Goal: Task Accomplishment & Management: Manage account settings

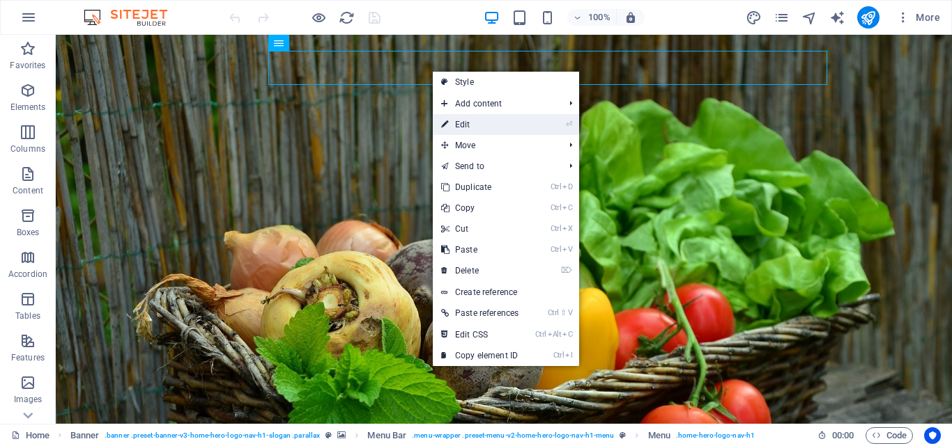
select select
select select "2"
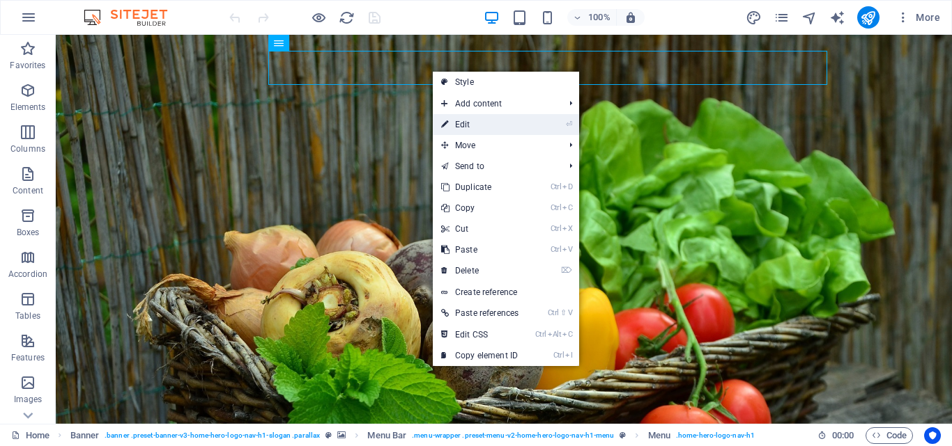
select select
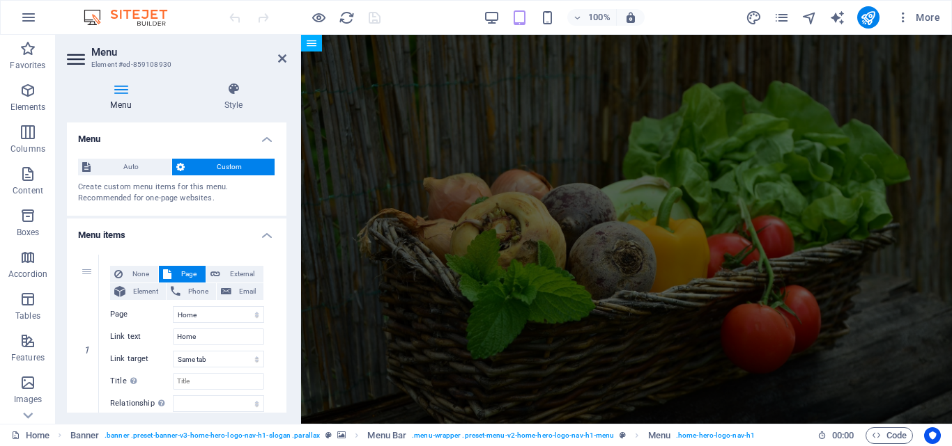
drag, startPoint x: 283, startPoint y: 179, endPoint x: 291, endPoint y: 204, distance: 26.4
click at [291, 204] on div "Menu Style Menu Auto Custom Create custom menu items for this menu. Recommended…" at bounding box center [177, 247] width 242 height 353
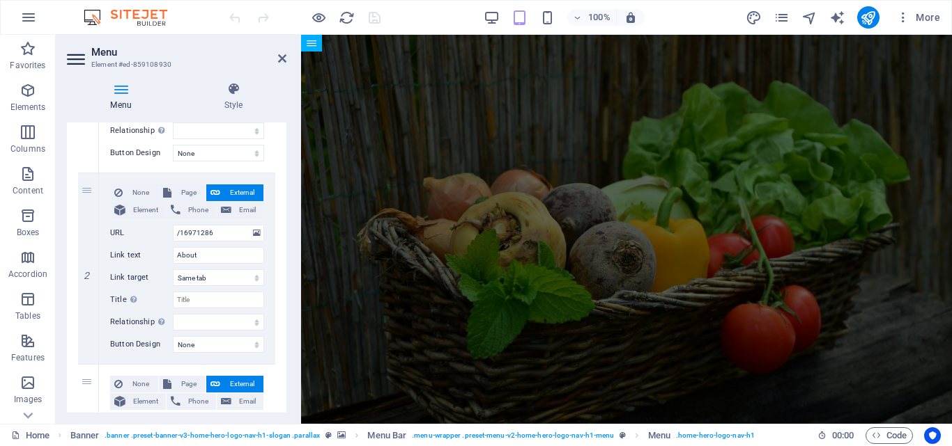
scroll to position [276, 0]
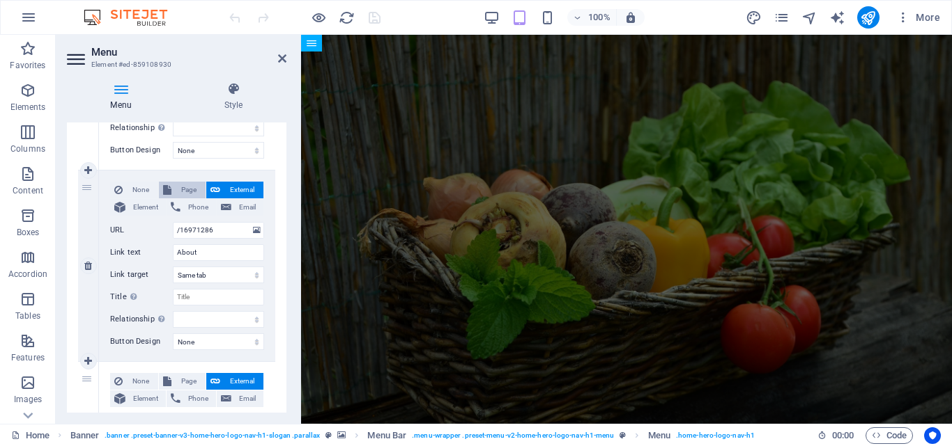
click at [187, 190] on span "Page" at bounding box center [189, 190] width 26 height 17
select select
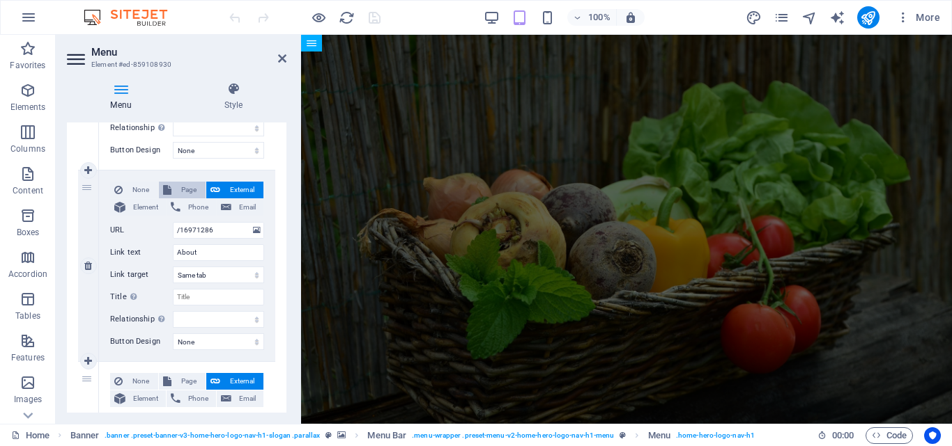
select select
click at [210, 231] on select "Home Privacy Add Produce Farmers Register Contact About Farmers List Farmers Pr…" at bounding box center [218, 230] width 91 height 17
select select "5"
click at [173, 222] on select "Home Privacy Add Produce Farmers Register Contact About Farmers List Farmers Pr…" at bounding box center [218, 230] width 91 height 17
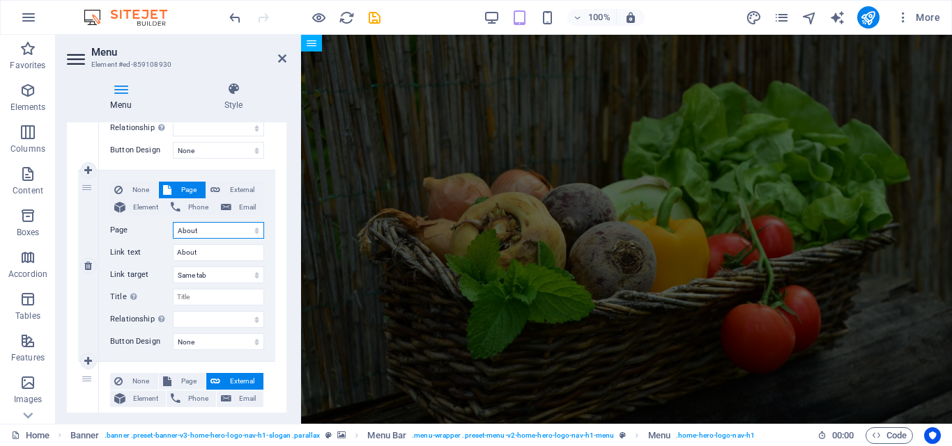
select select
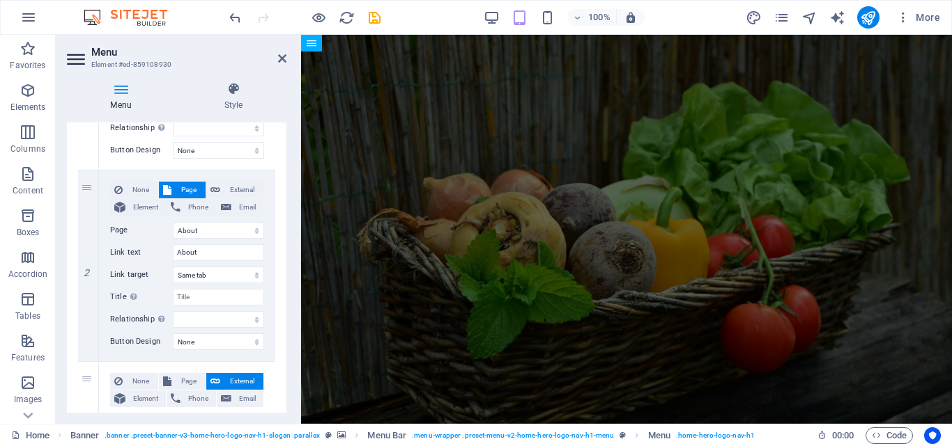
click at [285, 258] on div "Menu Auto Custom Create custom menu items for this menu. Recommended for one-pa…" at bounding box center [176, 268] width 219 height 290
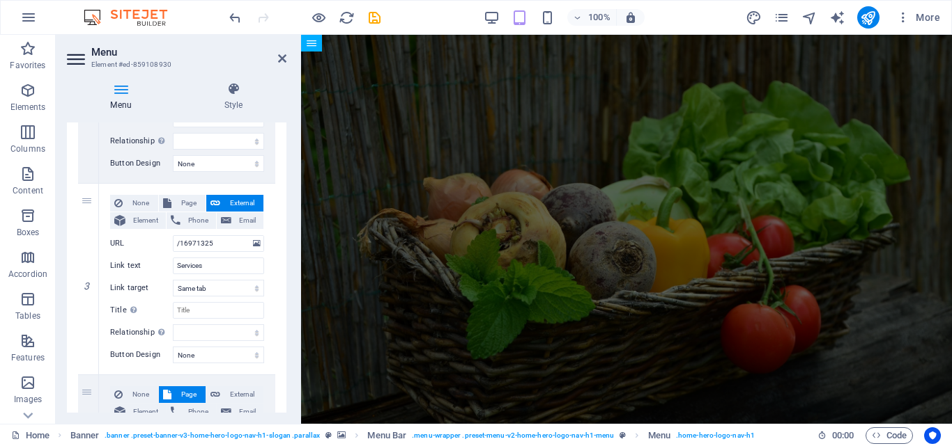
scroll to position [463, 0]
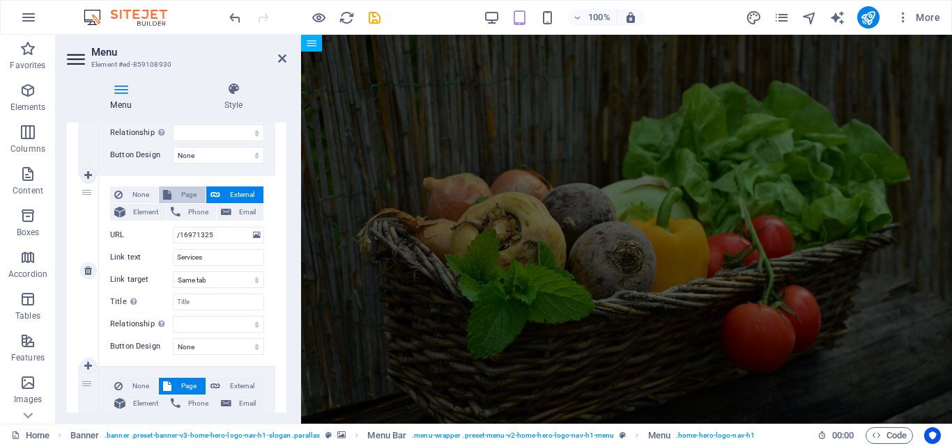
click at [192, 196] on span "Page" at bounding box center [189, 195] width 26 height 17
select select
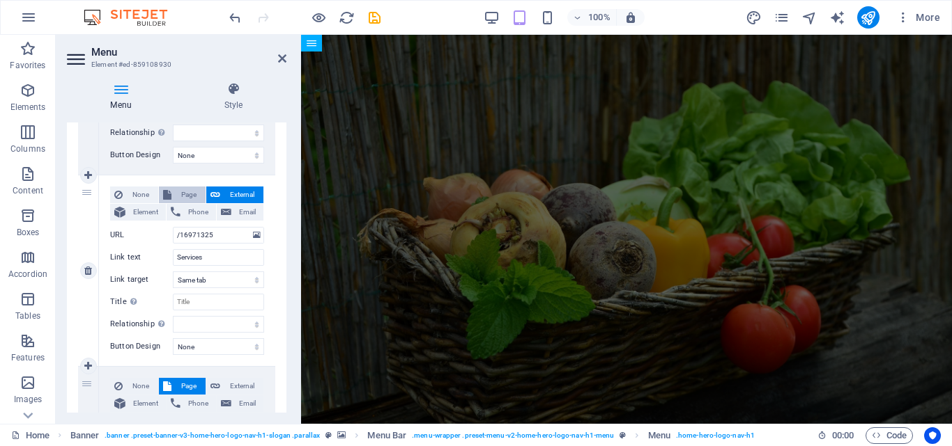
select select
click at [240, 235] on select "Home Privacy Add Produce Farmers Register Contact About Farmers List Farmers Pr…" at bounding box center [218, 235] width 91 height 17
select select "7"
click at [173, 227] on select "Home Privacy Add Produce Farmers Register Contact About Farmers List Farmers Pr…" at bounding box center [218, 235] width 91 height 17
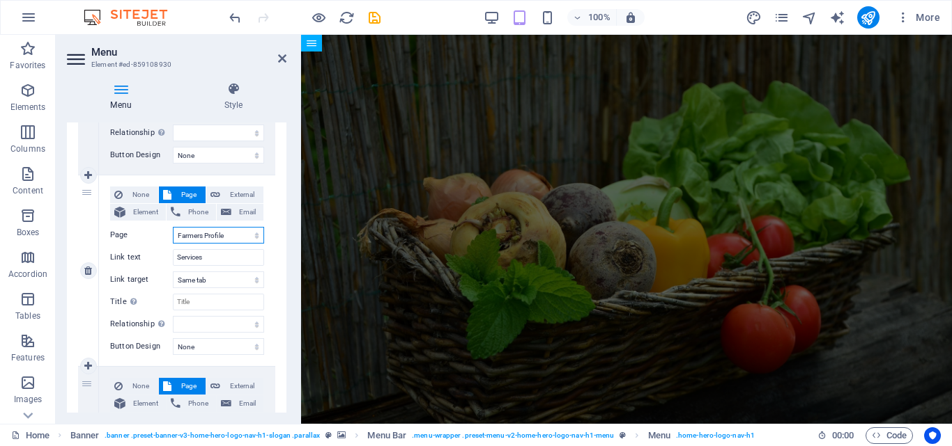
select select
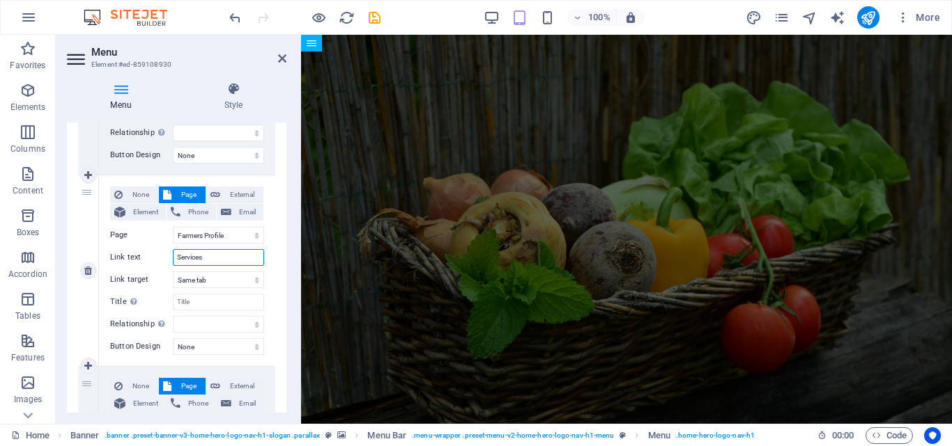
click at [218, 261] on input "Services" at bounding box center [218, 257] width 91 height 17
type input "S"
select select
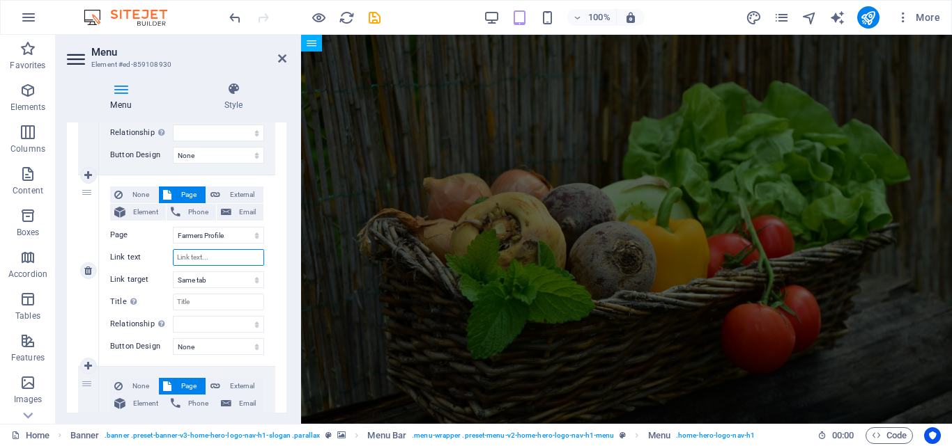
select select
type input "Farmers Profile"
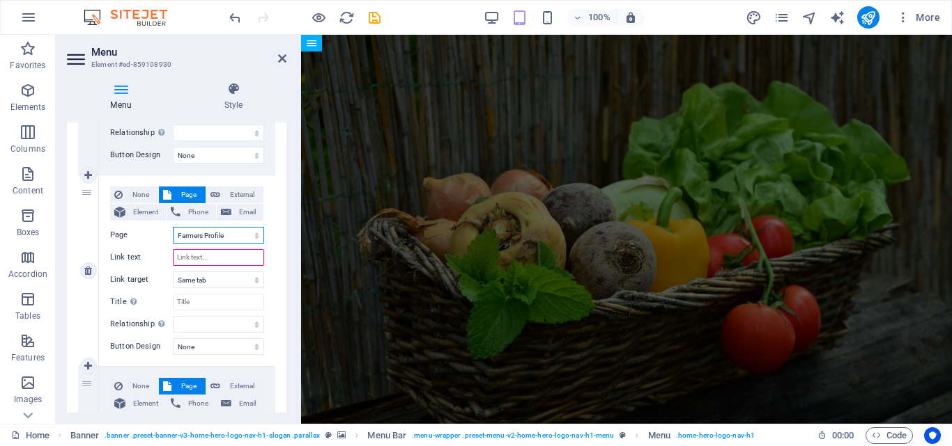
select select
click at [227, 235] on select "Home Privacy Add Produce Farmers Register Contact About Farmers List Farmers Pr…" at bounding box center [218, 235] width 91 height 17
select select "6"
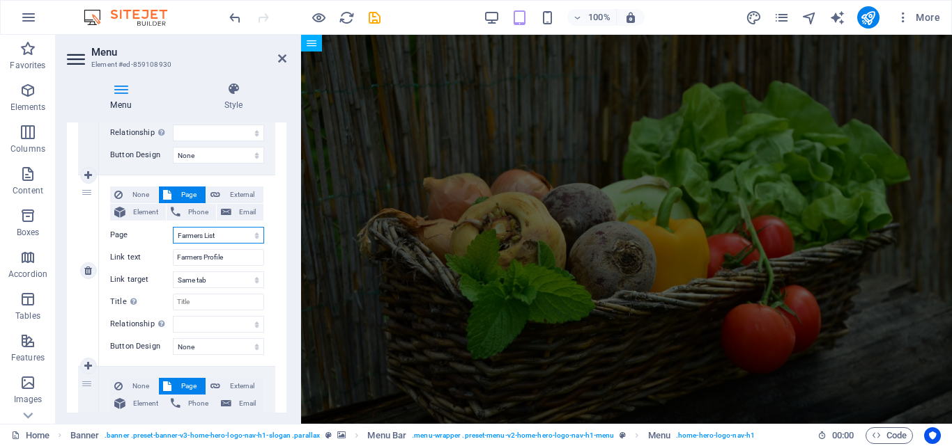
click at [173, 227] on select "Home Privacy Add Produce Farmers Register Contact About Farmers List Farmers Pr…" at bounding box center [218, 235] width 91 height 17
select select
type input "Farmers List"
select select
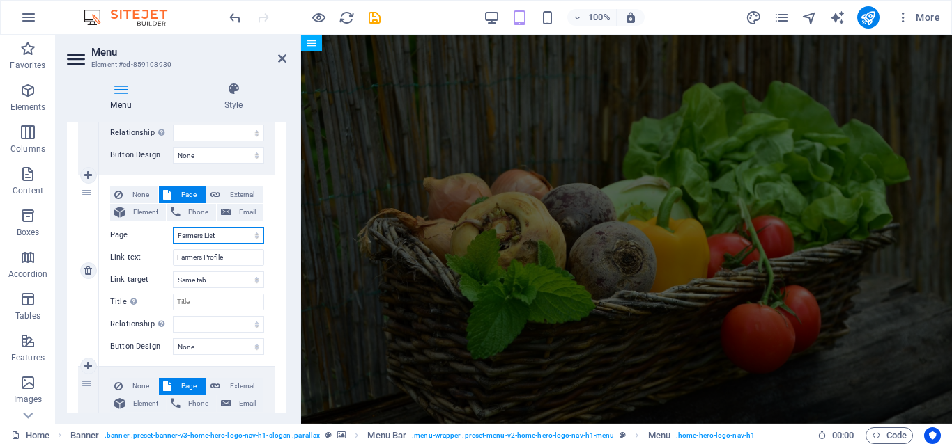
select select
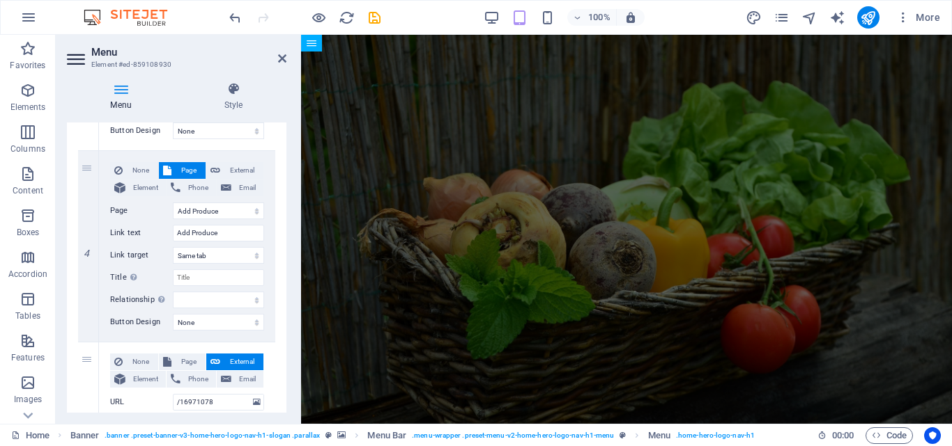
scroll to position [687, 0]
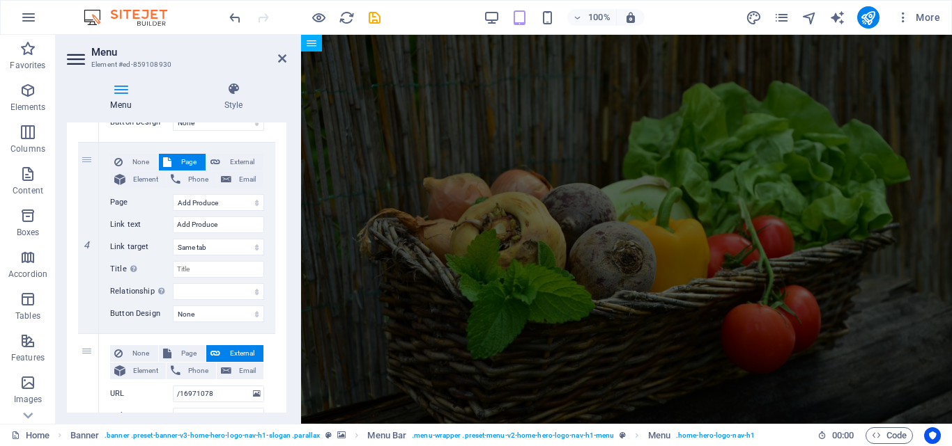
drag, startPoint x: 283, startPoint y: 316, endPoint x: 286, endPoint y: 293, distance: 23.8
click at [286, 293] on div "Menu Auto Custom Create custom menu items for this menu. Recommended for one-pa…" at bounding box center [176, 268] width 219 height 290
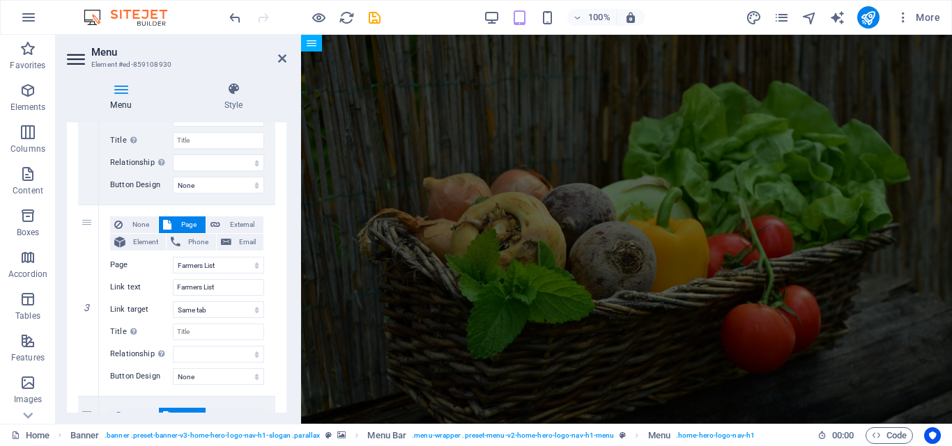
scroll to position [413, 0]
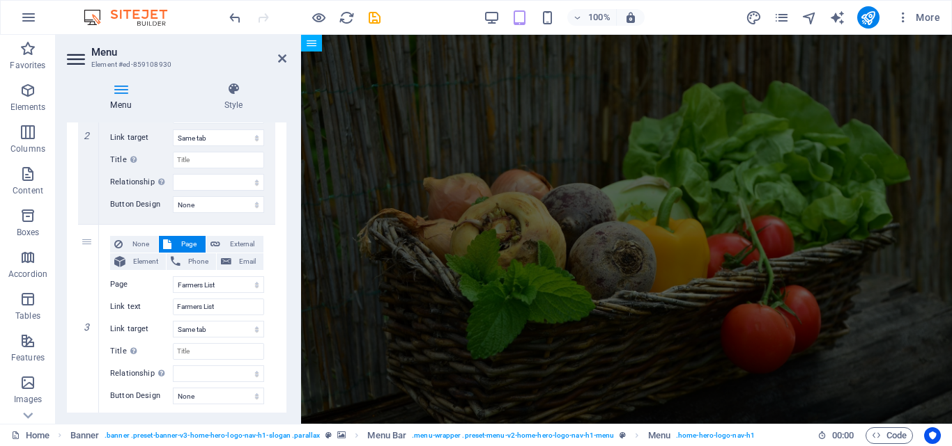
drag, startPoint x: 287, startPoint y: 282, endPoint x: 284, endPoint y: 305, distance: 23.2
click at [284, 305] on div "Menu Style Menu Auto Custom Create custom menu items for this menu. Recommended…" at bounding box center [177, 247] width 242 height 353
drag, startPoint x: 283, startPoint y: 293, endPoint x: 284, endPoint y: 302, distance: 9.9
click at [284, 302] on div "Menu Auto Custom Create custom menu items for this menu. Recommended for one-pa…" at bounding box center [176, 268] width 219 height 290
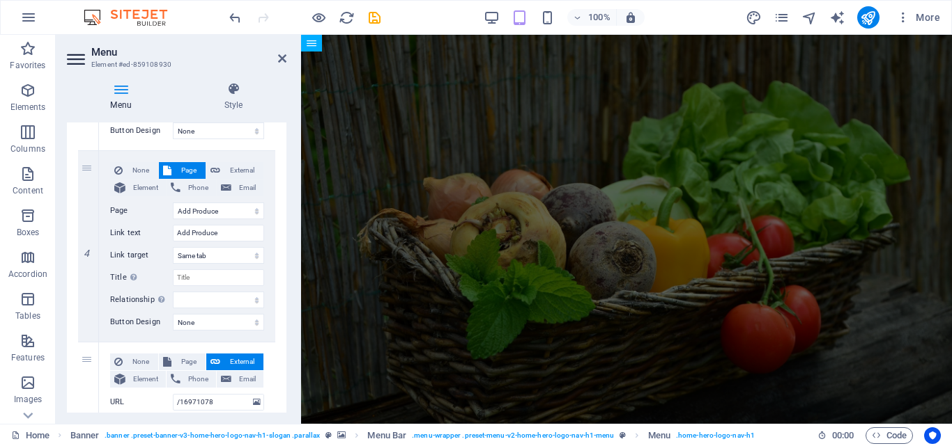
scroll to position [690, 0]
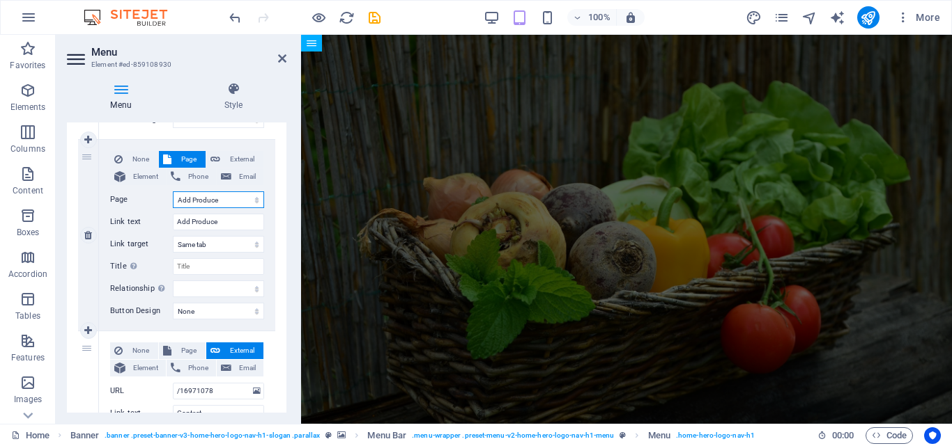
click at [204, 199] on select "Home Privacy Add Produce Farmers Register Contact About Farmers List Farmers Pr…" at bounding box center [218, 200] width 91 height 17
click at [173, 192] on select "Home Privacy Add Produce Farmers Register Contact About Farmers List Farmers Pr…" at bounding box center [218, 200] width 91 height 17
click at [286, 316] on div "Menu Style Menu Auto Custom Create custom menu items for this menu. Recommended…" at bounding box center [177, 247] width 242 height 353
drag, startPoint x: 286, startPoint y: 316, endPoint x: 284, endPoint y: 329, distance: 13.4
click at [285, 329] on div "Menu Style Menu Auto Custom Create custom menu items for this menu. Recommended…" at bounding box center [177, 247] width 242 height 353
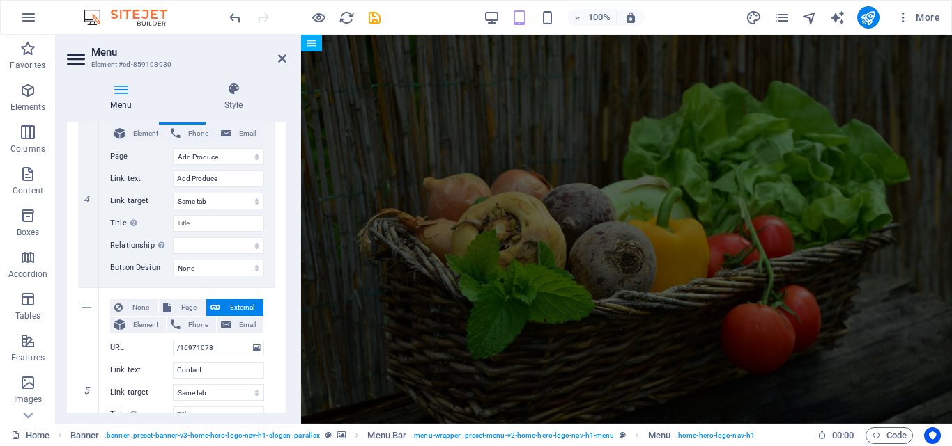
scroll to position [749, 0]
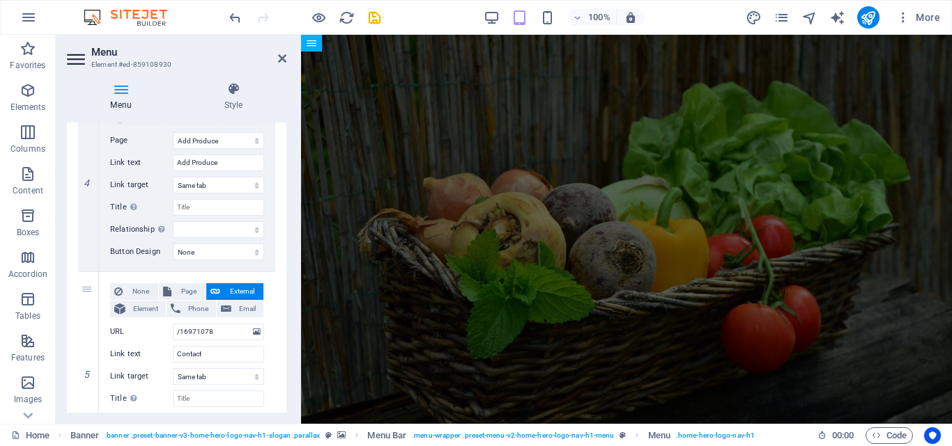
drag, startPoint x: 283, startPoint y: 341, endPoint x: 284, endPoint y: 384, distance: 42.5
click at [284, 384] on div "Menu Auto Custom Create custom menu items for this menu. Recommended for one-pa…" at bounding box center [176, 268] width 219 height 290
click at [187, 294] on span "Page" at bounding box center [189, 292] width 26 height 17
select select
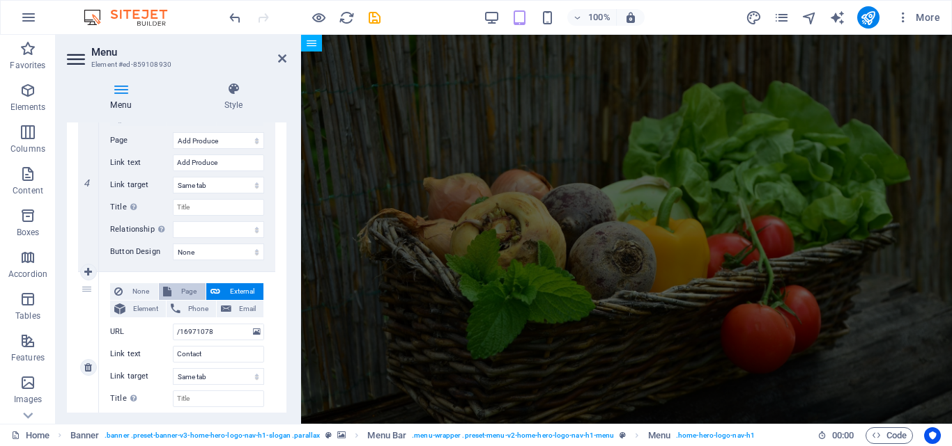
select select
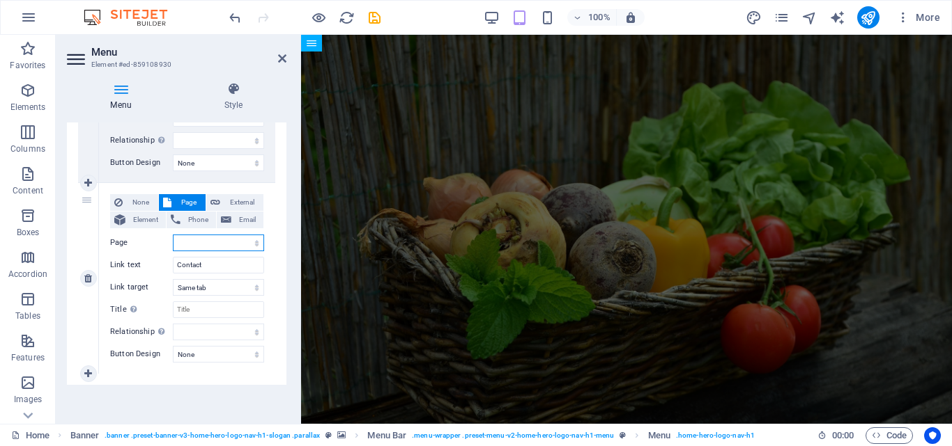
click at [205, 239] on select "Home Privacy Add Produce Farmers Register Contact About Farmers List Farmers Pr…" at bounding box center [218, 243] width 91 height 17
select select "4"
click at [173, 235] on select "Home Privacy Add Produce Farmers Register Contact About Farmers List Farmers Pr…" at bounding box center [218, 243] width 91 height 17
select select
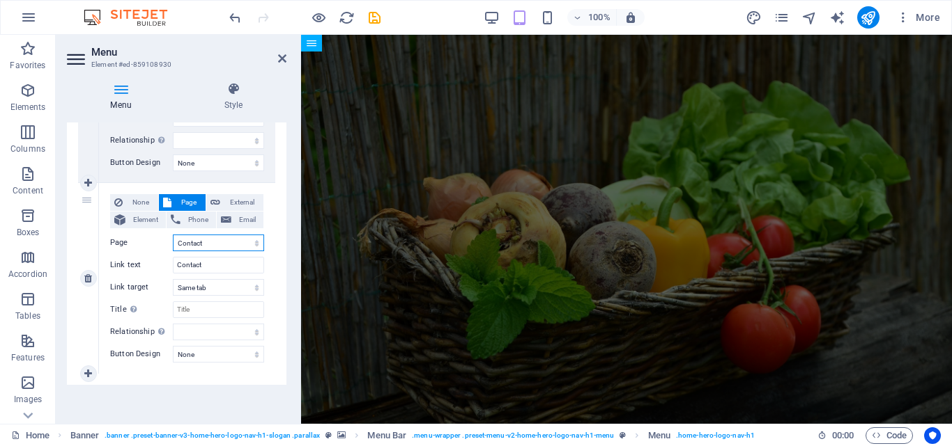
select select
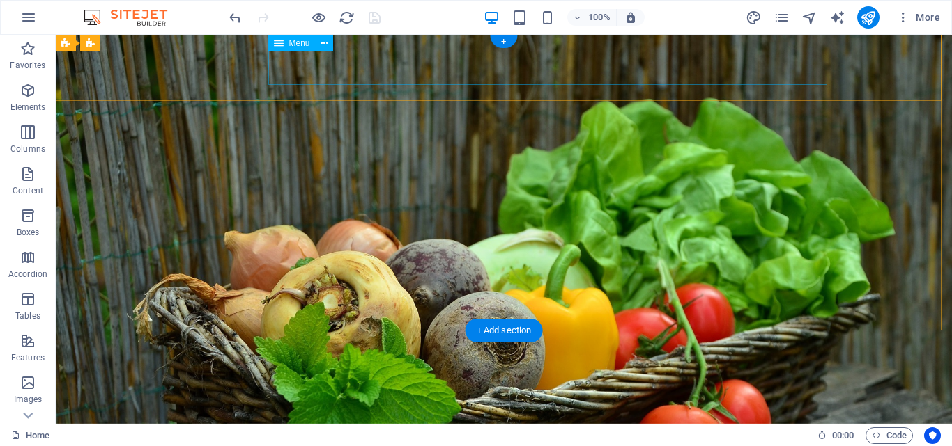
select select
select select "5"
select select
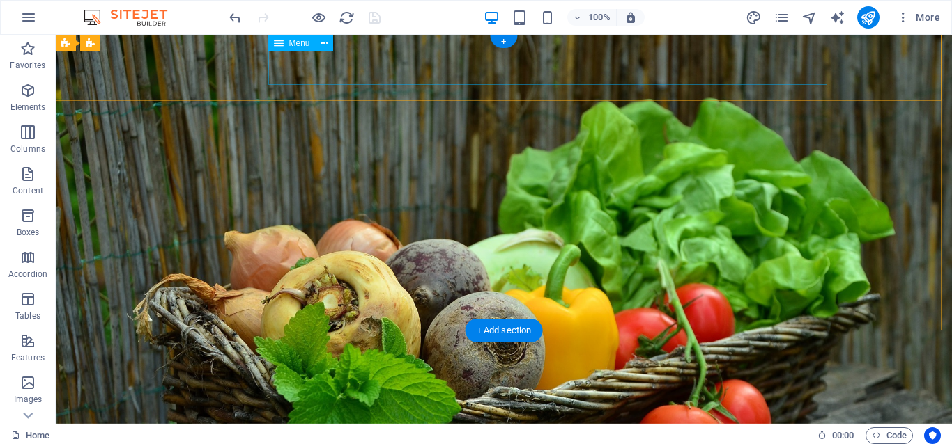
select select "6"
select select
select select "2"
select select
select select "4"
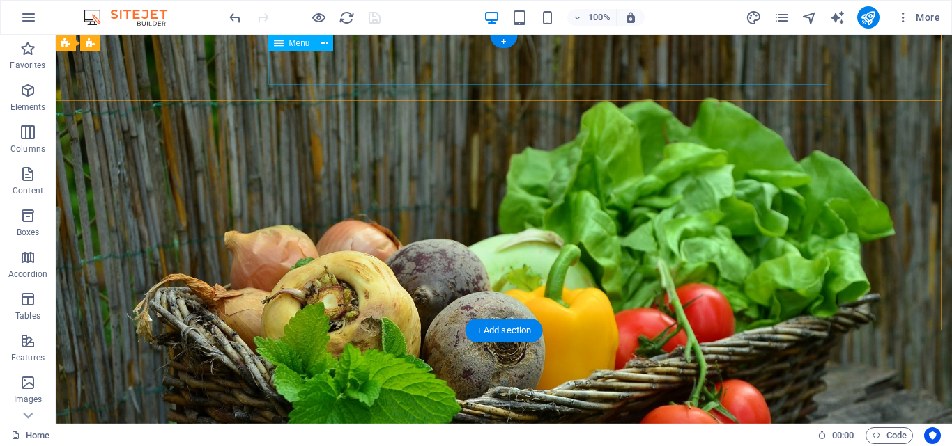
select select
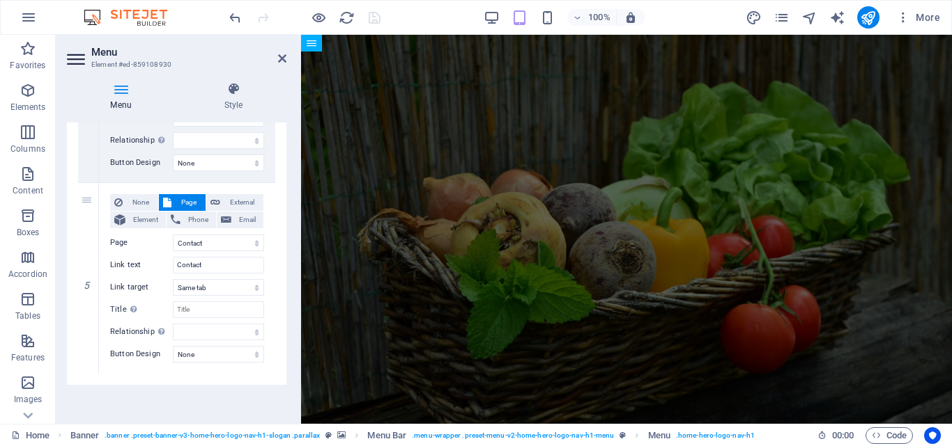
scroll to position [795, 0]
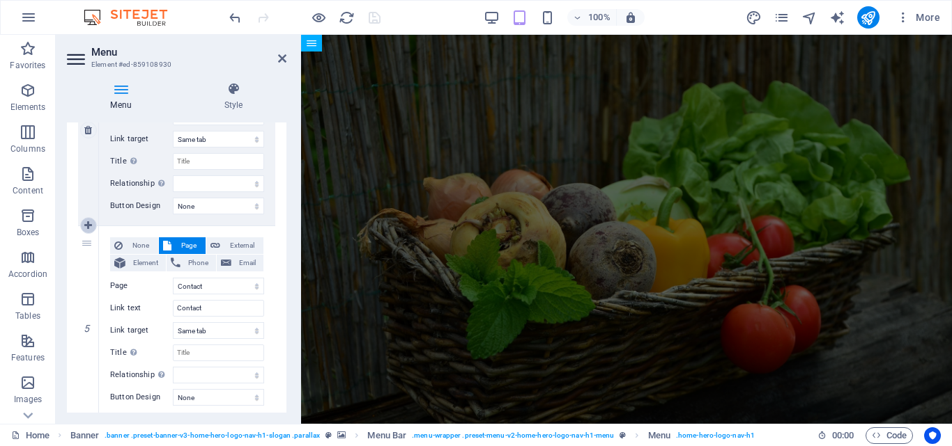
click at [90, 227] on icon at bounding box center [88, 226] width 8 height 10
select select
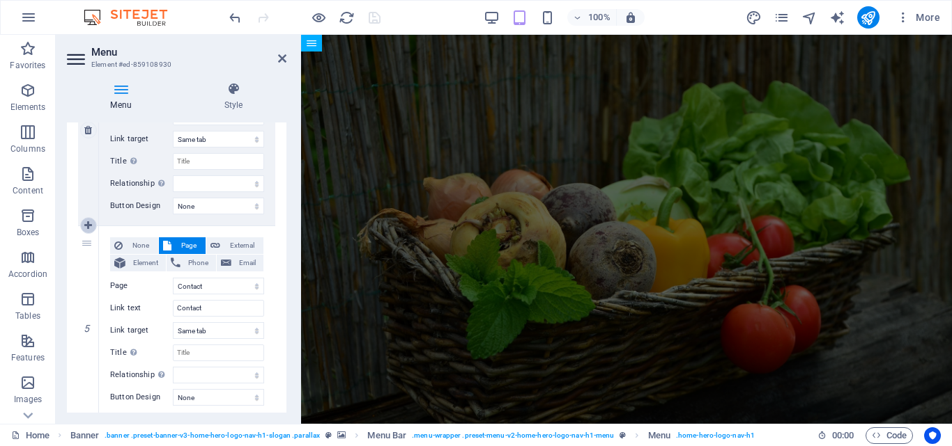
select select
select select "4"
select select
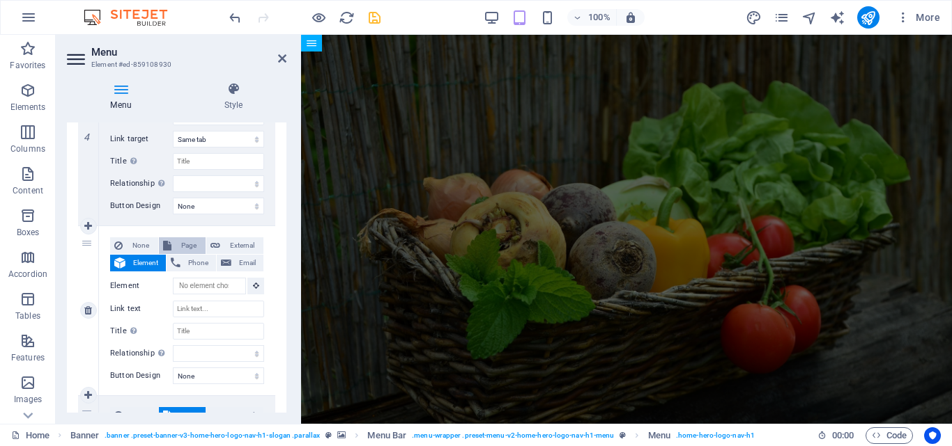
click at [192, 242] on span "Page" at bounding box center [189, 246] width 26 height 17
select select
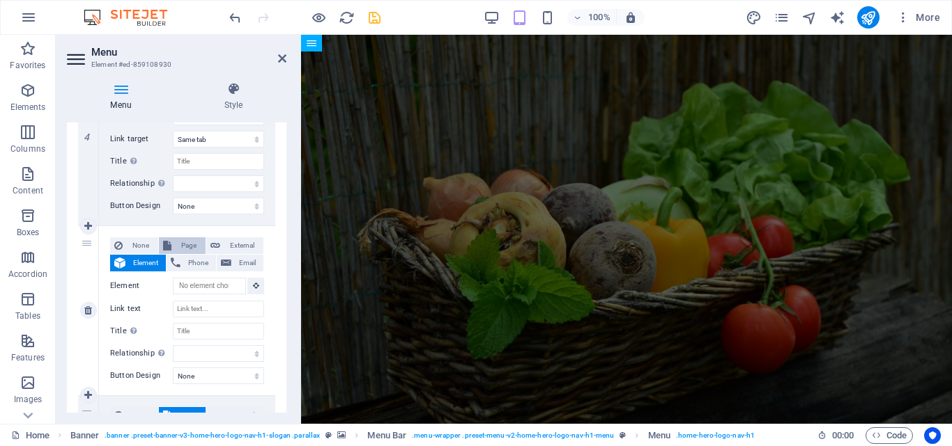
select select
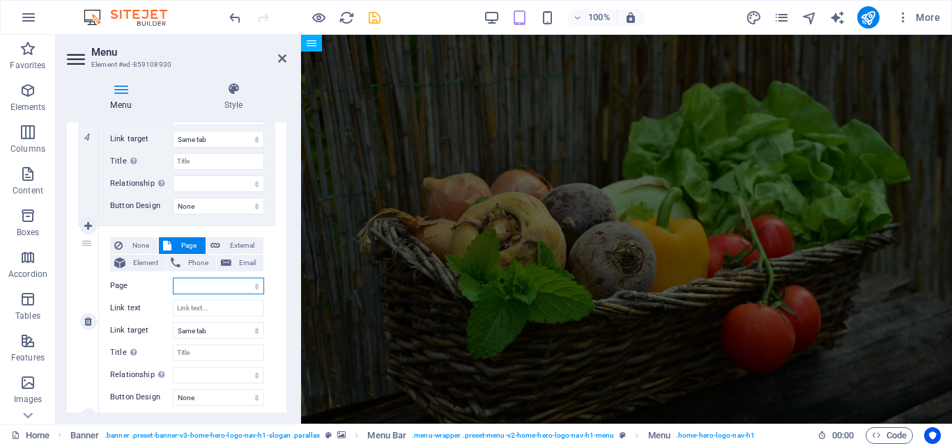
click at [211, 283] on select "Home Privacy Add Produce Farmers Register Contact About Farmers List Farmers Pr…" at bounding box center [218, 286] width 91 height 17
select select "8"
click at [173, 278] on select "Home Privacy Add Produce Farmers Register Contact About Farmers List Farmers Pr…" at bounding box center [218, 286] width 91 height 17
select select
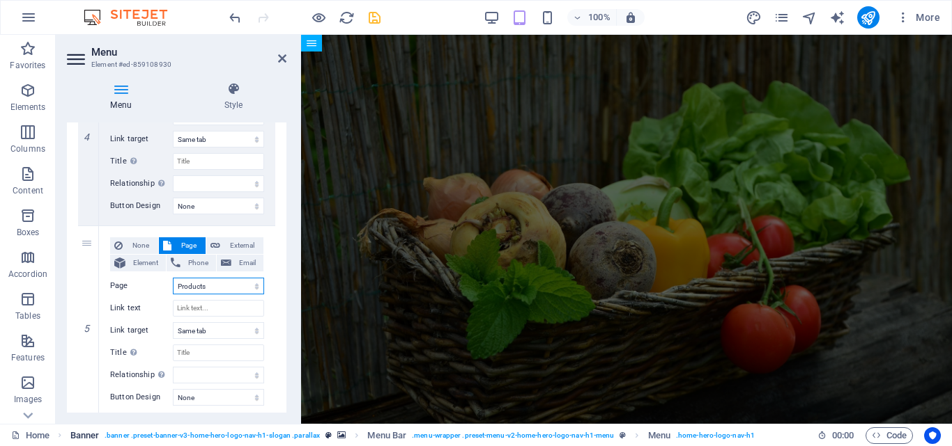
select select
click at [220, 307] on input "Link text" at bounding box center [218, 308] width 91 height 17
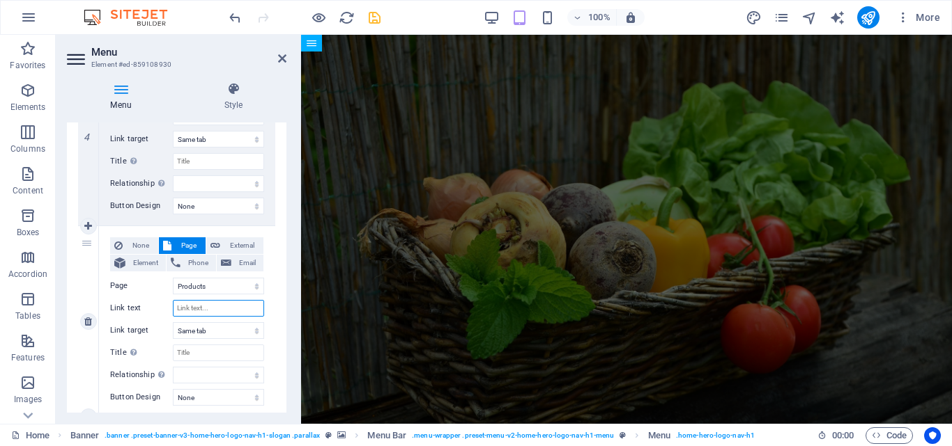
type input "P"
select select
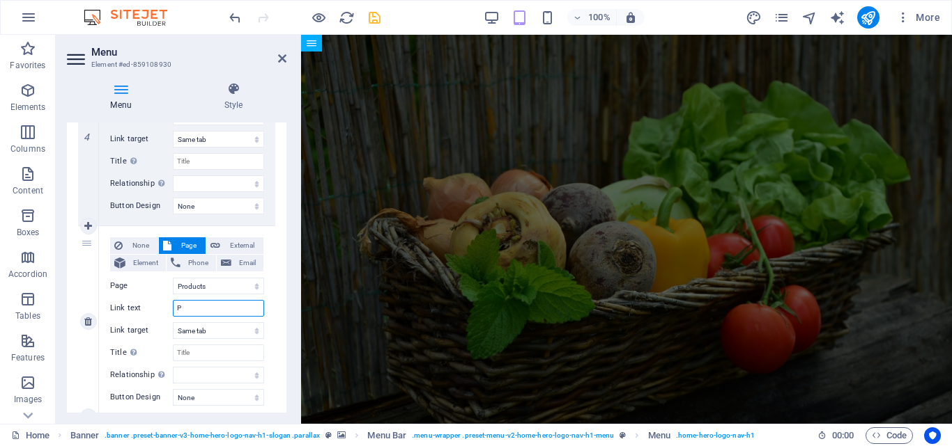
select select
type input "Pr"
select select
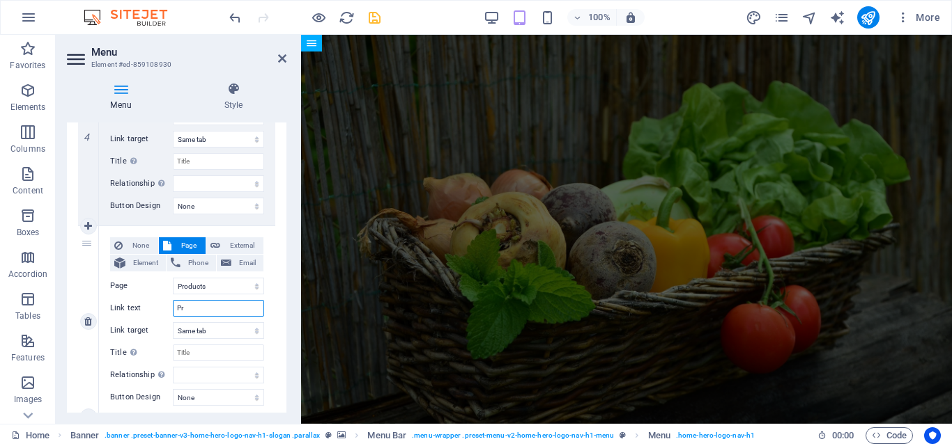
select select
type input "Produc"
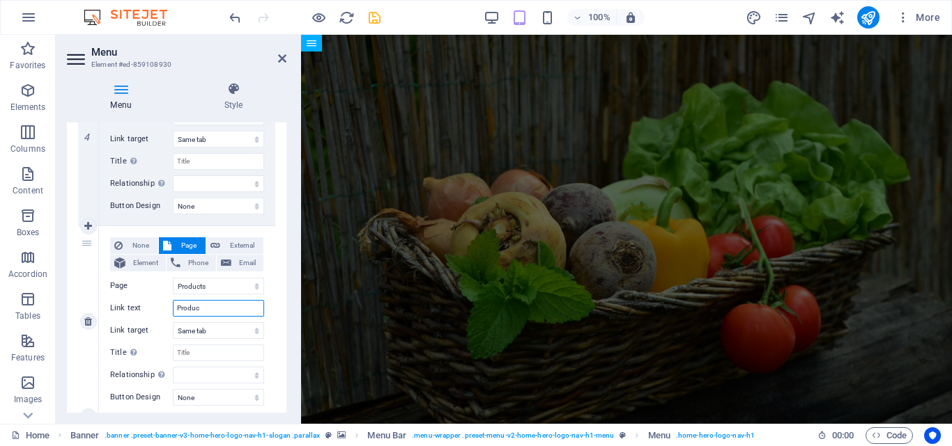
select select
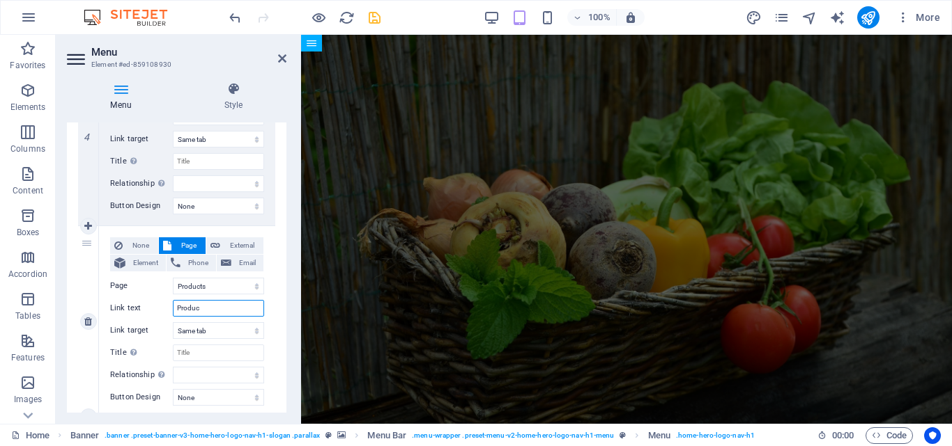
select select
type input "Products"
select select
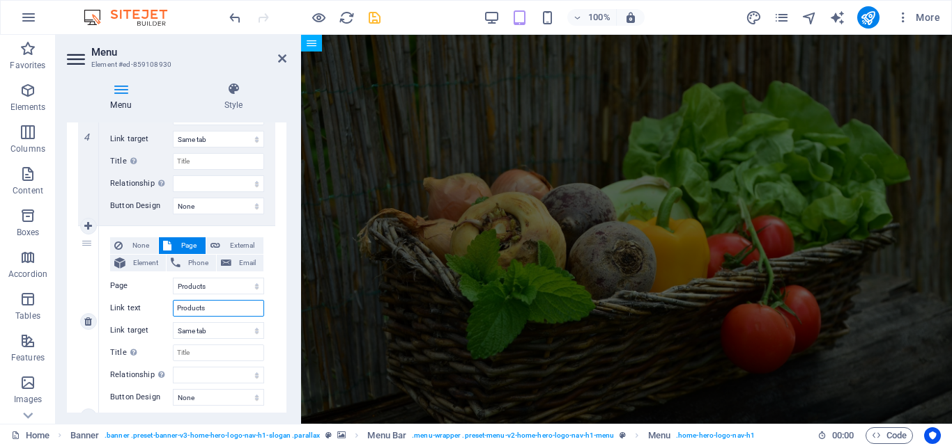
select select
type input "Products"
click at [372, 20] on icon "save" at bounding box center [374, 18] width 16 height 16
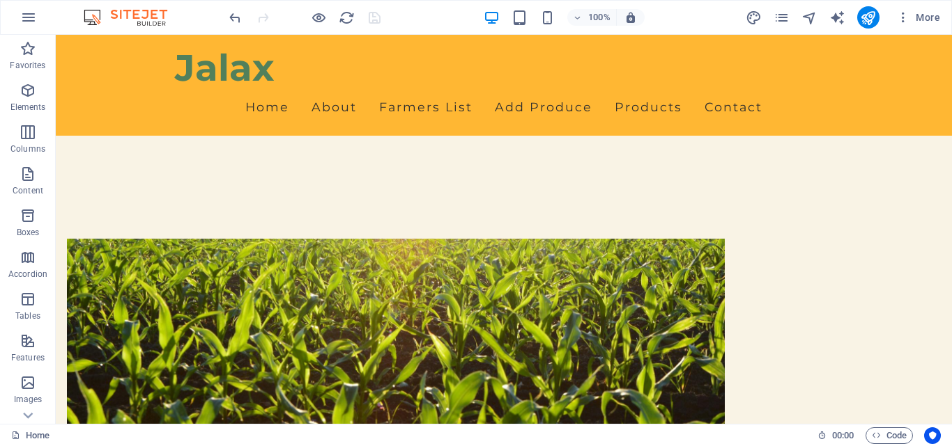
scroll to position [505, 0]
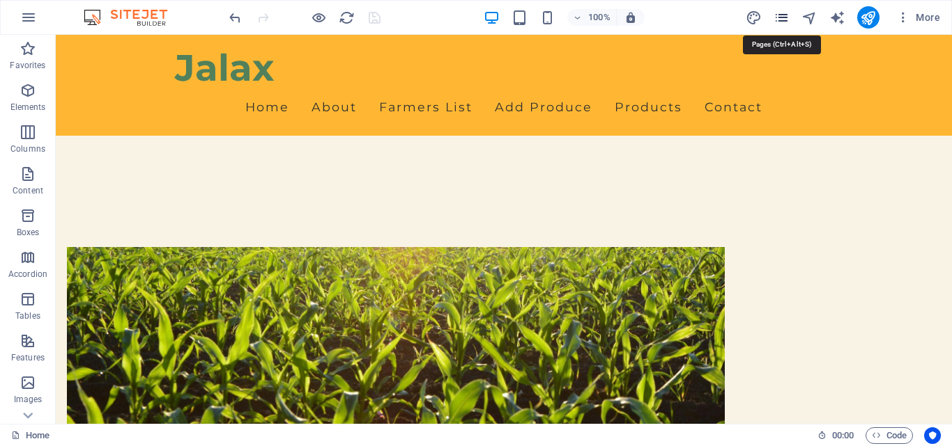
click at [778, 17] on icon "pages" at bounding box center [781, 18] width 16 height 16
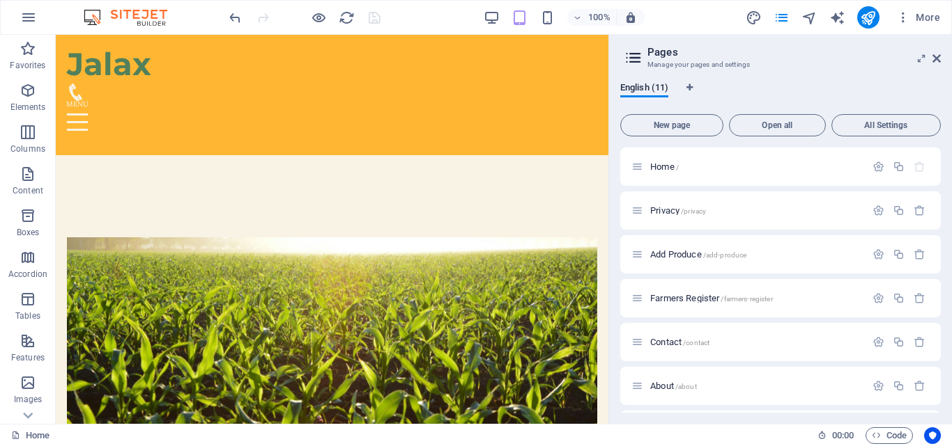
drag, startPoint x: 940, startPoint y: 205, endPoint x: 942, endPoint y: 233, distance: 28.6
click at [942, 233] on div "English (11) New page Open all All Settings Home / Privacy /privacy Add Produce…" at bounding box center [780, 247] width 343 height 353
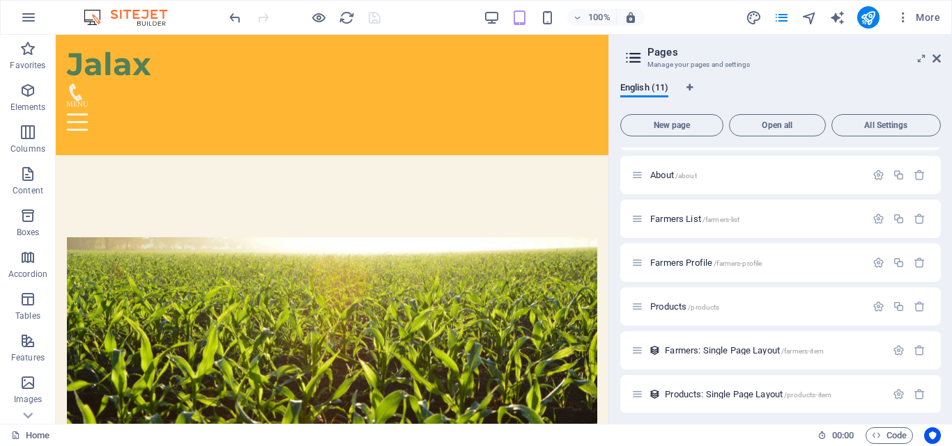
scroll to position [217, 0]
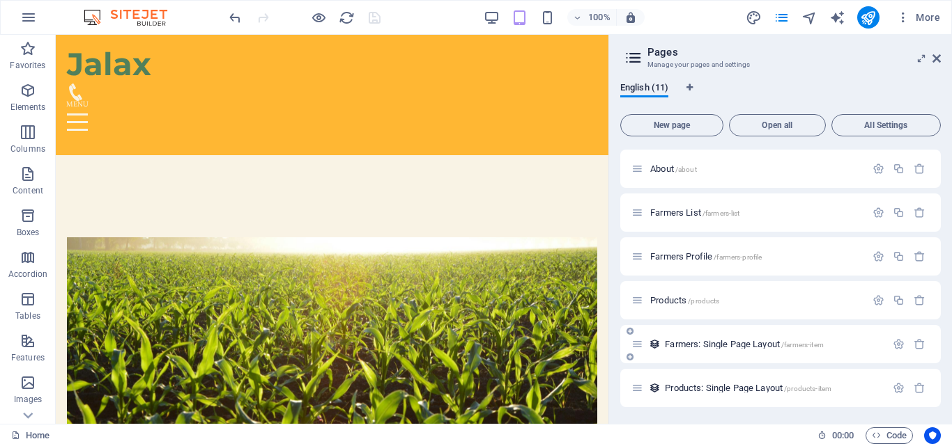
click at [710, 341] on span "Farmers: Single Page Layout /farmers-item" at bounding box center [744, 344] width 159 height 10
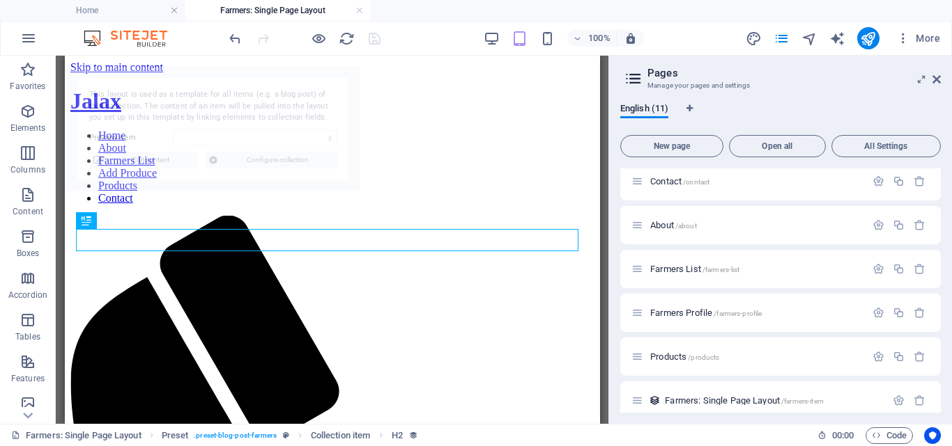
scroll to position [251, 0]
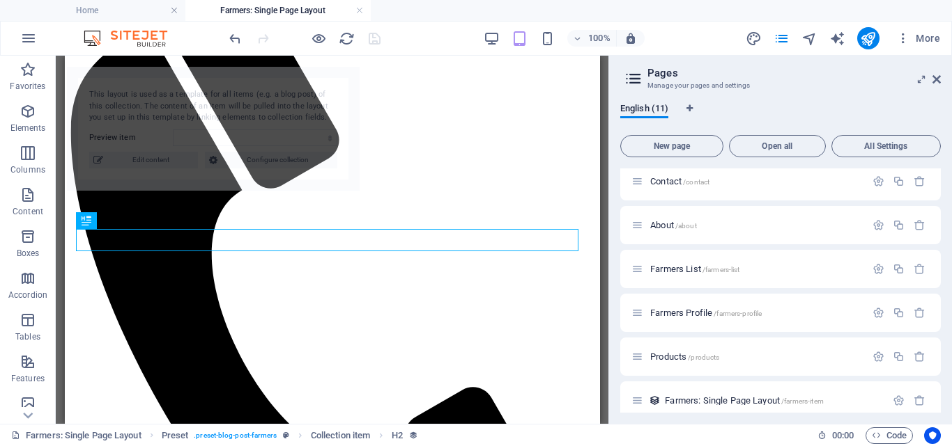
select select "68b9734ba3ce6425fb0df3bf"
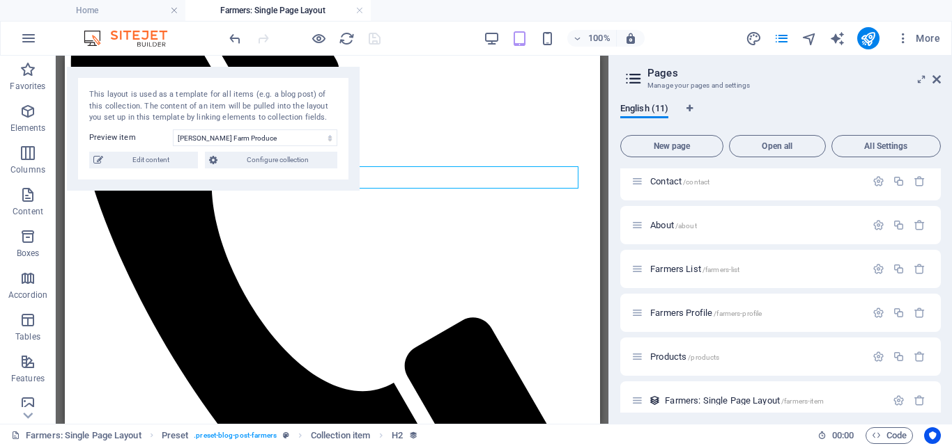
scroll to position [339, 0]
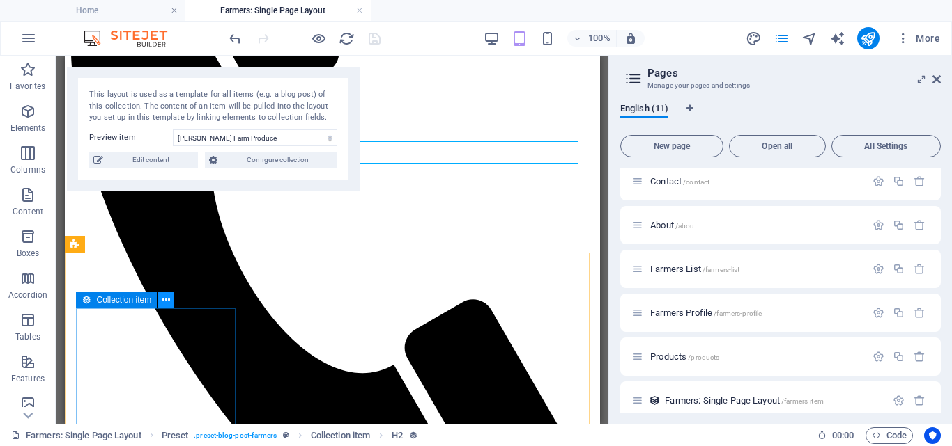
click at [164, 300] on icon at bounding box center [166, 300] width 8 height 15
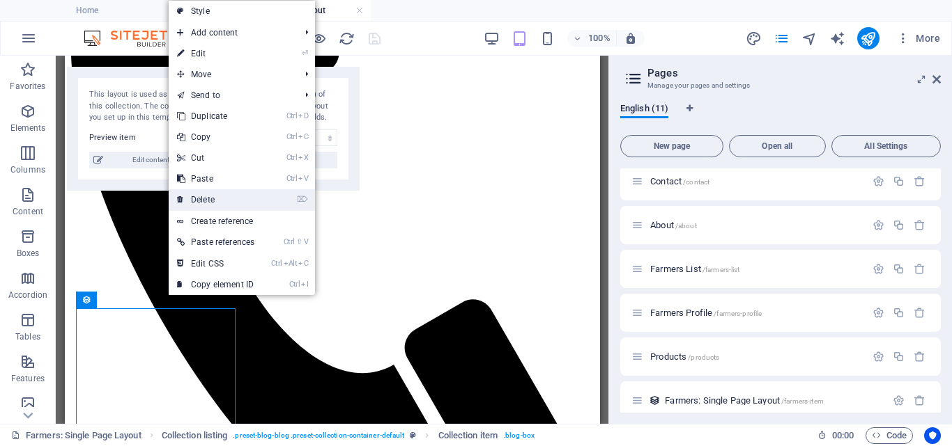
click at [219, 198] on link "⌦ Delete" at bounding box center [216, 199] width 94 height 21
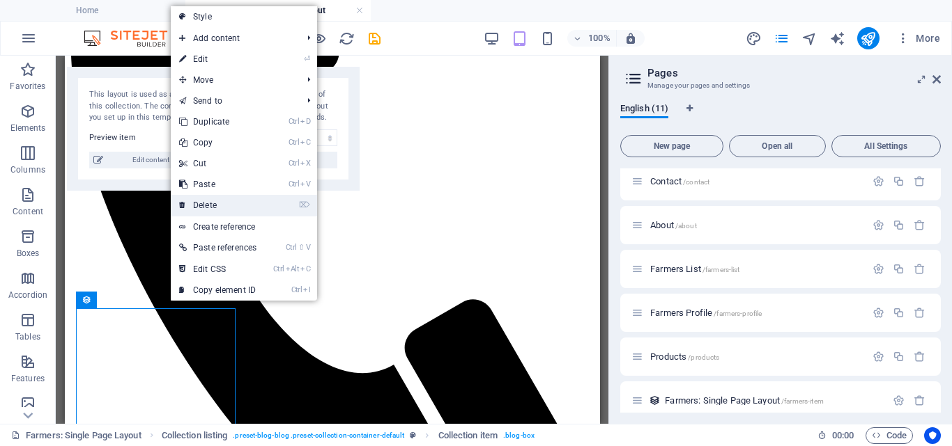
click at [222, 201] on link "⌦ Delete" at bounding box center [218, 205] width 94 height 21
click at [210, 203] on link "⌦ Delete" at bounding box center [216, 206] width 94 height 21
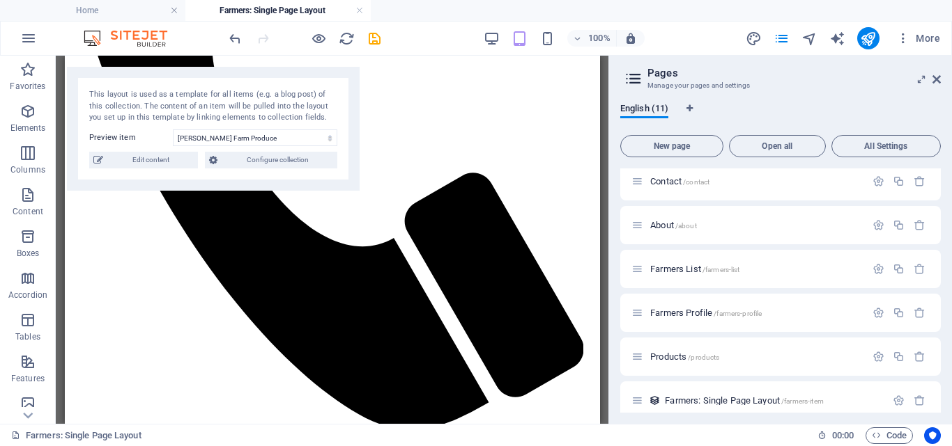
scroll to position [463, 0]
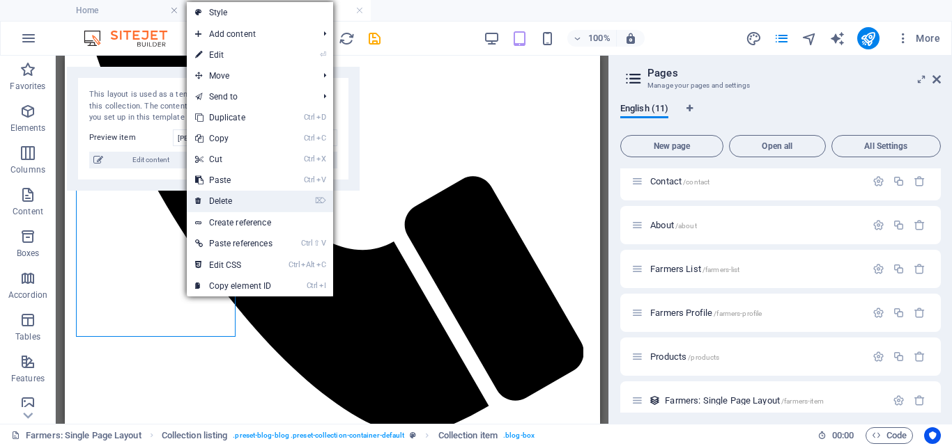
click at [235, 198] on link "⌦ Delete" at bounding box center [234, 201] width 94 height 21
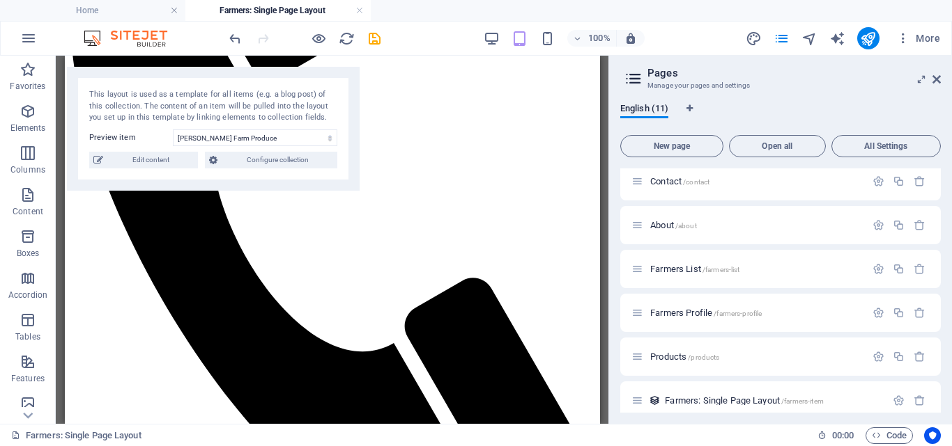
scroll to position [324, 0]
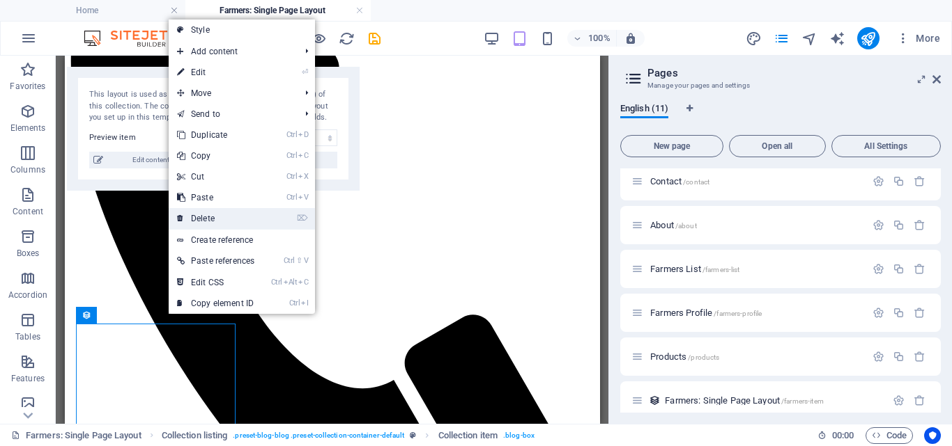
click at [208, 217] on link "⌦ Delete" at bounding box center [216, 218] width 94 height 21
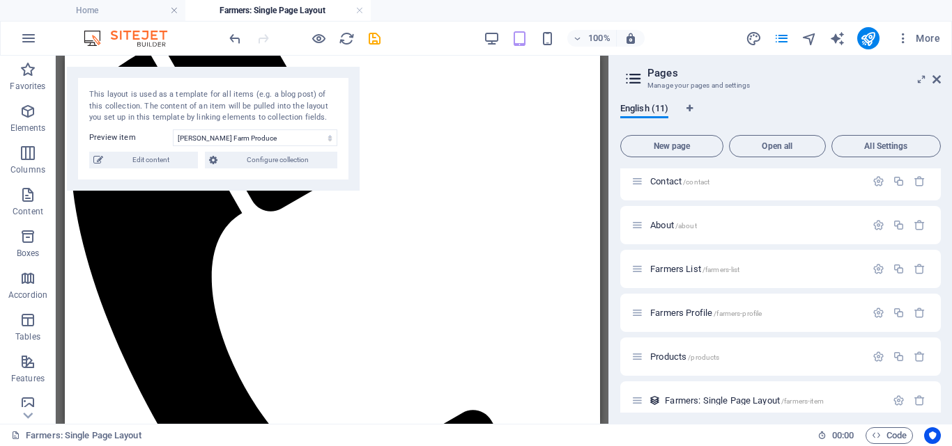
scroll to position [0, 0]
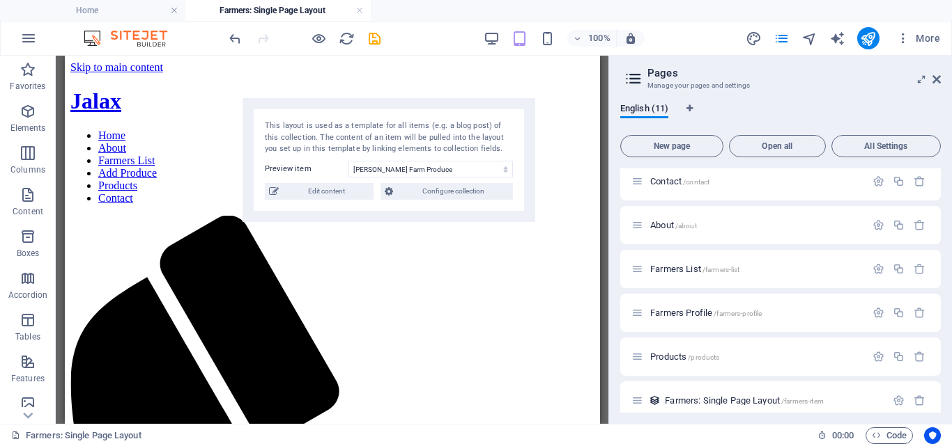
drag, startPoint x: 324, startPoint y: 95, endPoint x: 511, endPoint y: 130, distance: 190.7
click at [511, 130] on div "This layout is used as a template for all items (e.g. a blog post) of this coll…" at bounding box center [389, 138] width 248 height 35
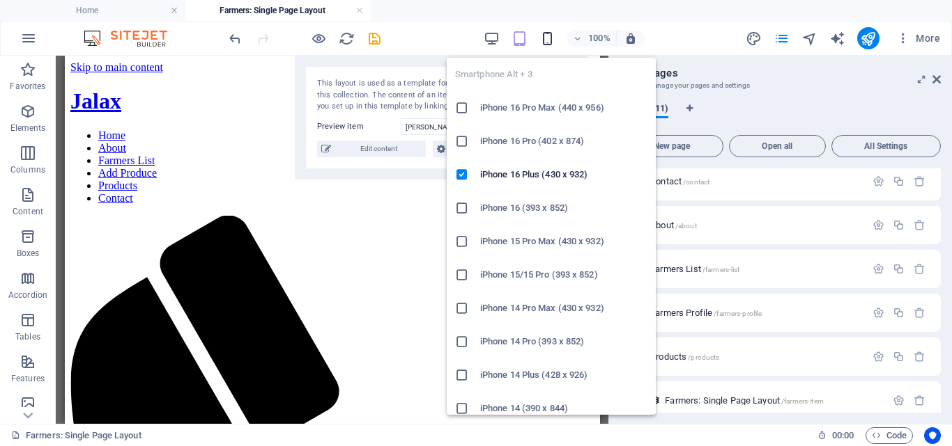
drag, startPoint x: 511, startPoint y: 130, endPoint x: 552, endPoint y: 43, distance: 96.0
click at [552, 56] on section "Favorites Elements Columns Content Boxes Accordion Tables Features Images Slide…" at bounding box center [304, 240] width 608 height 368
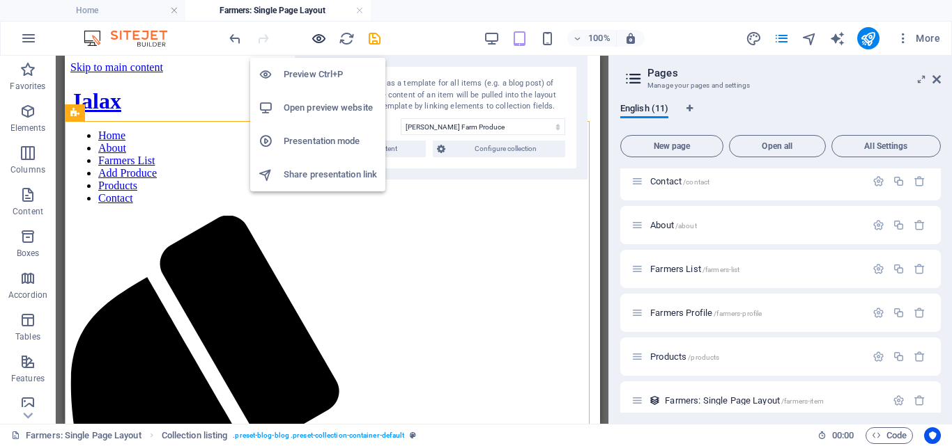
click at [319, 36] on icon "button" at bounding box center [319, 39] width 16 height 16
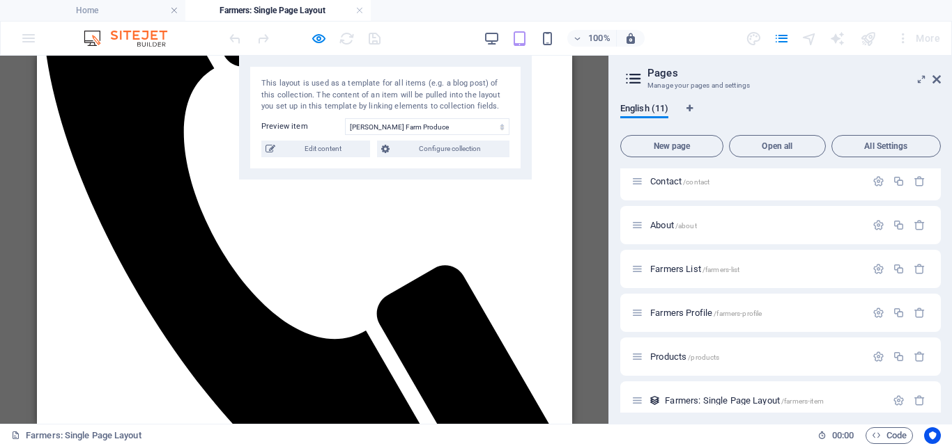
scroll to position [389, 0]
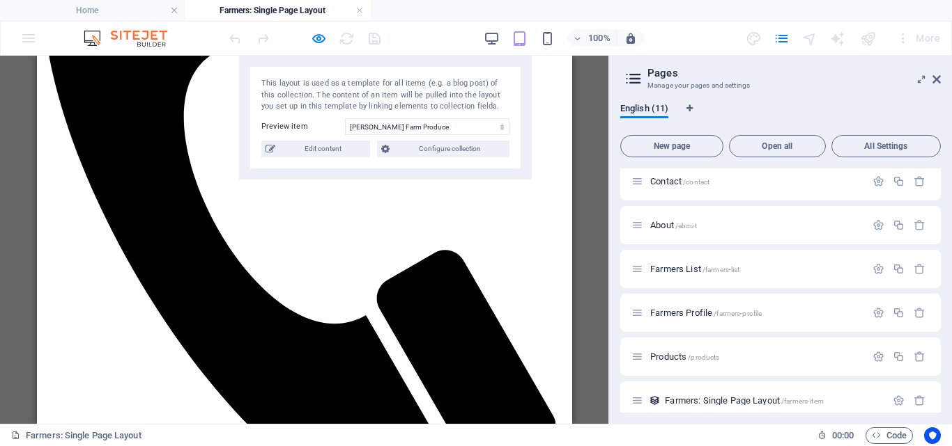
drag, startPoint x: 115, startPoint y: 254, endPoint x: 85, endPoint y: 244, distance: 31.5
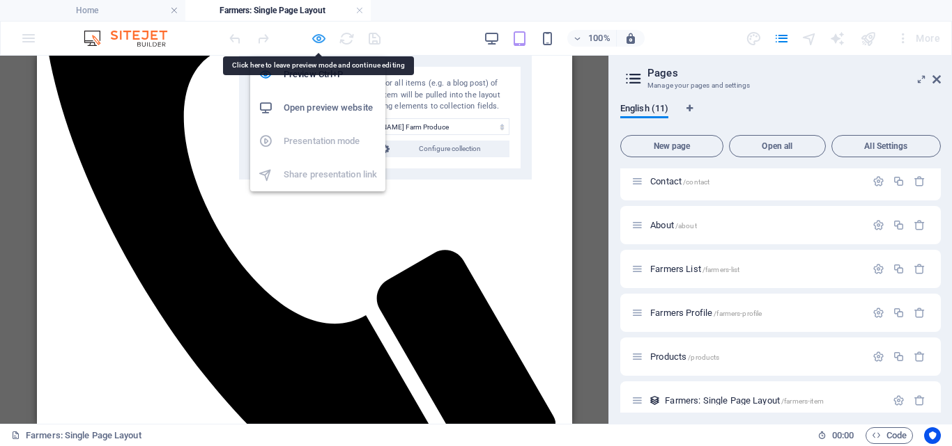
click at [316, 39] on icon "button" at bounding box center [319, 39] width 16 height 16
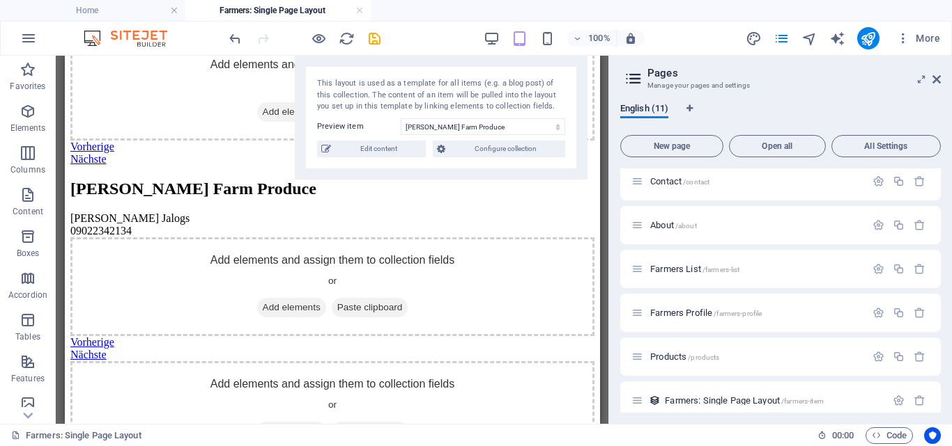
scroll to position [954, 0]
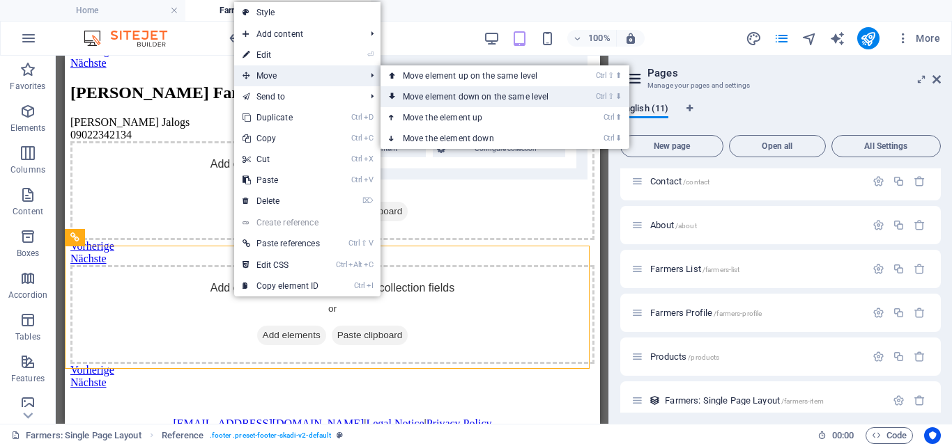
click at [464, 95] on link "Ctrl ⇧ ⬇ Move element down on the same level" at bounding box center [478, 96] width 196 height 21
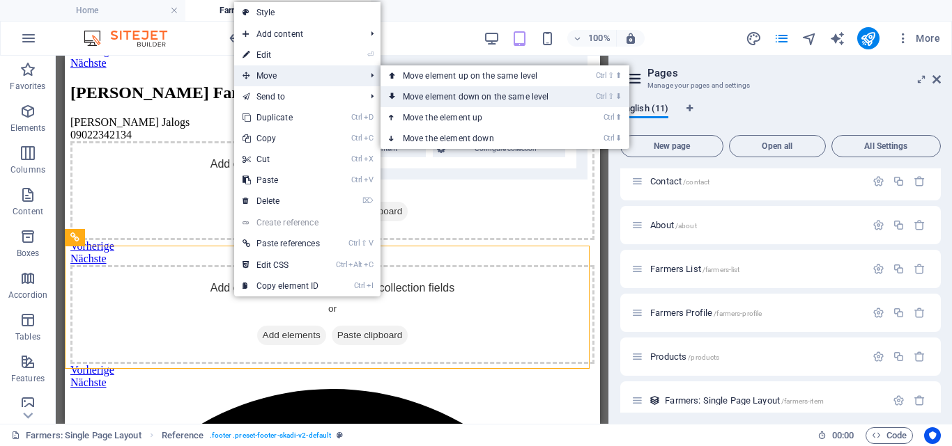
scroll to position [1154, 0]
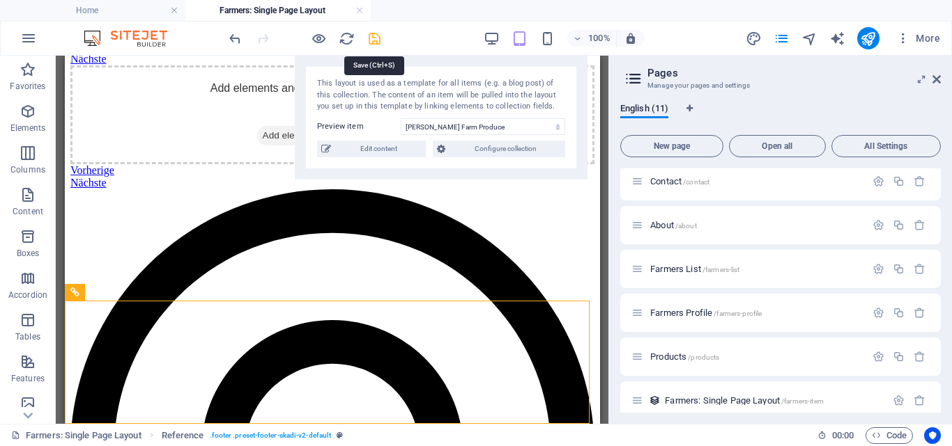
click at [376, 42] on icon "save" at bounding box center [374, 39] width 16 height 16
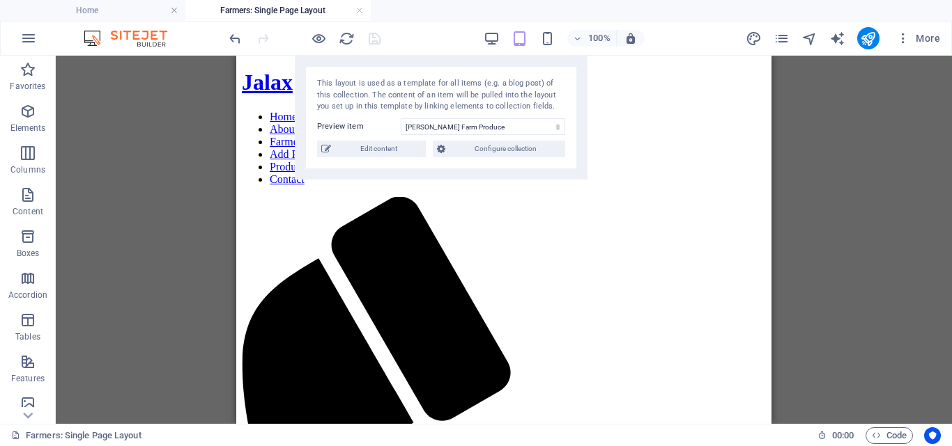
scroll to position [0, 0]
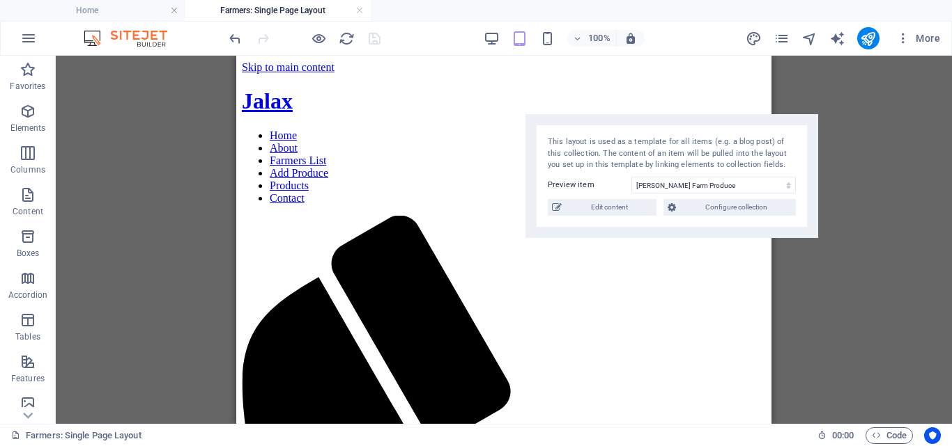
drag, startPoint x: 470, startPoint y: 107, endPoint x: 701, endPoint y: 166, distance: 237.9
click at [701, 166] on div "This layout is used as a template for all items (e.g. a blog post) of this coll…" at bounding box center [671, 154] width 248 height 35
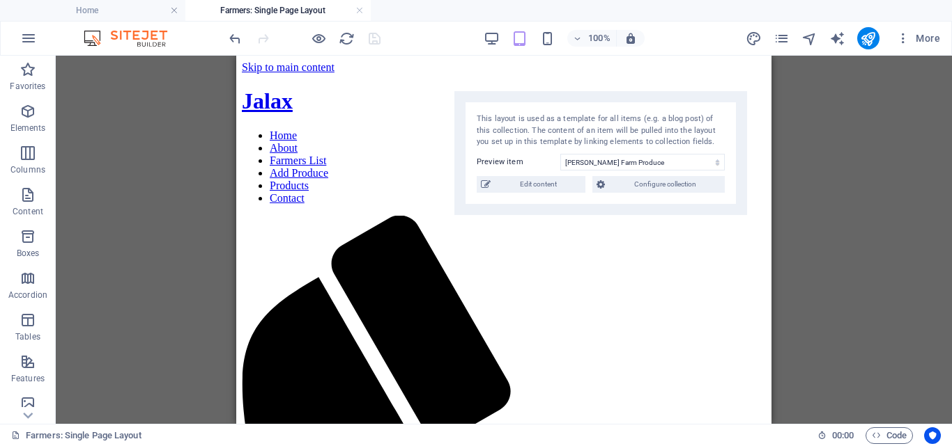
drag, startPoint x: 701, startPoint y: 166, endPoint x: 628, endPoint y: 139, distance: 77.4
click at [628, 139] on div "This layout is used as a template for all items (e.g. a blog post) of this coll…" at bounding box center [600, 131] width 248 height 35
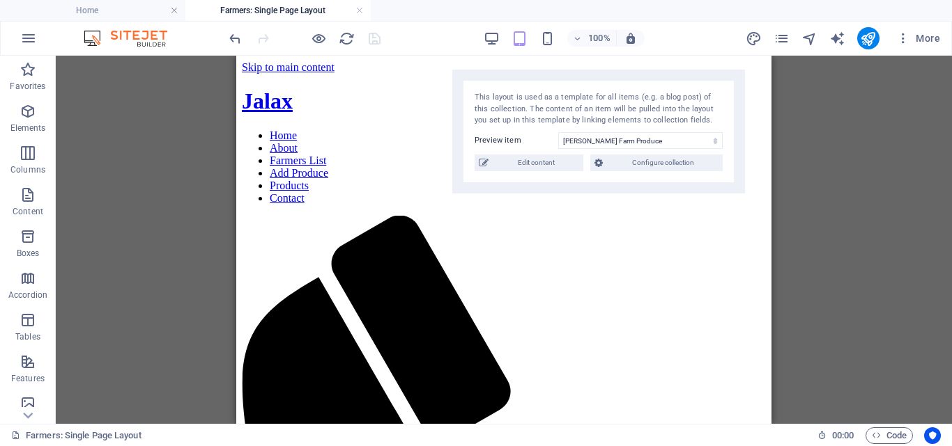
drag, startPoint x: 621, startPoint y: 135, endPoint x: 620, endPoint y: 118, distance: 17.4
click at [620, 118] on div "This layout is used as a template for all items (e.g. a blog post) of this coll…" at bounding box center [598, 109] width 248 height 35
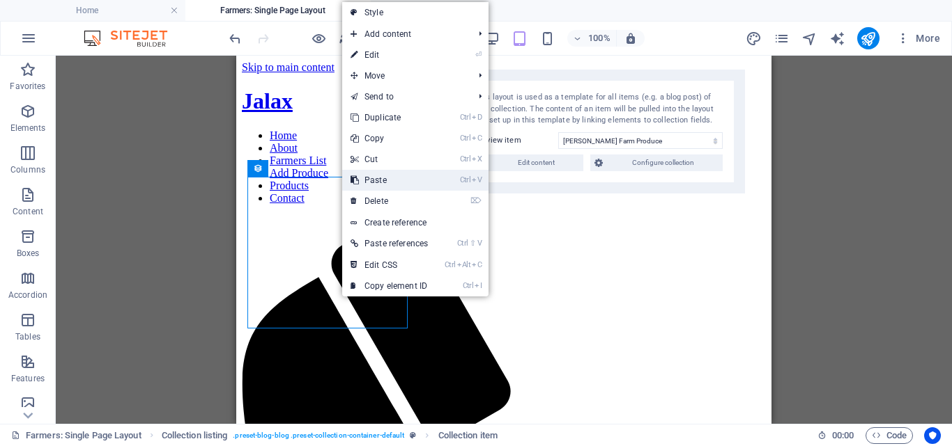
click at [394, 181] on link "Ctrl V Paste" at bounding box center [389, 180] width 94 height 21
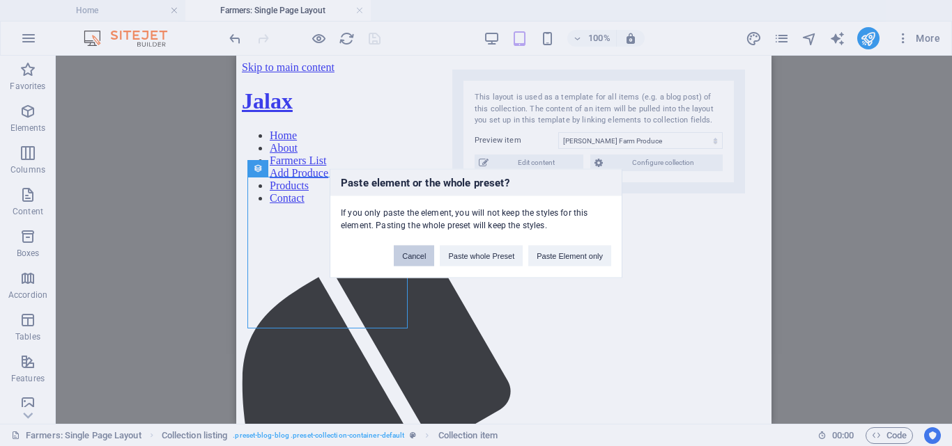
click at [416, 256] on button "Cancel" at bounding box center [414, 255] width 40 height 21
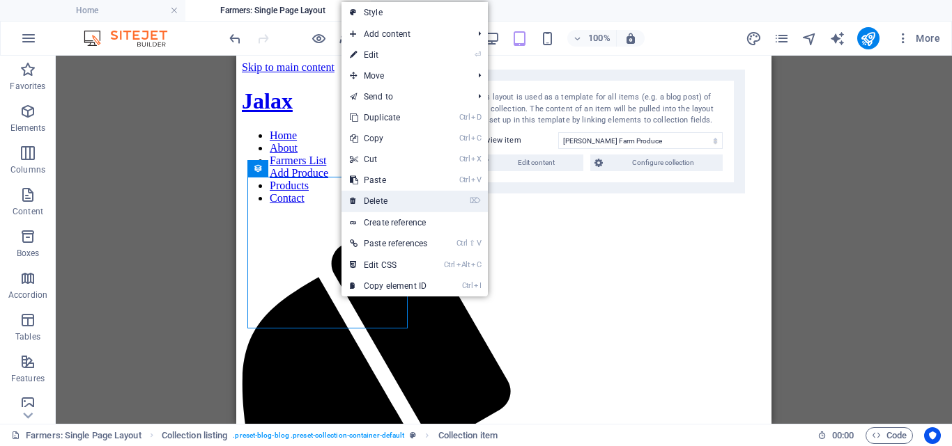
click at [383, 196] on link "⌦ Delete" at bounding box center [388, 201] width 94 height 21
click at [367, 196] on link "⌦ Delete" at bounding box center [386, 201] width 94 height 21
click at [372, 201] on link "⌦ Delete" at bounding box center [385, 201] width 94 height 21
click at [378, 204] on link "⌦ Delete" at bounding box center [389, 201] width 94 height 21
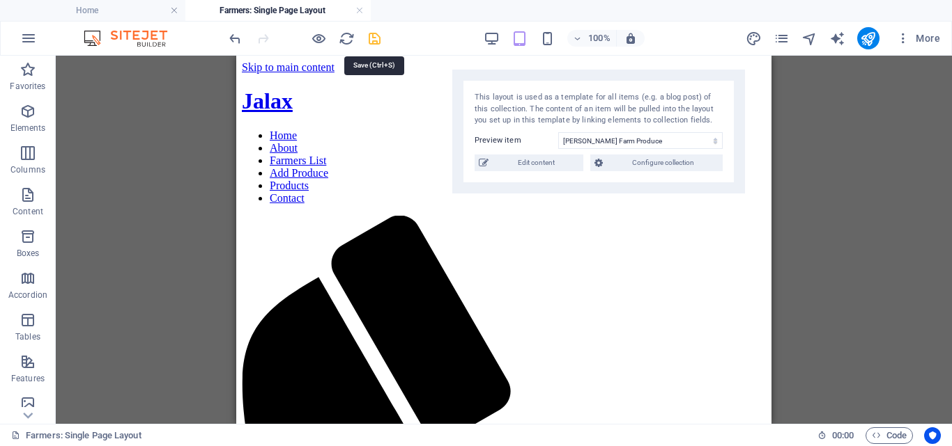
click at [375, 38] on icon "save" at bounding box center [374, 39] width 16 height 16
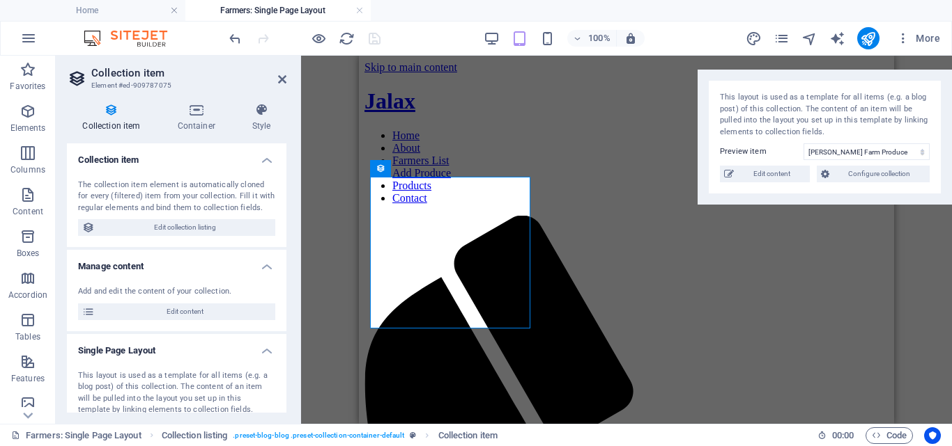
drag, startPoint x: 283, startPoint y: 185, endPoint x: 282, endPoint y: 208, distance: 22.3
click at [282, 208] on div "The collection item element is automatically cloned for every (filtered) item f…" at bounding box center [176, 208] width 219 height 79
click at [199, 123] on h4 "Container" at bounding box center [199, 117] width 75 height 29
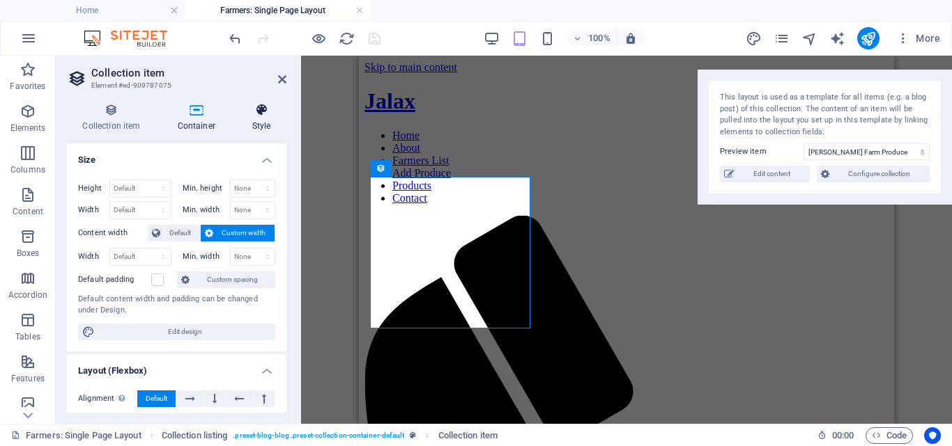
click at [253, 114] on icon at bounding box center [261, 110] width 50 height 14
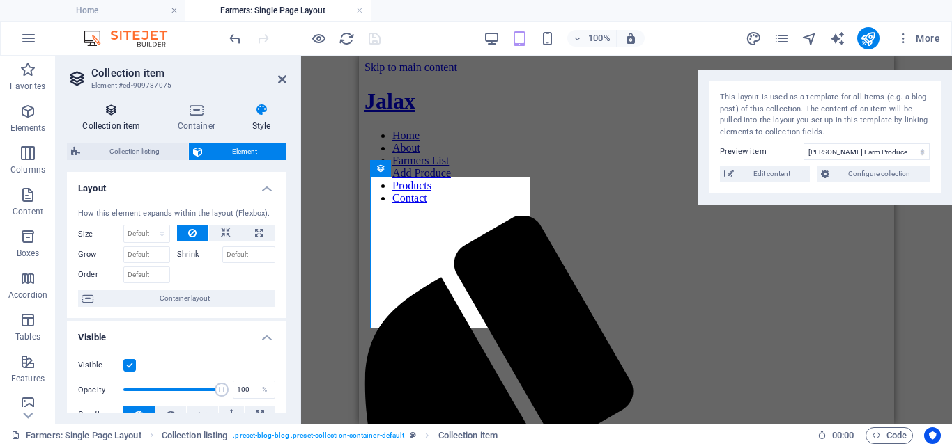
click at [120, 114] on icon at bounding box center [111, 110] width 89 height 14
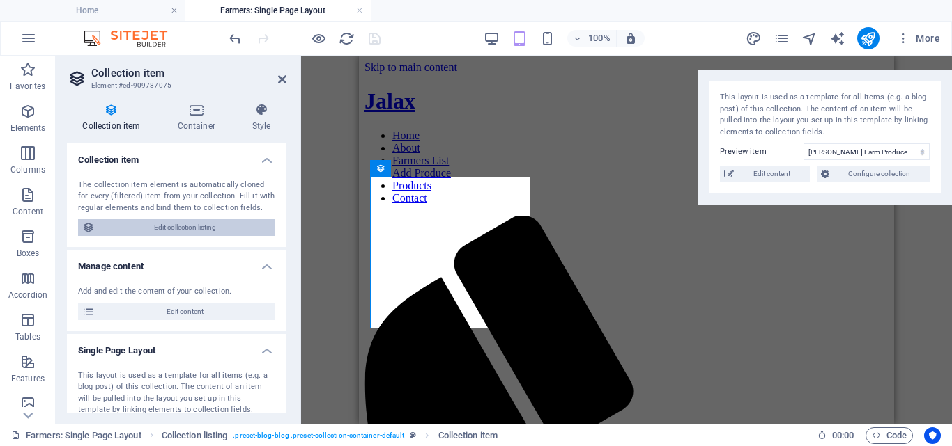
click at [177, 227] on span "Edit collection listing" at bounding box center [185, 227] width 172 height 17
select select "68b9681a4174668f520ac11e"
select select "createdAt_DESC"
select select "columns.farmer1"
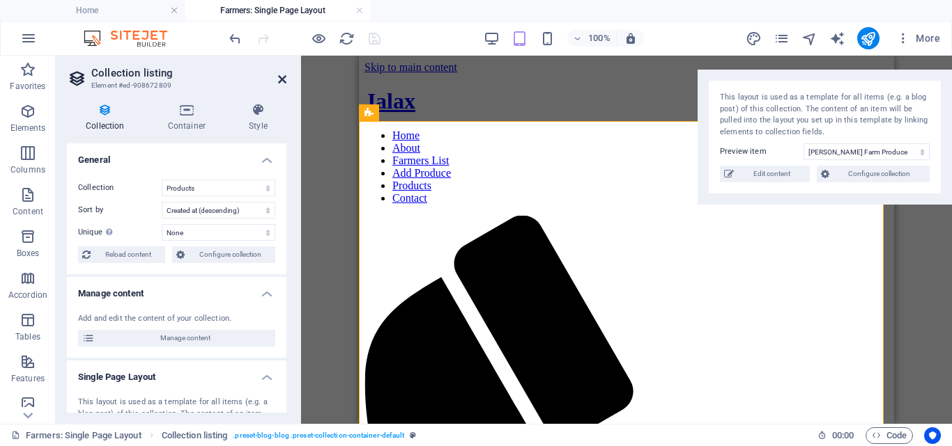
click at [281, 82] on icon at bounding box center [282, 79] width 8 height 11
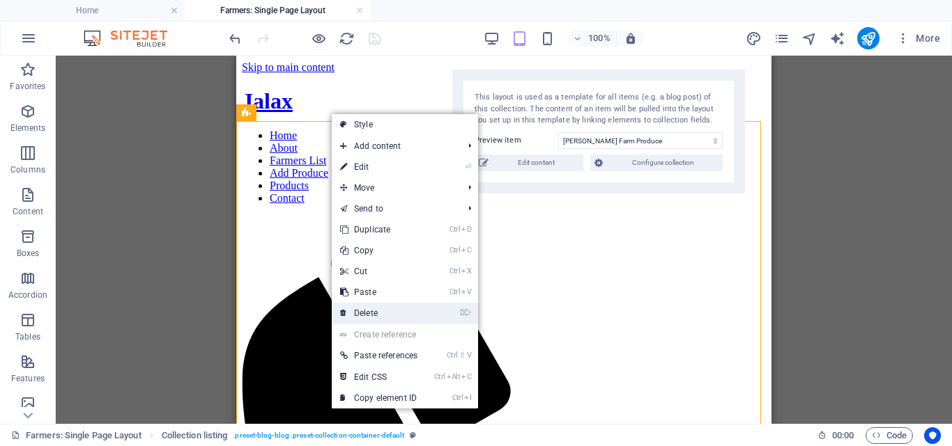
click at [369, 314] on link "⌦ Delete" at bounding box center [379, 313] width 94 height 21
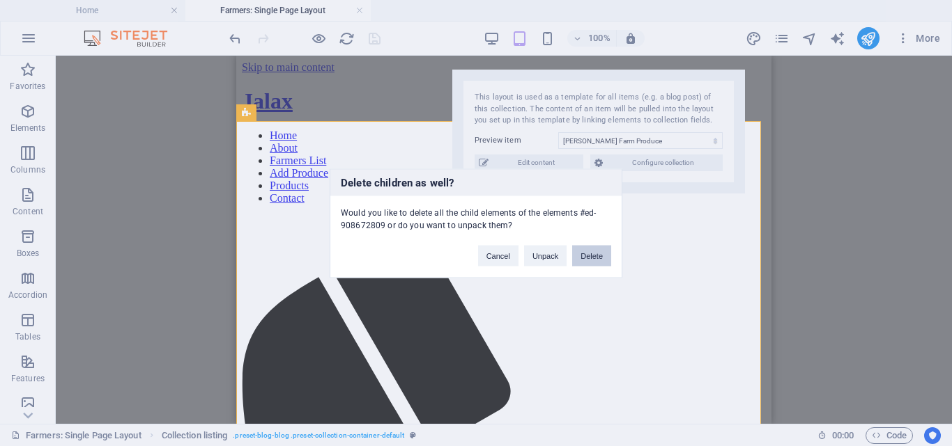
click at [587, 250] on button "Delete" at bounding box center [591, 255] width 39 height 21
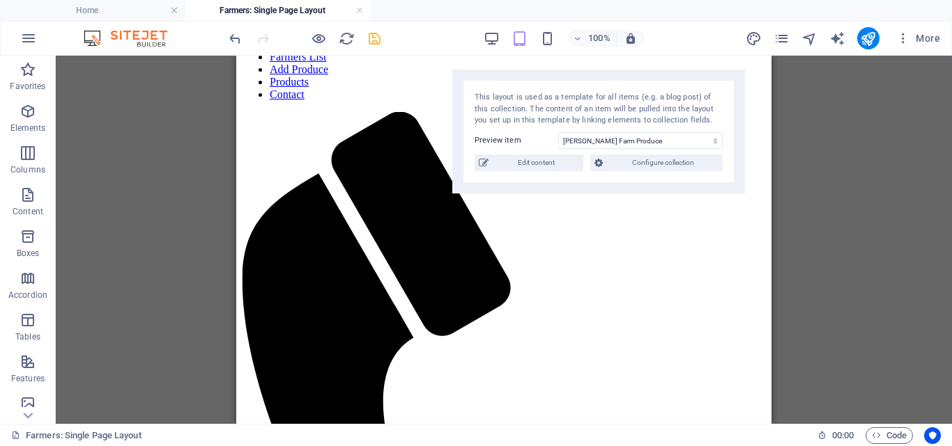
scroll to position [67, 0]
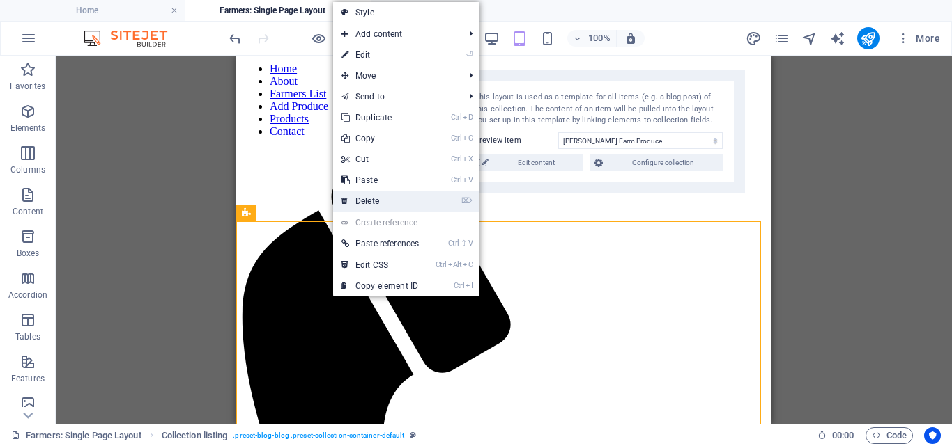
click at [376, 203] on link "⌦ Delete" at bounding box center [380, 201] width 94 height 21
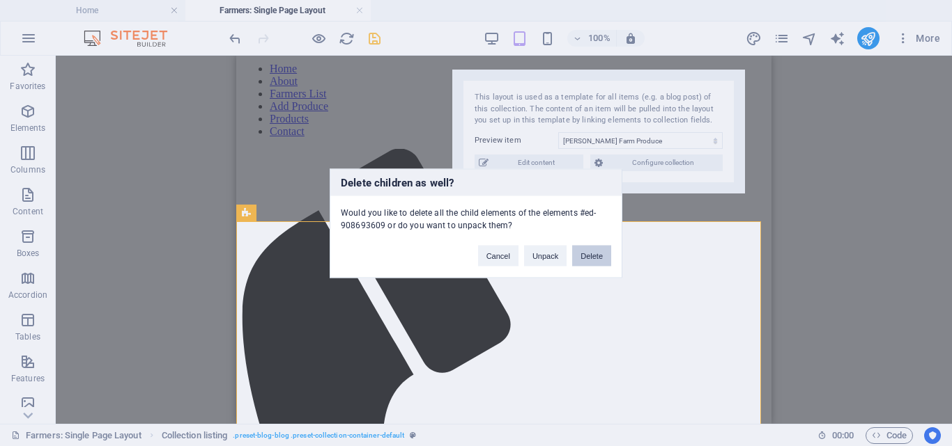
click at [585, 258] on button "Delete" at bounding box center [591, 255] width 39 height 21
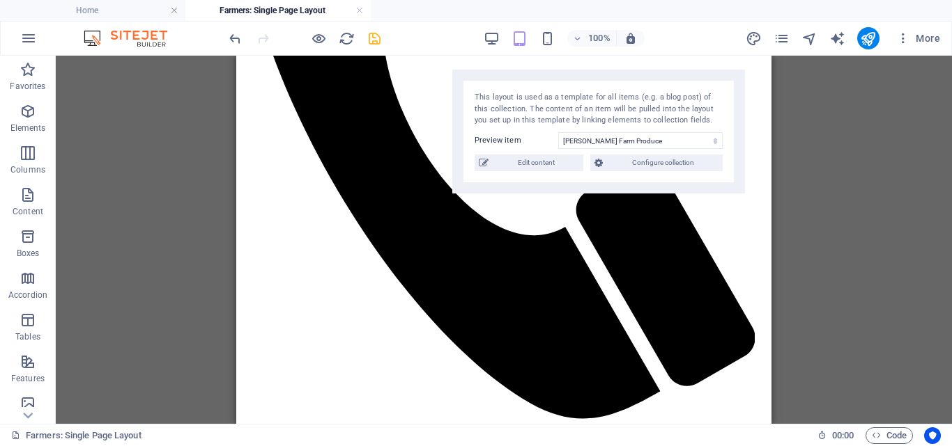
drag, startPoint x: 766, startPoint y: 198, endPoint x: 1008, endPoint y: 410, distance: 321.3
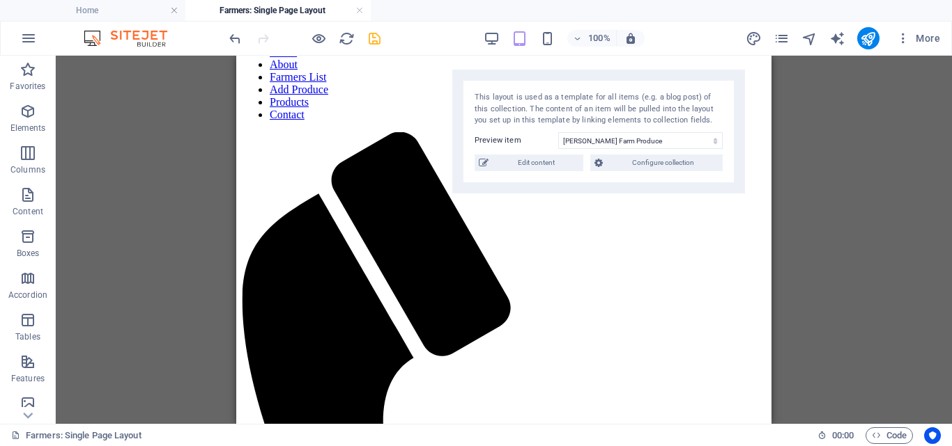
scroll to position [86, 0]
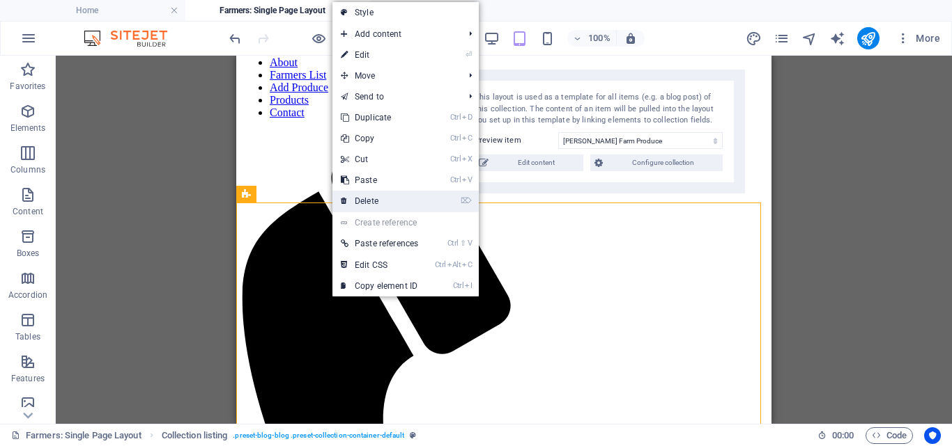
click at [364, 201] on link "⌦ Delete" at bounding box center [379, 201] width 94 height 21
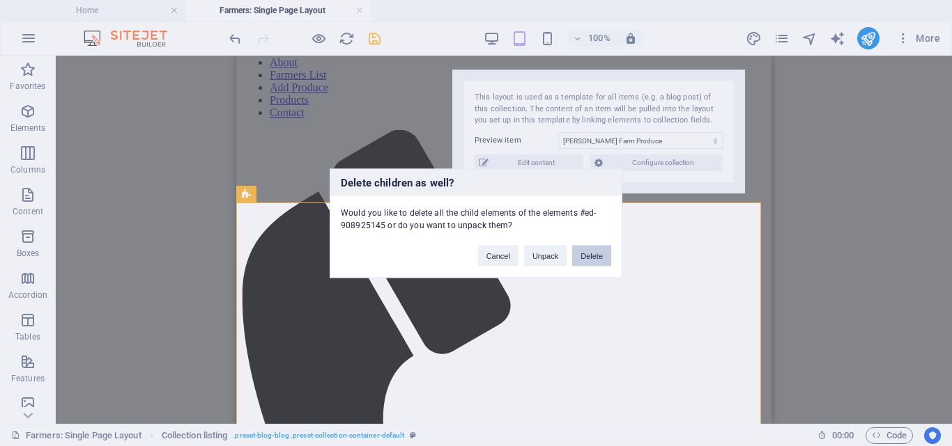
click at [589, 259] on button "Delete" at bounding box center [591, 255] width 39 height 21
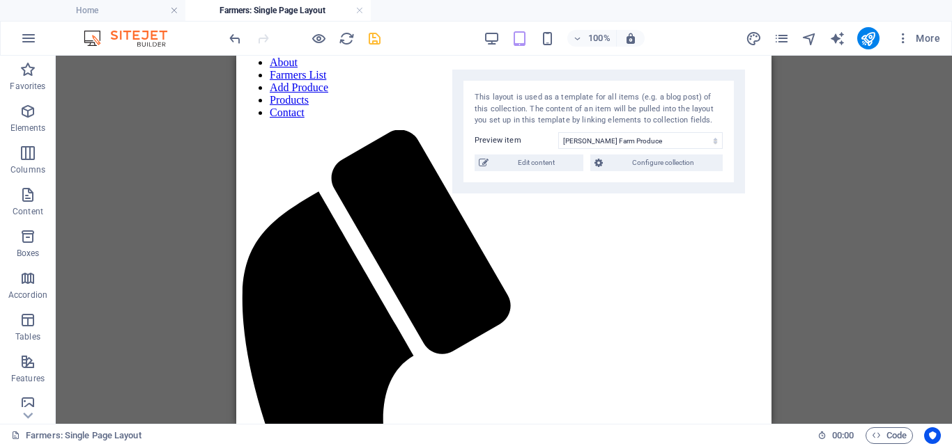
scroll to position [0, 0]
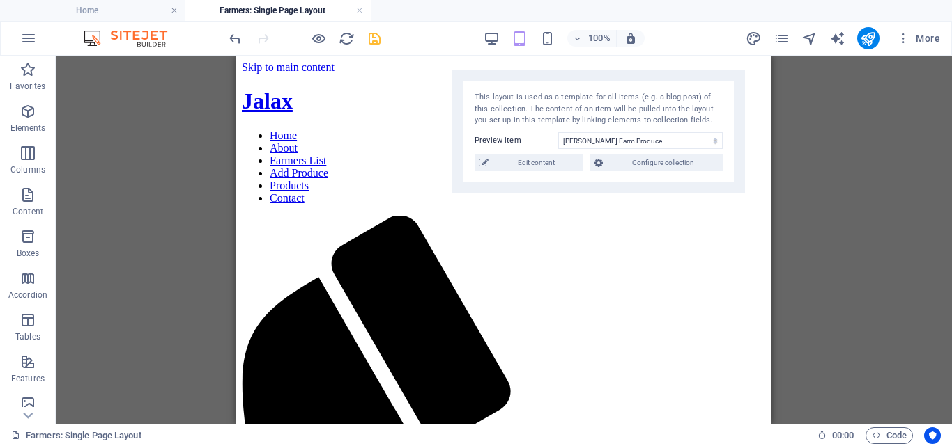
drag, startPoint x: 763, startPoint y: 256, endPoint x: 981, endPoint y: 89, distance: 273.8
click at [372, 37] on icon "save" at bounding box center [374, 39] width 16 height 16
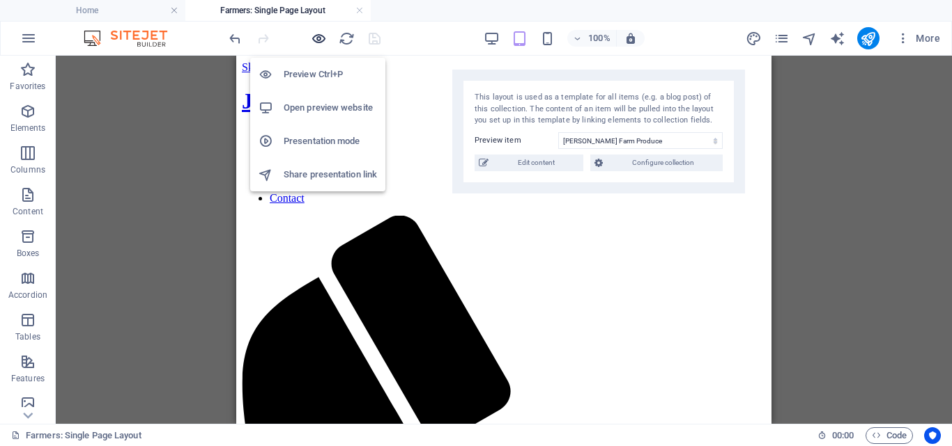
click at [318, 40] on icon "button" at bounding box center [319, 39] width 16 height 16
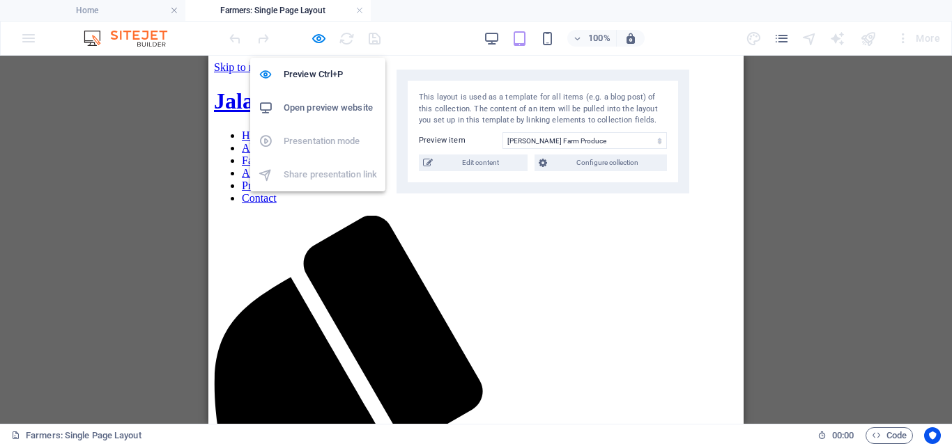
click at [324, 108] on h6 "Open preview website" at bounding box center [330, 108] width 93 height 17
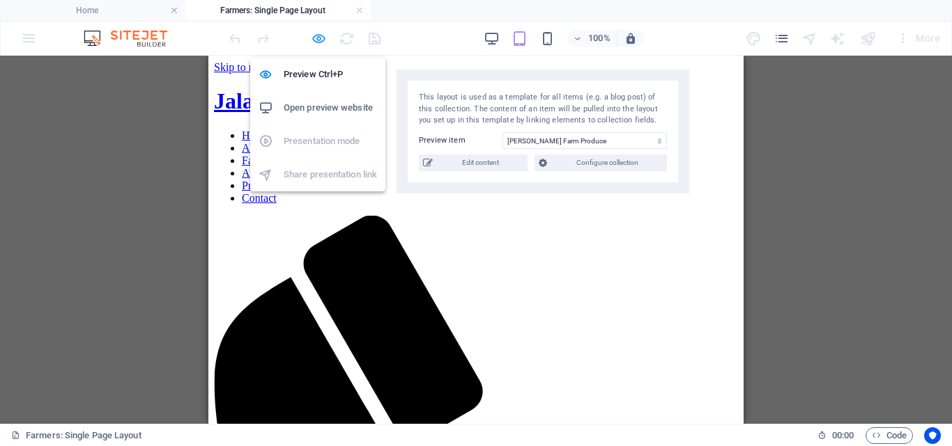
click at [317, 38] on icon "button" at bounding box center [319, 39] width 16 height 16
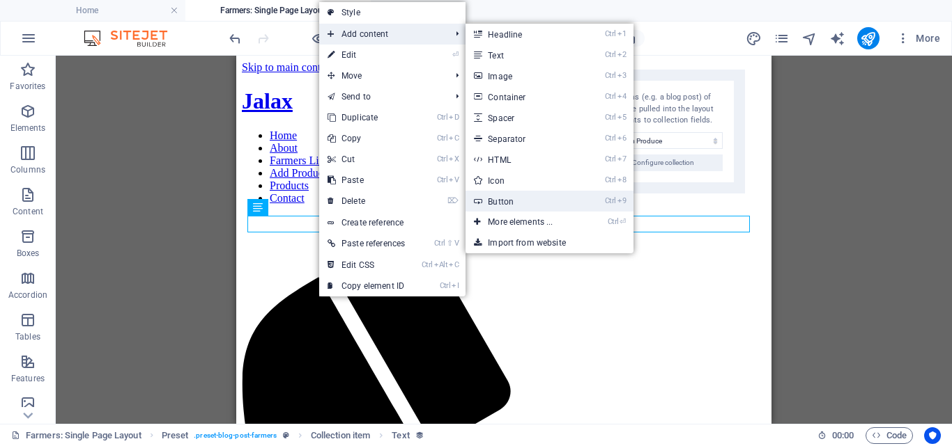
click at [507, 201] on link "Ctrl 9 Button" at bounding box center [522, 201] width 115 height 21
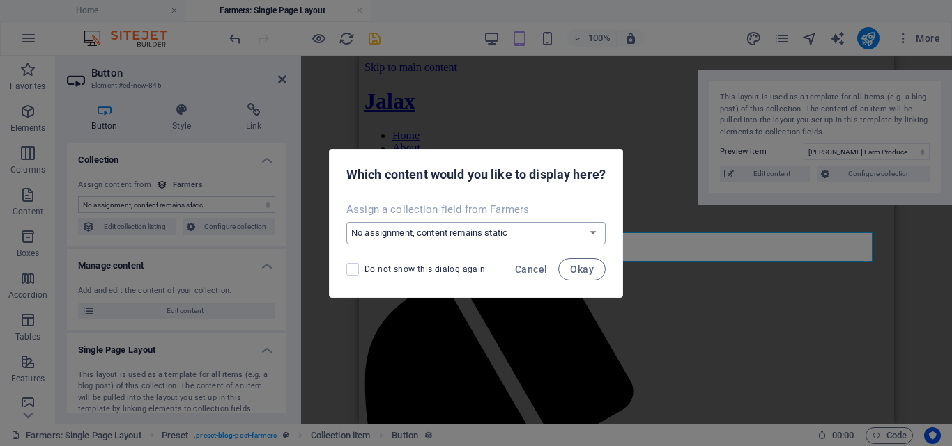
click at [510, 233] on select "No assignment, content remains static Create a new field Created at (Date) Upda…" at bounding box center [475, 233] width 259 height 22
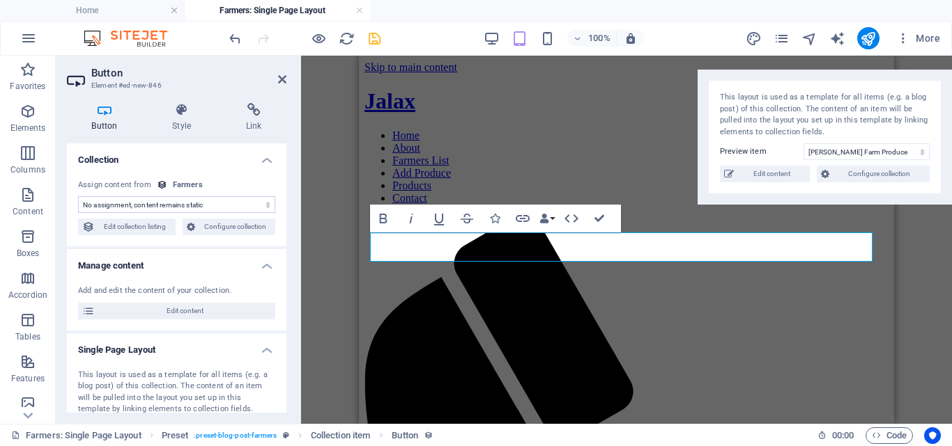
click at [231, 196] on select "No assignment, content remains static Created at (Date) Updated at (Date) Name …" at bounding box center [176, 204] width 197 height 17
click at [224, 207] on select "No assignment, content remains static Created at (Date) Updated at (Date) Name …" at bounding box center [176, 204] width 197 height 17
click at [522, 217] on icon "button" at bounding box center [522, 218] width 14 height 7
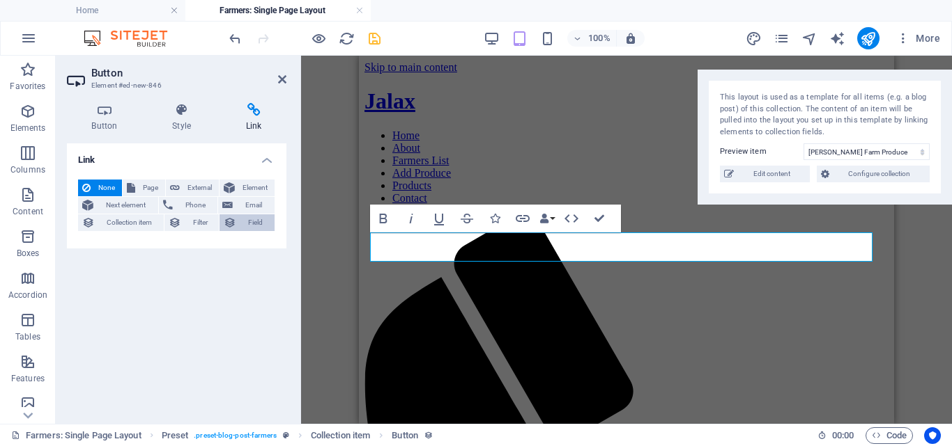
click at [258, 224] on span "Field" at bounding box center [255, 223] width 30 height 17
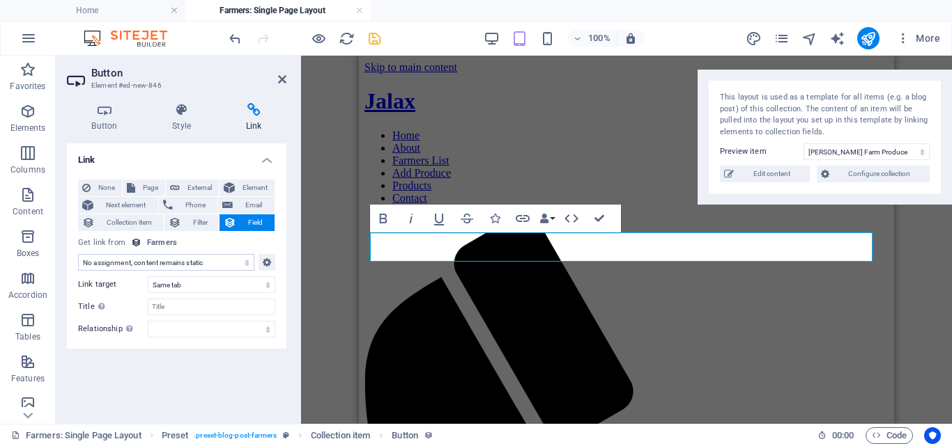
click at [222, 263] on select "No assignment, content remains static Created at (Date) Updated at (Date) Name …" at bounding box center [166, 262] width 176 height 17
click at [189, 261] on select "No assignment, content remains static Created at (Date) Updated at (Date) Name …" at bounding box center [166, 262] width 176 height 17
click at [148, 224] on span "Collection item" at bounding box center [129, 223] width 61 height 17
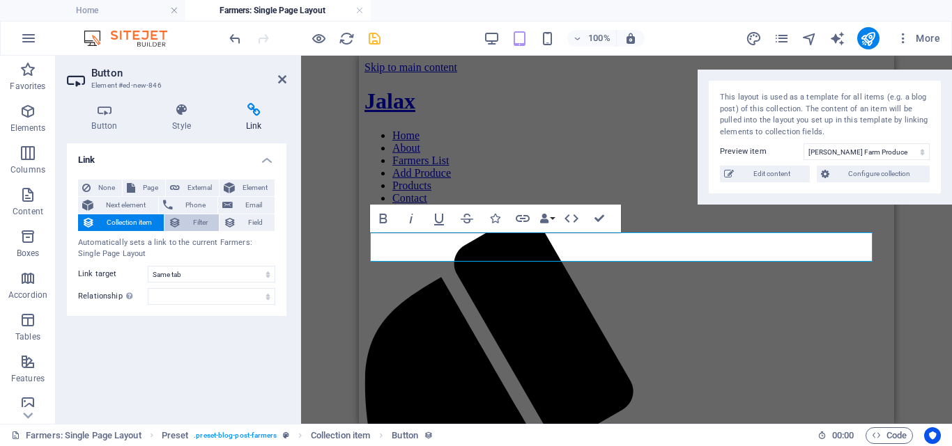
click at [199, 223] on span "Filter" at bounding box center [200, 223] width 30 height 17
click at [140, 219] on span "Collection item" at bounding box center [129, 223] width 61 height 17
click at [148, 189] on span "Page" at bounding box center [150, 188] width 22 height 17
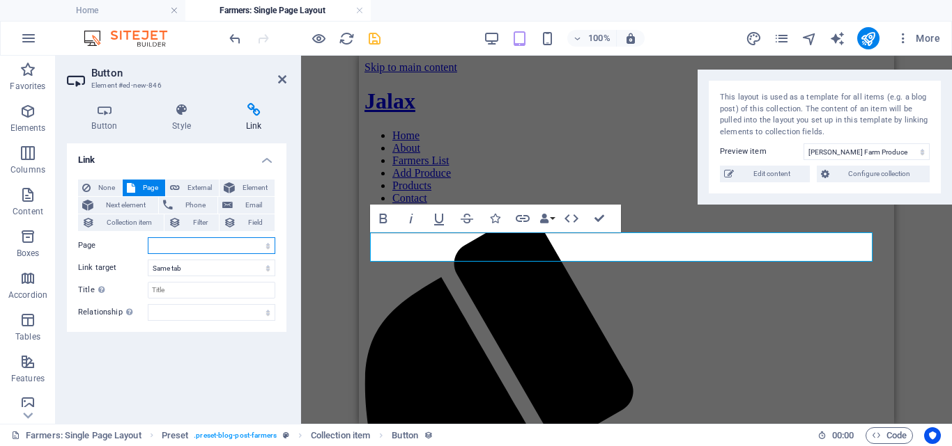
click at [227, 242] on select "Home Privacy Add Produce Farmers Register Contact About Farmers List Farmers Pr…" at bounding box center [211, 246] width 127 height 17
select select "7"
click at [148, 238] on select "Home Privacy Add Produce Farmers Register Contact About Farmers List Farmers Pr…" at bounding box center [211, 246] width 127 height 17
click at [204, 222] on span "Filter" at bounding box center [200, 223] width 30 height 17
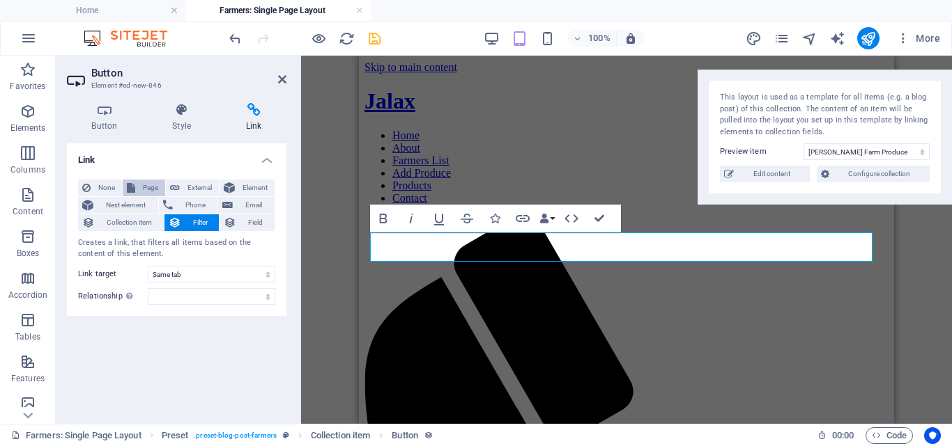
click at [147, 189] on span "Page" at bounding box center [150, 188] width 22 height 17
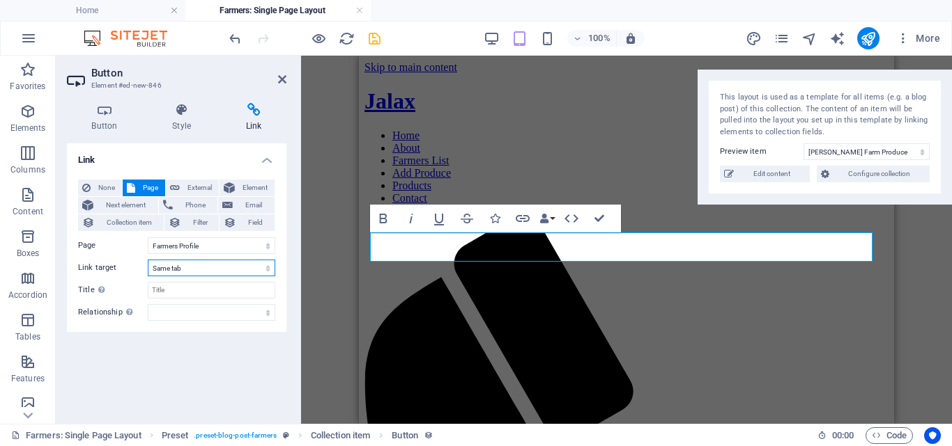
click at [212, 267] on select "New tab Same tab Overlay" at bounding box center [211, 268] width 127 height 17
click at [183, 310] on select "alternate author bookmark external help license next nofollow noreferrer noopen…" at bounding box center [211, 312] width 127 height 17
select select "external"
click at [148, 304] on select "alternate author bookmark external help license next nofollow noreferrer noopen…" at bounding box center [211, 312] width 127 height 17
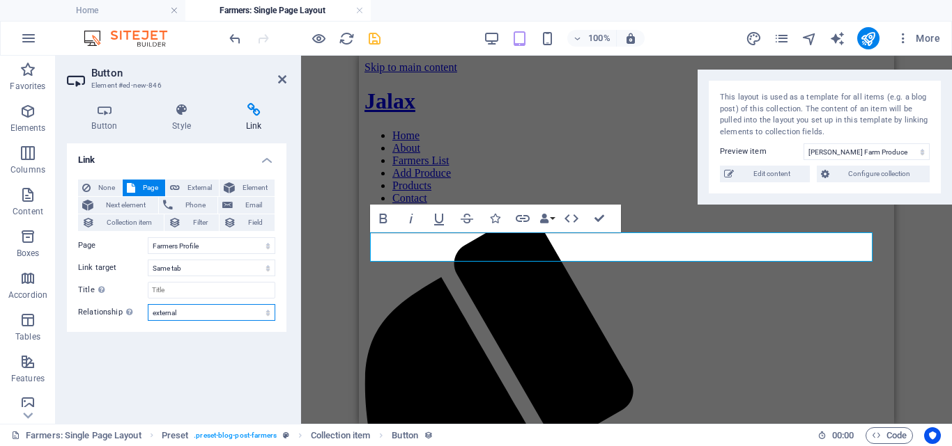
click at [203, 309] on select "alternate author bookmark external help license next nofollow noreferrer noopen…" at bounding box center [211, 312] width 127 height 17
select select
click at [148, 304] on select "alternate author bookmark external help license next nofollow noreferrer noopen…" at bounding box center [211, 312] width 127 height 17
click at [377, 35] on icon "save" at bounding box center [374, 39] width 16 height 16
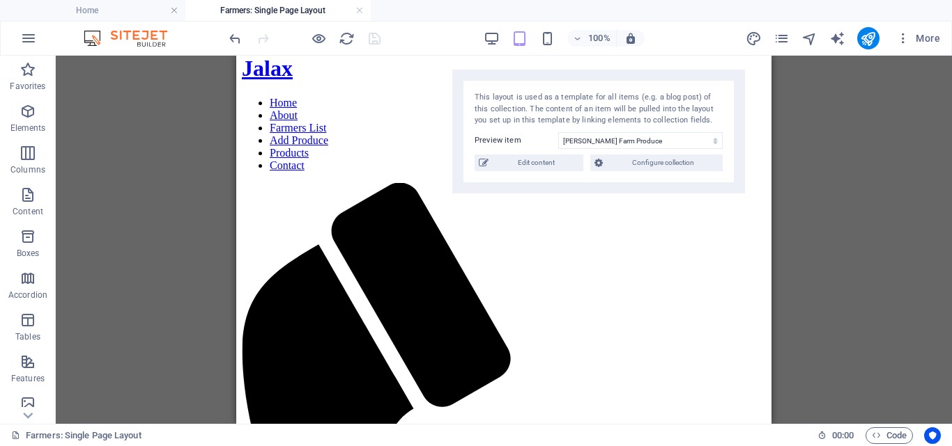
scroll to position [13, 0]
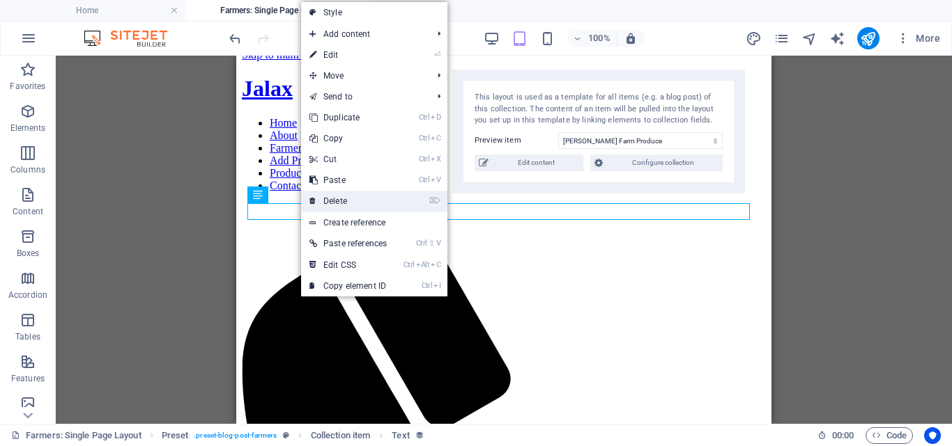
click at [342, 202] on link "⌦ Delete" at bounding box center [348, 201] width 94 height 21
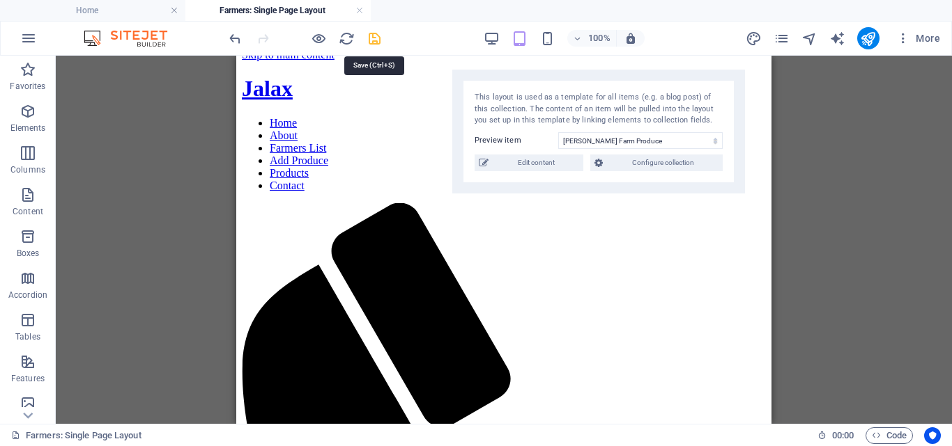
click at [377, 37] on icon "save" at bounding box center [374, 39] width 16 height 16
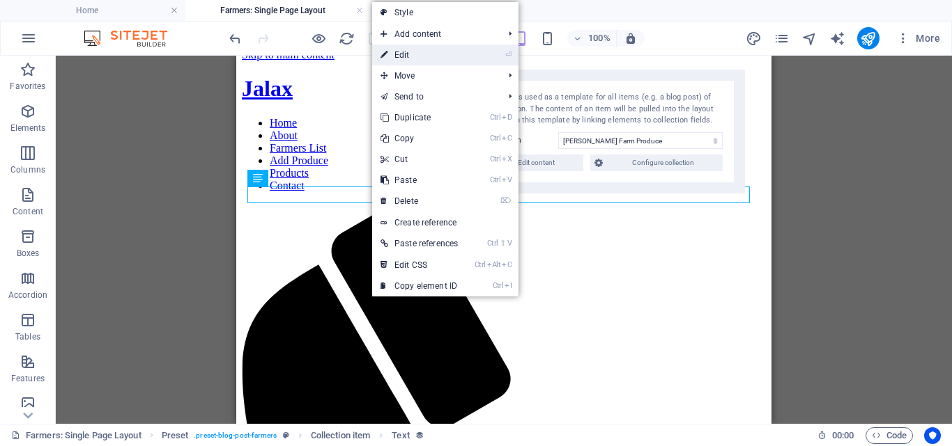
click at [420, 54] on link "⏎ Edit" at bounding box center [419, 55] width 94 height 21
select select "location"
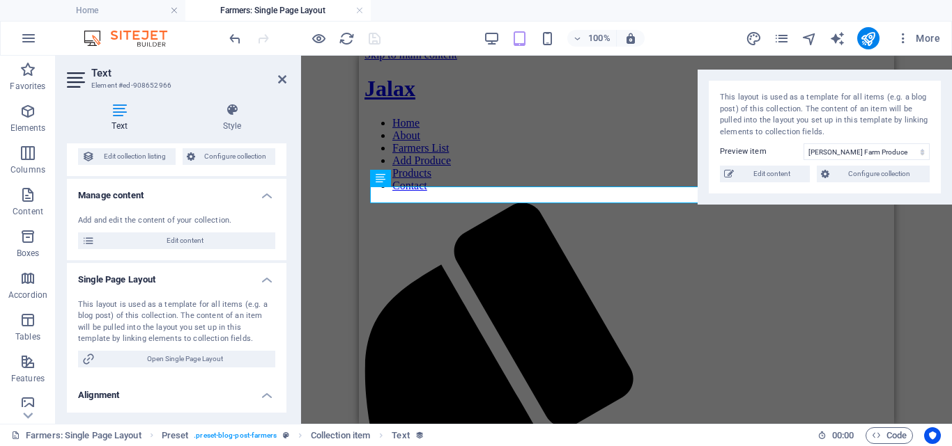
scroll to position [101, 0]
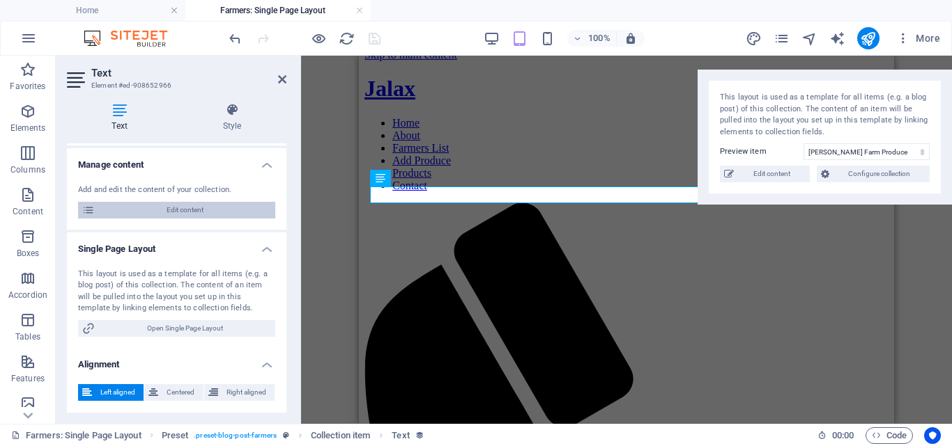
click at [192, 211] on span "Edit content" at bounding box center [185, 210] width 172 height 17
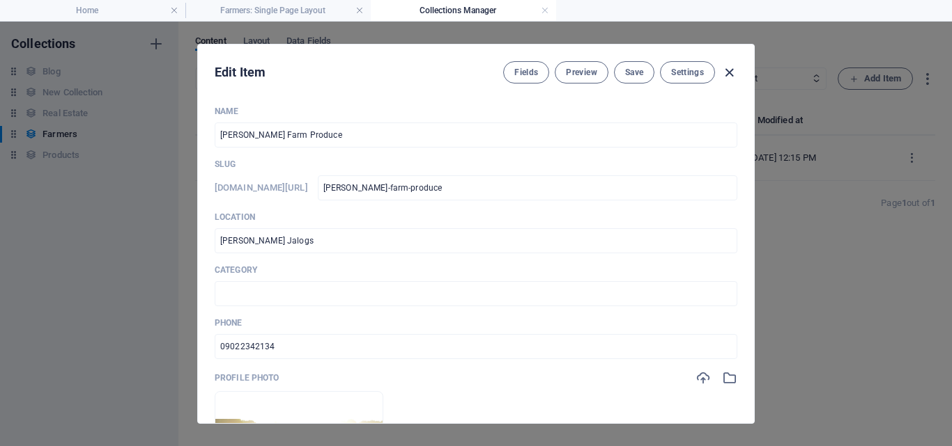
click at [728, 75] on icon "button" at bounding box center [729, 73] width 16 height 16
type input "[PERSON_NAME]-farm-produce"
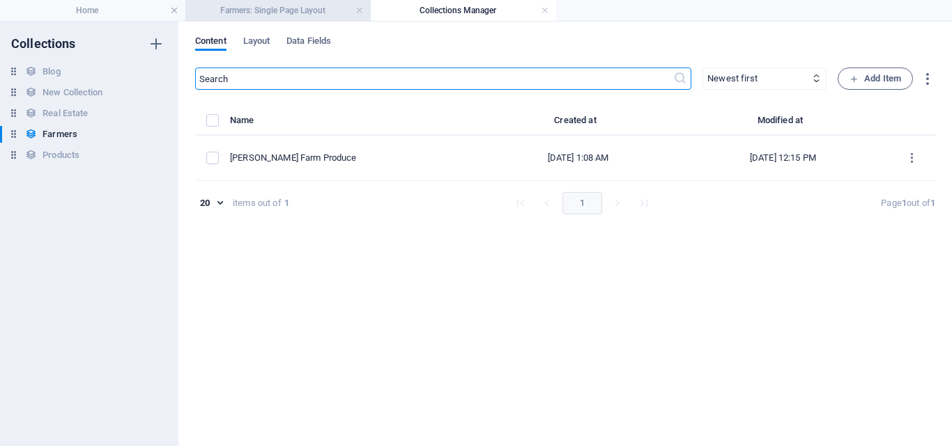
click at [258, 8] on h4 "Farmers: Single Page Layout" at bounding box center [277, 10] width 185 height 15
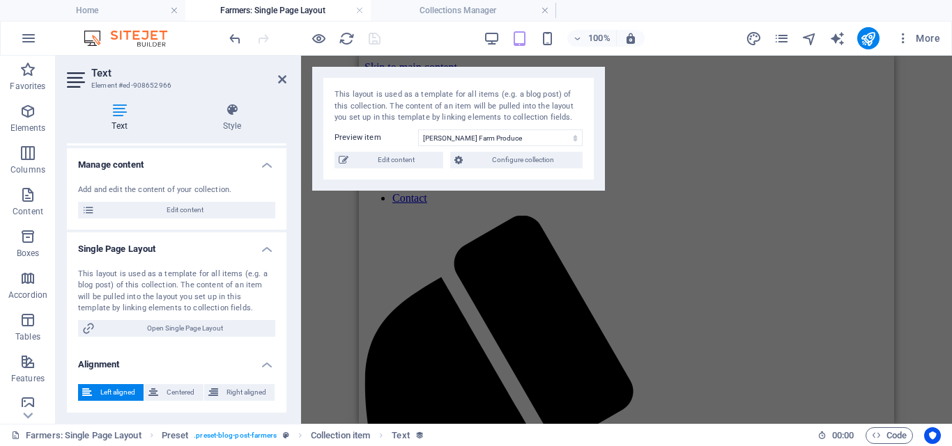
scroll to position [13, 0]
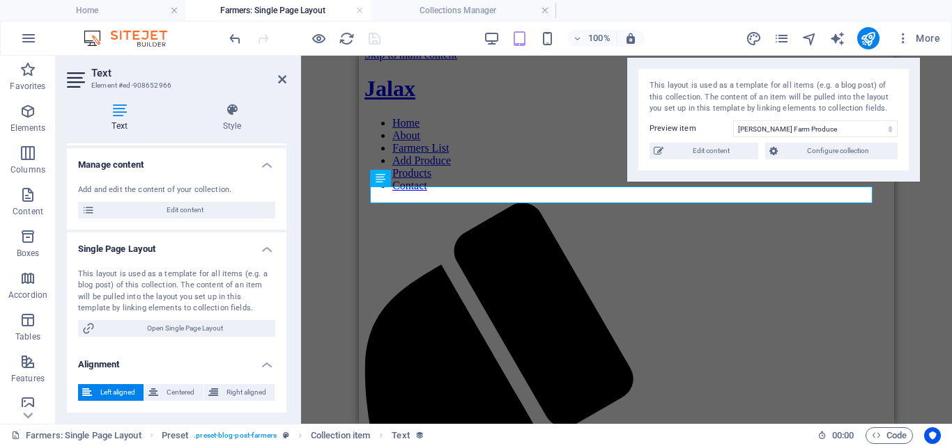
drag, startPoint x: 509, startPoint y: 80, endPoint x: 825, endPoint y: 70, distance: 315.7
click at [825, 70] on div "This layout is used as a template for all items (e.g. a blog post) of this coll…" at bounding box center [773, 120] width 293 height 124
click at [377, 41] on div at bounding box center [304, 38] width 156 height 22
click at [283, 81] on icon at bounding box center [282, 79] width 8 height 11
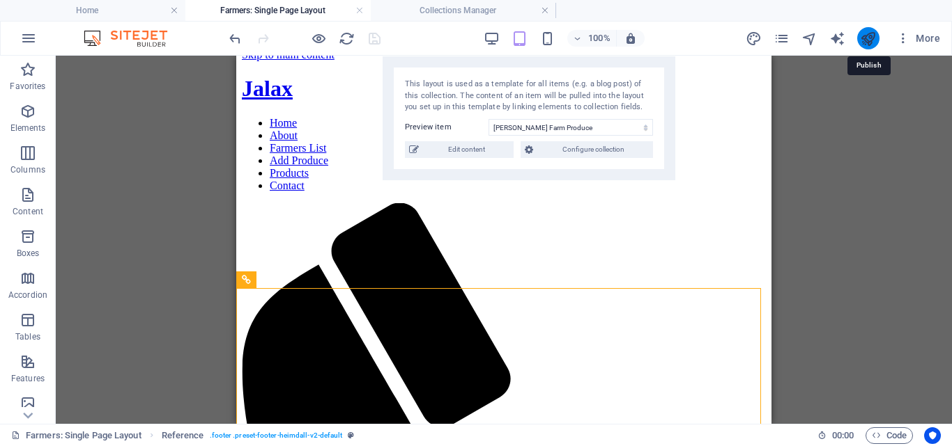
click at [871, 42] on icon "publish" at bounding box center [868, 39] width 16 height 16
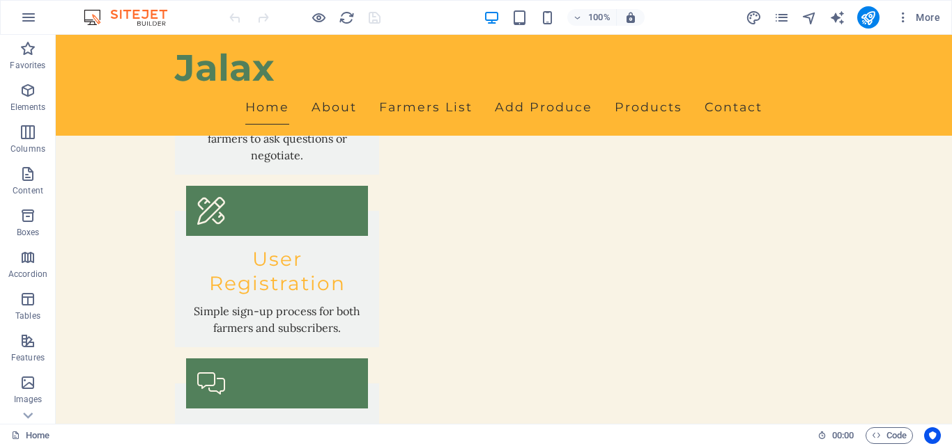
scroll to position [3087, 0]
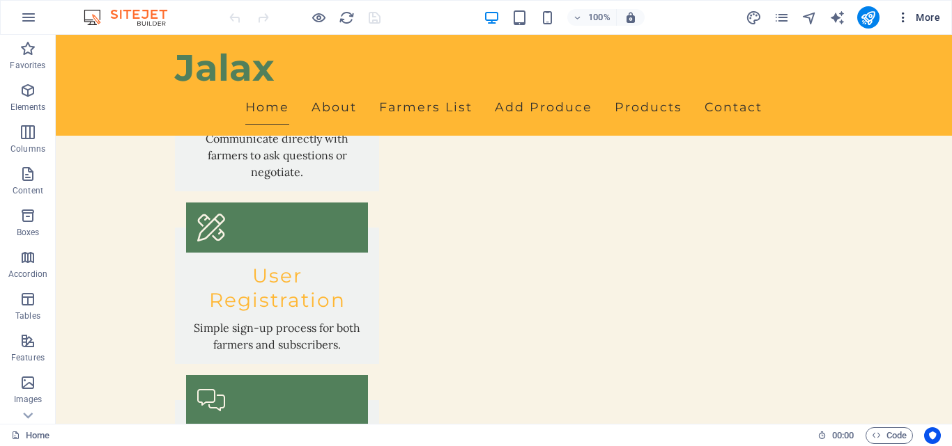
click at [921, 13] on span "More" at bounding box center [918, 17] width 44 height 14
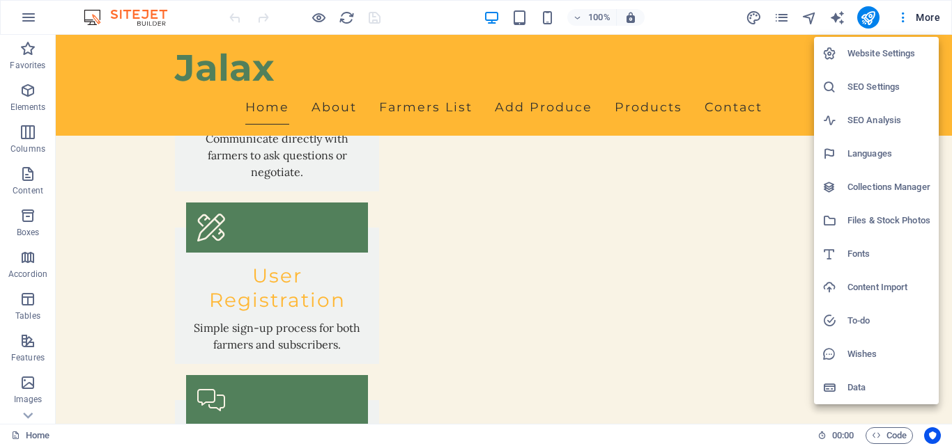
click at [890, 186] on h6 "Collections Manager" at bounding box center [888, 187] width 83 height 17
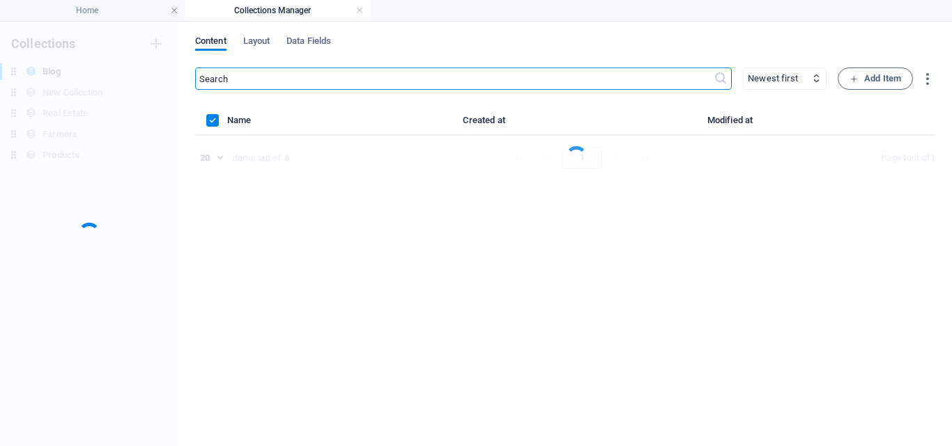
scroll to position [0, 0]
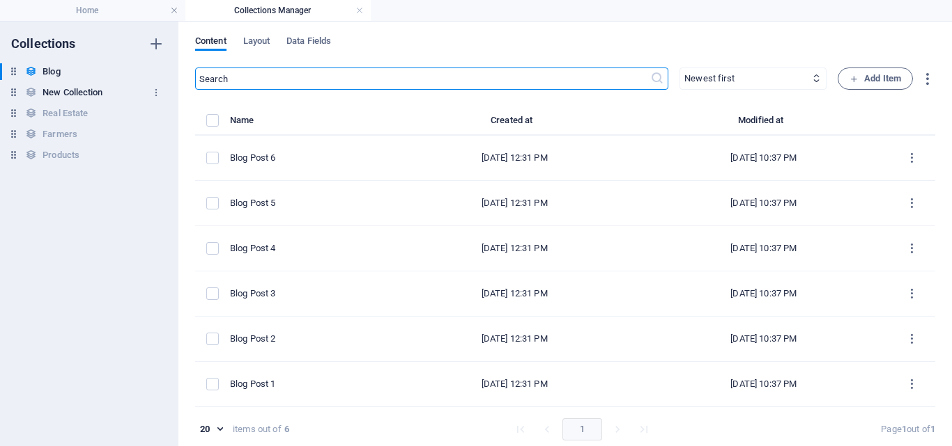
click at [130, 94] on div "New Collection New Collection" at bounding box center [82, 92] width 164 height 17
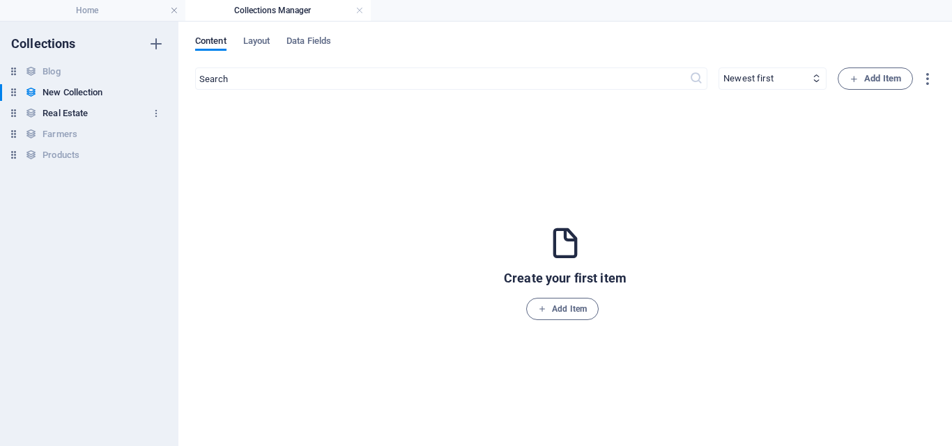
click at [81, 114] on h6 "Real Estate" at bounding box center [64, 113] width 45 height 17
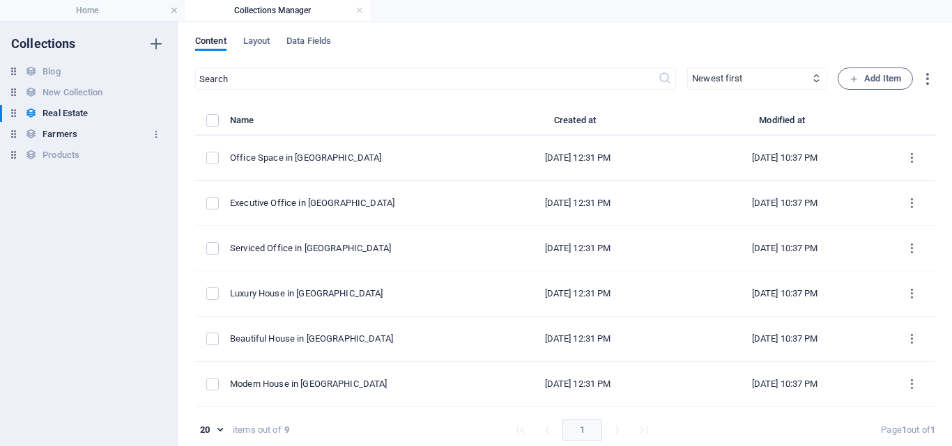
click at [72, 132] on h6 "Farmers" at bounding box center [59, 134] width 35 height 17
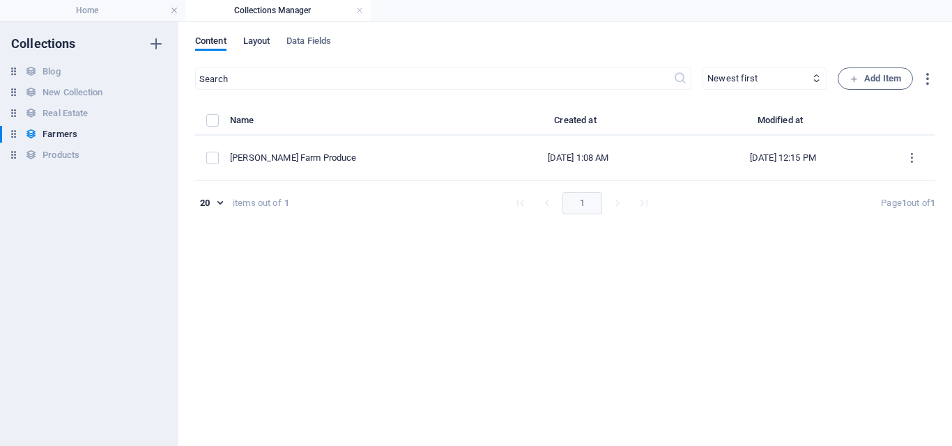
click at [256, 43] on span "Layout" at bounding box center [256, 43] width 27 height 20
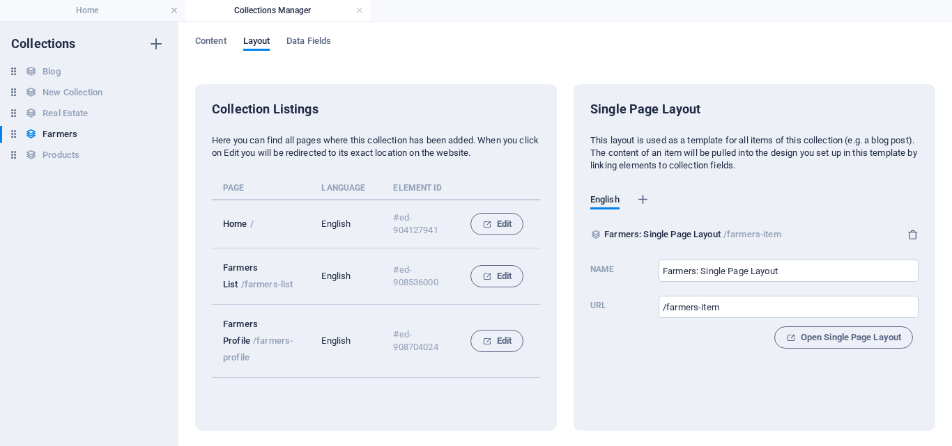
drag, startPoint x: 490, startPoint y: 274, endPoint x: 513, endPoint y: 388, distance: 115.8
click at [513, 388] on div "Collection Listings Here you can find all pages where this collection has been …" at bounding box center [376, 257] width 328 height 313
click at [499, 275] on span "Edit" at bounding box center [496, 276] width 29 height 17
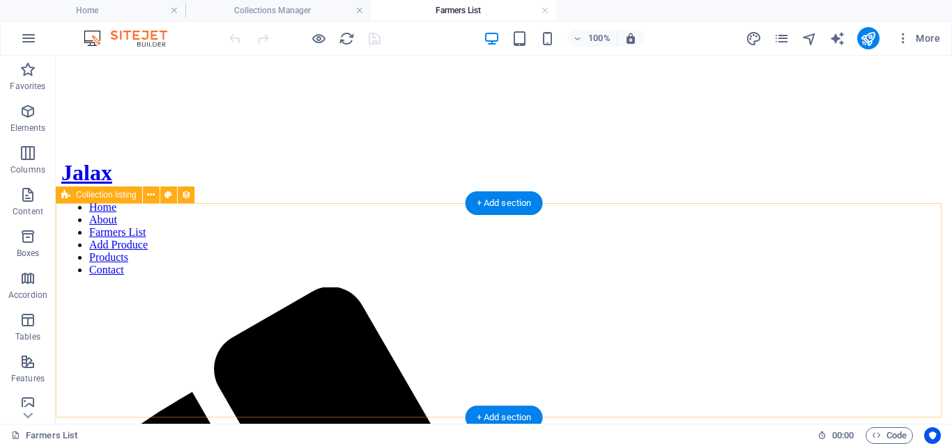
scroll to position [306, 0]
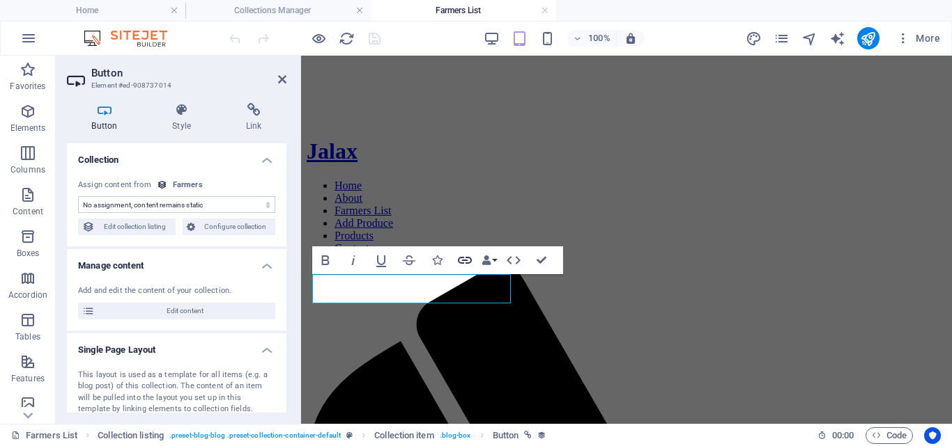
click at [461, 258] on icon "button" at bounding box center [465, 260] width 14 height 7
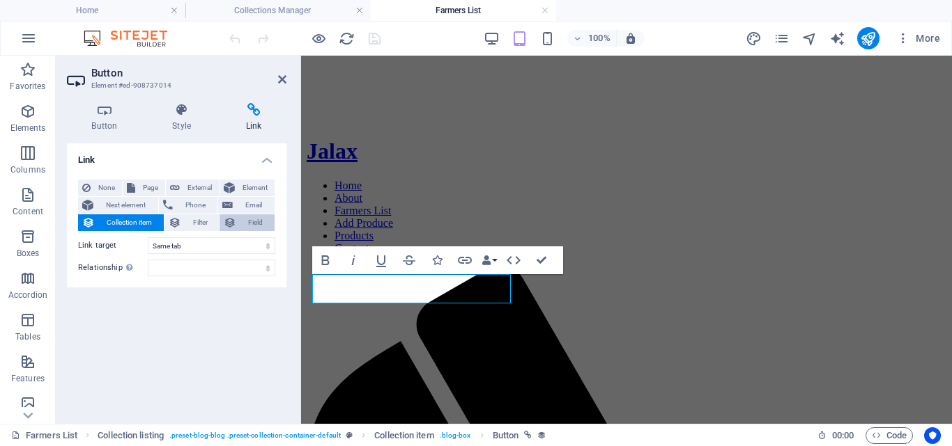
click at [258, 223] on span "Field" at bounding box center [255, 223] width 30 height 17
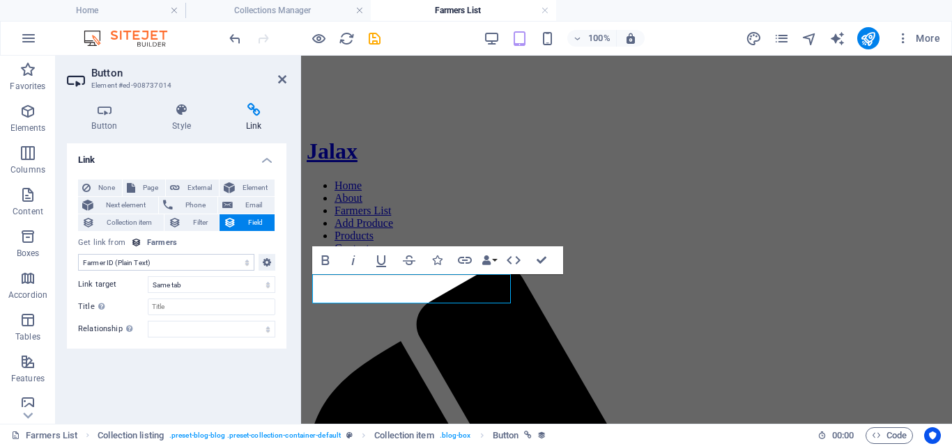
click at [218, 264] on select "No assignment, content remains static Created at (Date) Updated at (Date) Name …" at bounding box center [166, 262] width 176 height 17
select select "link"
click at [78, 254] on select "No assignment, content remains static Created at (Date) Updated at (Date) Name …" at bounding box center [166, 262] width 176 height 17
click at [193, 264] on select "No assignment, content remains static Created at (Date) Updated at (Date) Name …" at bounding box center [166, 262] width 176 height 17
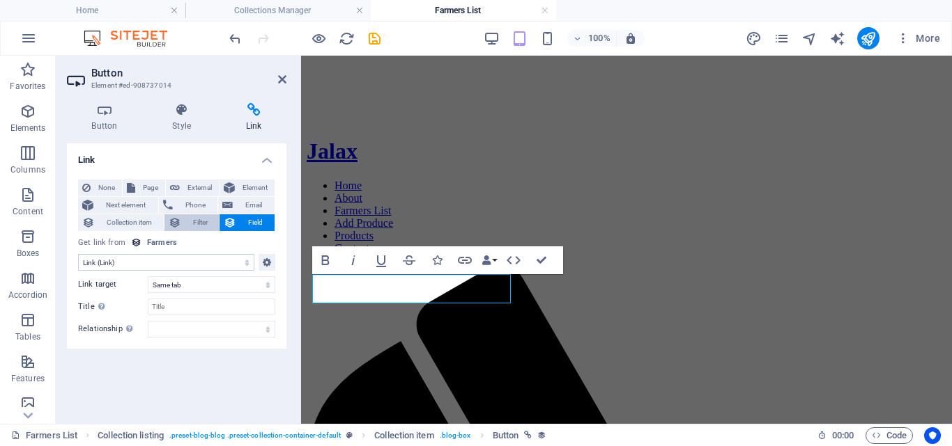
click at [200, 224] on span "Filter" at bounding box center [200, 223] width 30 height 17
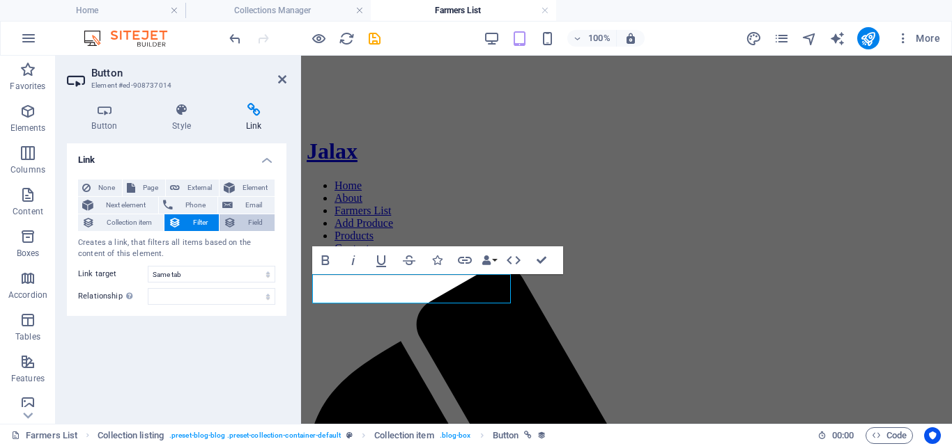
click at [258, 219] on span "Field" at bounding box center [255, 223] width 30 height 17
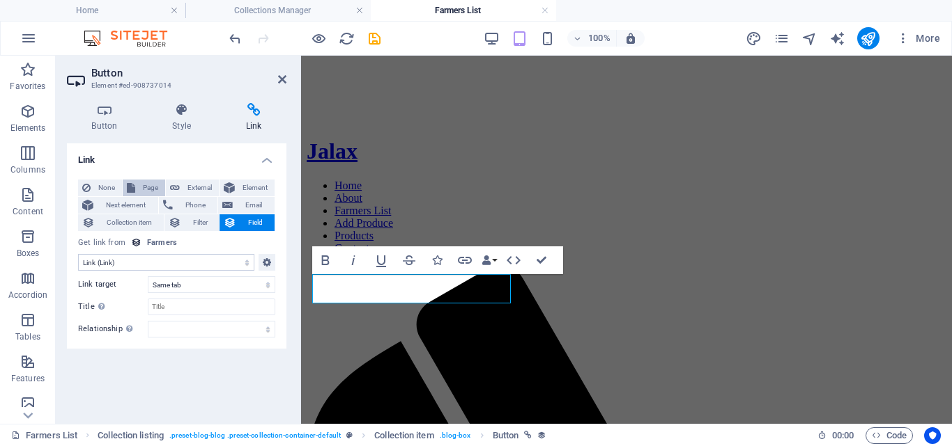
click at [150, 185] on span "Page" at bounding box center [150, 188] width 22 height 17
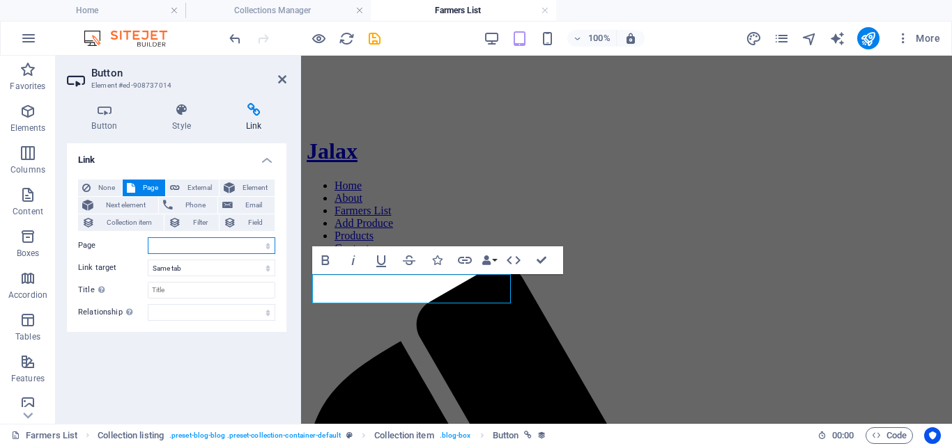
click at [189, 249] on select "Home Privacy Add Produce Farmers Register Contact About Farmers List Farmers Pr…" at bounding box center [211, 246] width 127 height 17
select select "7"
click at [148, 238] on select "Home Privacy Add Produce Farmers Register Contact About Farmers List Farmers Pr…" at bounding box center [211, 246] width 127 height 17
click at [206, 269] on select "New tab Same tab Overlay" at bounding box center [211, 268] width 127 height 17
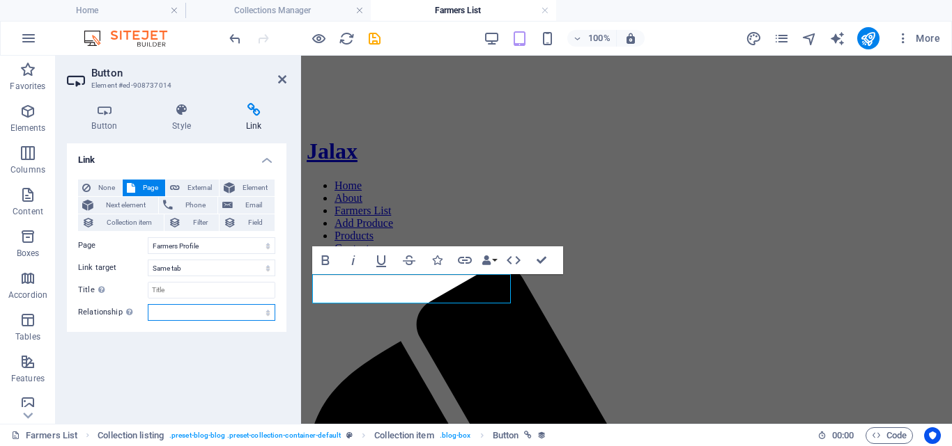
click at [189, 306] on select "alternate author bookmark external help license next nofollow noreferrer noopen…" at bounding box center [211, 312] width 127 height 17
click at [148, 304] on select "alternate author bookmark external help license next nofollow noreferrer noopen…" at bounding box center [211, 312] width 127 height 17
click at [191, 313] on select "alternate author bookmark external help license next nofollow noreferrer noopen…" at bounding box center [211, 312] width 127 height 17
select select "external"
click at [148, 304] on select "alternate author bookmark external help license next nofollow noreferrer noopen…" at bounding box center [211, 312] width 127 height 17
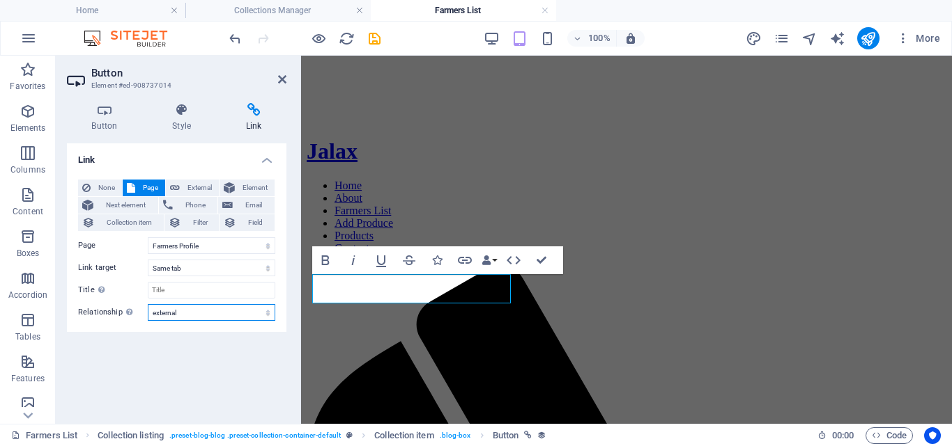
click at [192, 311] on select "alternate author bookmark external help license next nofollow noreferrer noopen…" at bounding box center [211, 312] width 127 height 17
select select
click at [148, 304] on select "alternate author bookmark external help license next nofollow noreferrer noopen…" at bounding box center [211, 312] width 127 height 17
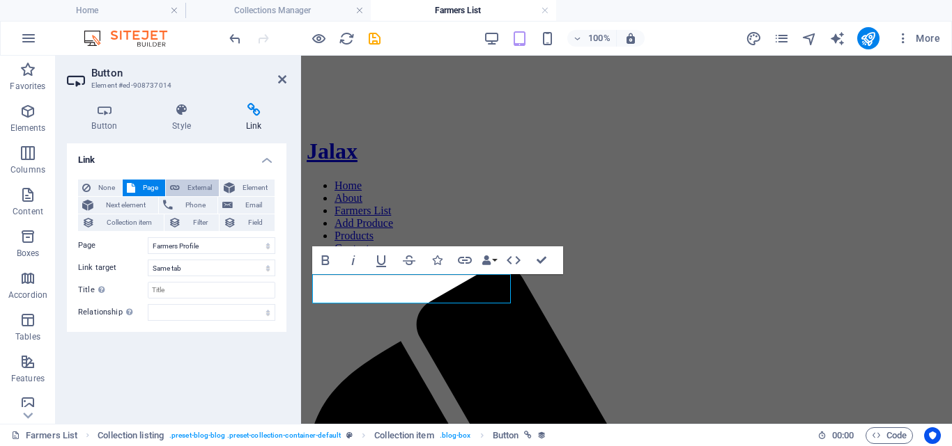
click at [201, 185] on span "External" at bounding box center [199, 188] width 31 height 17
select select "blank"
click at [247, 187] on span "Element" at bounding box center [254, 188] width 31 height 17
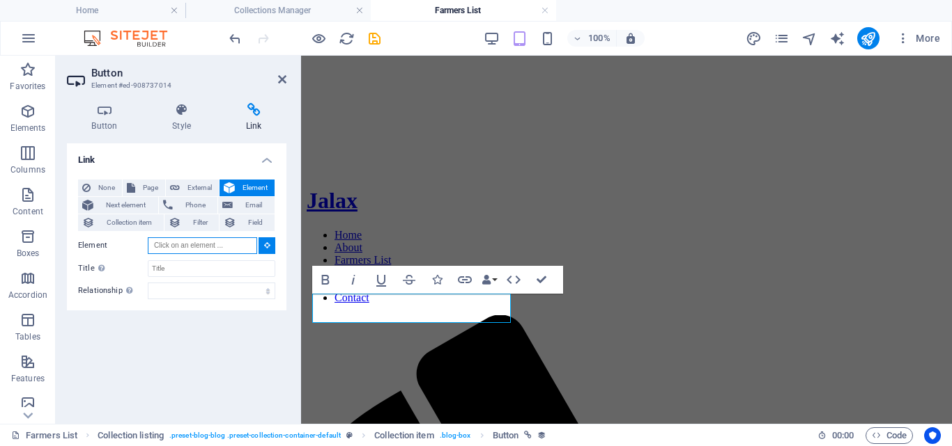
scroll to position [233, 0]
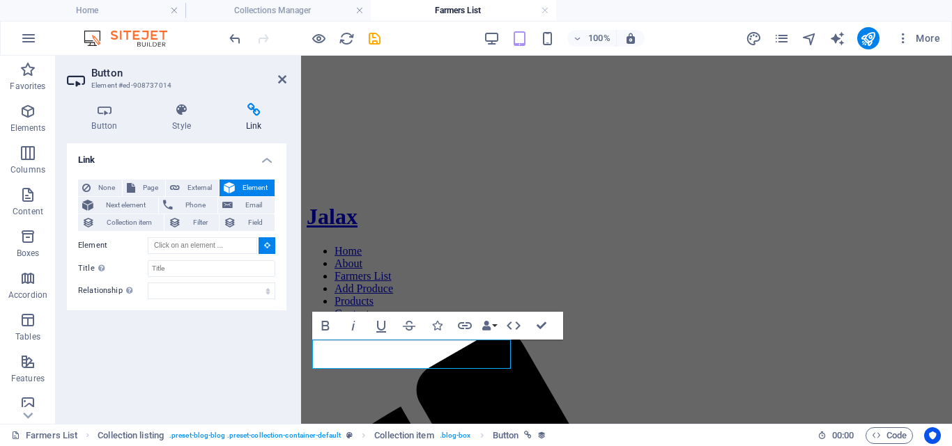
click at [268, 247] on icon at bounding box center [267, 245] width 6 height 7
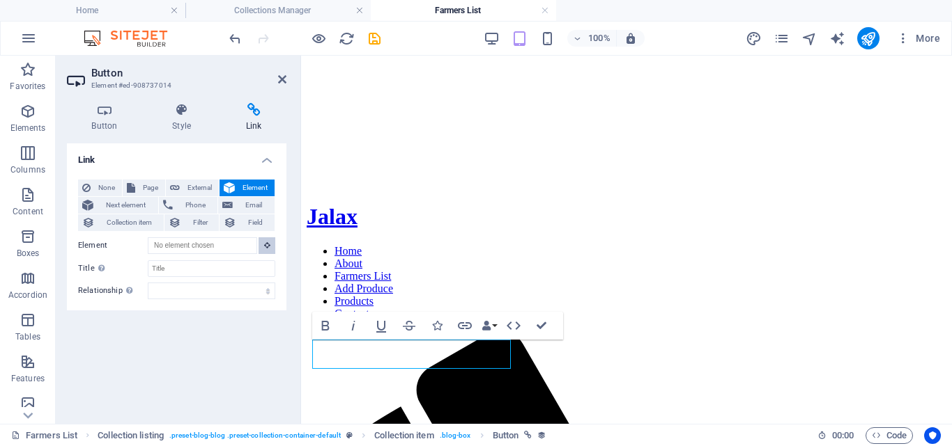
click at [268, 247] on icon at bounding box center [267, 245] width 6 height 7
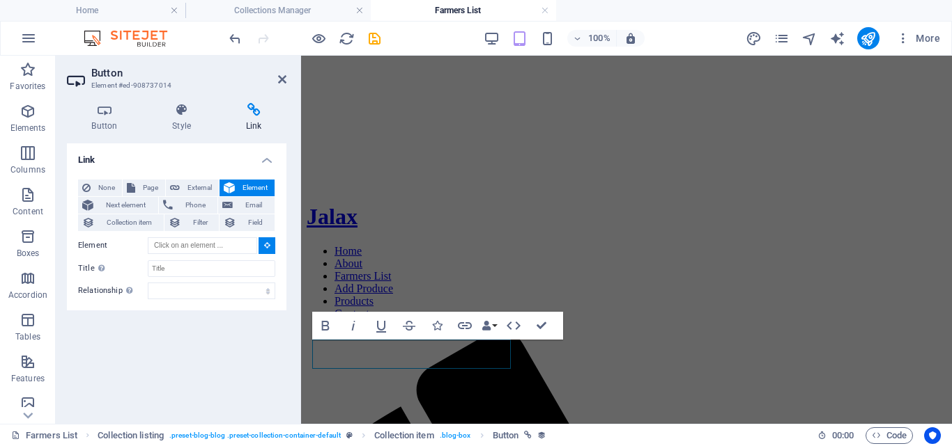
click at [268, 247] on icon at bounding box center [267, 245] width 6 height 7
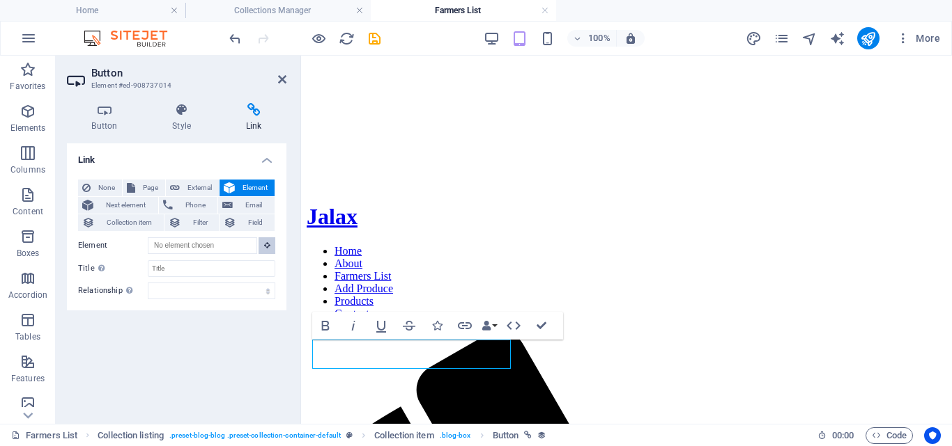
click at [268, 247] on icon at bounding box center [267, 245] width 6 height 7
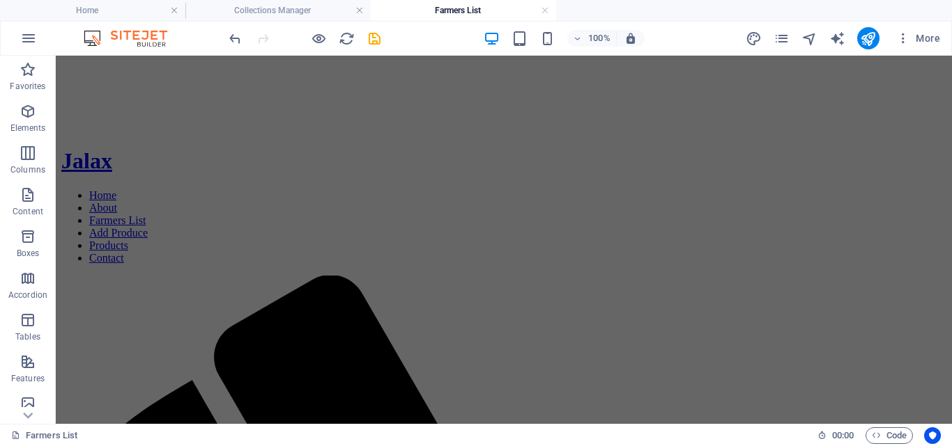
scroll to position [326, 0]
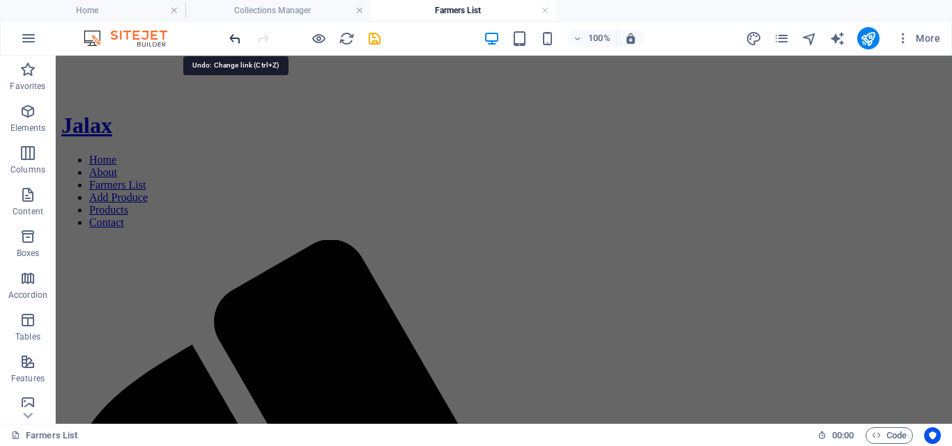
drag, startPoint x: 238, startPoint y: 43, endPoint x: 266, endPoint y: 227, distance: 186.1
click at [238, 43] on icon "undo" at bounding box center [235, 39] width 16 height 16
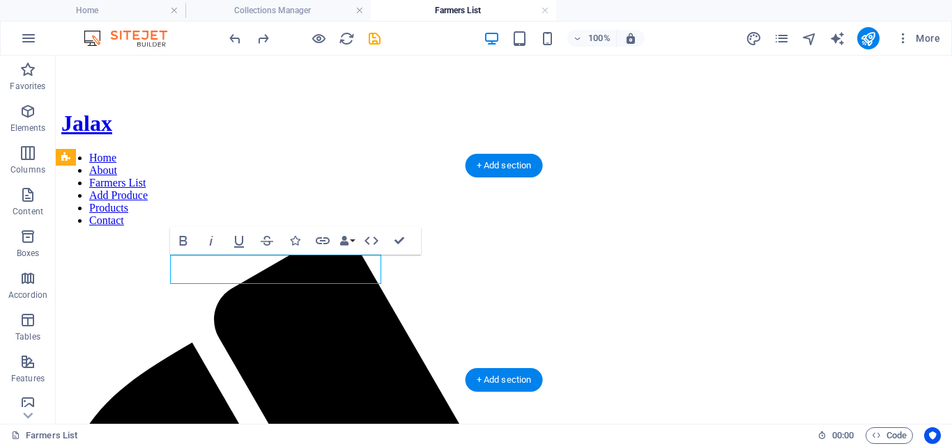
select select
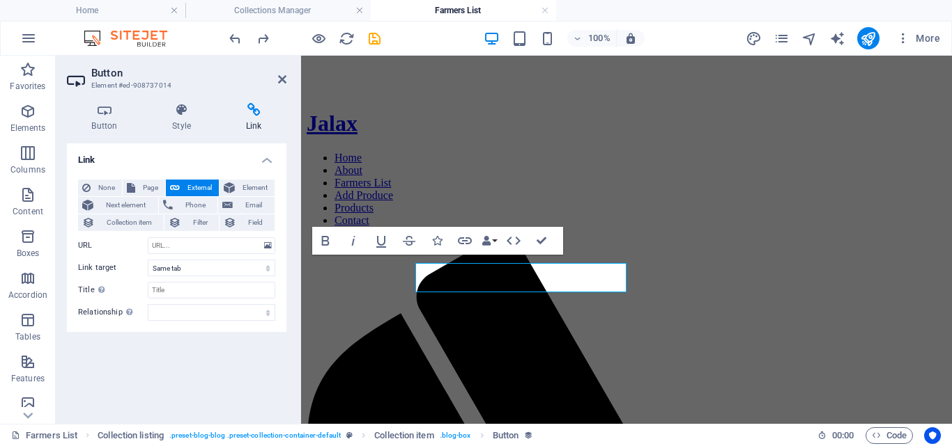
scroll to position [318, 0]
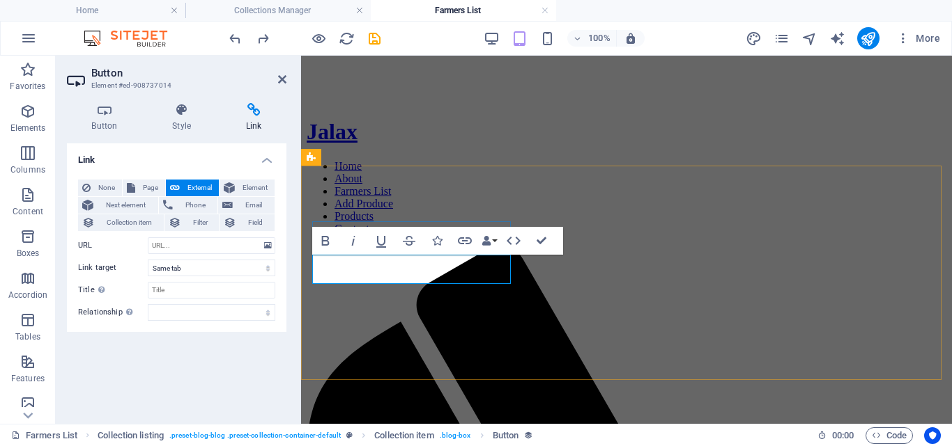
drag, startPoint x: 329, startPoint y: 267, endPoint x: 420, endPoint y: 272, distance: 91.4
click at [243, 221] on span "Field" at bounding box center [255, 223] width 30 height 17
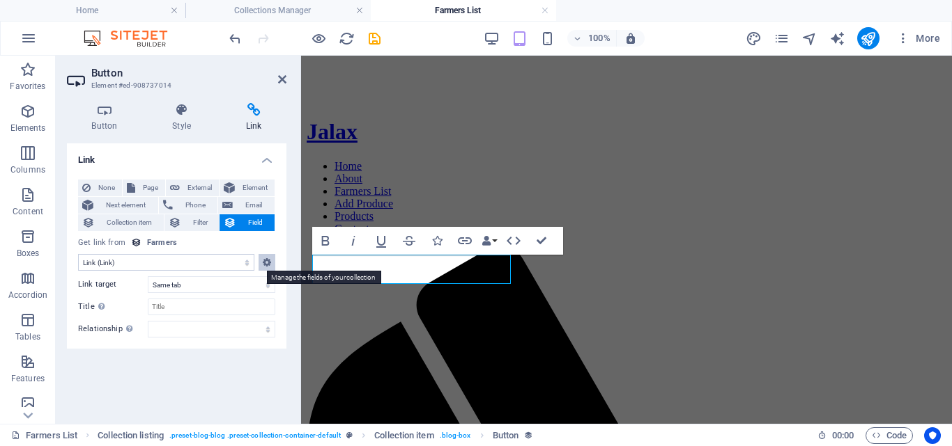
click at [263, 263] on icon at bounding box center [267, 262] width 8 height 17
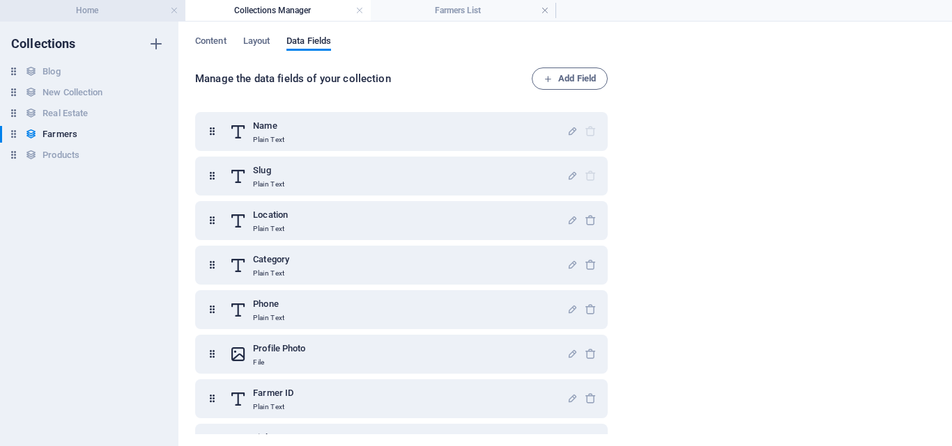
click at [102, 10] on h4 "Home" at bounding box center [92, 10] width 185 height 15
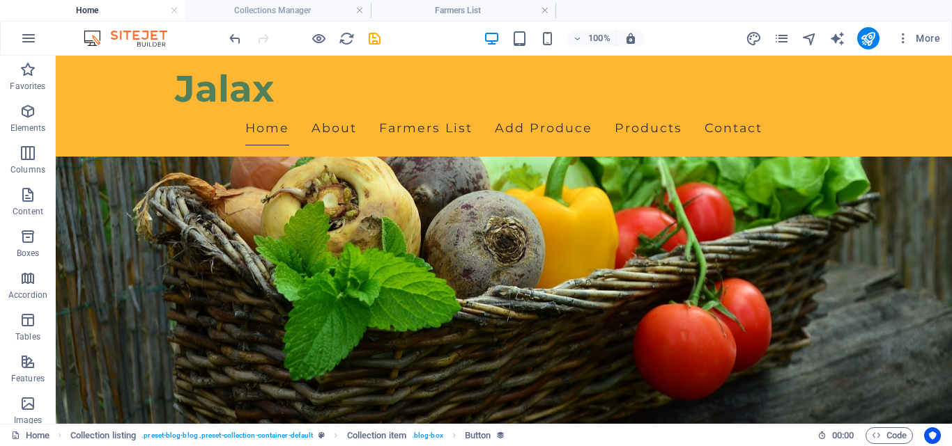
scroll to position [3086, 0]
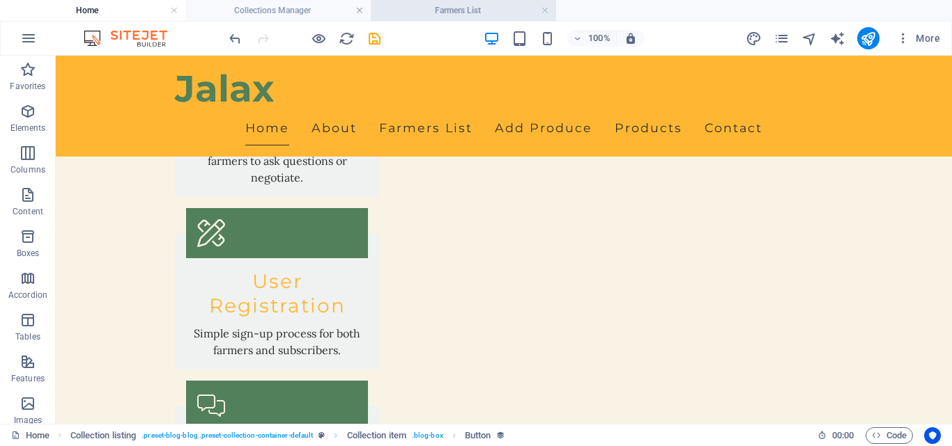
click at [468, 10] on h4 "Farmers List" at bounding box center [463, 10] width 185 height 15
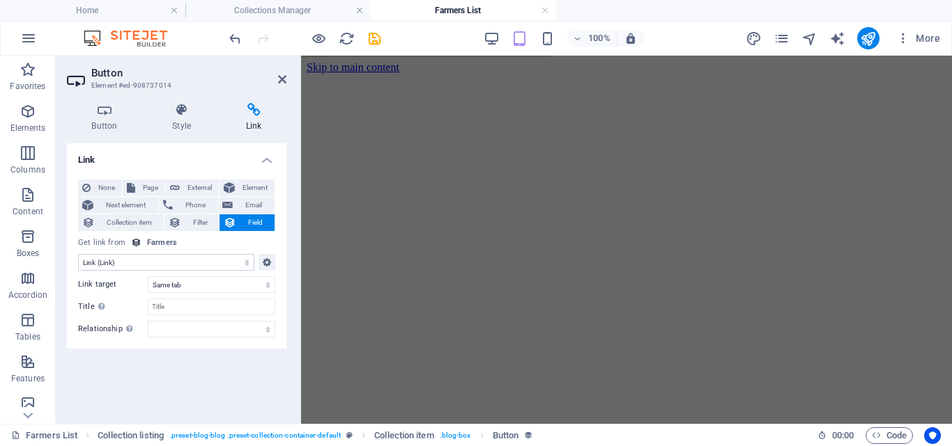
scroll to position [318, 0]
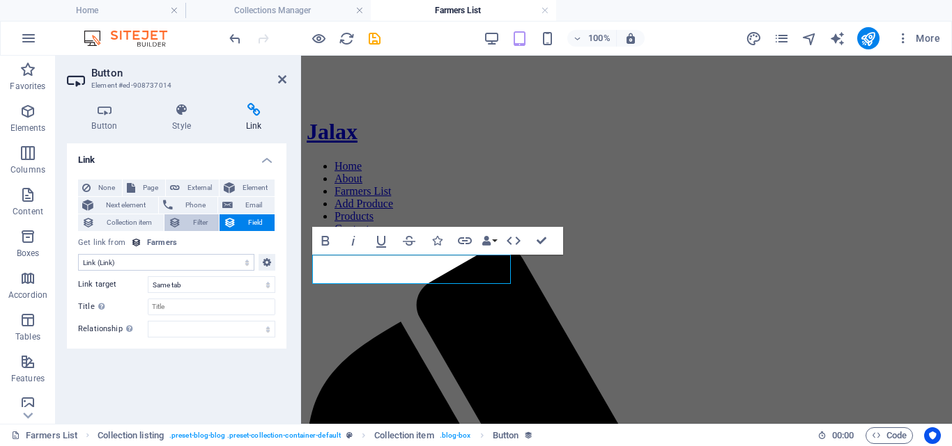
click at [201, 222] on span "Filter" at bounding box center [200, 223] width 30 height 17
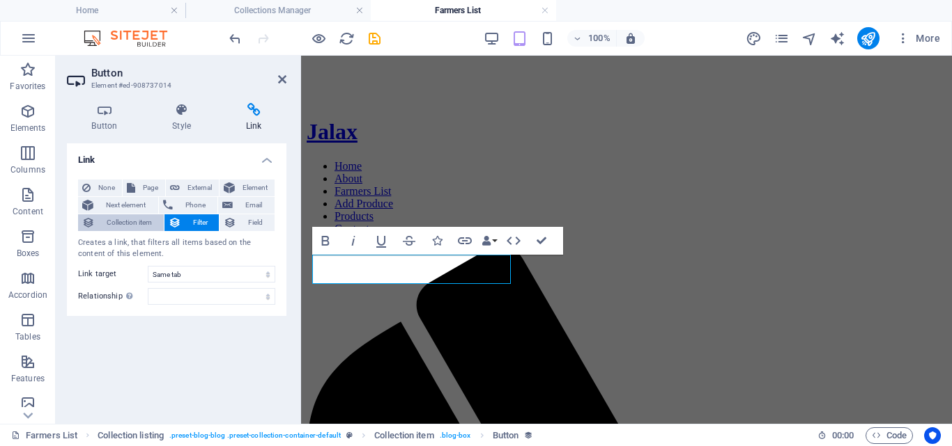
click at [141, 223] on span "Collection item" at bounding box center [129, 223] width 61 height 17
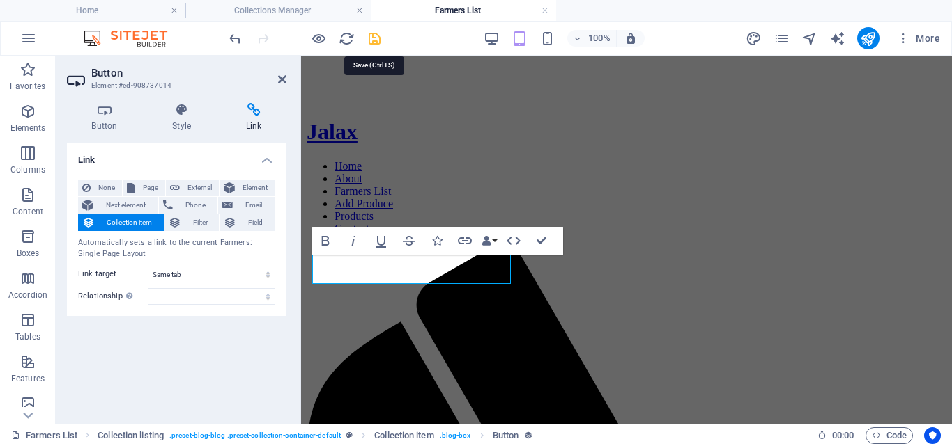
click at [375, 40] on icon "save" at bounding box center [374, 39] width 16 height 16
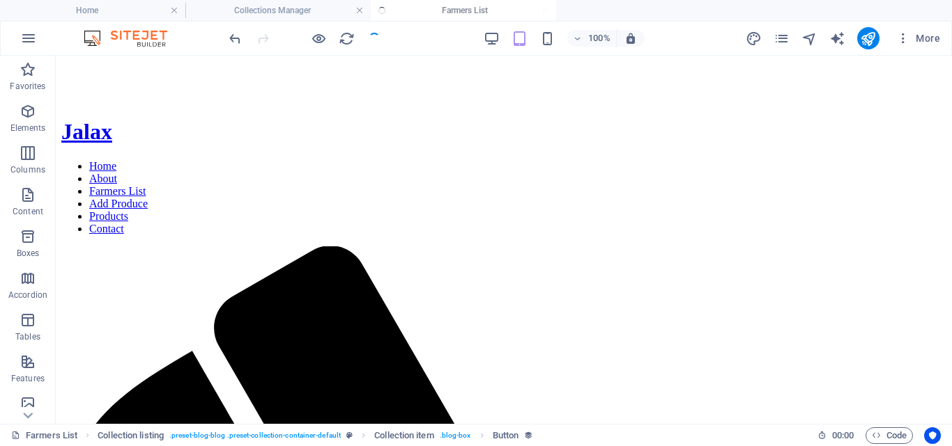
scroll to position [326, 0]
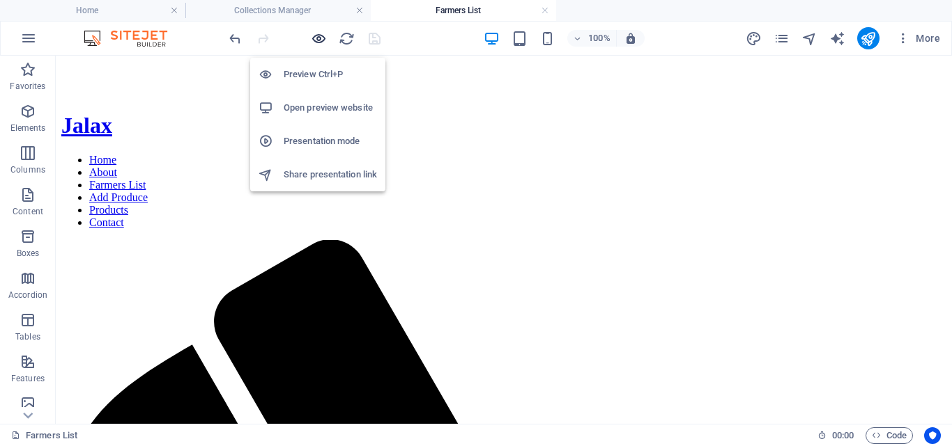
click at [317, 32] on icon "button" at bounding box center [319, 39] width 16 height 16
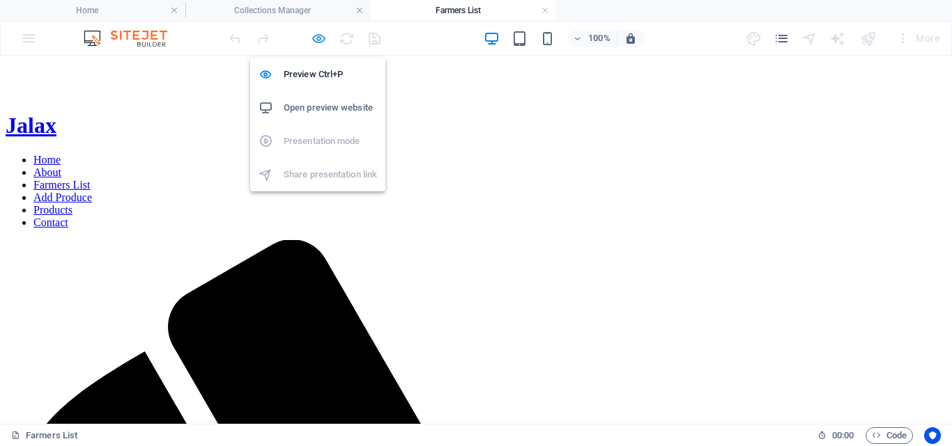
click at [317, 32] on icon "button" at bounding box center [319, 39] width 16 height 16
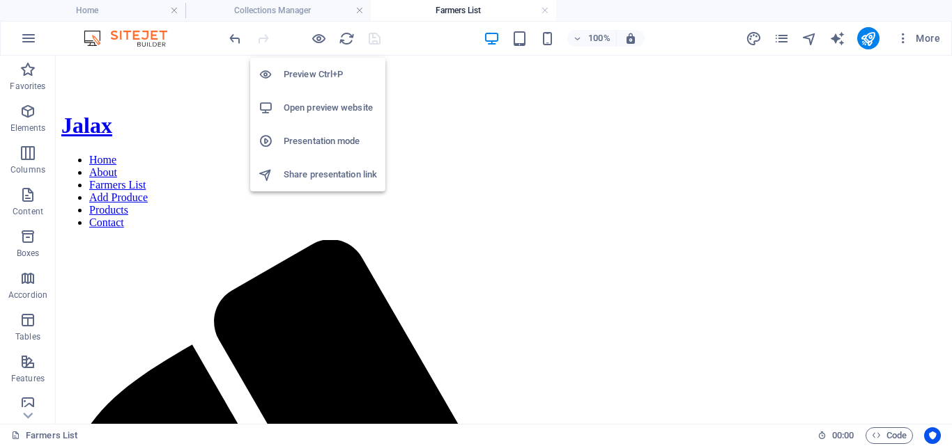
click at [329, 106] on h6 "Open preview website" at bounding box center [330, 108] width 93 height 17
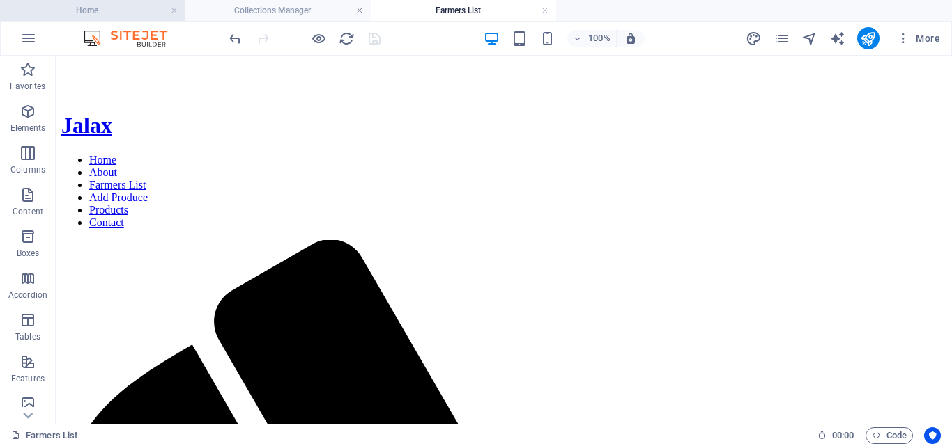
click at [119, 12] on h4 "Home" at bounding box center [92, 10] width 185 height 15
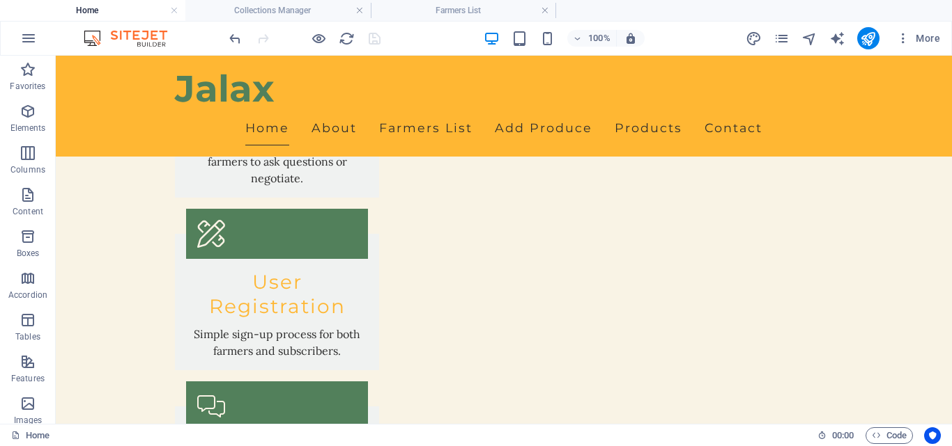
scroll to position [0, 0]
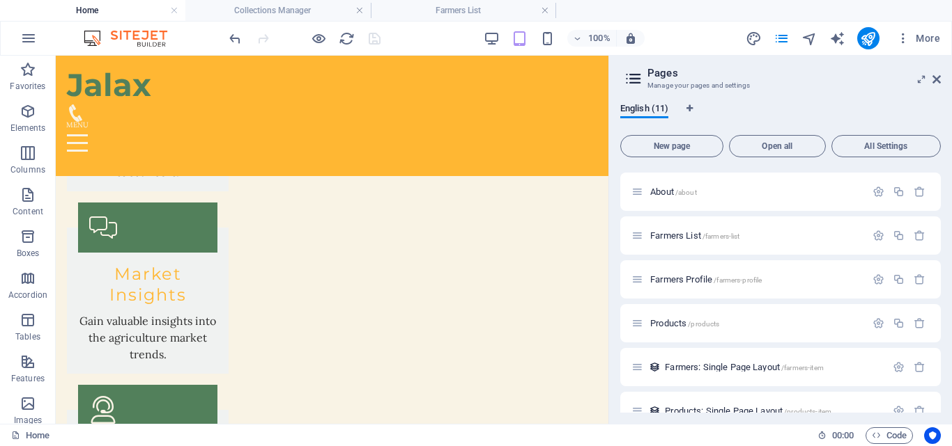
scroll to position [216, 0]
click at [940, 387] on div "English (11) New page Open all All Settings Home / Privacy /privacy Add Produce…" at bounding box center [780, 258] width 343 height 332
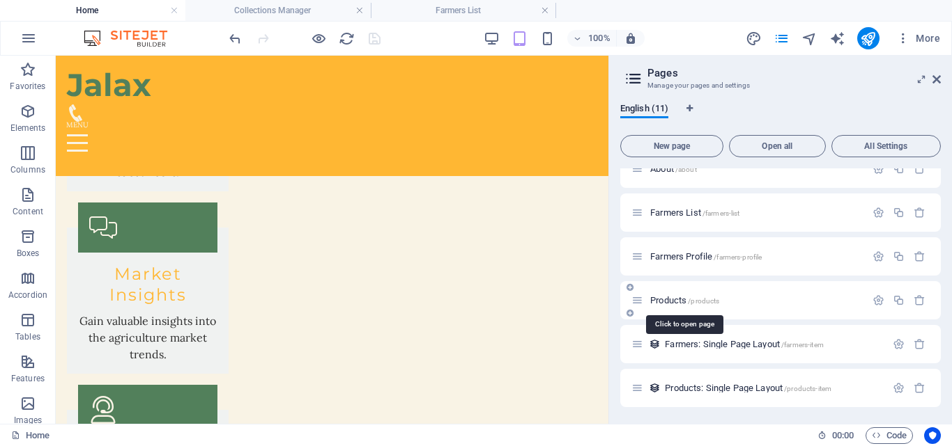
click at [673, 296] on span "Products /products" at bounding box center [684, 300] width 69 height 10
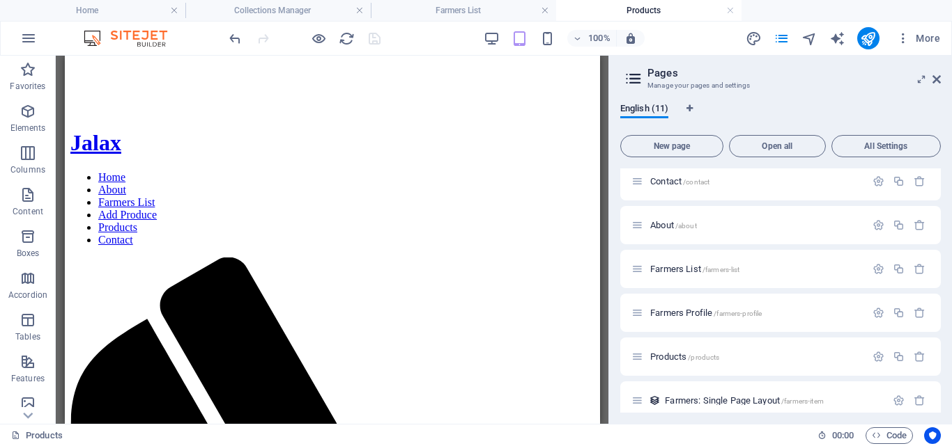
scroll to position [323, 0]
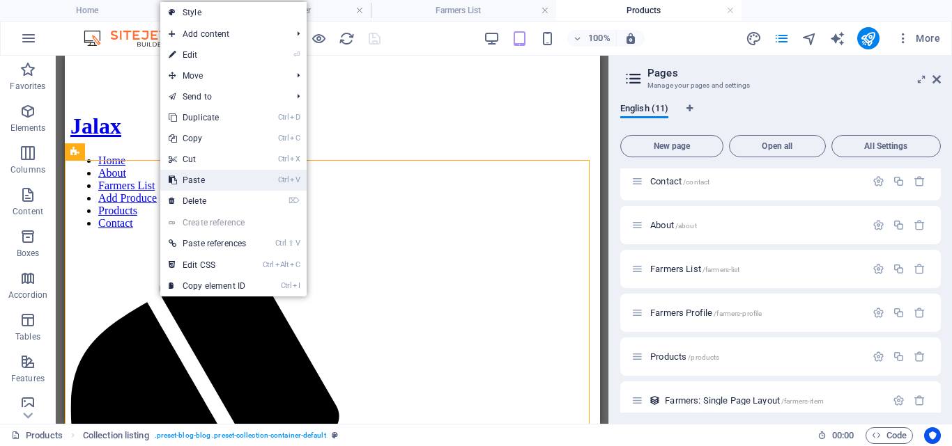
click at [205, 182] on link "Ctrl V Paste" at bounding box center [207, 180] width 94 height 21
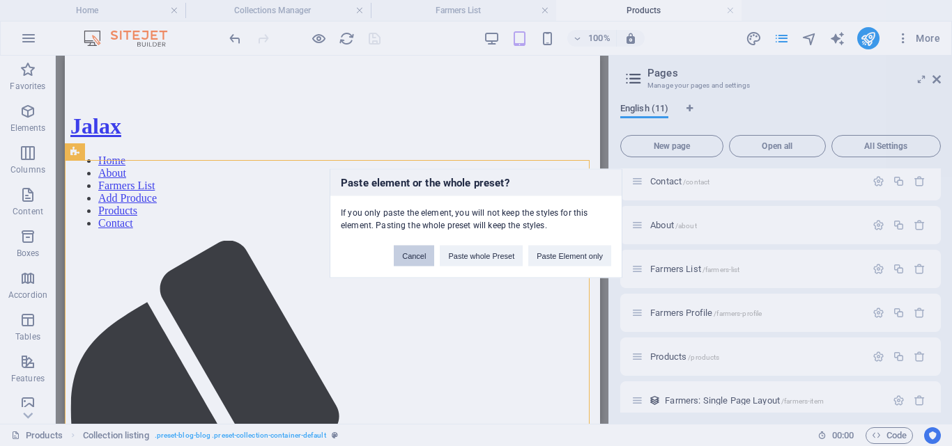
click at [411, 258] on button "Cancel" at bounding box center [414, 255] width 40 height 21
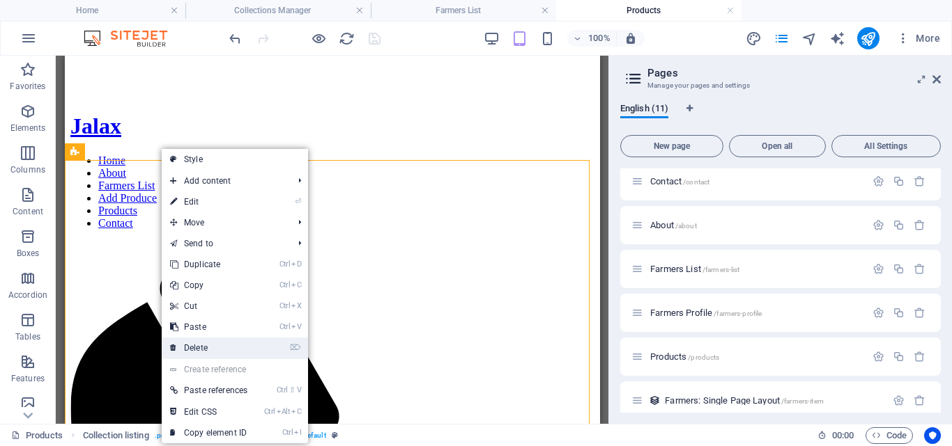
click at [202, 344] on link "⌦ Delete" at bounding box center [209, 348] width 94 height 21
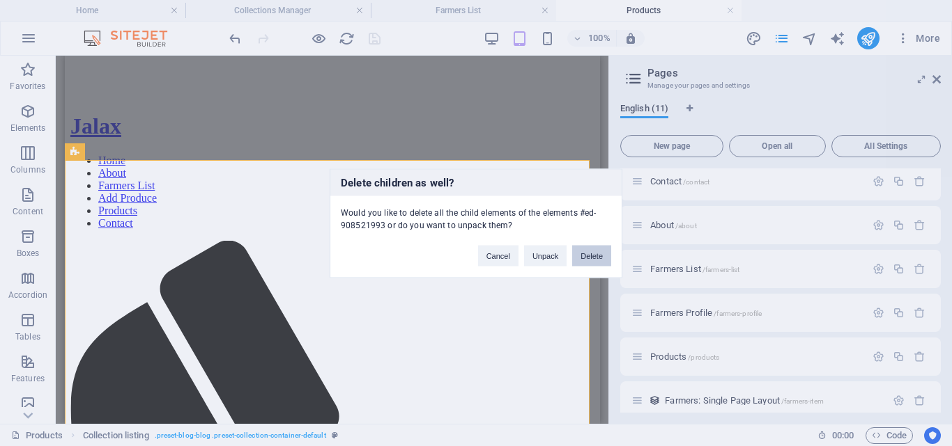
click at [589, 256] on button "Delete" at bounding box center [591, 255] width 39 height 21
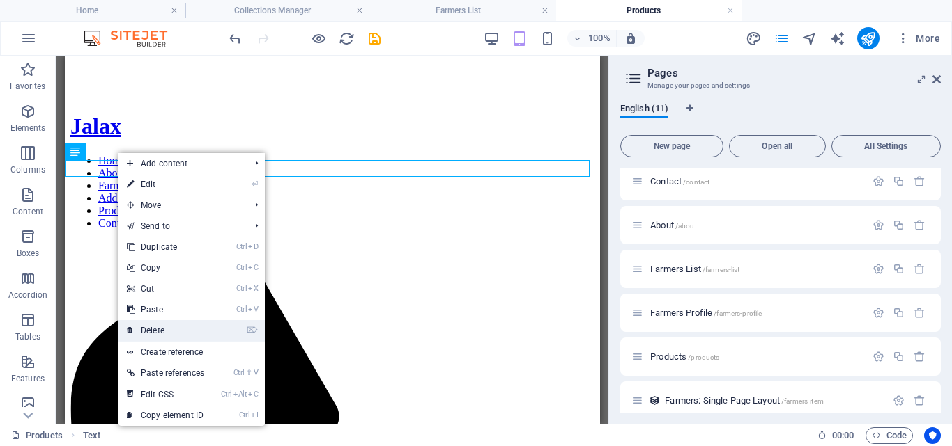
click at [160, 332] on link "⌦ Delete" at bounding box center [165, 330] width 94 height 21
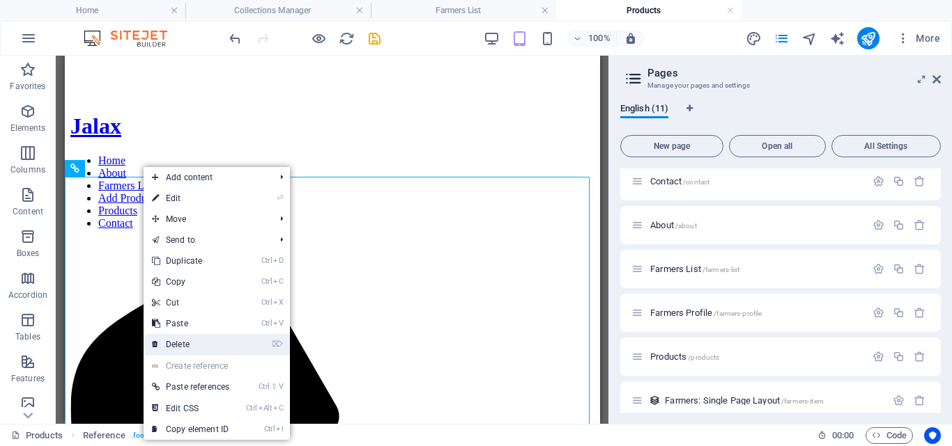
click at [180, 339] on link "⌦ Delete" at bounding box center [190, 344] width 94 height 21
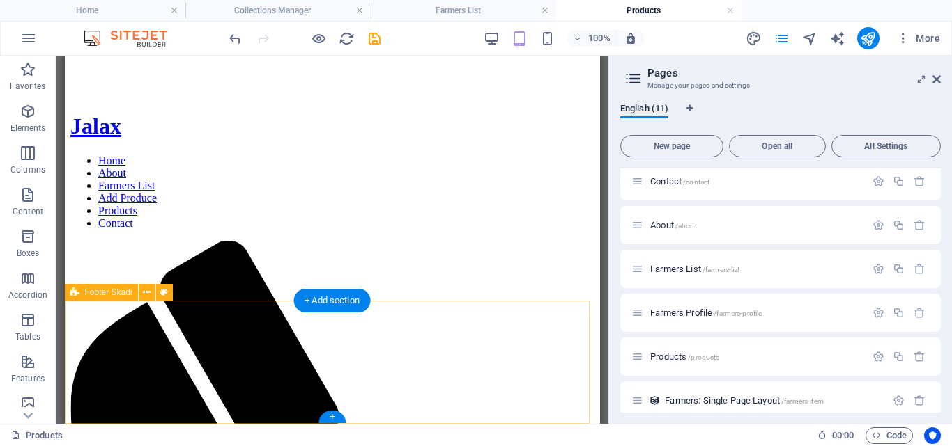
scroll to position [199, 0]
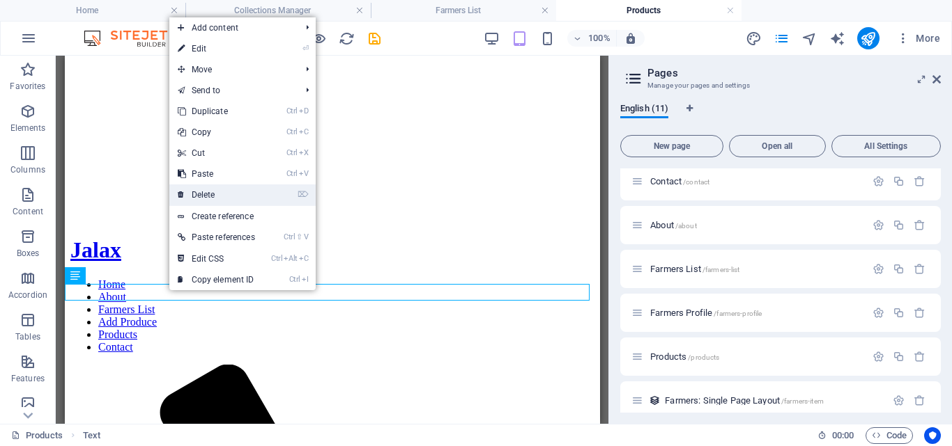
click at [217, 194] on link "⌦ Delete" at bounding box center [216, 195] width 94 height 21
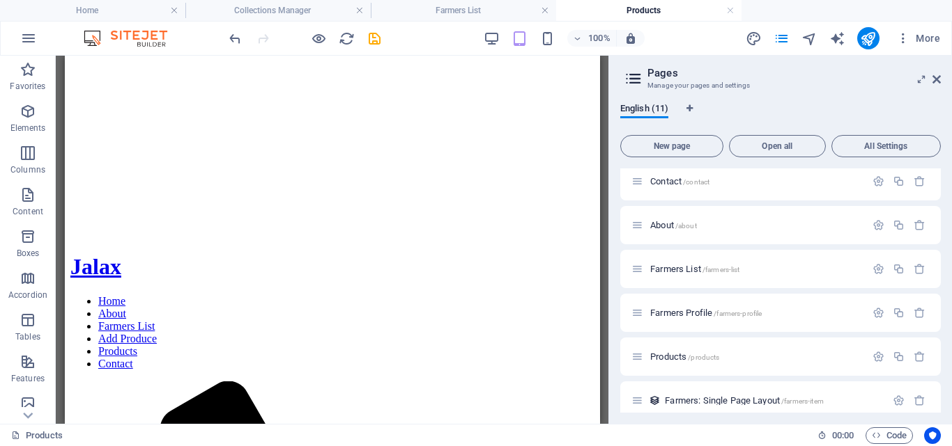
scroll to position [238, 0]
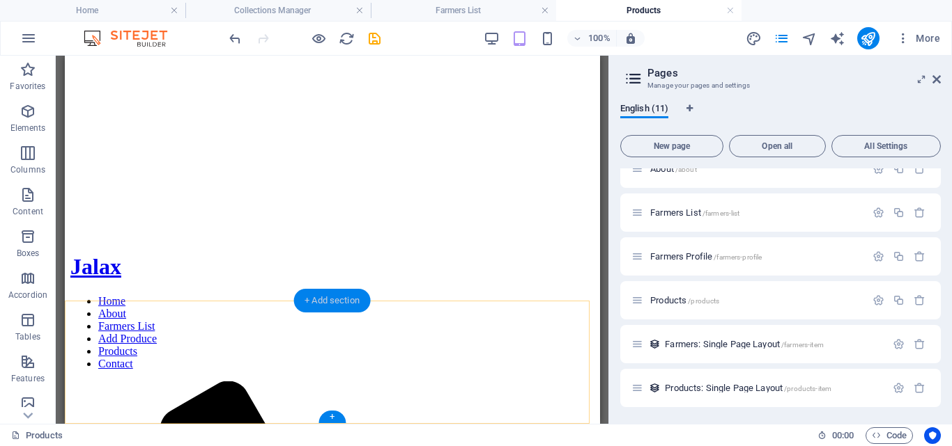
click at [321, 300] on div "+ Add section" at bounding box center [331, 301] width 77 height 24
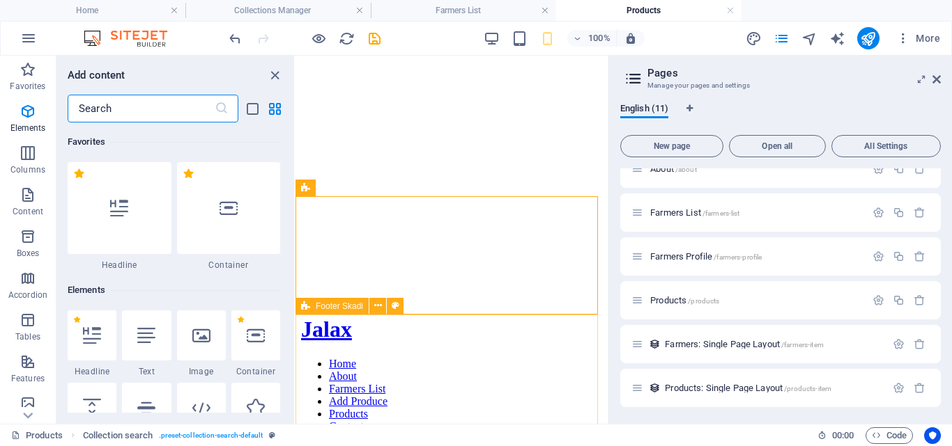
scroll to position [2437, 0]
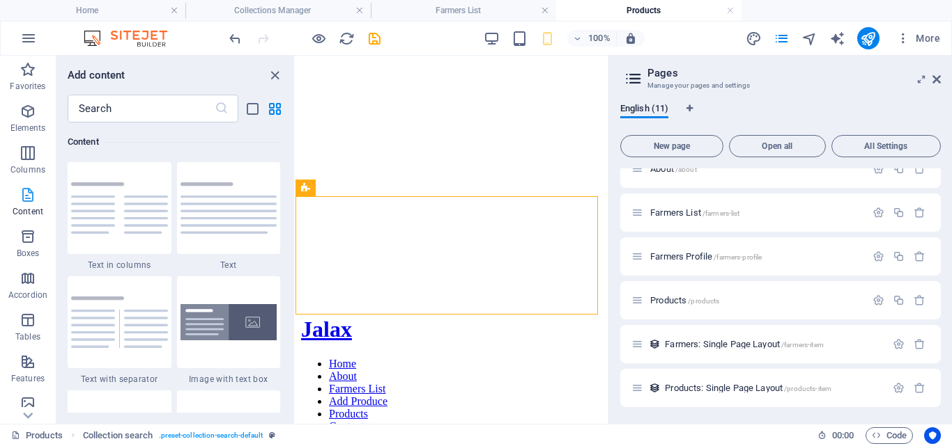
click at [29, 204] on span "Content" at bounding box center [28, 203] width 56 height 33
click at [26, 208] on p "Content" at bounding box center [28, 211] width 31 height 11
click at [27, 367] on icon "button" at bounding box center [28, 362] width 17 height 17
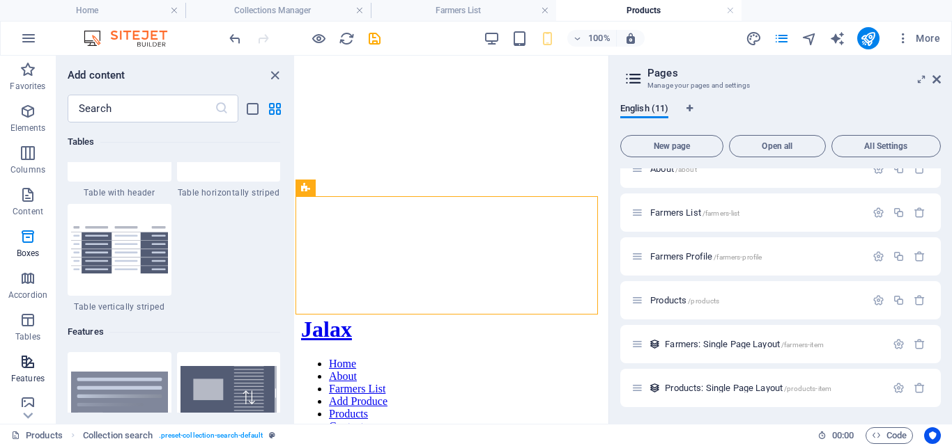
scroll to position [5430, 0]
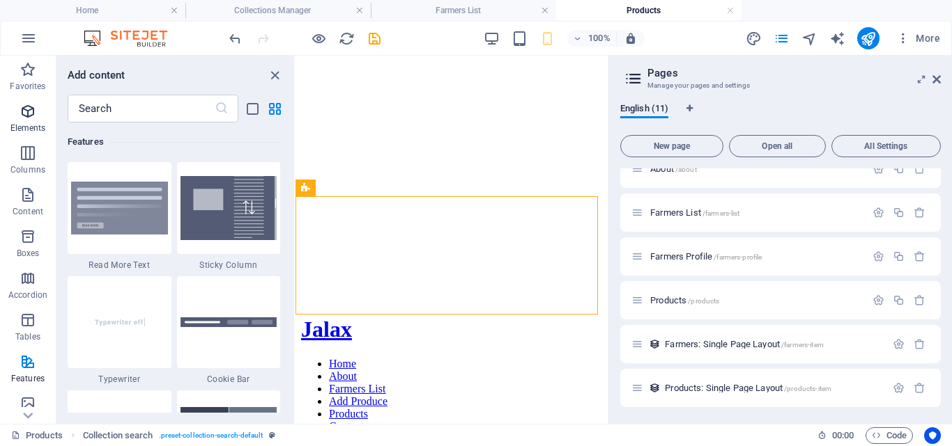
click at [33, 120] on span "Elements" at bounding box center [28, 119] width 56 height 33
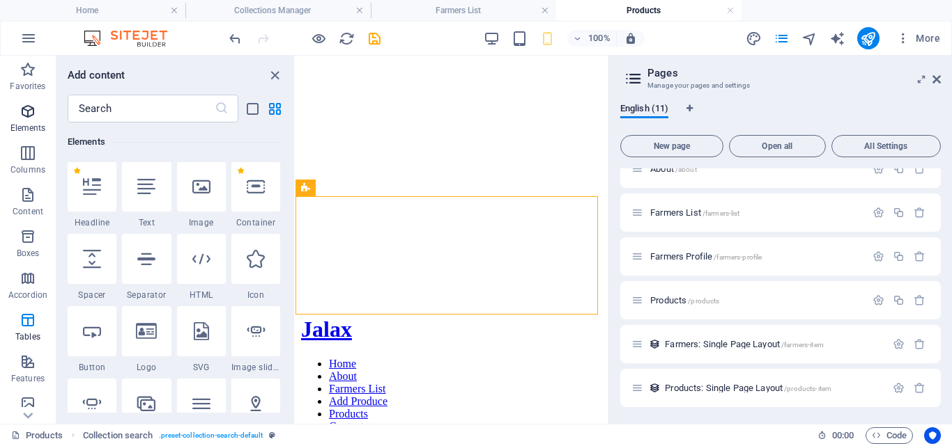
scroll to position [148, 0]
click at [29, 417] on icon at bounding box center [28, 416] width 10 height 6
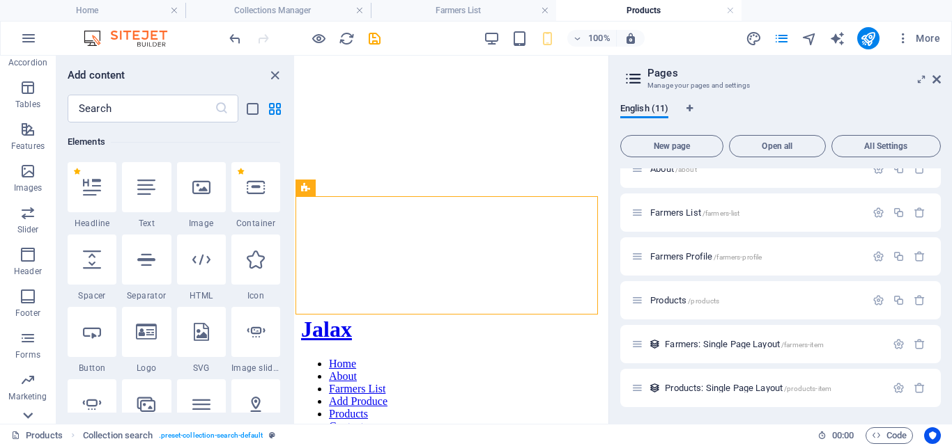
click at [29, 417] on icon at bounding box center [28, 416] width 10 height 6
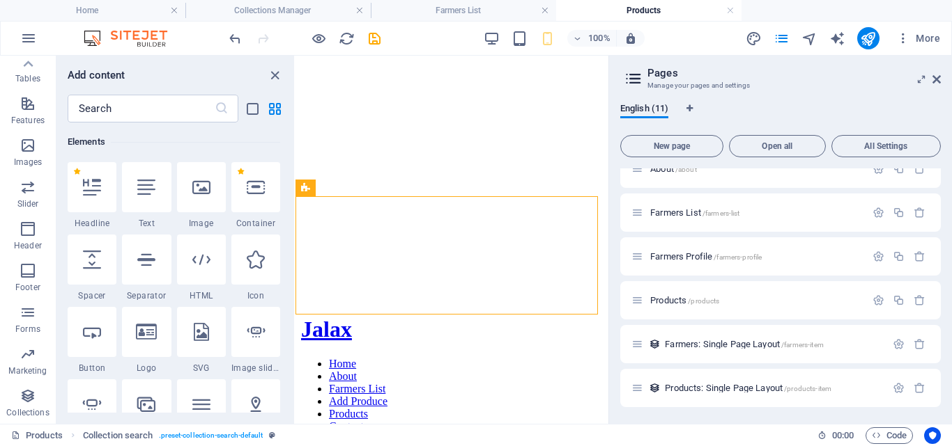
click at [29, 417] on p "Collections" at bounding box center [27, 412] width 42 height 11
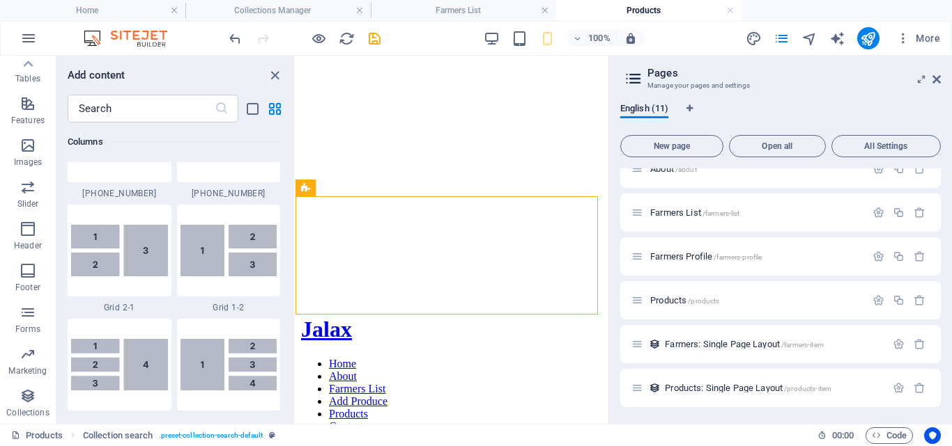
scroll to position [12751, 0]
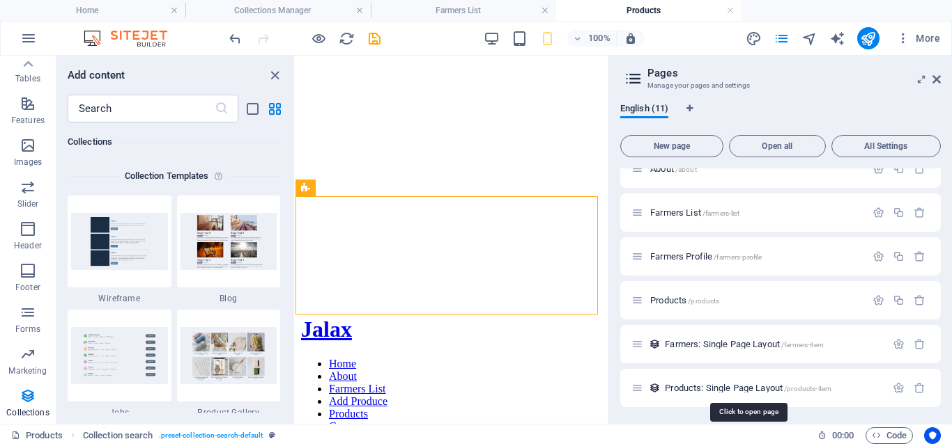
drag, startPoint x: 1004, startPoint y: 444, endPoint x: 546, endPoint y: 281, distance: 485.6
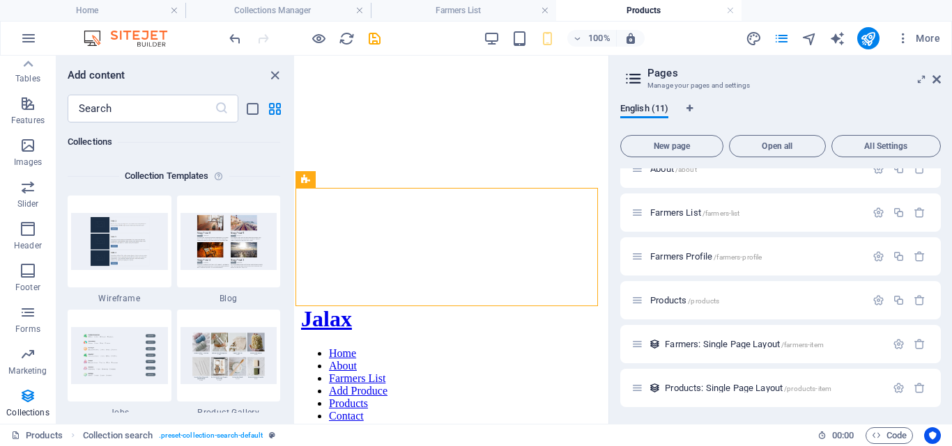
scroll to position [125, 0]
click at [376, 33] on icon "save" at bounding box center [374, 39] width 16 height 16
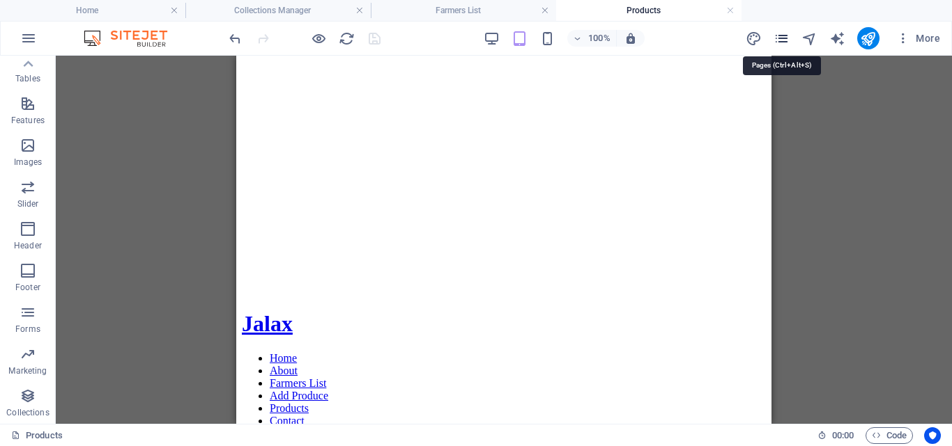
click at [785, 42] on icon "pages" at bounding box center [781, 39] width 16 height 16
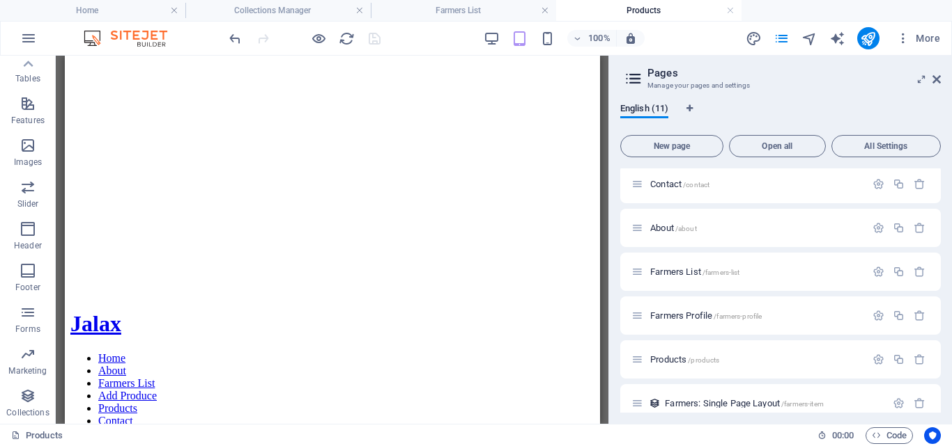
scroll to position [182, 0]
drag, startPoint x: 940, startPoint y: 369, endPoint x: 941, endPoint y: 361, distance: 8.4
click at [941, 361] on div "English (11) New page Open all All Settings Home / Privacy /privacy Add Produce…" at bounding box center [780, 258] width 343 height 332
drag, startPoint x: 941, startPoint y: 361, endPoint x: 942, endPoint y: 376, distance: 15.4
click at [942, 376] on div "English (11) New page Open all All Settings Home / Privacy /privacy Add Produce…" at bounding box center [780, 258] width 343 height 332
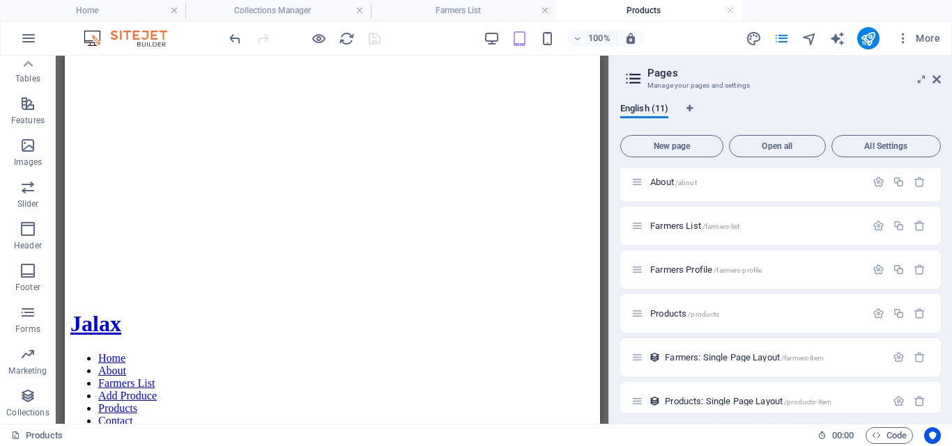
scroll to position [238, 0]
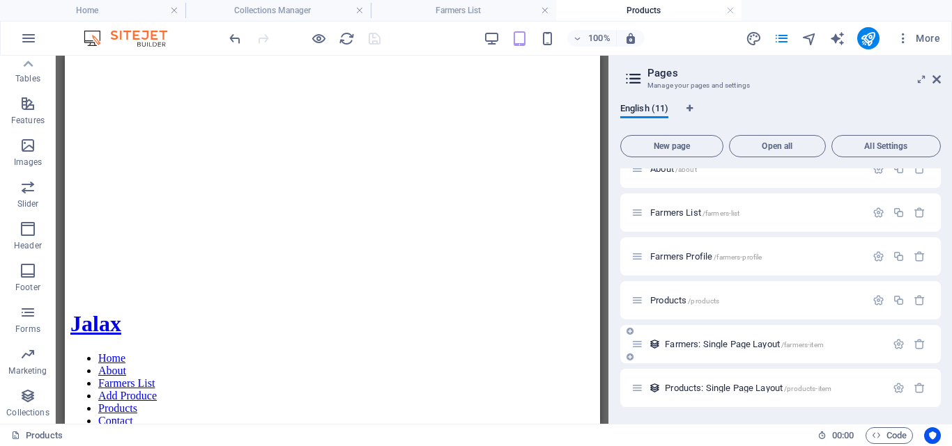
click at [768, 343] on span "Farmers: Single Page Layout /farmers-item" at bounding box center [744, 344] width 159 height 10
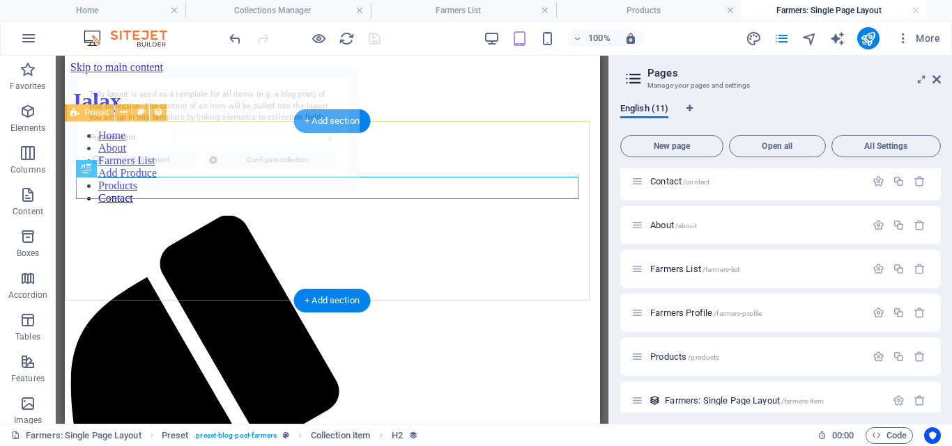
scroll to position [0, 0]
select select "68ba2a0dba1586b0d3002773"
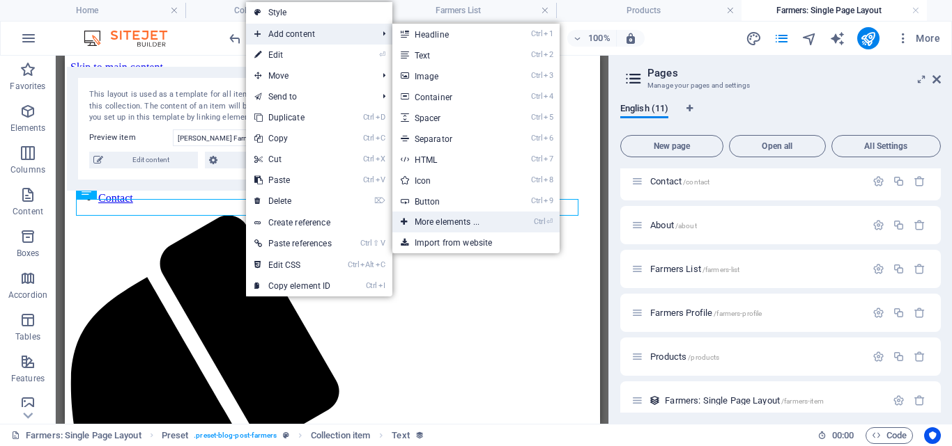
click at [463, 222] on link "Ctrl ⏎ More elements ..." at bounding box center [449, 222] width 115 height 21
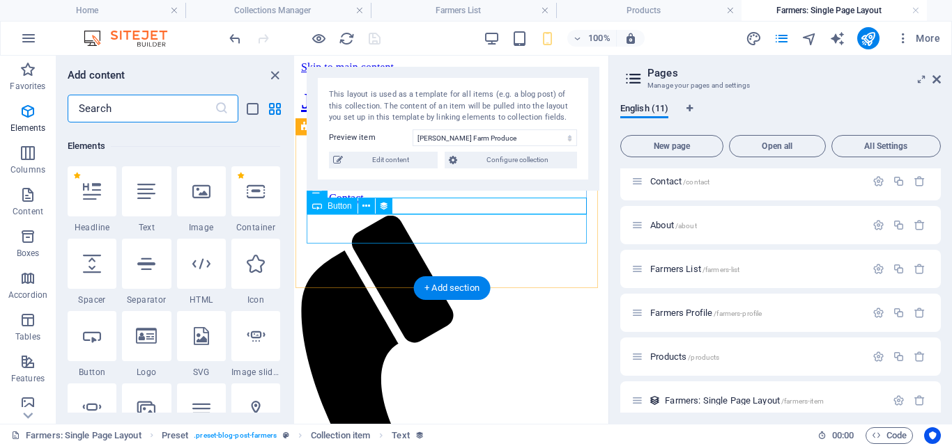
scroll to position [148, 0]
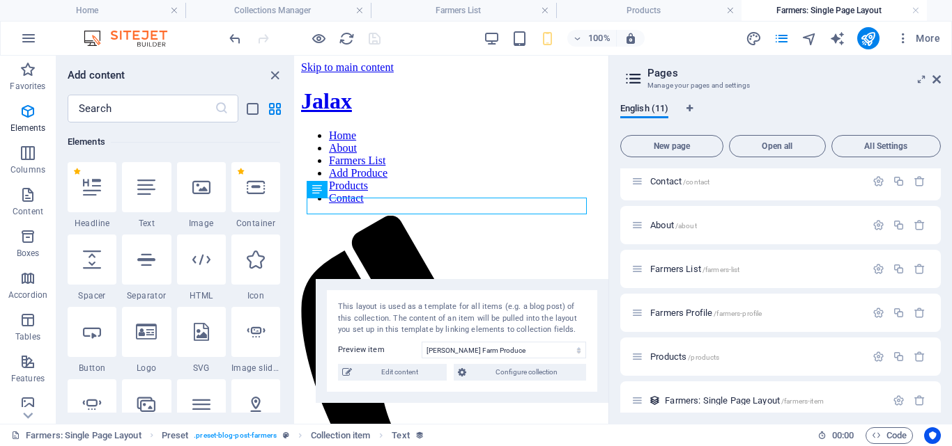
drag, startPoint x: 376, startPoint y: 104, endPoint x: 418, endPoint y: 317, distance: 216.5
click at [418, 317] on div "This layout is used as a template for all items (e.g. a blog post) of this coll…" at bounding box center [462, 319] width 248 height 35
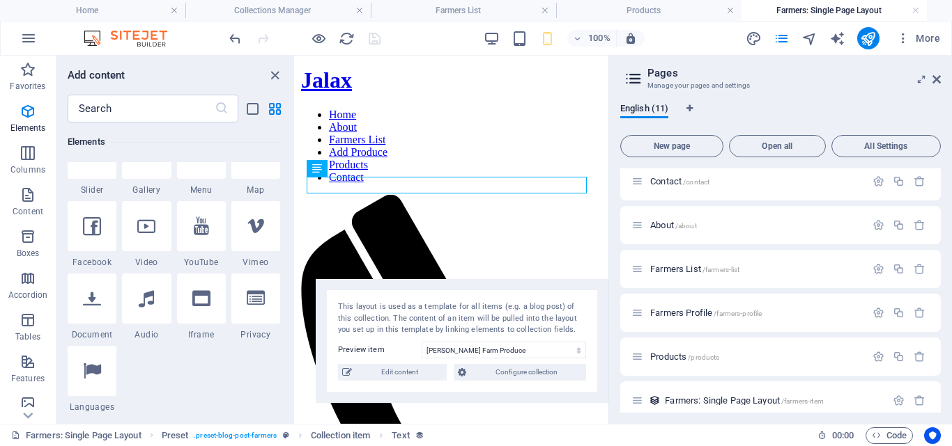
scroll to position [366, 0]
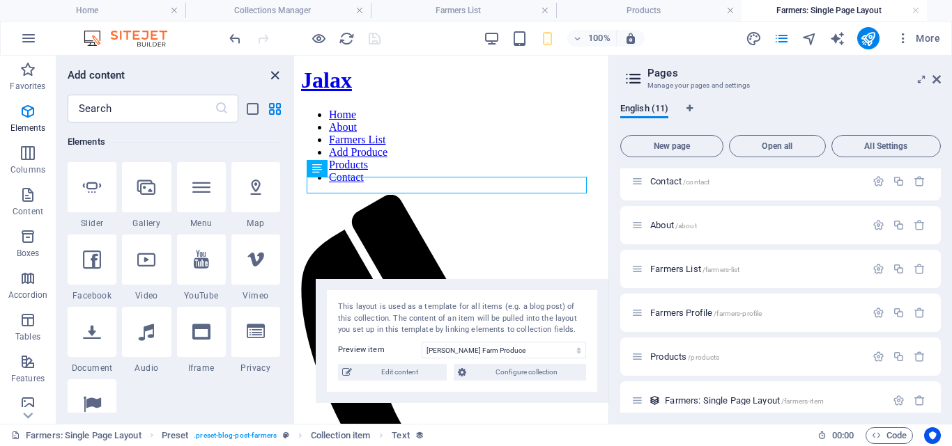
click at [270, 76] on icon "close panel" at bounding box center [275, 76] width 16 height 16
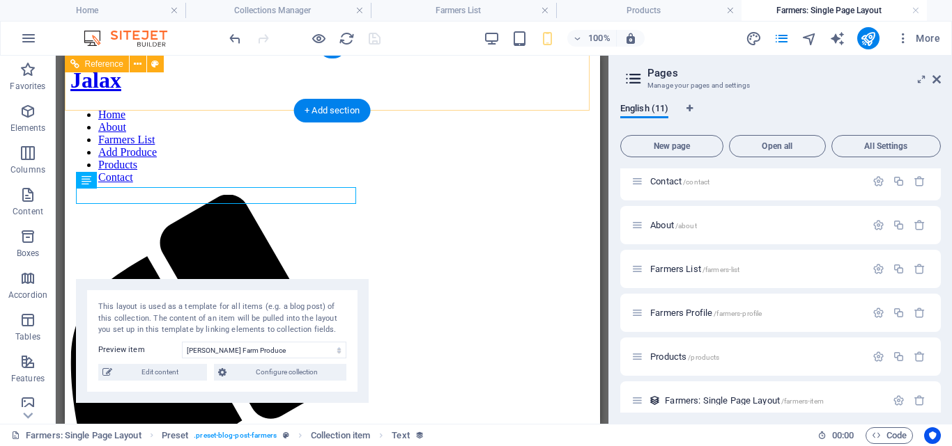
scroll to position [10, 0]
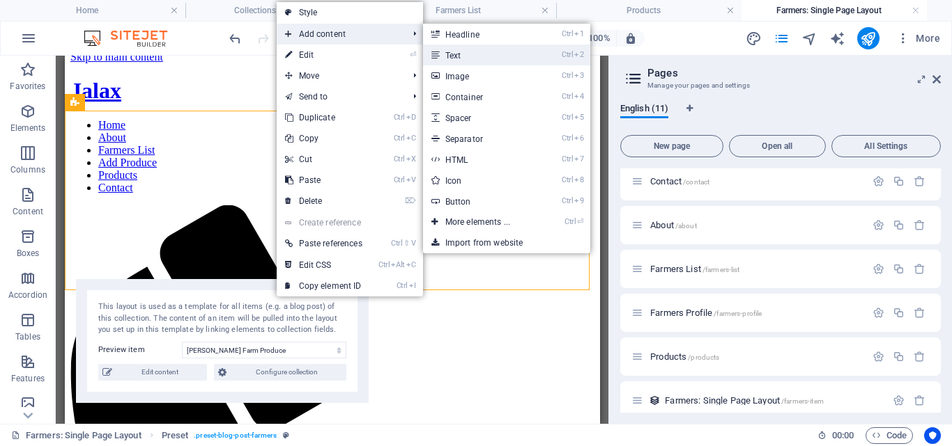
click at [487, 55] on link "Ctrl 2 Text" at bounding box center [480, 55] width 115 height 21
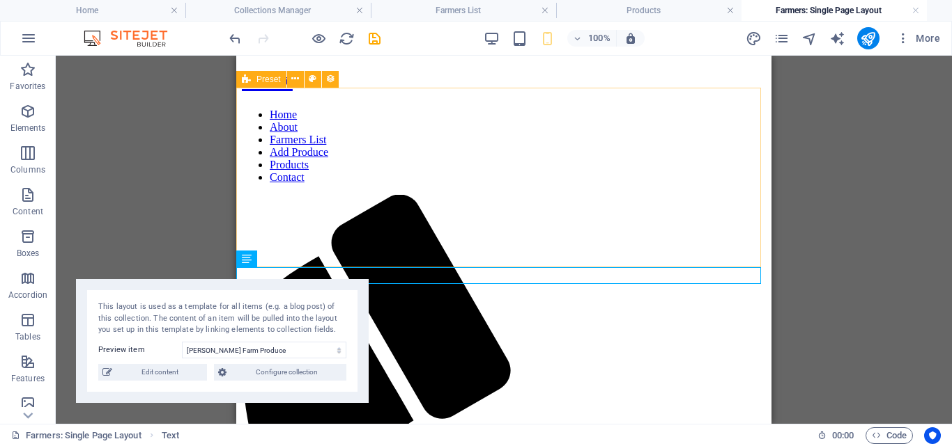
scroll to position [33, 0]
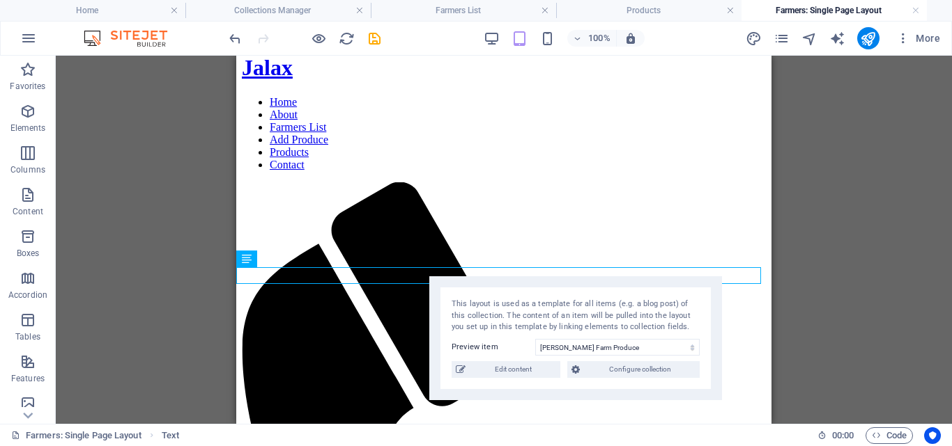
drag, startPoint x: 202, startPoint y: 284, endPoint x: 566, endPoint y: 284, distance: 364.3
click at [566, 284] on div "This layout is used as a template for all items (e.g. a blog post) of this coll…" at bounding box center [575, 339] width 293 height 124
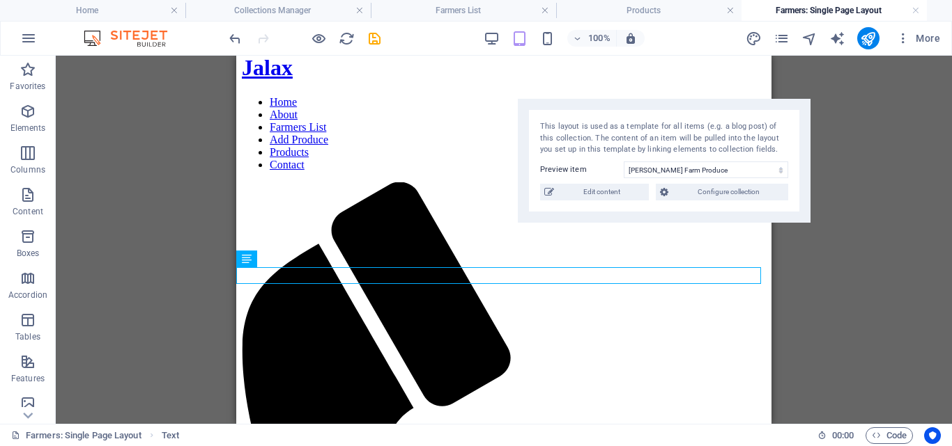
drag, startPoint x: 546, startPoint y: 293, endPoint x: 621, endPoint y: 111, distance: 197.4
click at [621, 111] on div "This layout is used as a template for all items (e.g. a blog post) of this coll…" at bounding box center [664, 161] width 293 height 124
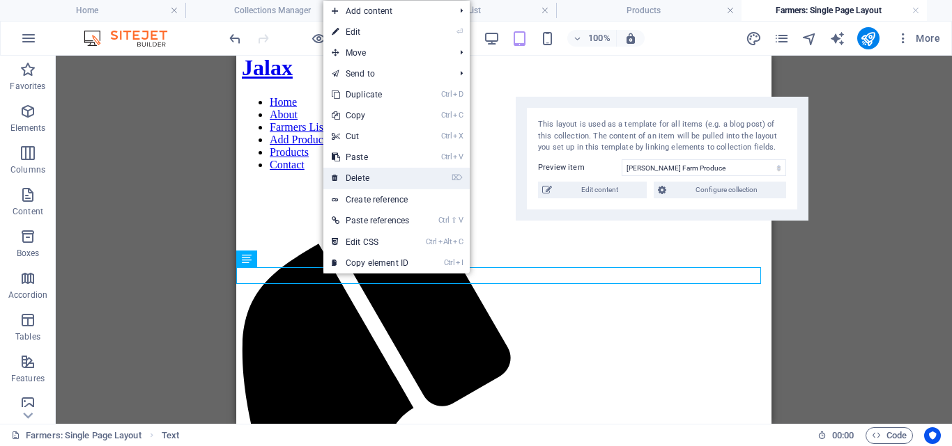
click at [359, 173] on link "⌦ Delete" at bounding box center [370, 178] width 94 height 21
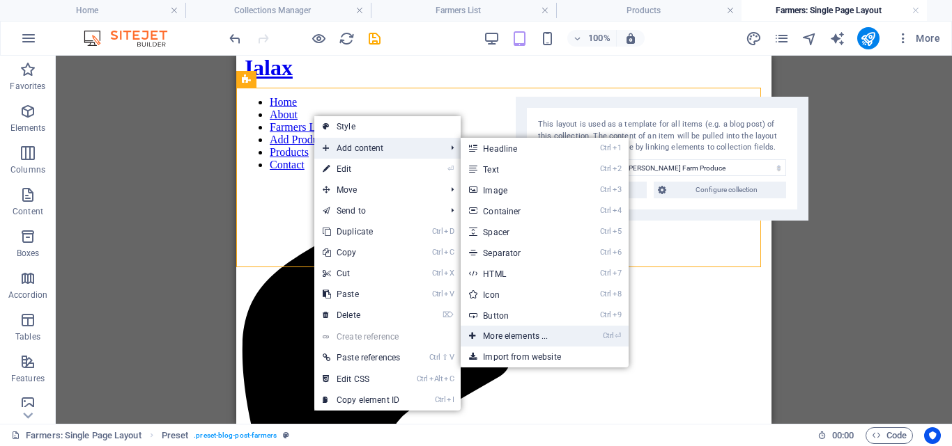
click at [534, 336] on link "Ctrl ⏎ More elements ..." at bounding box center [517, 336] width 115 height 21
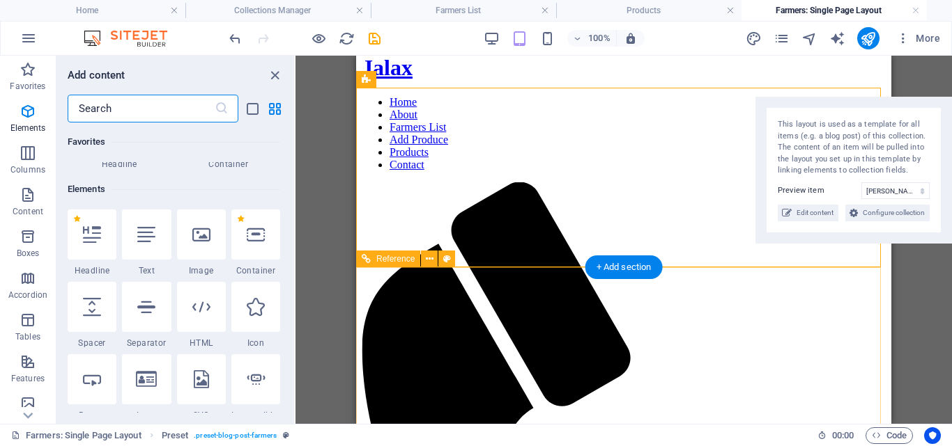
scroll to position [148, 0]
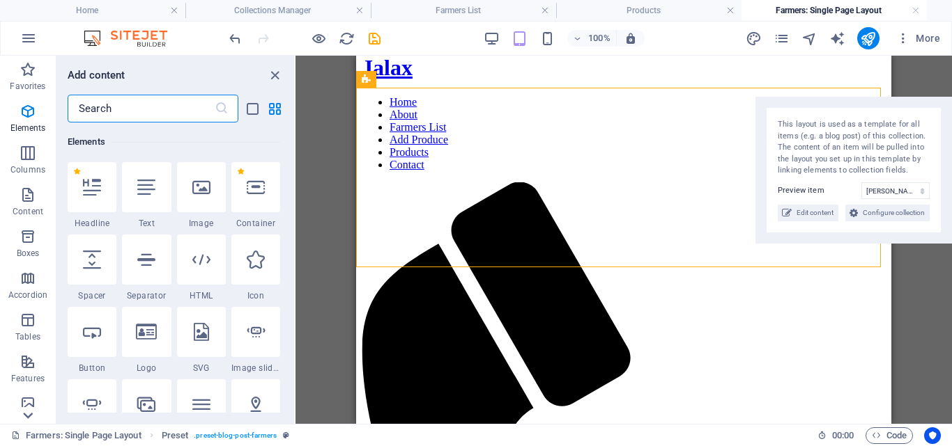
click at [29, 413] on icon at bounding box center [28, 416] width 20 height 20
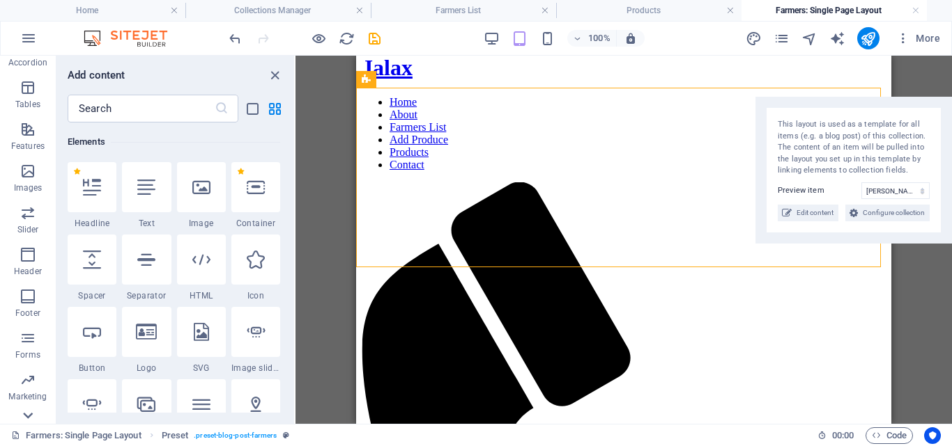
scroll to position [258, 0]
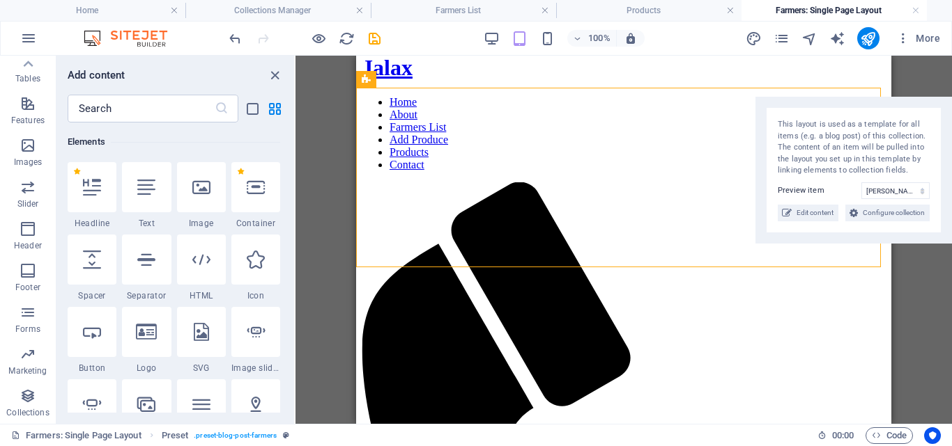
click at [29, 413] on p "Collections" at bounding box center [27, 412] width 42 height 11
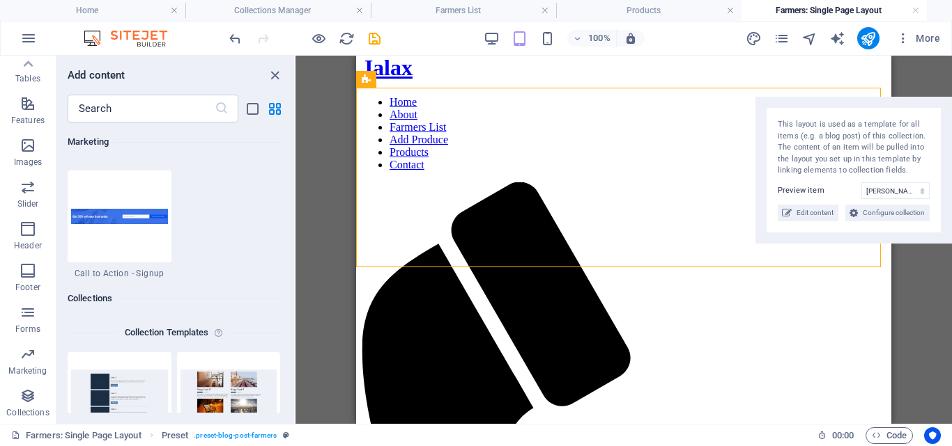
scroll to position [12751, 0]
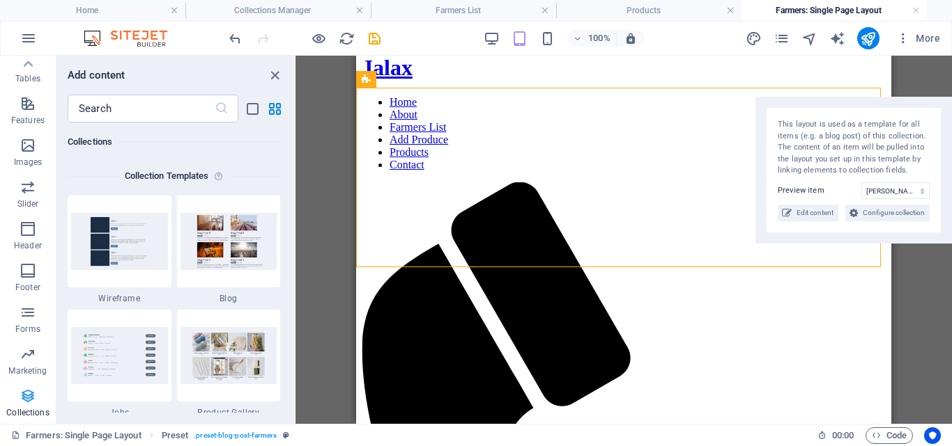
click at [33, 404] on icon "button" at bounding box center [28, 396] width 17 height 17
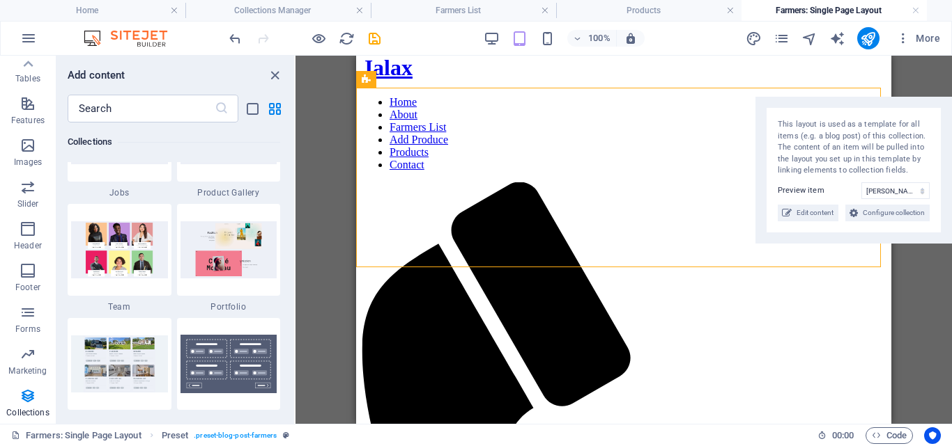
scroll to position [13038, 0]
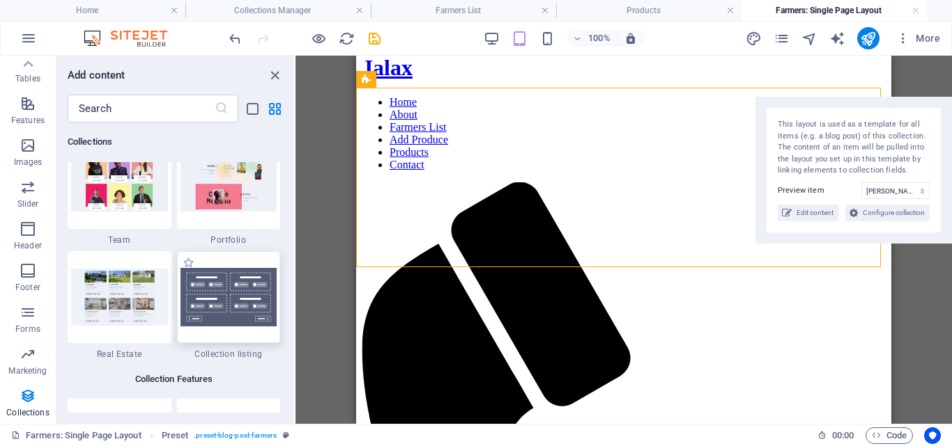
click at [238, 304] on img at bounding box center [228, 297] width 97 height 59
select select
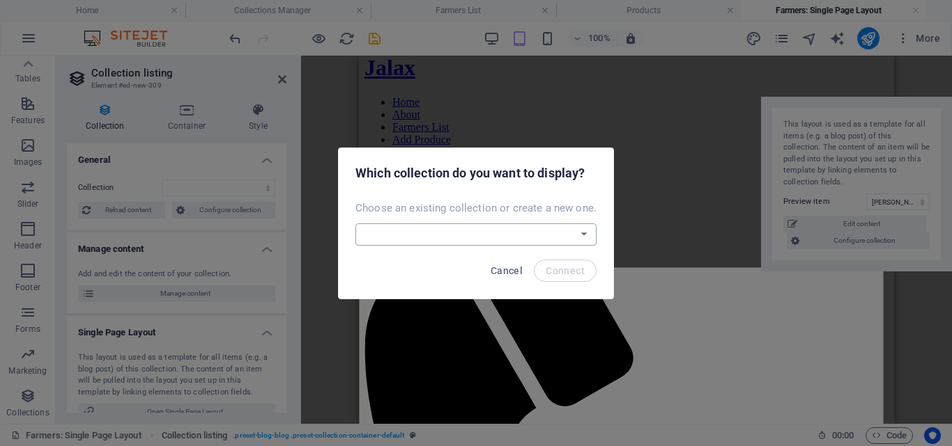
click at [552, 234] on select "Blog Farmers New Collection Products Real Estate Create a new collection" at bounding box center [475, 235] width 241 height 22
select select "68b9681a4174668f520ac11e"
click at [357, 224] on select "Blog Farmers New Collection Products Real Estate Create a new collection" at bounding box center [475, 235] width 241 height 22
click at [570, 267] on span "Connect" at bounding box center [564, 270] width 39 height 11
select select "68b9681a4174668f520ac11e"
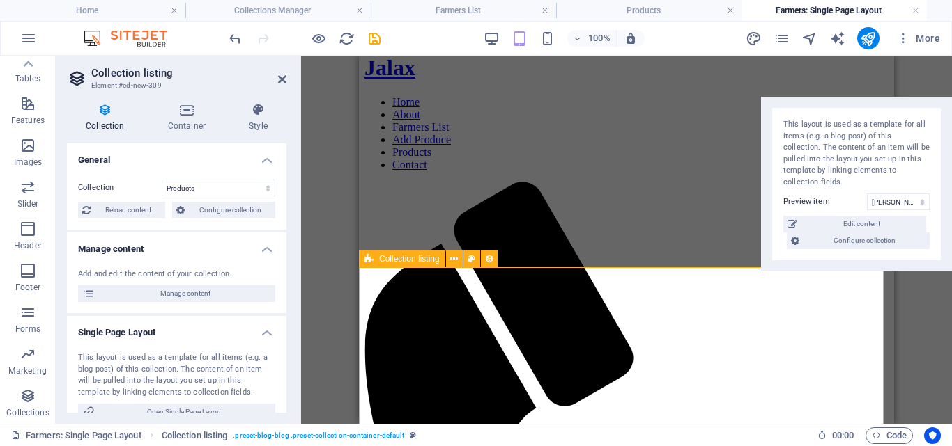
select select "createdAt_DESC"
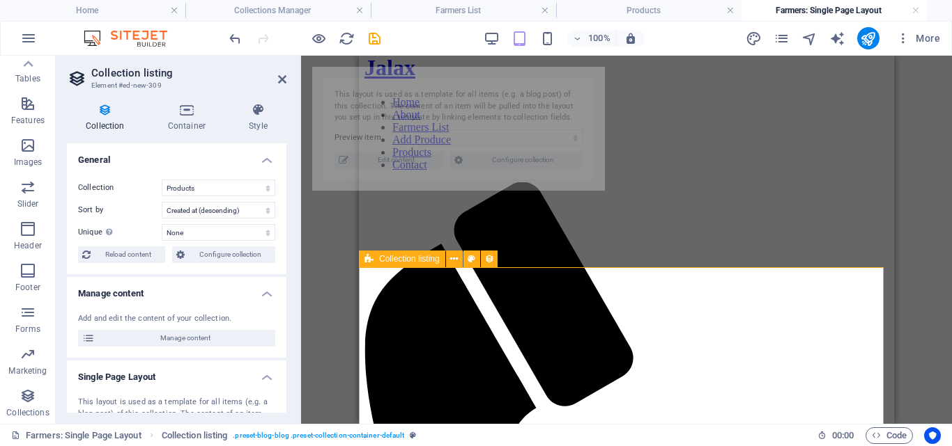
select select "68b9734ba3ce6425fb0df3bf"
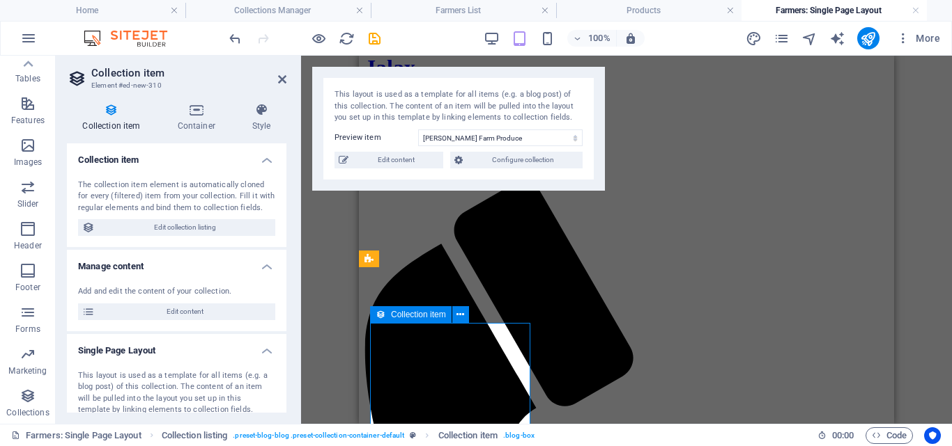
click at [201, 115] on icon at bounding box center [196, 110] width 69 height 14
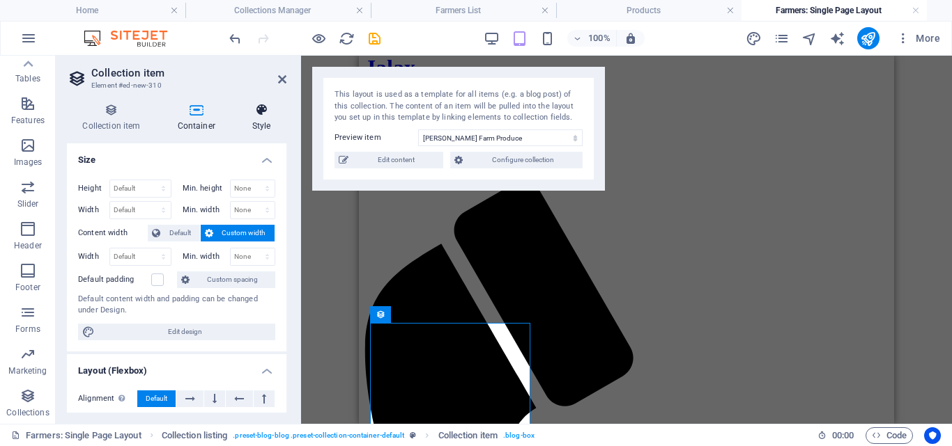
click at [260, 123] on h4 "Style" at bounding box center [261, 117] width 50 height 29
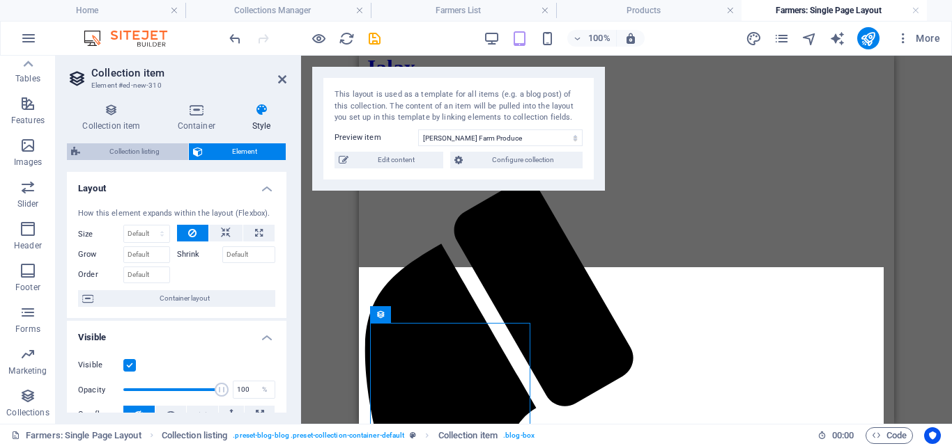
click at [148, 149] on span "Collection listing" at bounding box center [134, 151] width 100 height 17
select select "68b9681a4174668f520ac11e"
select select "createdAt_DESC"
select select "rem"
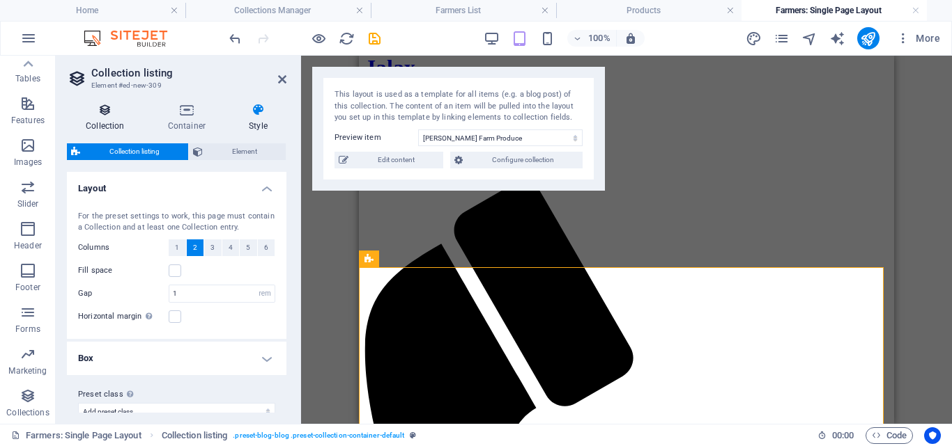
click at [104, 119] on h4 "Collection" at bounding box center [108, 117] width 82 height 29
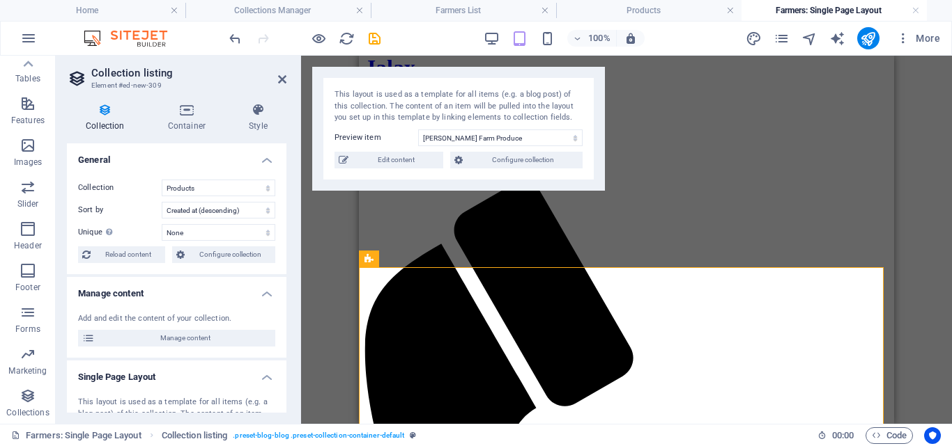
click at [104, 120] on h4 "Collection" at bounding box center [108, 117] width 82 height 29
click at [234, 38] on icon "undo" at bounding box center [235, 39] width 16 height 16
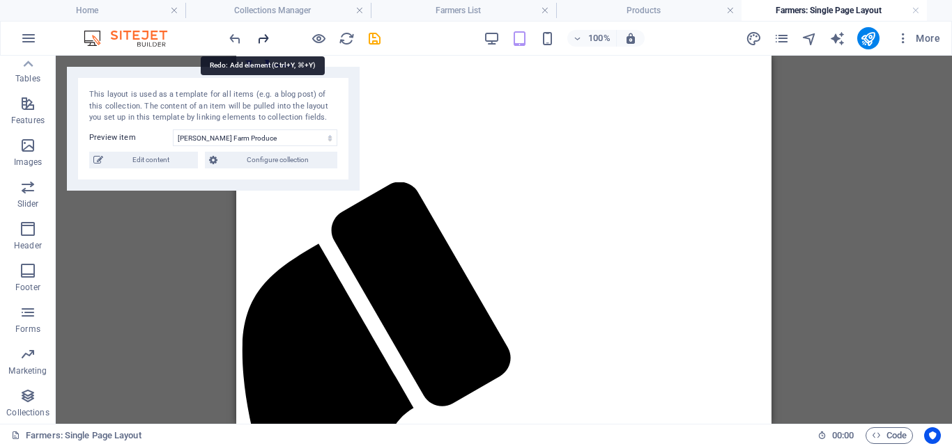
click at [266, 34] on icon "redo" at bounding box center [263, 39] width 16 height 16
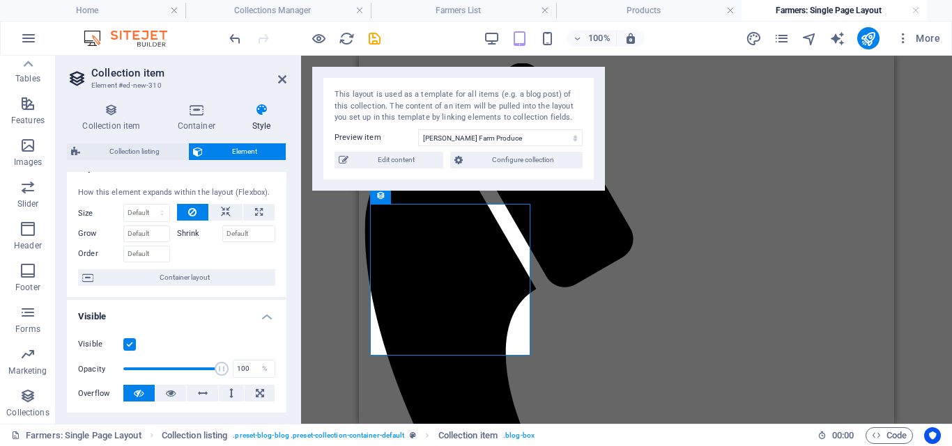
scroll to position [0, 0]
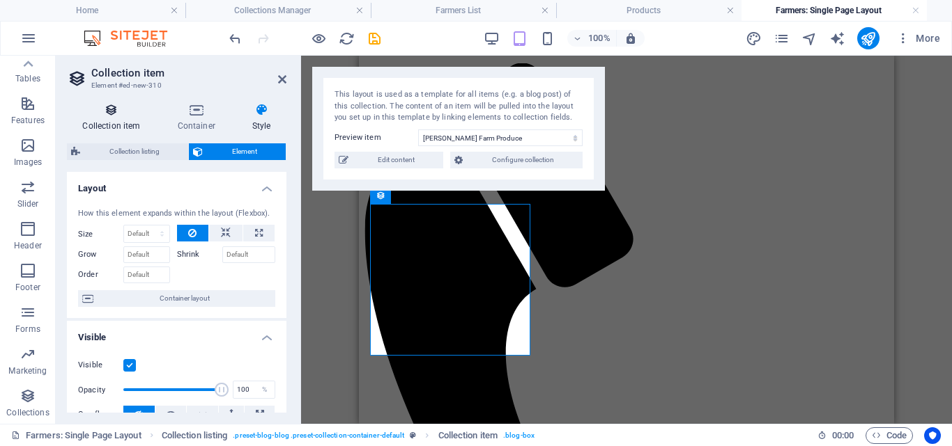
click at [104, 116] on icon at bounding box center [111, 110] width 89 height 14
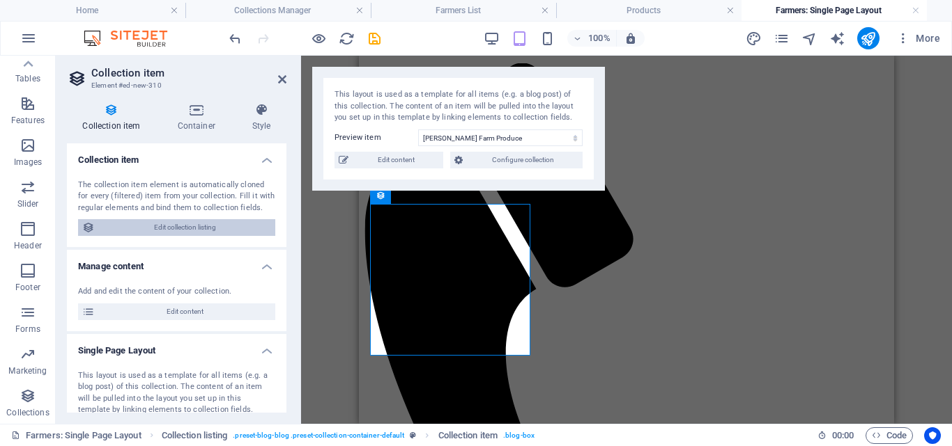
click at [194, 227] on span "Edit collection listing" at bounding box center [185, 227] width 172 height 17
select select "68b9681a4174668f520ac11e"
select select "createdAt_DESC"
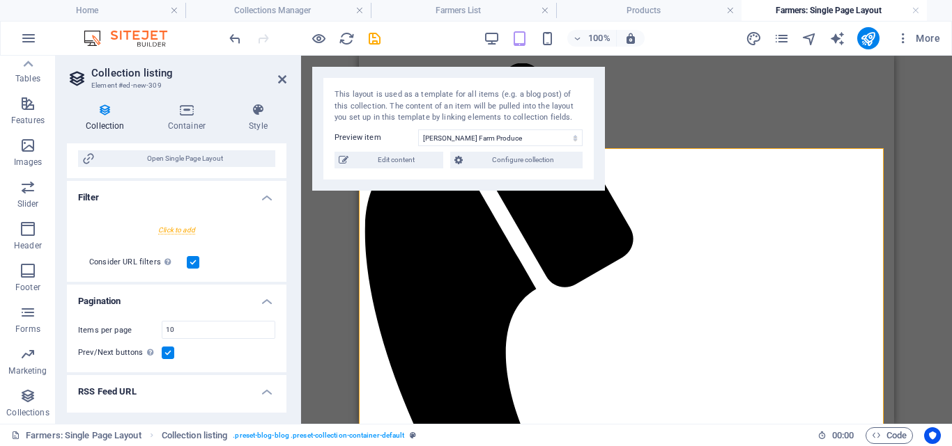
scroll to position [307, 0]
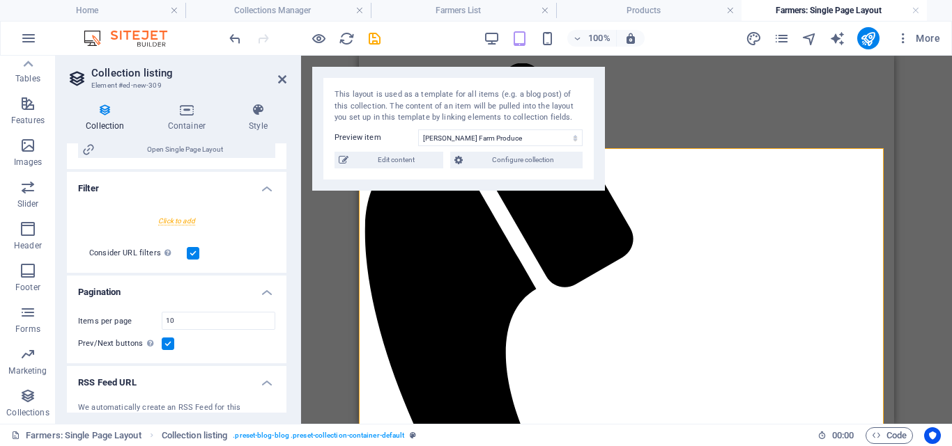
click at [189, 219] on div at bounding box center [176, 221] width 197 height 26
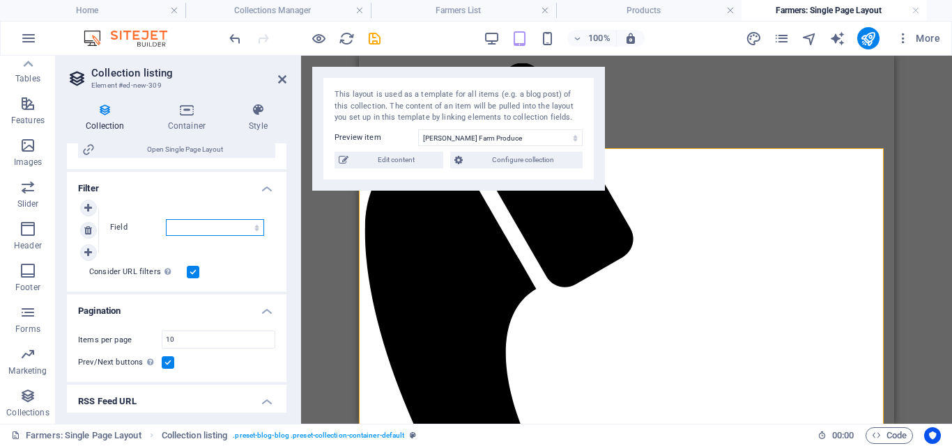
click at [196, 228] on select "Created at Updated at Product Name Farmer Price Slug Category Location Phone Fa…" at bounding box center [215, 227] width 98 height 17
select select "columns.farmer1"
click at [166, 219] on select "Created at Updated at Product Name Farmer Price Slug Category Location Phone Fa…" at bounding box center [215, 227] width 98 height 17
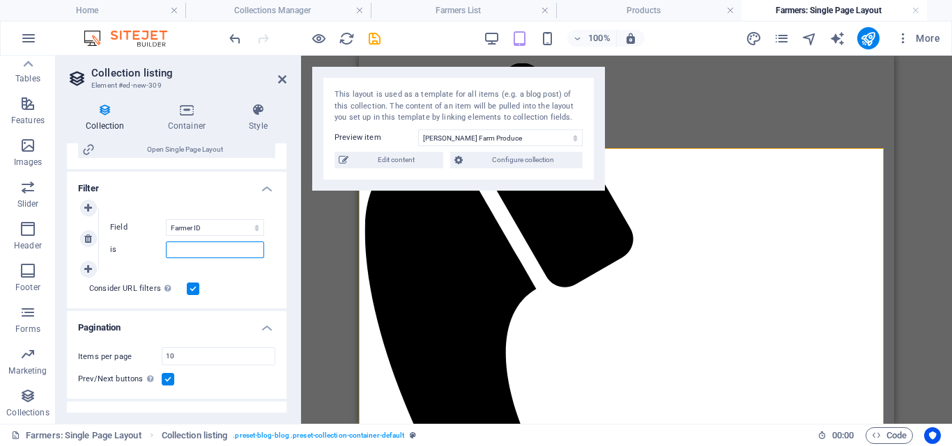
click at [196, 253] on input "is" at bounding box center [215, 250] width 98 height 17
type input "F"
select select "68b9681a4174668f520ac11e"
select select "createdAt_DESC"
select select "columns.farmer1"
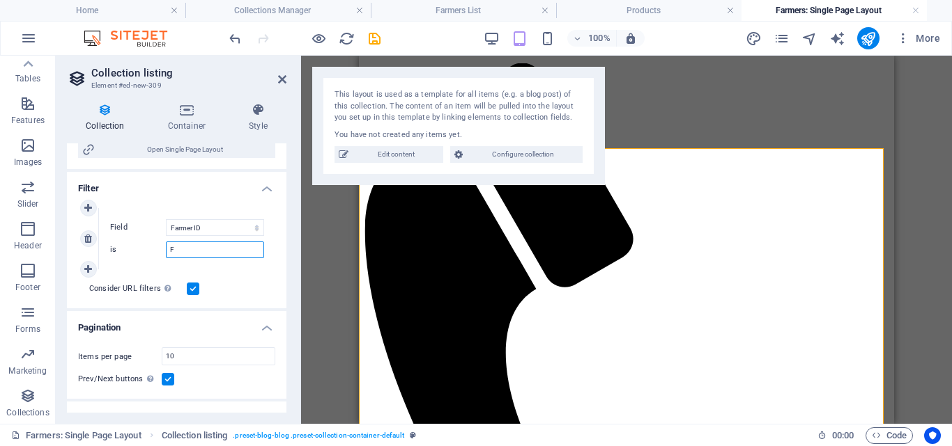
click at [191, 250] on input "F" at bounding box center [215, 250] width 98 height 17
type input "Fa"
select select "68b9681a4174668f520ac11e"
select select "createdAt_DESC"
select select "columns.farmer1"
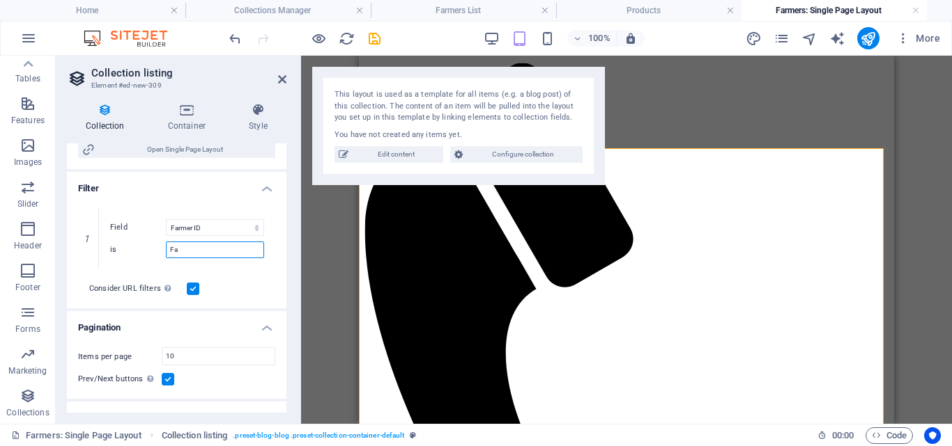
click at [191, 250] on input "Fa" at bounding box center [215, 250] width 98 height 17
type input "Far"
select select "68b9681a4174668f520ac11e"
select select "createdAt_DESC"
select select "columns.farmer1"
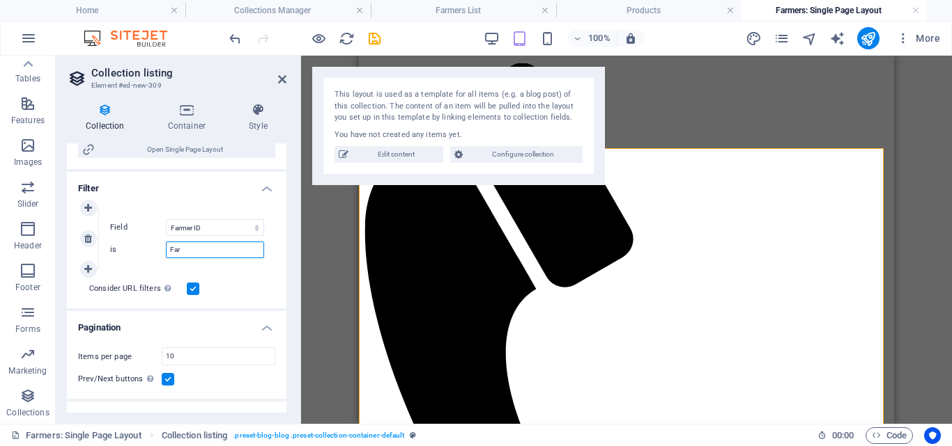
click at [191, 250] on input "Far" at bounding box center [215, 250] width 98 height 17
select select "68b9681a4174668f520ac11e"
select select "createdAt_DESC"
select select "columns.farmer1"
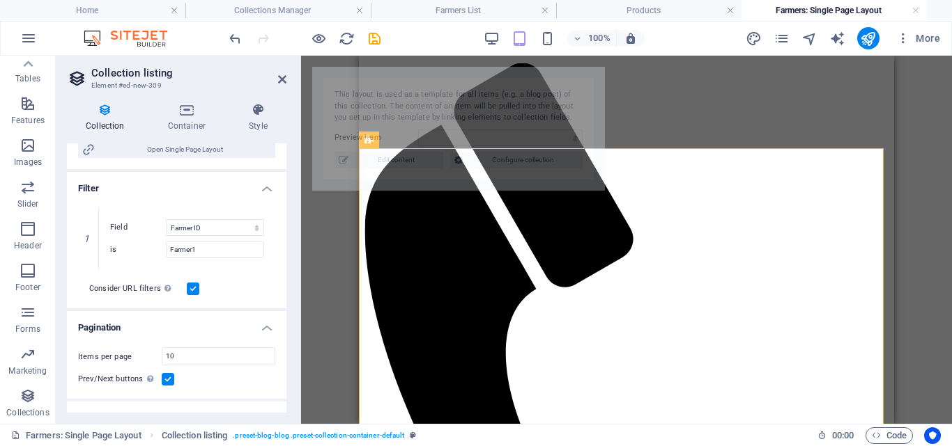
select select "68b9734ba3ce6425fb0df3bf"
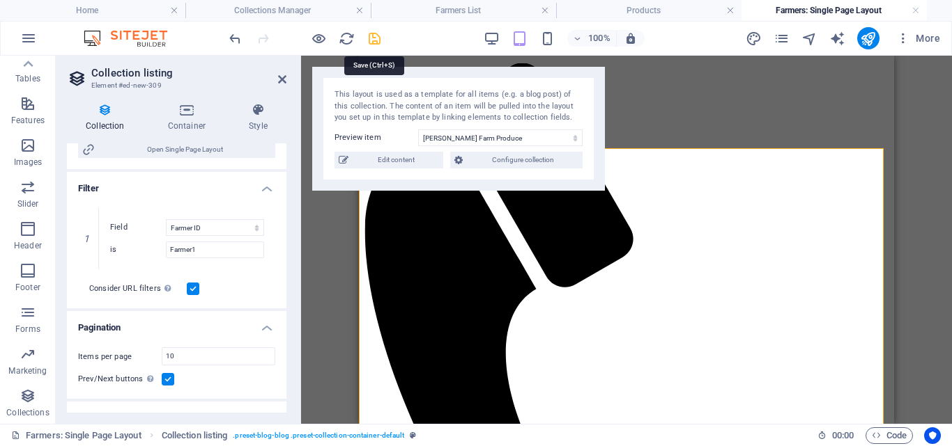
click at [376, 38] on icon "save" at bounding box center [374, 39] width 16 height 16
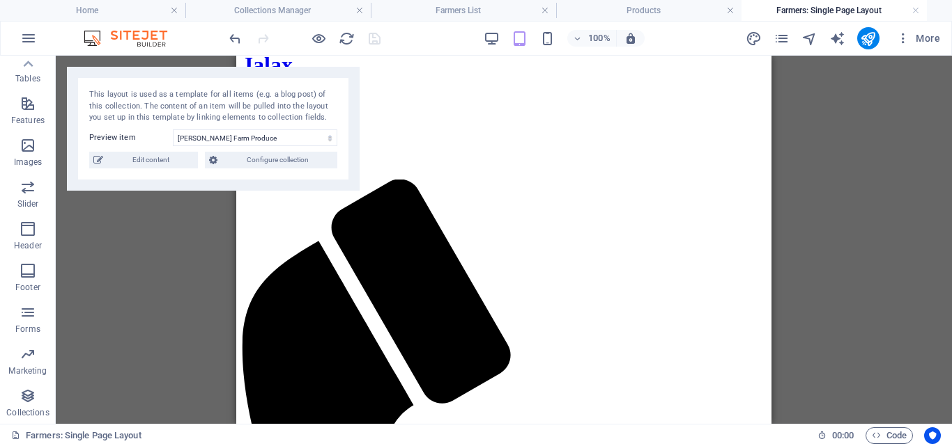
scroll to position [51, 0]
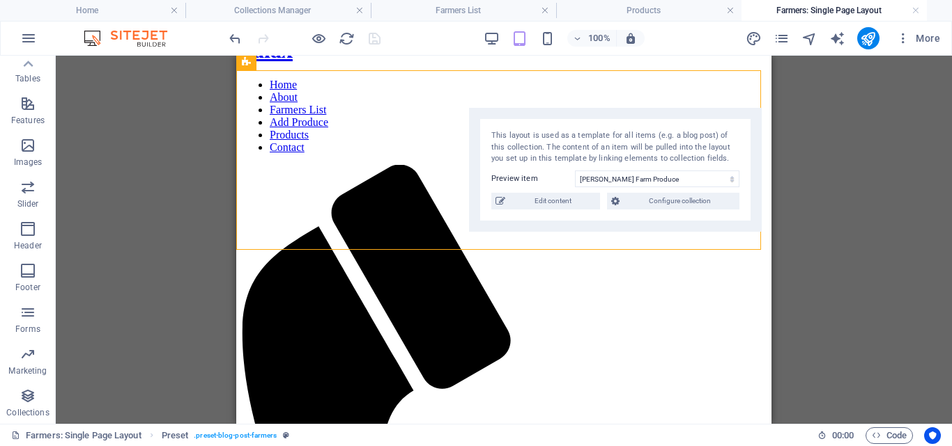
drag, startPoint x: 284, startPoint y: 91, endPoint x: 682, endPoint y: 131, distance: 399.8
click at [682, 131] on div "This layout is used as a template for all items (e.g. a blog post) of this coll…" at bounding box center [615, 147] width 248 height 35
drag, startPoint x: 682, startPoint y: 131, endPoint x: 689, endPoint y: 130, distance: 7.1
click at [689, 130] on div "This layout is used as a template for all items (e.g. a blog post) of this coll…" at bounding box center [617, 145] width 248 height 35
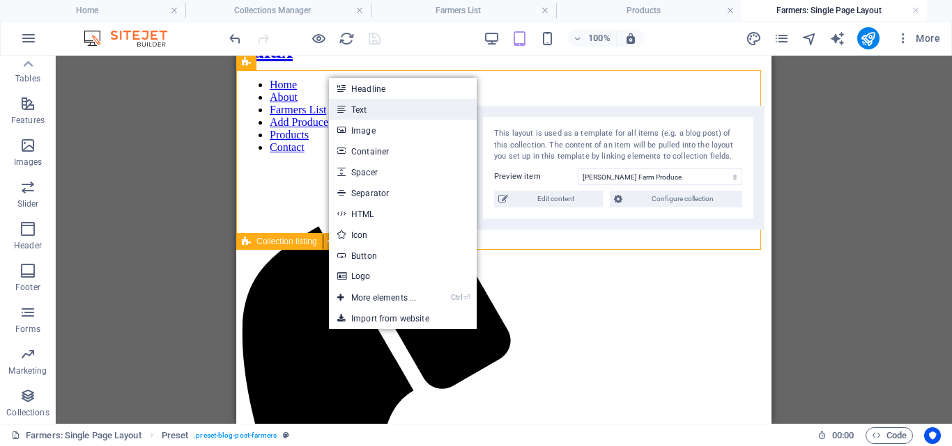
click at [448, 111] on link "Text" at bounding box center [403, 109] width 148 height 21
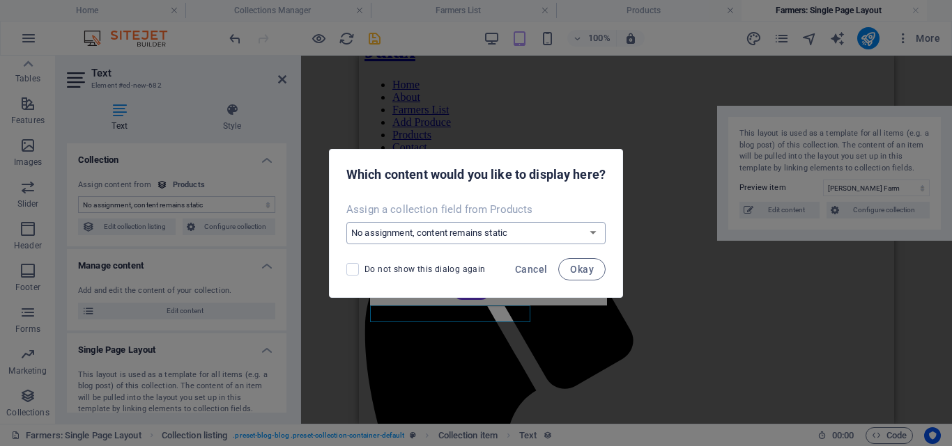
click at [440, 231] on select "No assignment, content remains static Create a new field Created at (Date) Upda…" at bounding box center [475, 233] width 259 height 22
select select "name"
click at [346, 222] on select "No assignment, content remains static Create a new field Created at (Date) Upda…" at bounding box center [475, 233] width 259 height 22
click at [573, 268] on span "Okay" at bounding box center [582, 269] width 24 height 11
select select "name"
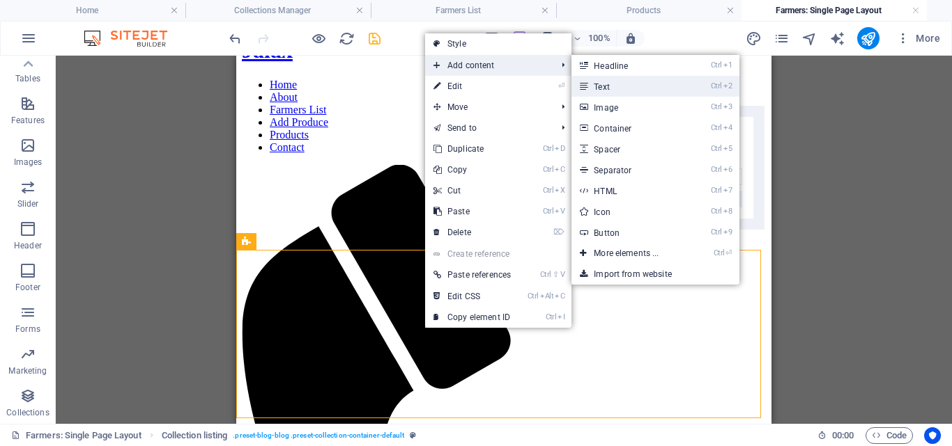
click at [610, 85] on link "Ctrl 2 Text" at bounding box center [628, 86] width 115 height 21
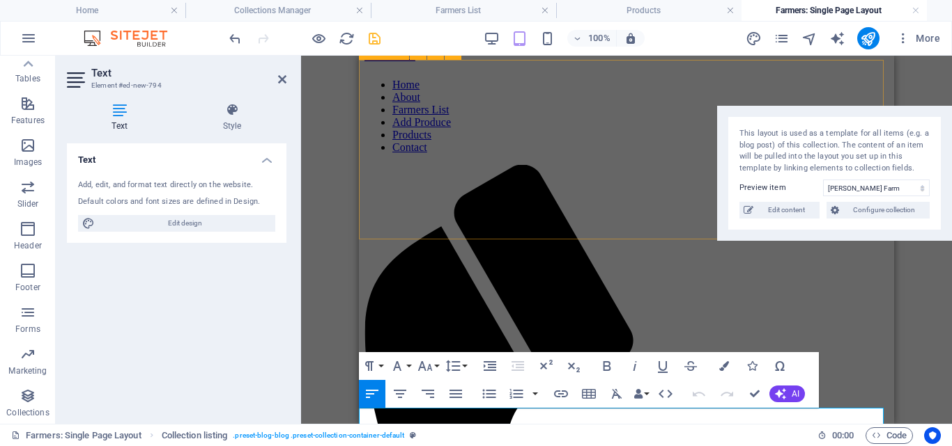
scroll to position [61, 0]
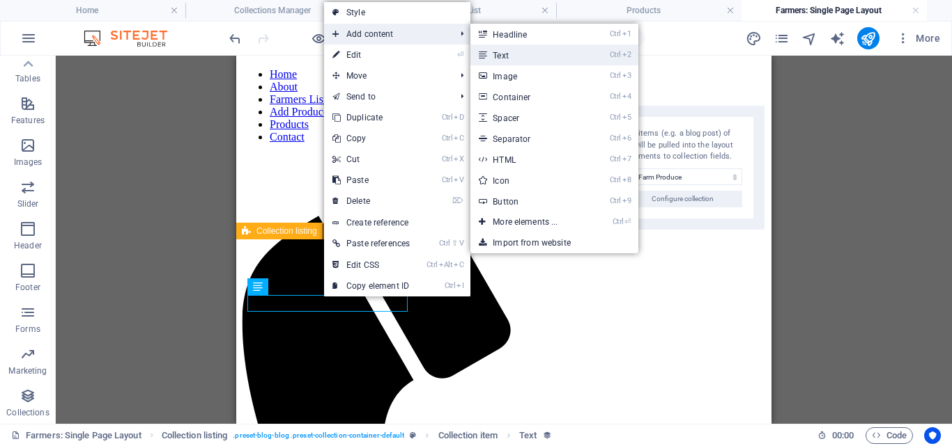
click at [522, 57] on link "Ctrl 2 Text" at bounding box center [527, 55] width 115 height 21
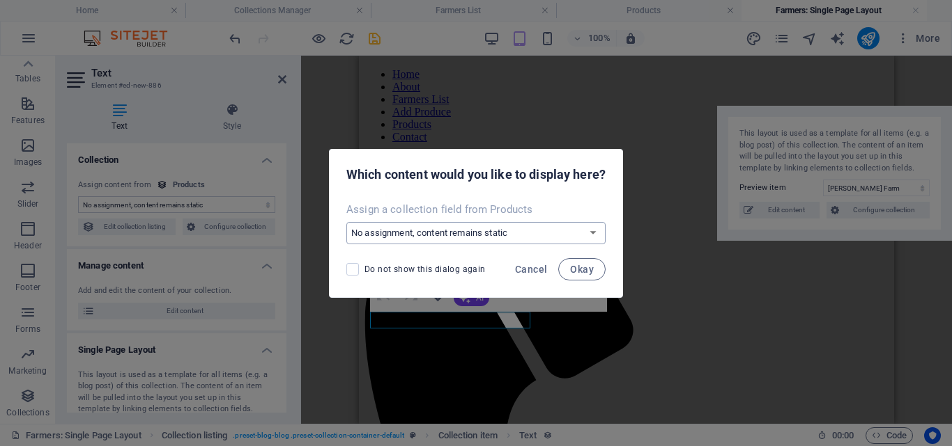
click at [513, 233] on select "No assignment, content remains static Create a new field Created at (Date) Upda…" at bounding box center [475, 233] width 259 height 22
select select "price"
click at [346, 222] on select "No assignment, content remains static Create a new field Created at (Date) Upda…" at bounding box center [475, 233] width 259 height 22
click at [583, 265] on span "Okay" at bounding box center [582, 269] width 24 height 11
select select "price"
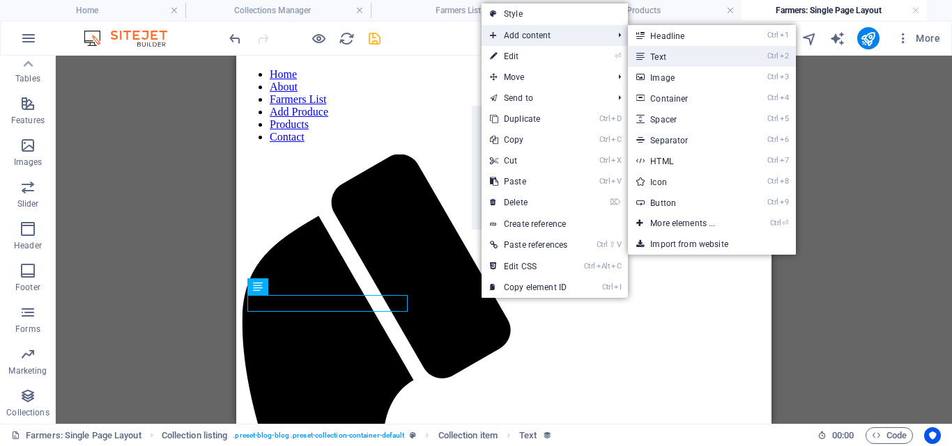
click at [659, 58] on link "Ctrl 2 Text" at bounding box center [685, 56] width 115 height 21
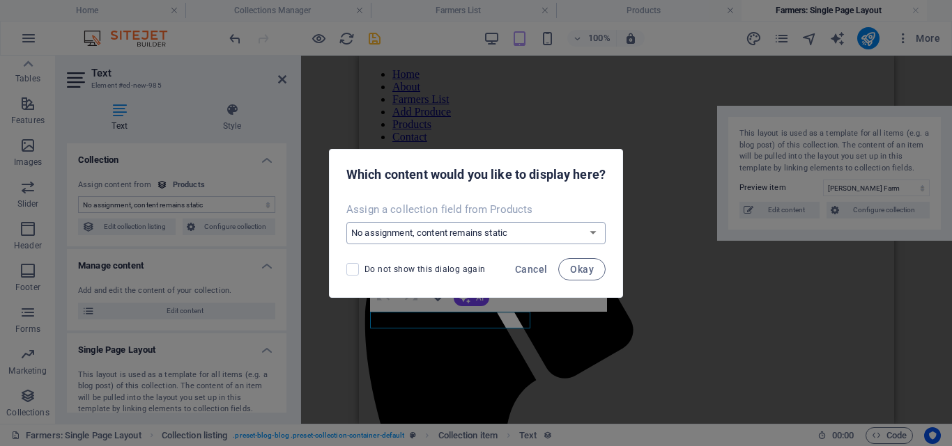
click at [576, 229] on select "No assignment, content remains static Create a new field Created at (Date) Upda…" at bounding box center [475, 233] width 259 height 22
select select "location"
click at [346, 222] on select "No assignment, content remains static Create a new field Created at (Date) Upda…" at bounding box center [475, 233] width 259 height 22
click at [571, 266] on span "Okay" at bounding box center [582, 269] width 24 height 11
select select "location"
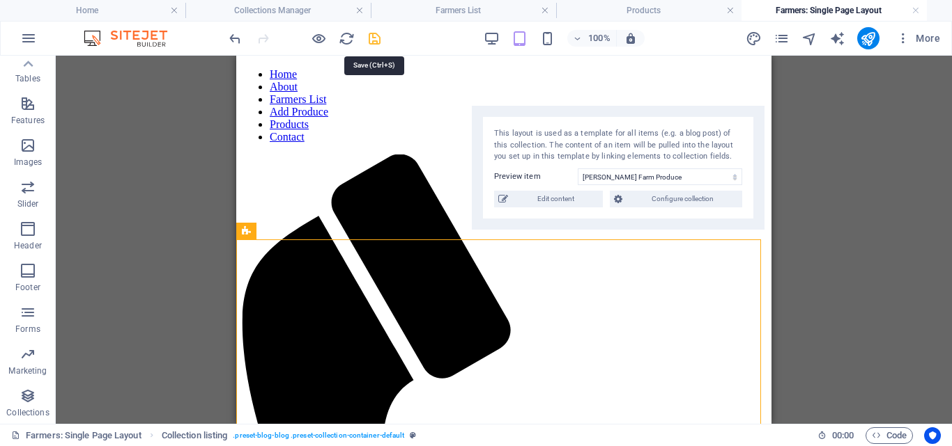
click at [373, 37] on icon "save" at bounding box center [374, 39] width 16 height 16
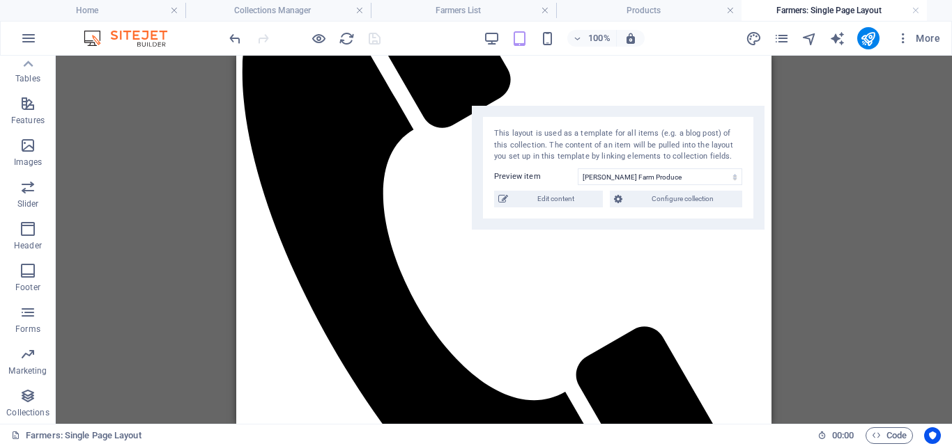
scroll to position [313, 0]
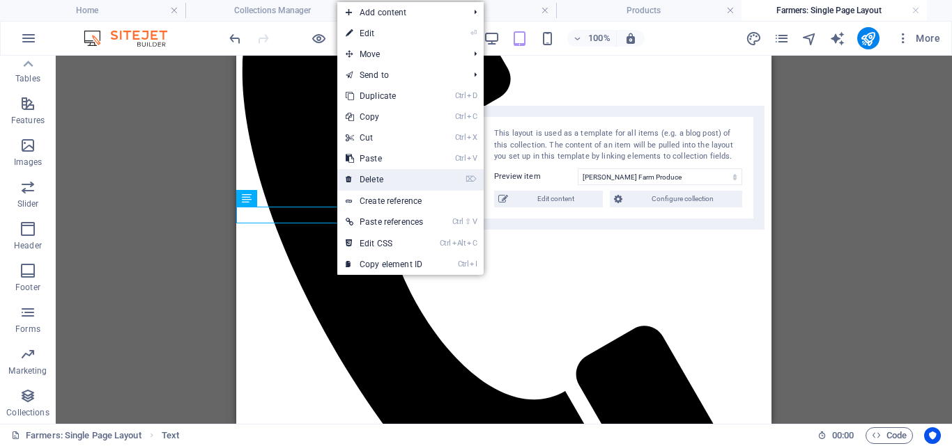
click at [399, 177] on link "⌦ Delete" at bounding box center [384, 179] width 94 height 21
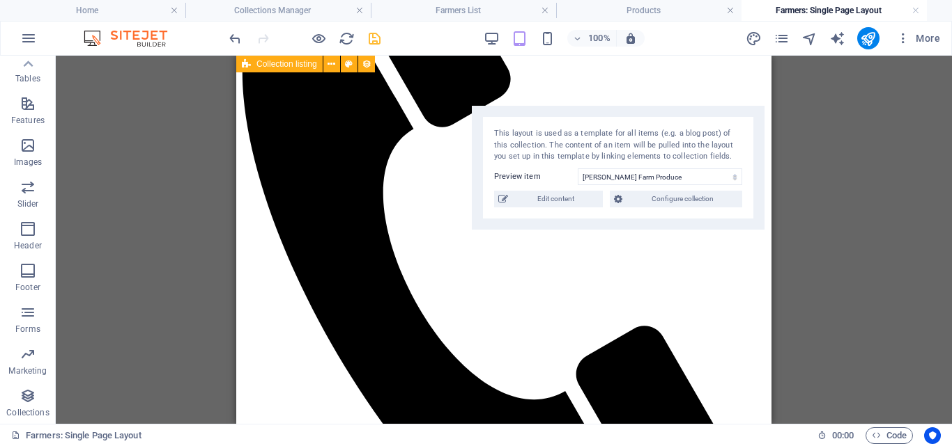
click at [383, 39] on div "100% More" at bounding box center [585, 38] width 719 height 22
click at [374, 38] on icon "save" at bounding box center [374, 39] width 16 height 16
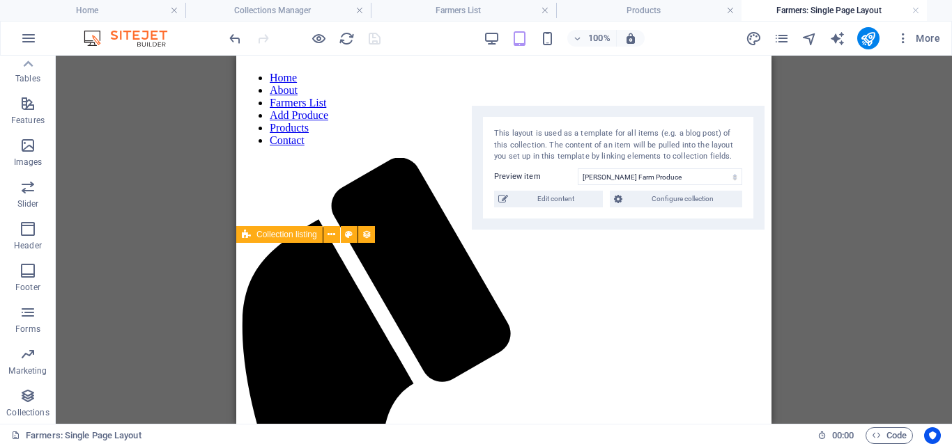
scroll to position [55, 0]
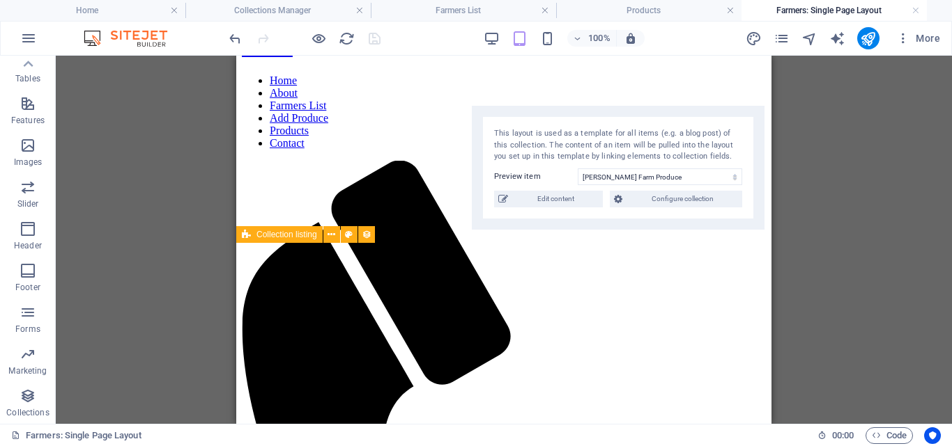
drag, startPoint x: 766, startPoint y: 221, endPoint x: 1007, endPoint y: 172, distance: 245.9
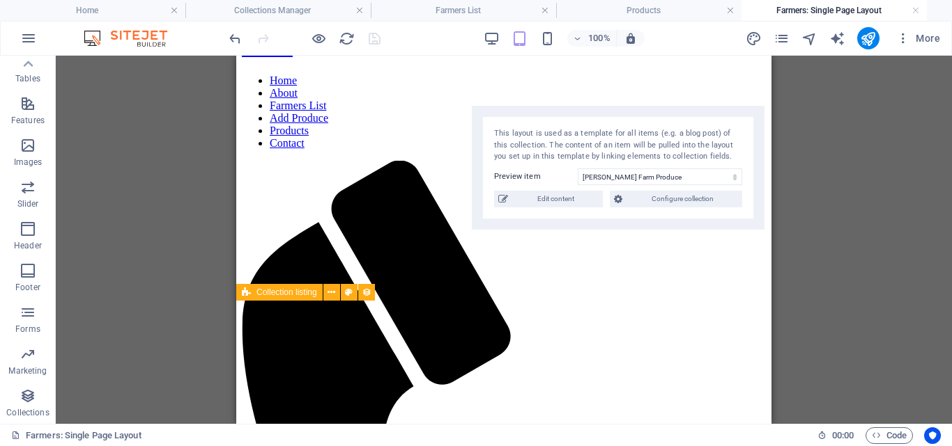
scroll to position [0, 0]
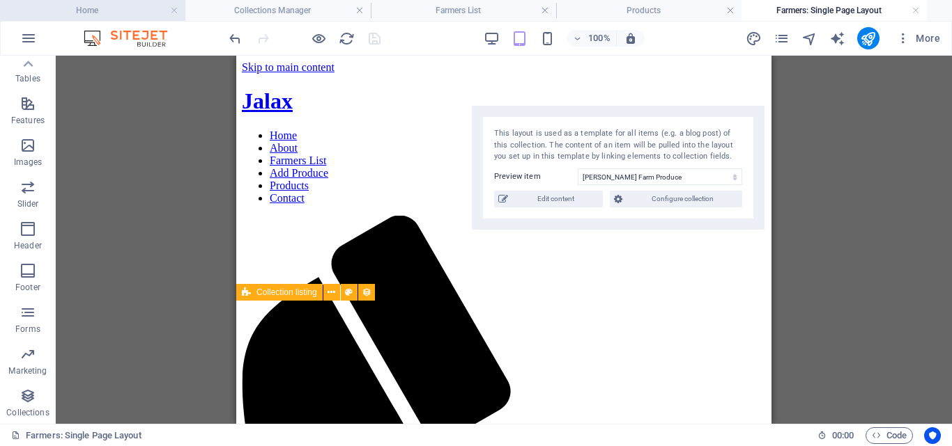
click at [123, 9] on h4 "Home" at bounding box center [92, 10] width 185 height 15
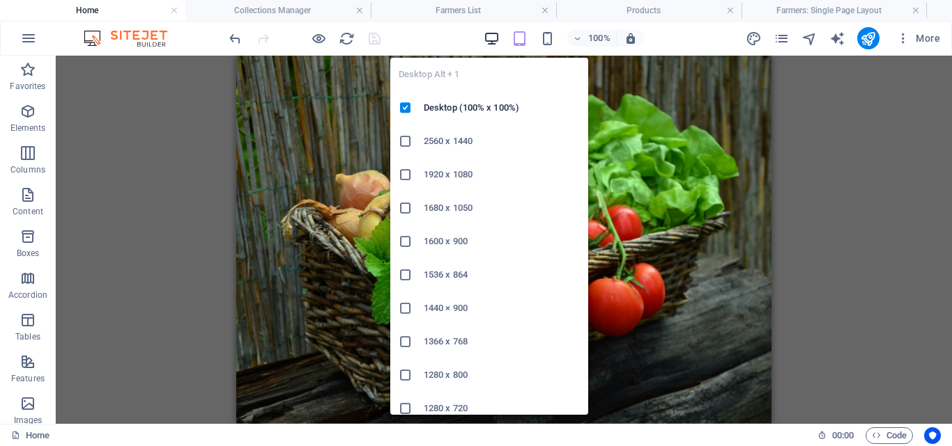
click at [0, 0] on icon "button" at bounding box center [0, 0] width 0 height 0
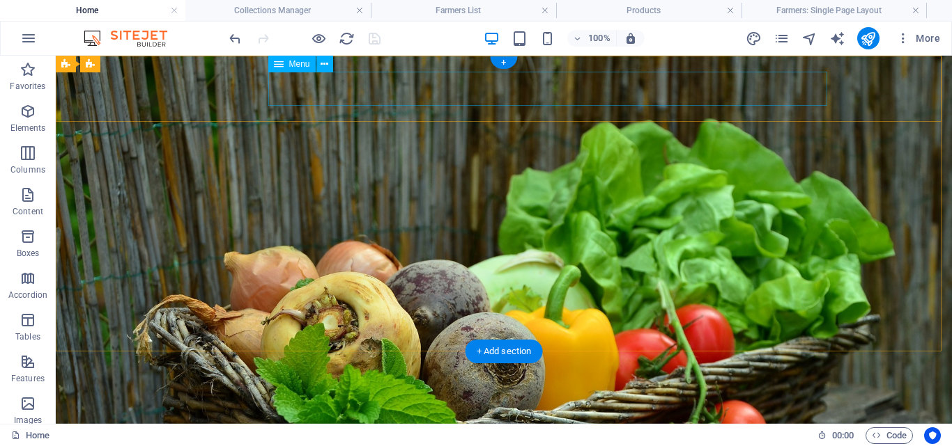
select select
select select "5"
select select
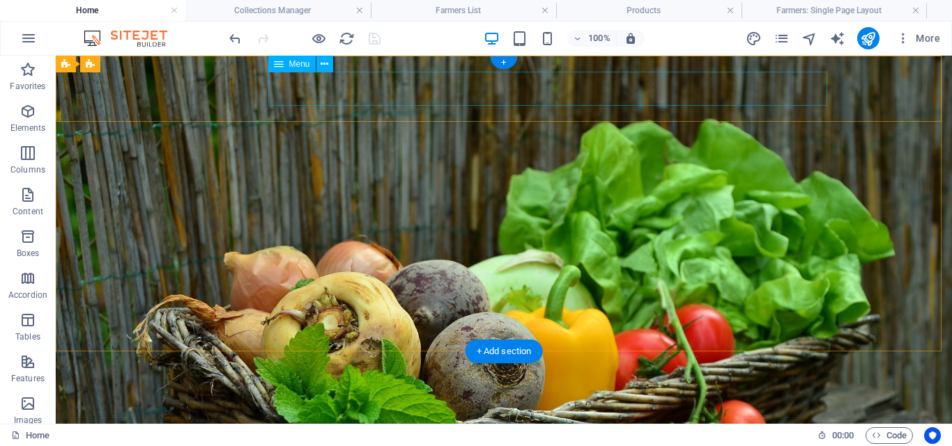
select select "6"
select select
select select "2"
select select
select select "8"
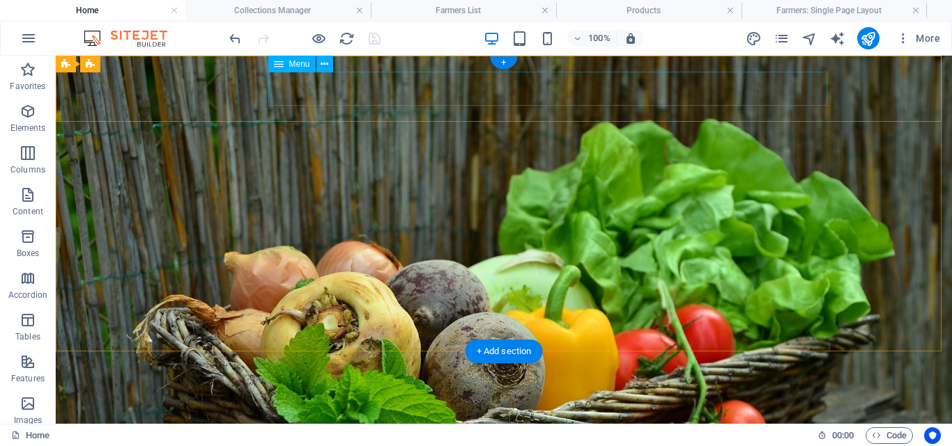
select select
select select "4"
select select
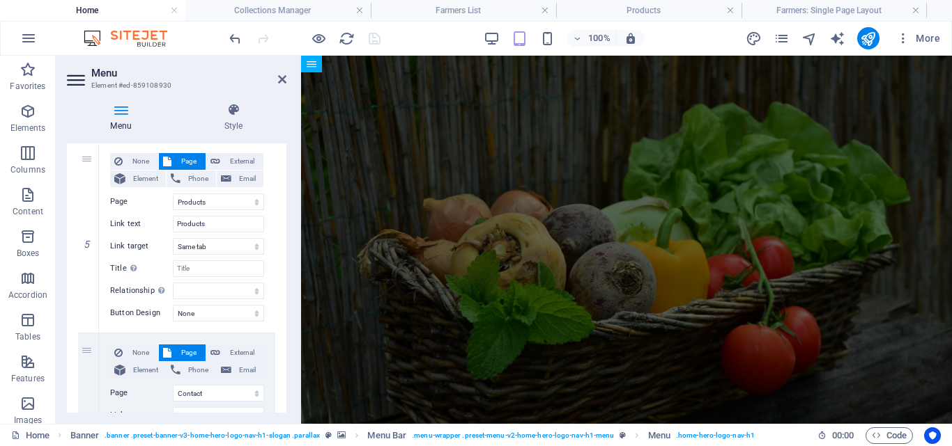
scroll to position [917, 0]
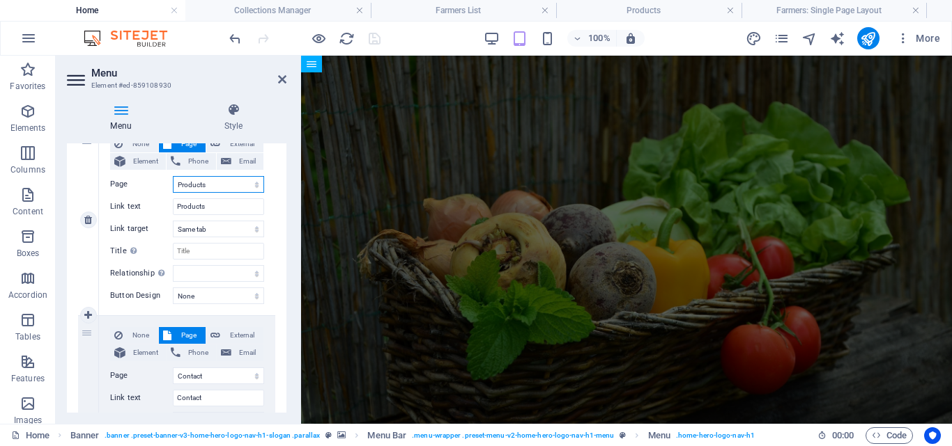
click at [208, 185] on select "Home Privacy Add Produce Farmers Register Contact About Farmers List Farmers Pr…" at bounding box center [218, 184] width 91 height 17
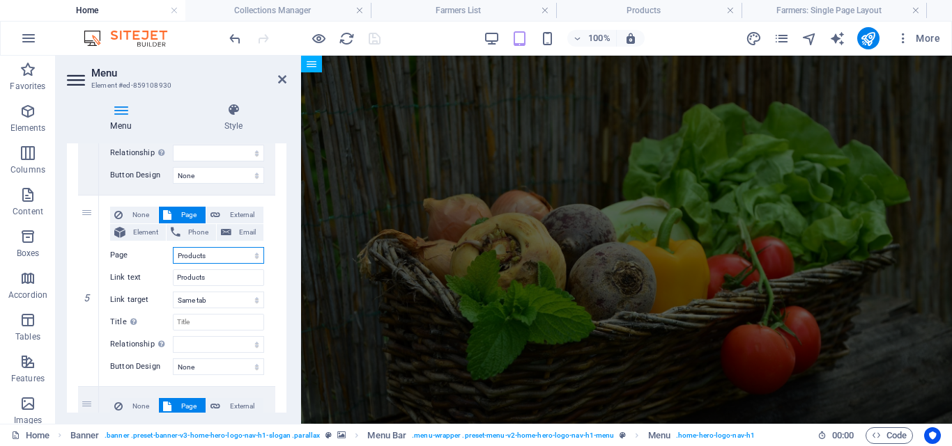
scroll to position [835, 0]
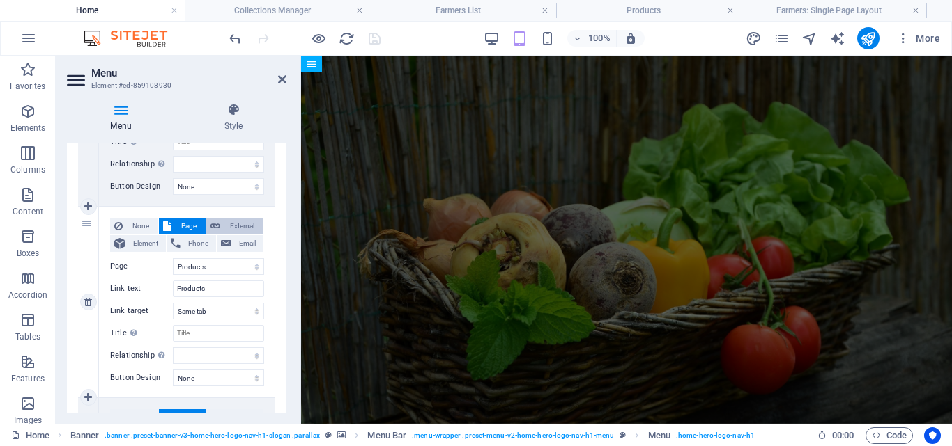
click at [238, 226] on span "External" at bounding box center [241, 226] width 35 height 17
select select
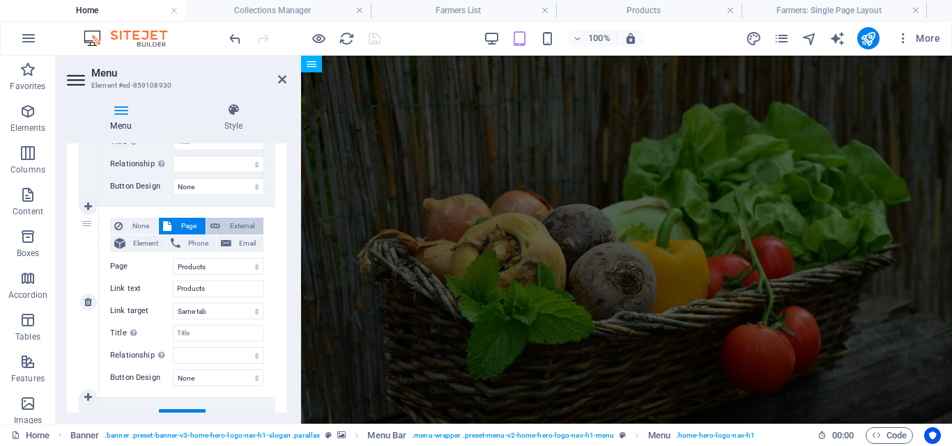
select select "blank"
select select
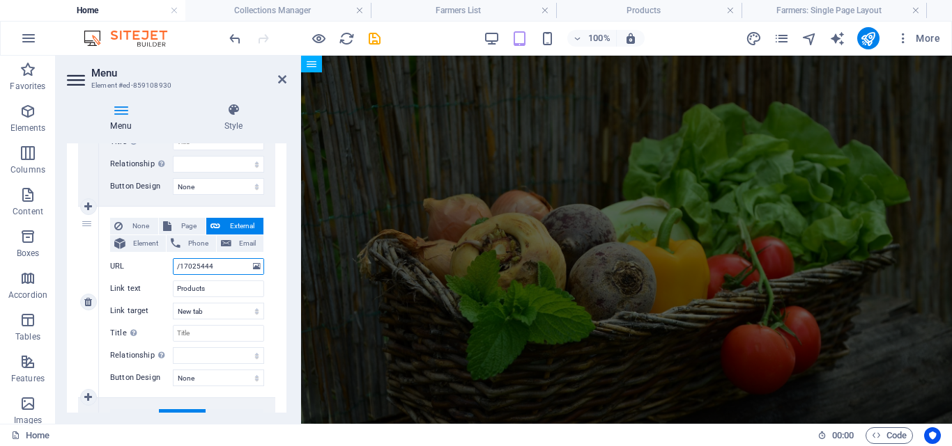
click at [226, 265] on input "/17025444" at bounding box center [218, 266] width 91 height 17
click at [208, 350] on select "alternate author bookmark external help license next nofollow noreferrer noopen…" at bounding box center [218, 356] width 91 height 17
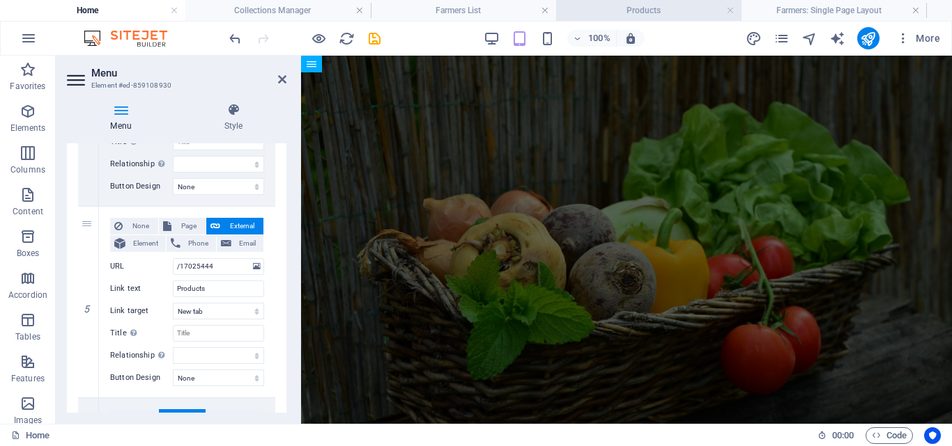
click at [671, 7] on h4 "Products" at bounding box center [648, 10] width 185 height 15
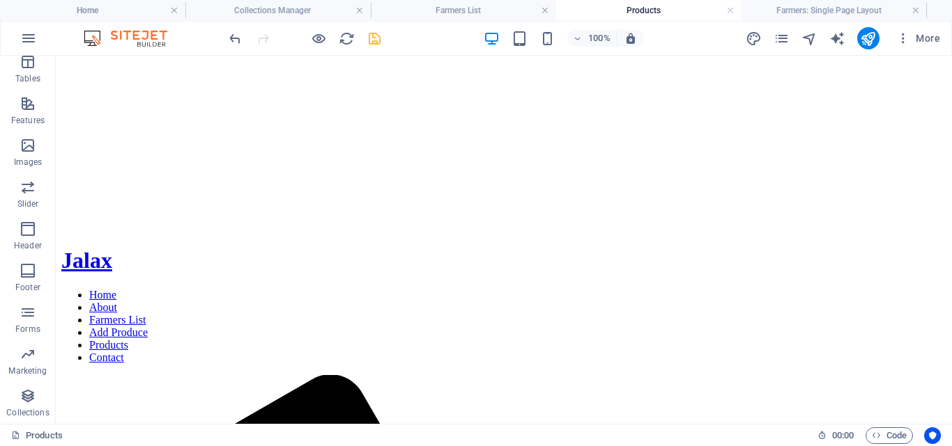
scroll to position [28, 0]
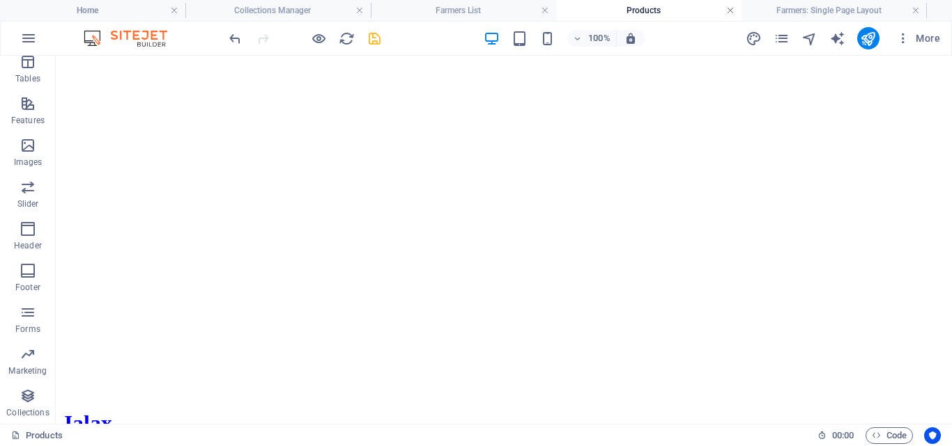
click at [728, 10] on link at bounding box center [730, 10] width 8 height 13
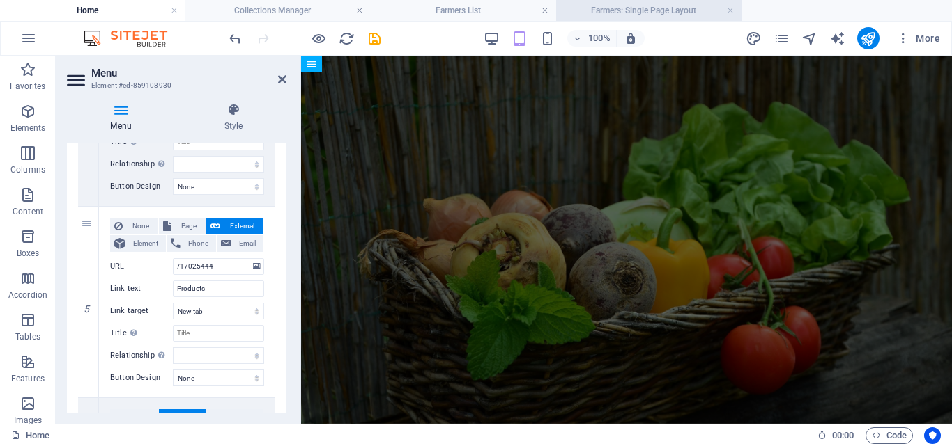
click at [665, 8] on h4 "Farmers: Single Page Layout" at bounding box center [648, 10] width 185 height 15
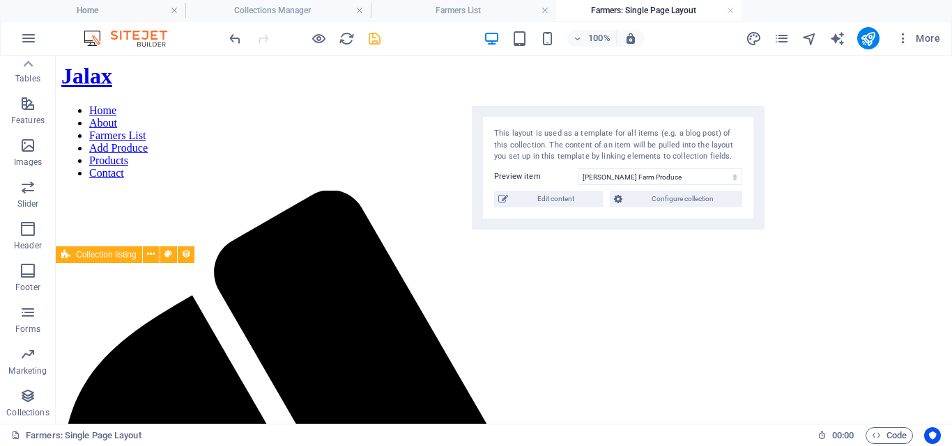
scroll to position [47, 0]
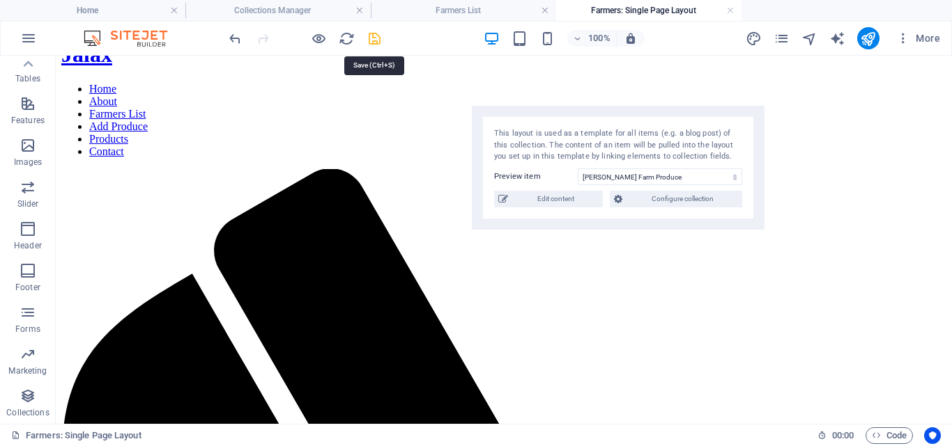
click at [373, 37] on icon "save" at bounding box center [374, 39] width 16 height 16
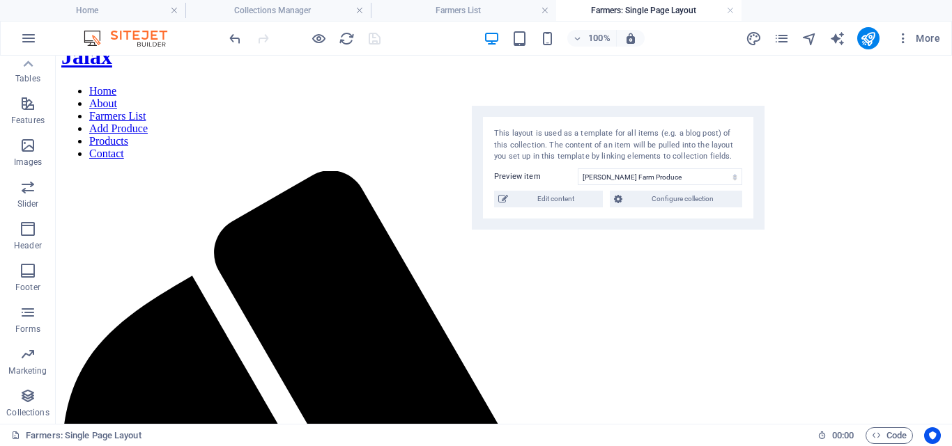
scroll to position [40, 0]
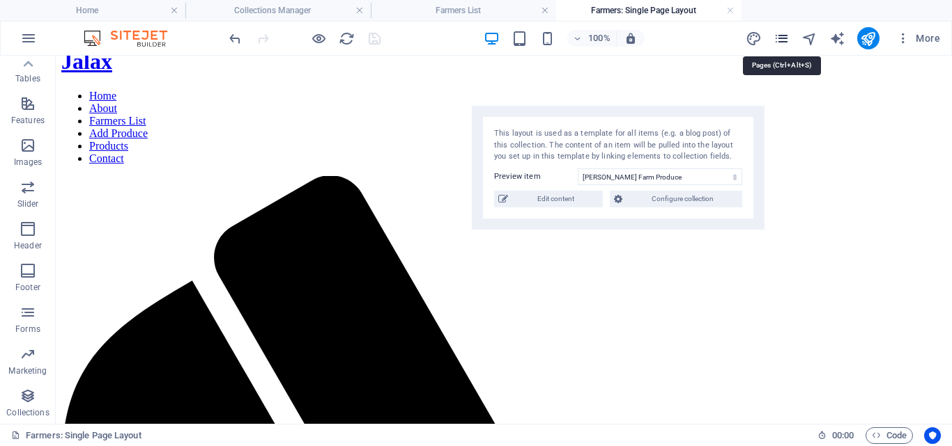
click at [782, 33] on icon "pages" at bounding box center [781, 39] width 16 height 16
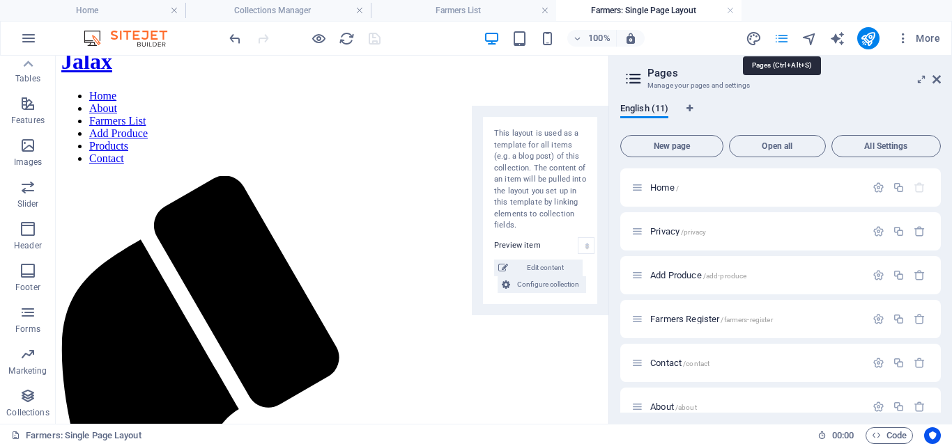
scroll to position [42, 0]
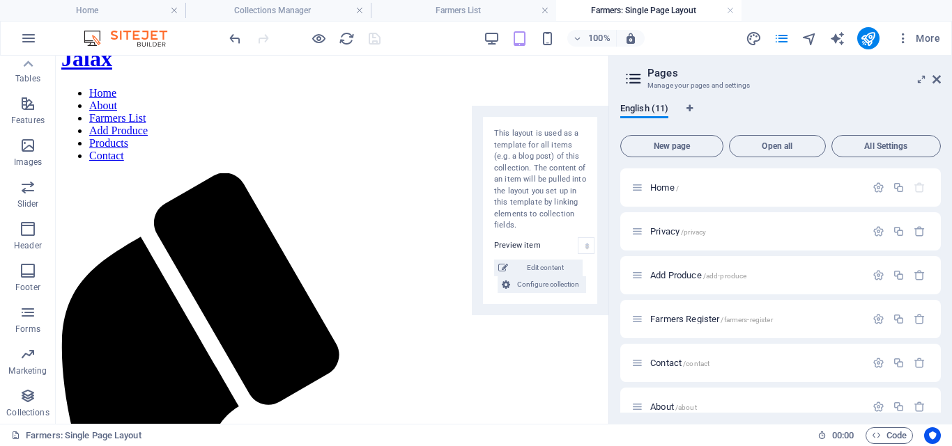
drag, startPoint x: 940, startPoint y: 248, endPoint x: 943, endPoint y: 286, distance: 37.7
click at [943, 286] on div "English (11) New page Open all All Settings Home / Privacy /privacy Add Produce…" at bounding box center [780, 258] width 343 height 332
drag, startPoint x: 940, startPoint y: 272, endPoint x: 945, endPoint y: 306, distance: 34.5
click at [945, 306] on div "English (11) New page Open all All Settings Home / Privacy /privacy Add Produce…" at bounding box center [780, 258] width 343 height 332
drag, startPoint x: 942, startPoint y: 299, endPoint x: 945, endPoint y: 329, distance: 30.8
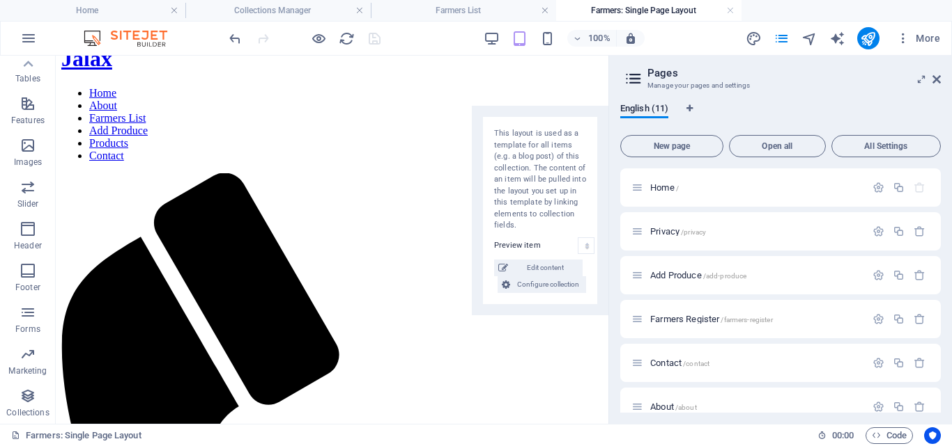
click at [945, 329] on div "English (11) New page Open all All Settings Home / Privacy /privacy Add Produce…" at bounding box center [780, 258] width 343 height 332
drag, startPoint x: 943, startPoint y: 305, endPoint x: 945, endPoint y: 321, distance: 16.2
click at [945, 332] on div "English (11) New page Open all All Settings Home / Privacy /privacy Add Produce…" at bounding box center [780, 258] width 343 height 332
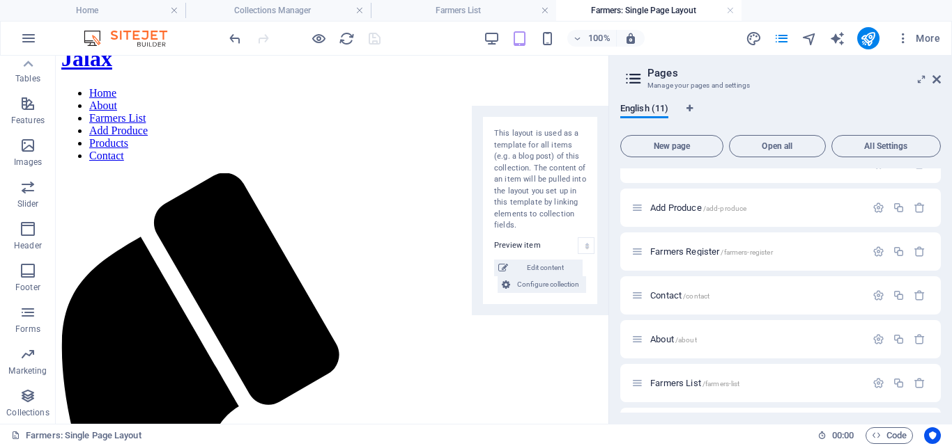
scroll to position [79, 0]
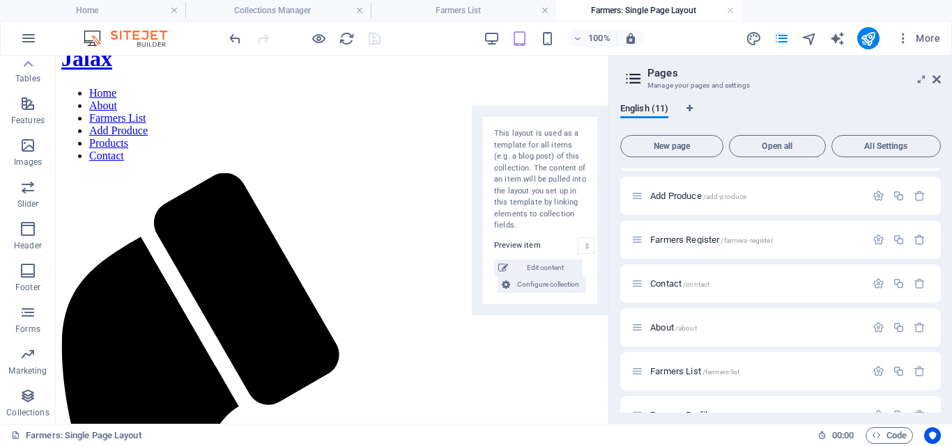
drag, startPoint x: 944, startPoint y: 327, endPoint x: 947, endPoint y: 359, distance: 32.2
click at [947, 359] on div "English (11) New page Open all All Settings Home / Privacy /privacy Add Produce…" at bounding box center [780, 258] width 343 height 332
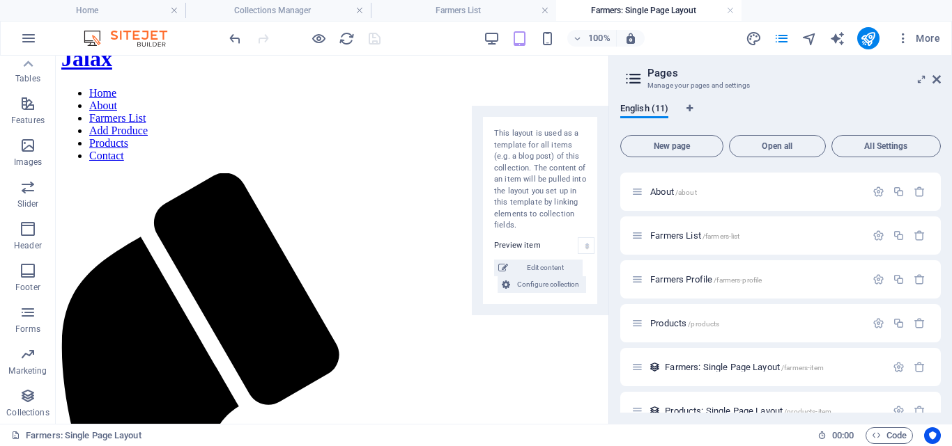
scroll to position [238, 0]
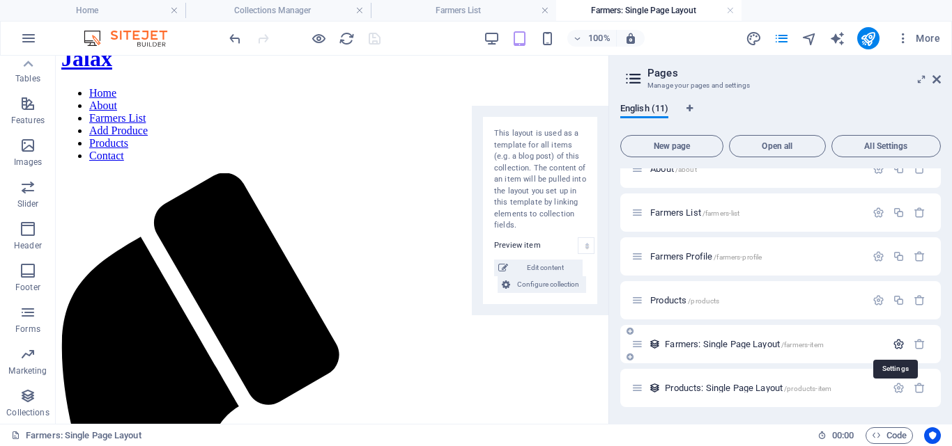
click at [896, 345] on icon "button" at bounding box center [898, 345] width 12 height 12
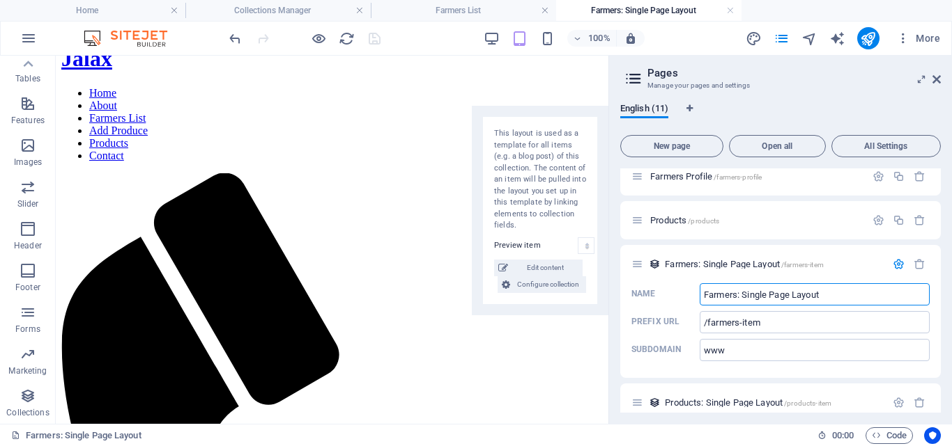
scroll to position [333, 0]
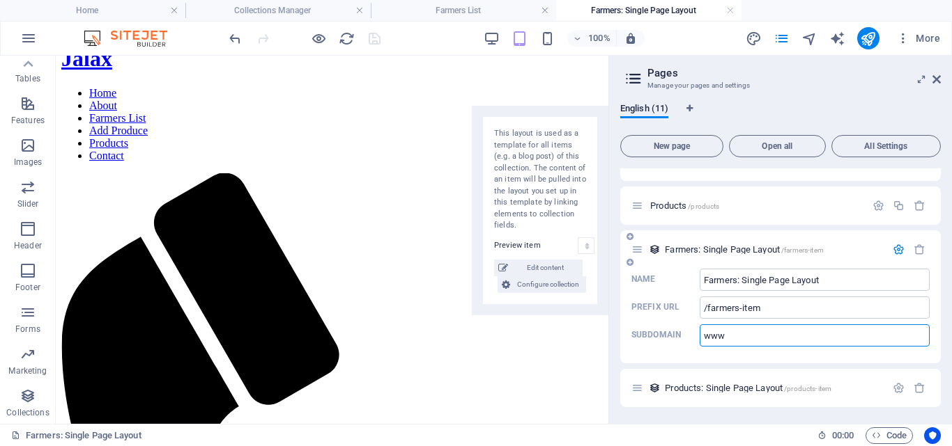
click at [771, 339] on input "www" at bounding box center [814, 336] width 230 height 22
type input "w"
drag, startPoint x: 936, startPoint y: 331, endPoint x: 948, endPoint y: 366, distance: 37.4
click at [948, 366] on div "English (11) New page Open all All Settings Home / Privacy /privacy Add Produce…" at bounding box center [780, 258] width 343 height 332
click at [778, 386] on span "Products: Single Page Layout /products-item" at bounding box center [748, 388] width 166 height 10
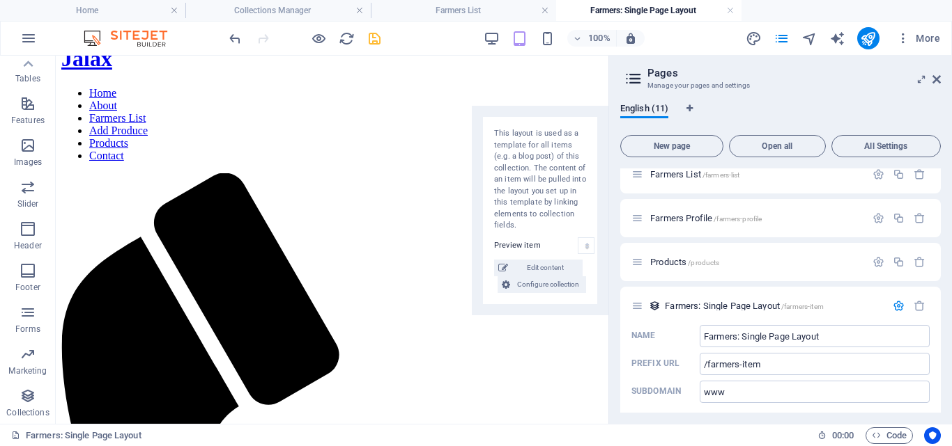
scroll to position [0, 0]
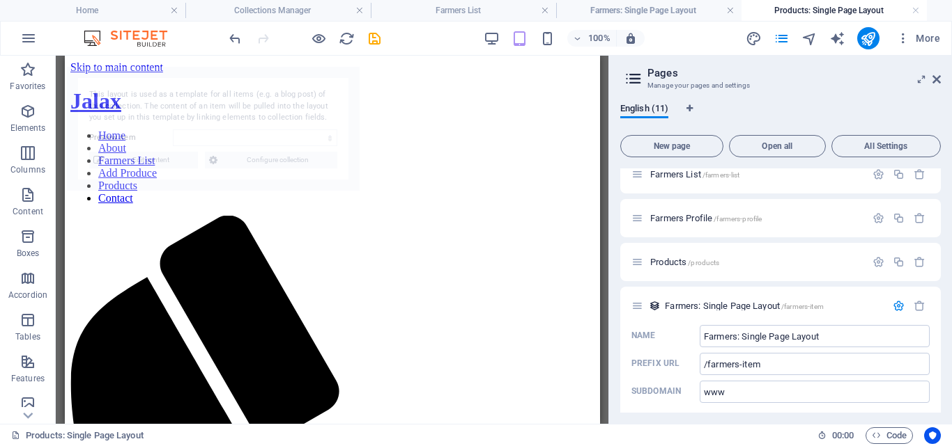
select select "68b9734ba3ce6425fb0df3bf"
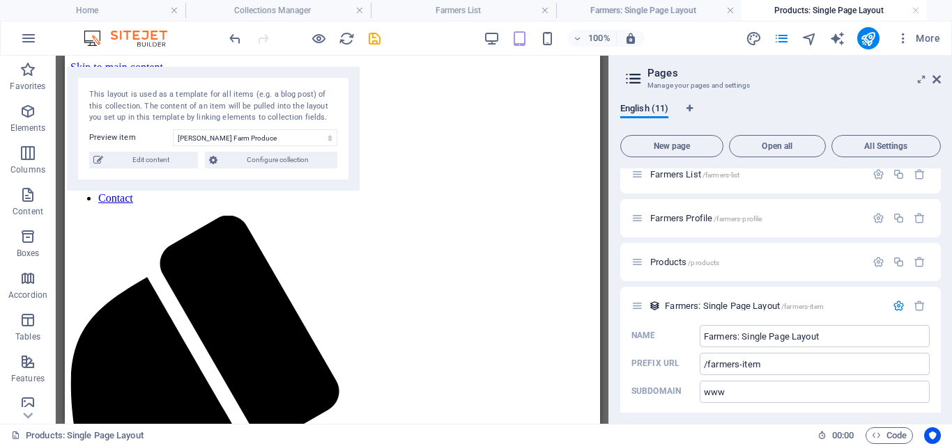
drag, startPoint x: 935, startPoint y: 354, endPoint x: 940, endPoint y: 373, distance: 20.1
click at [940, 373] on div "English (11) New page Open all All Settings Home / Privacy /privacy Add Produce…" at bounding box center [780, 258] width 343 height 332
drag, startPoint x: 940, startPoint y: 373, endPoint x: 942, endPoint y: 345, distance: 28.6
click at [942, 345] on div "English (11) New page Open all All Settings Home / Privacy /privacy Add Produce…" at bounding box center [780, 258] width 343 height 332
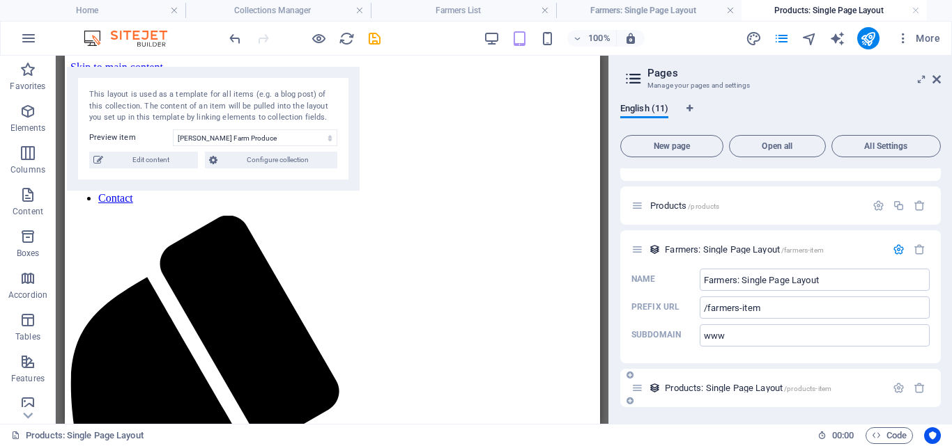
click at [855, 387] on p "Products: Single Page Layout /products-item" at bounding box center [773, 388] width 217 height 9
click at [728, 391] on span "Products: Single Page Layout /products-item" at bounding box center [748, 388] width 166 height 10
drag, startPoint x: 936, startPoint y: 324, endPoint x: 938, endPoint y: 357, distance: 33.5
click at [938, 357] on div "Home / Privacy /privacy Add Produce /add-produce Farmers Register /farmers-regi…" at bounding box center [780, 291] width 320 height 244
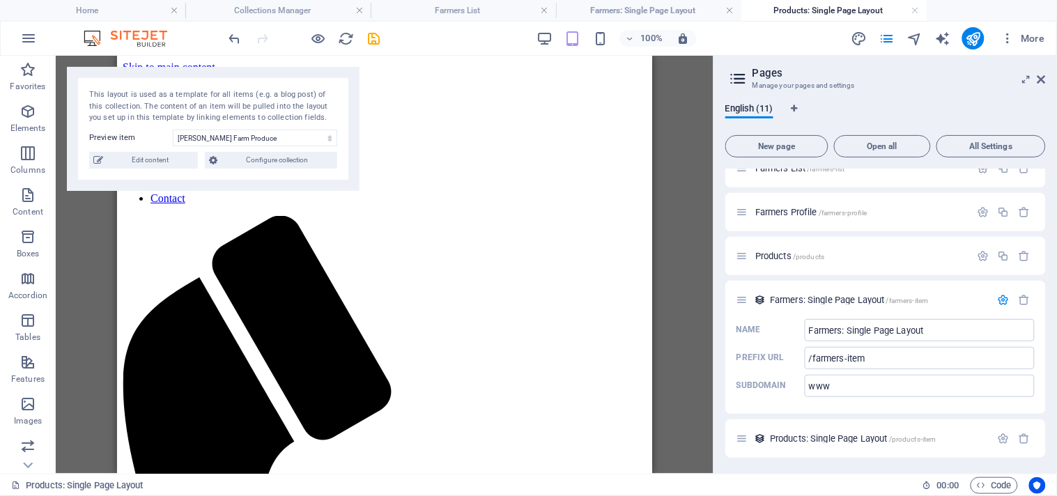
drag, startPoint x: 1046, startPoint y: 403, endPoint x: 1046, endPoint y: 430, distance: 27.2
click at [951, 430] on div "English (11) New page Open all All Settings Home / Privacy /privacy Add Produce…" at bounding box center [885, 283] width 343 height 382
click at [951, 435] on icon "button" at bounding box center [1003, 439] width 12 height 12
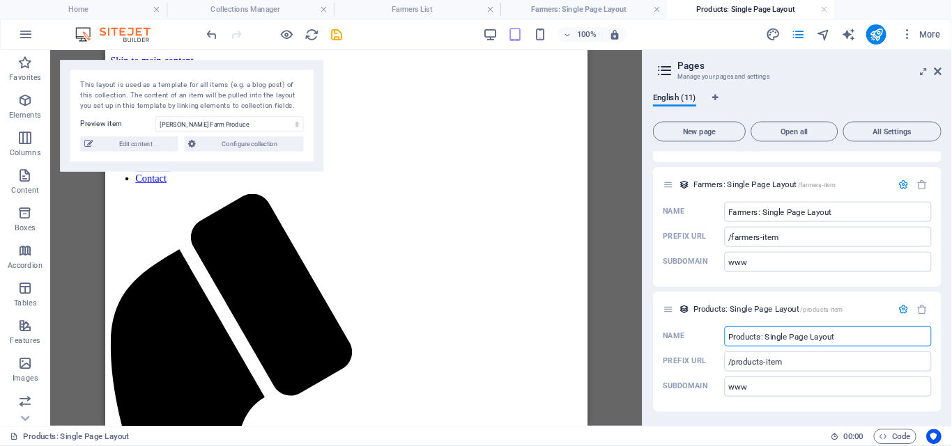
scroll to position [378, 0]
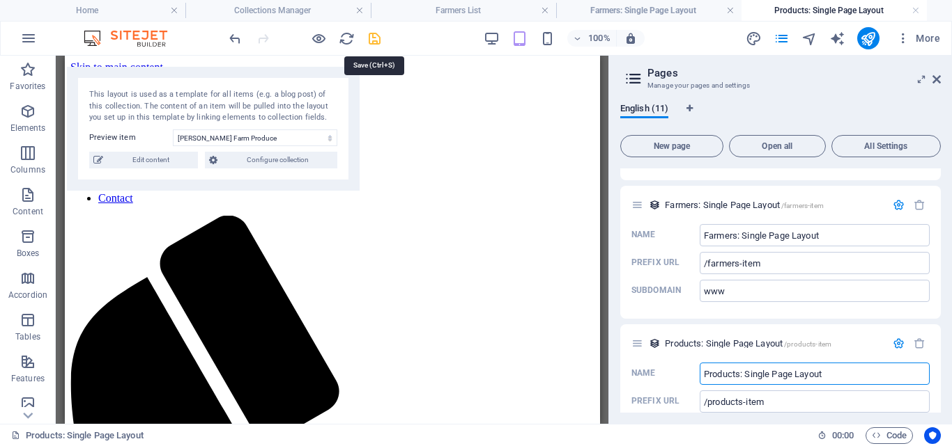
click at [368, 36] on icon "save" at bounding box center [374, 39] width 16 height 16
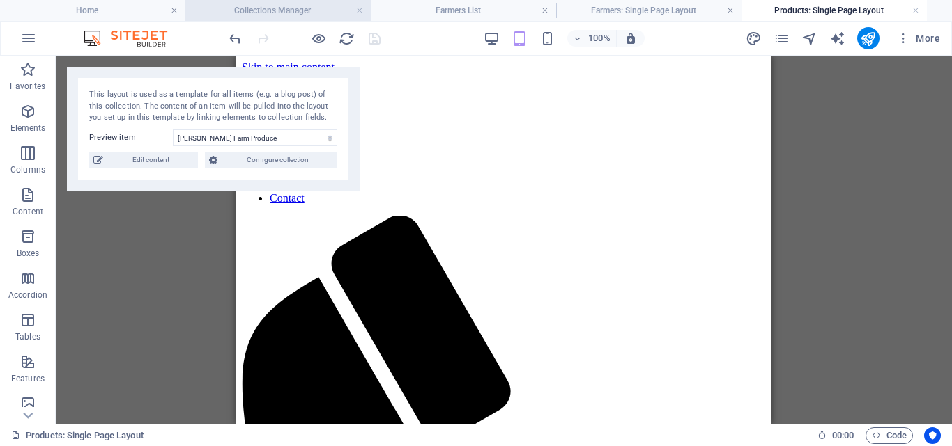
click at [300, 5] on h4 "Collections Manager" at bounding box center [277, 10] width 185 height 15
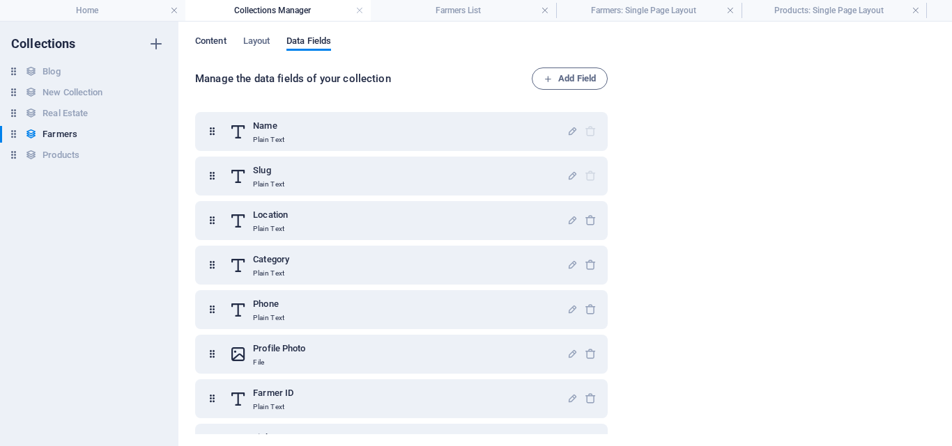
click at [210, 36] on span "Content" at bounding box center [210, 43] width 31 height 20
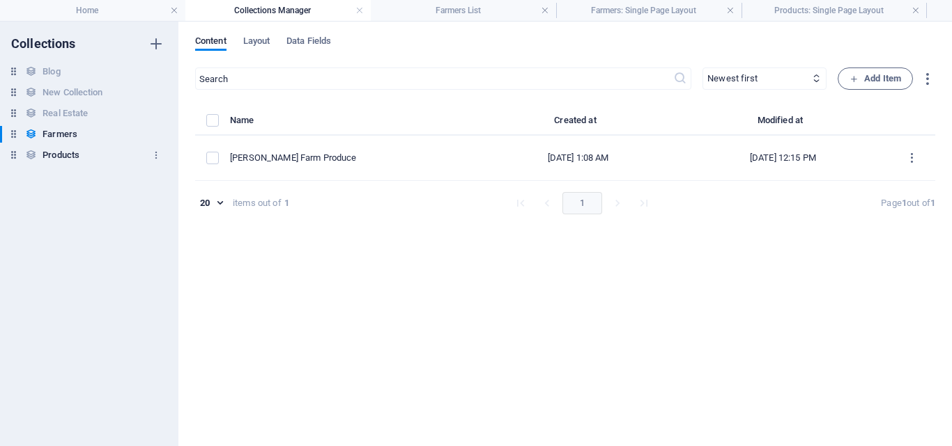
click at [68, 150] on h6 "Products" at bounding box center [60, 155] width 37 height 17
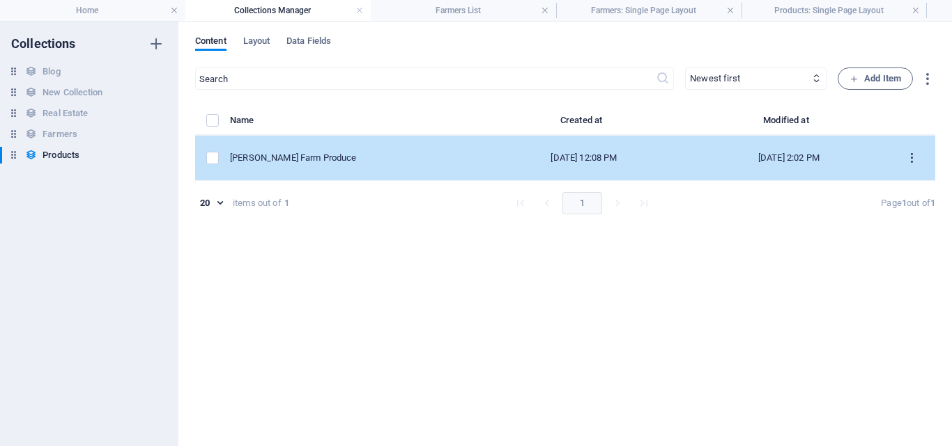
click at [911, 161] on icon "items list" at bounding box center [911, 158] width 13 height 13
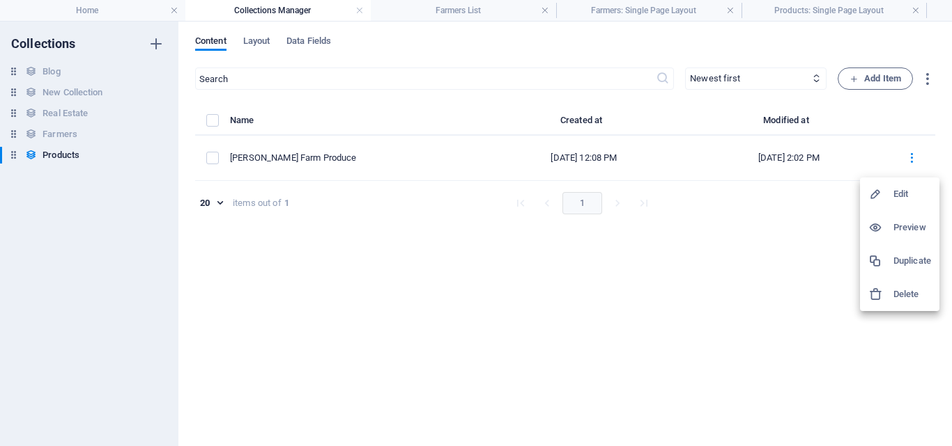
click at [896, 193] on h6 "Edit" at bounding box center [912, 194] width 38 height 17
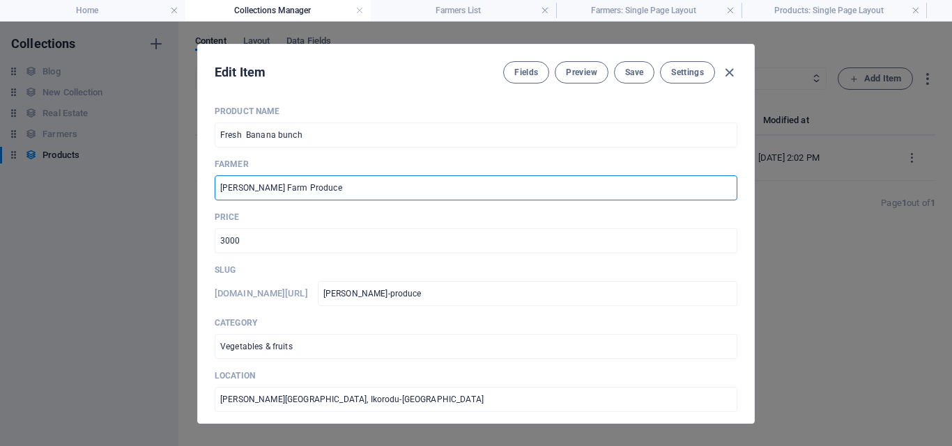
click at [355, 193] on input "[PERSON_NAME] Farm Produce" at bounding box center [476, 188] width 522 height 25
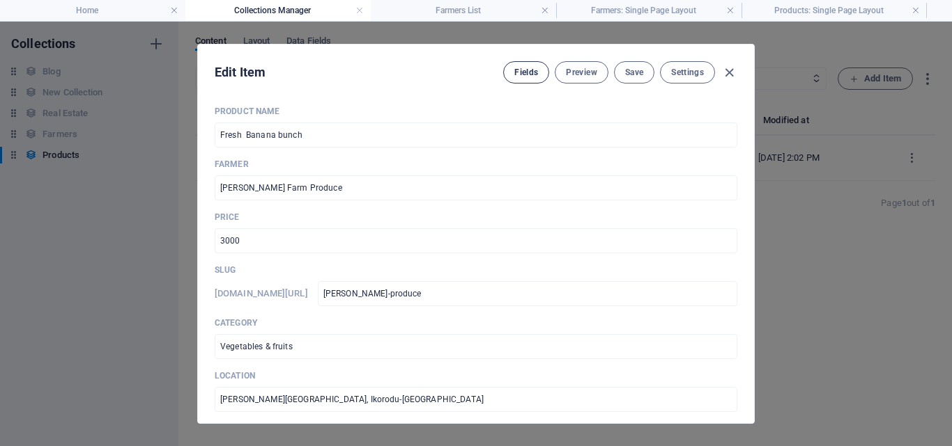
click at [531, 65] on button "Fields" at bounding box center [526, 72] width 46 height 22
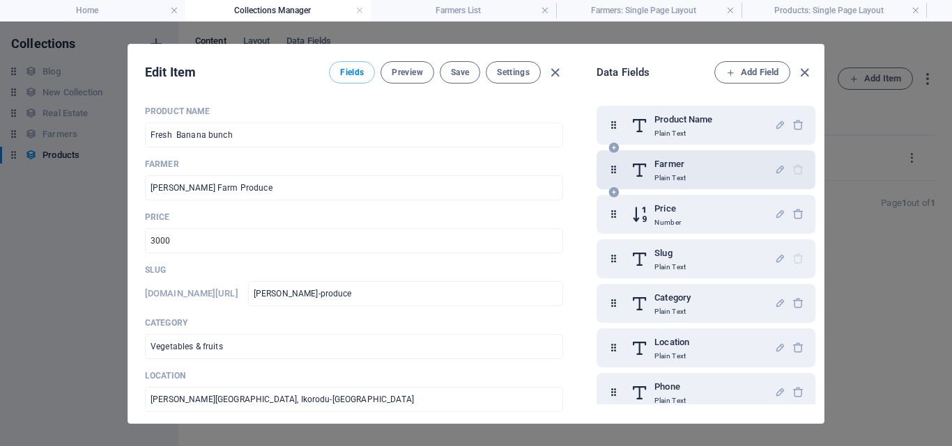
click at [798, 169] on div at bounding box center [789, 170] width 30 height 28
click at [794, 172] on div at bounding box center [789, 170] width 30 height 28
click at [777, 172] on icon "button" at bounding box center [780, 170] width 12 height 12
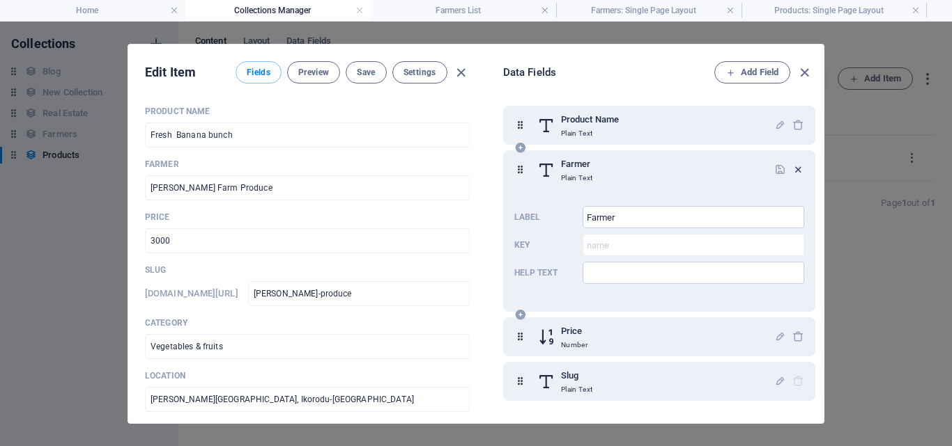
click at [794, 166] on icon "button" at bounding box center [798, 170] width 12 height 12
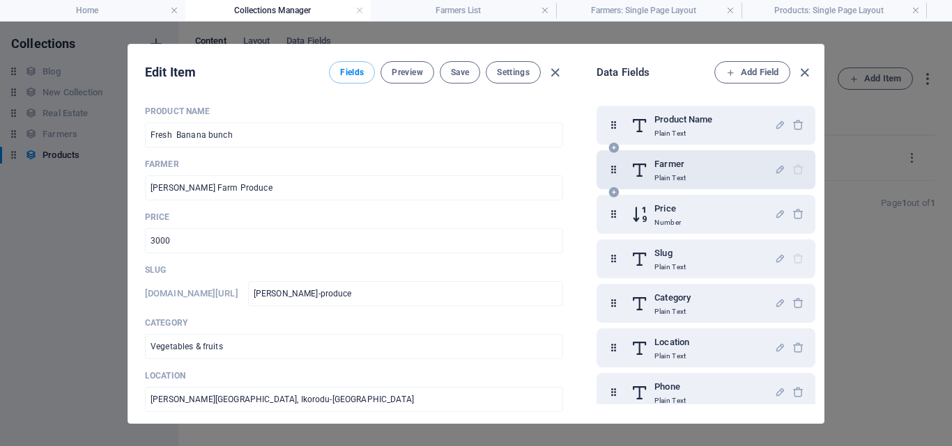
click at [796, 170] on div at bounding box center [789, 170] width 30 height 28
click at [792, 170] on div at bounding box center [789, 170] width 30 height 28
click at [777, 170] on icon "button" at bounding box center [780, 170] width 12 height 12
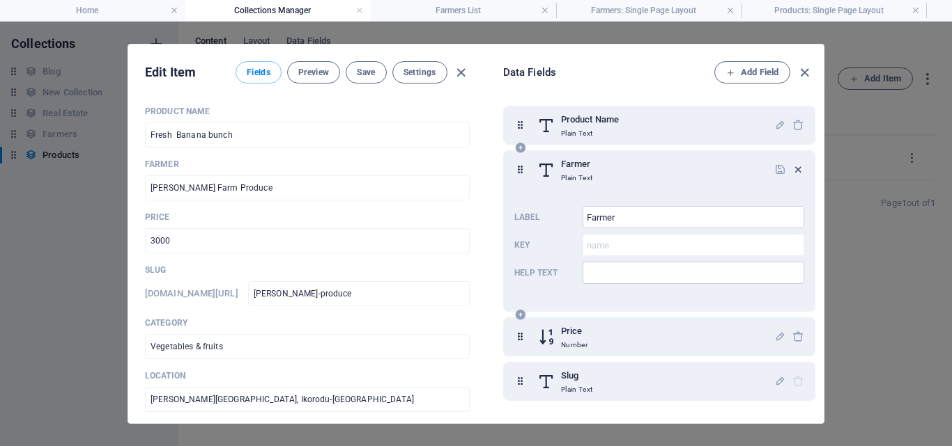
click at [794, 169] on icon "button" at bounding box center [798, 170] width 12 height 12
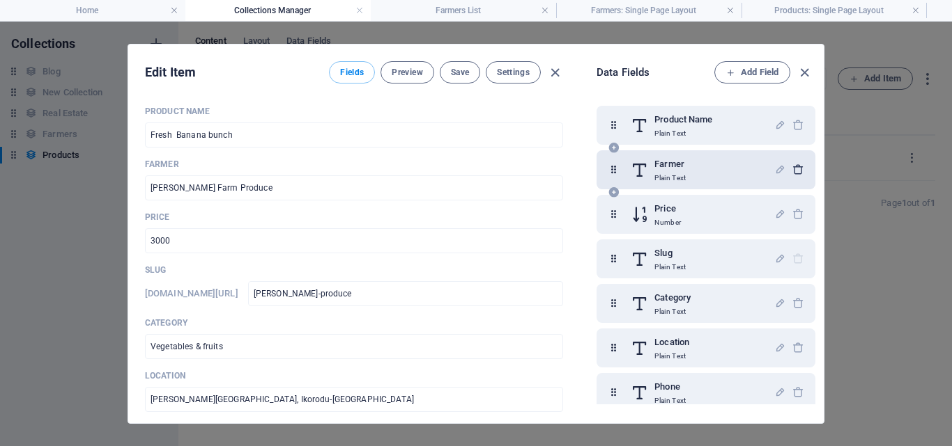
click at [794, 169] on div at bounding box center [789, 170] width 30 height 28
click at [507, 72] on span "Settings" at bounding box center [513, 72] width 33 height 11
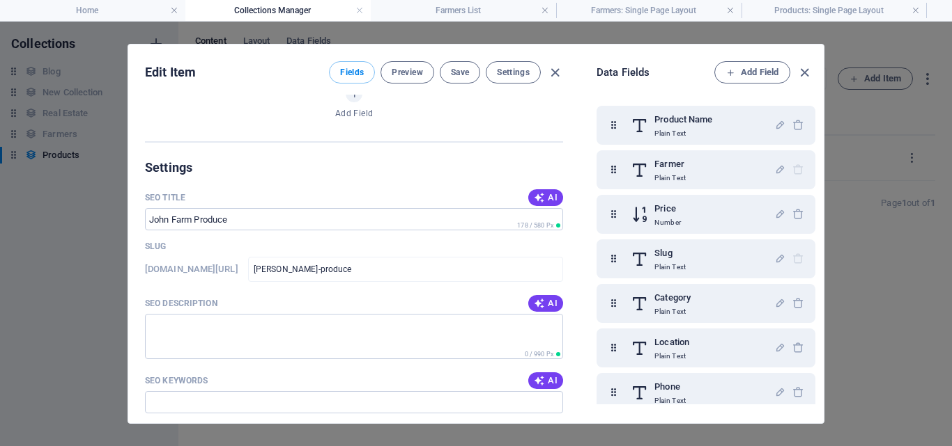
scroll to position [772, 0]
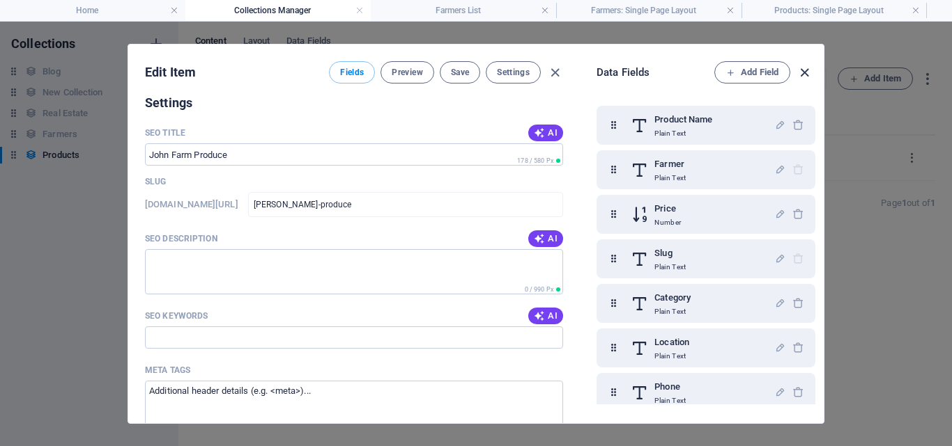
click at [802, 69] on icon "button" at bounding box center [804, 73] width 16 height 16
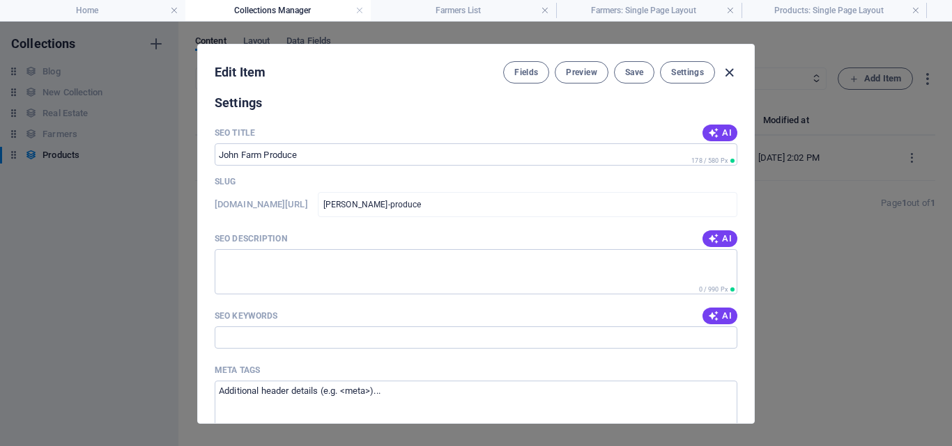
click at [727, 72] on icon "button" at bounding box center [729, 73] width 16 height 16
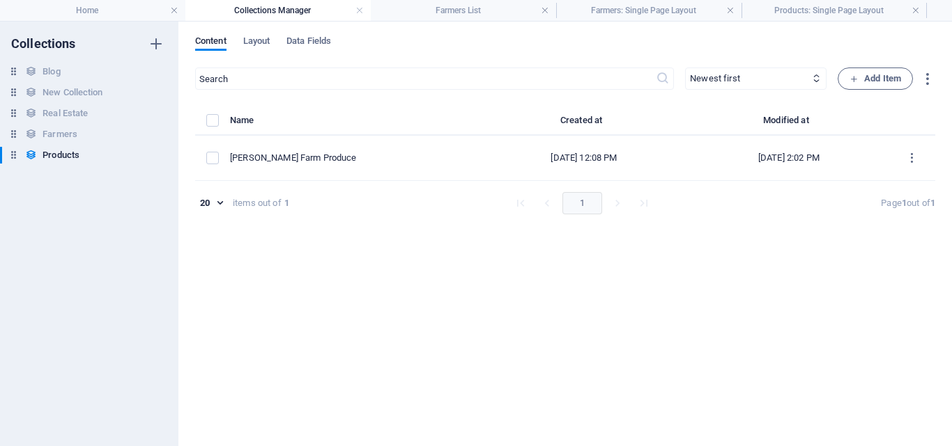
type input "john-produce"
click at [313, 41] on span "Data Fields" at bounding box center [308, 43] width 45 height 20
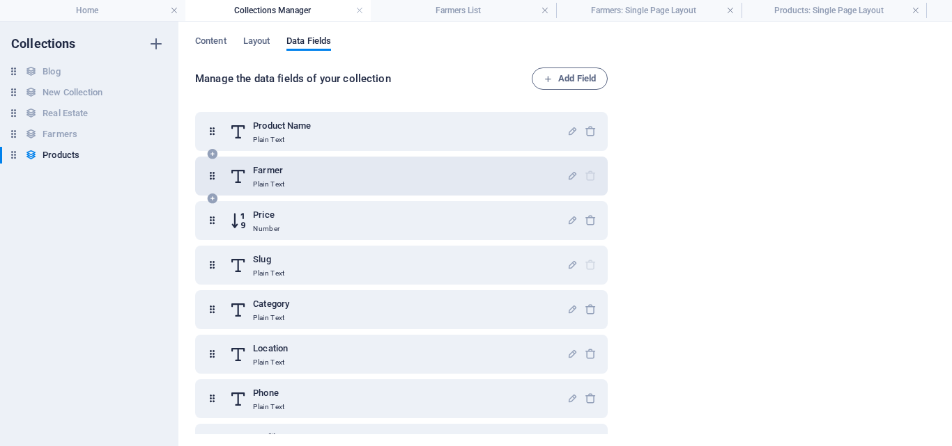
click at [587, 176] on div at bounding box center [581, 176] width 30 height 28
click at [569, 177] on icon "button" at bounding box center [572, 176] width 12 height 12
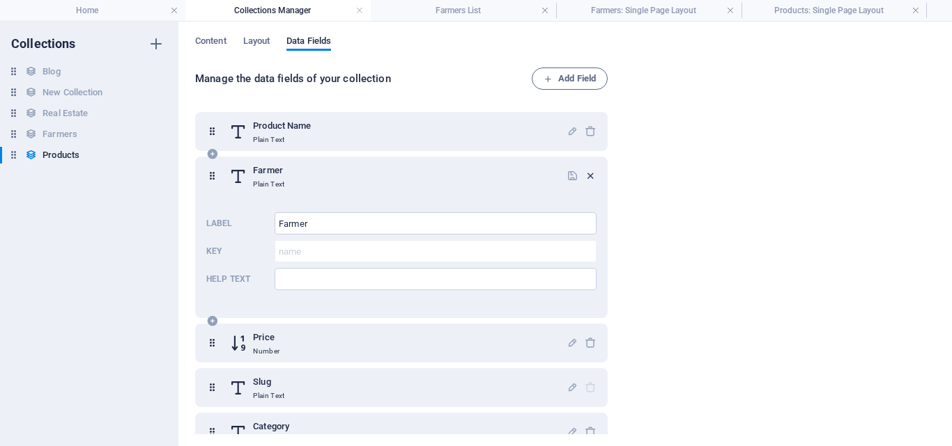
click at [588, 176] on icon "button" at bounding box center [590, 176] width 12 height 12
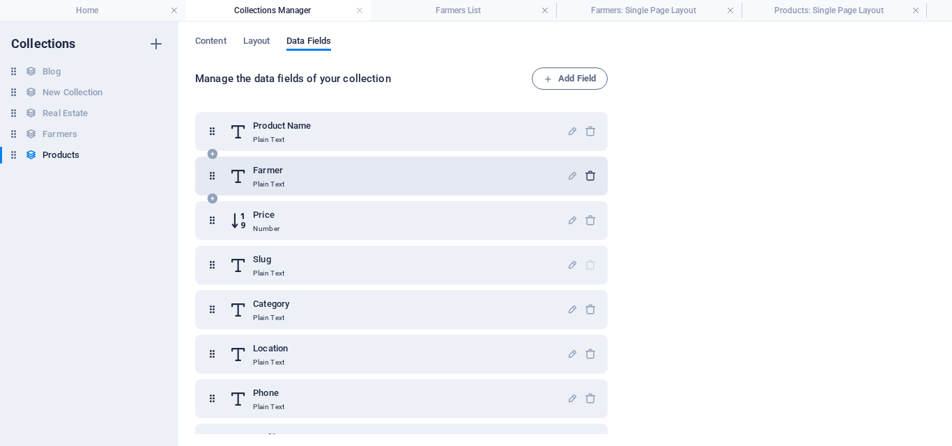
click at [588, 176] on div at bounding box center [581, 176] width 30 height 28
click at [256, 178] on h6 "Farmer" at bounding box center [268, 170] width 31 height 17
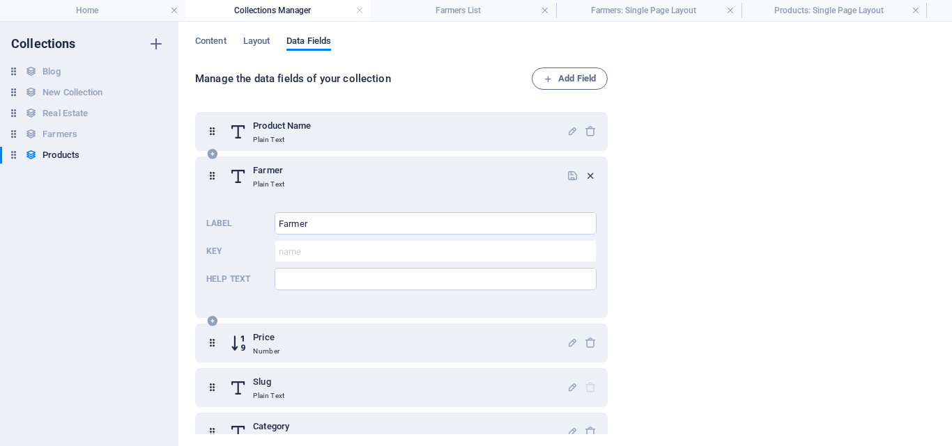
click at [586, 174] on icon "button" at bounding box center [590, 176] width 12 height 12
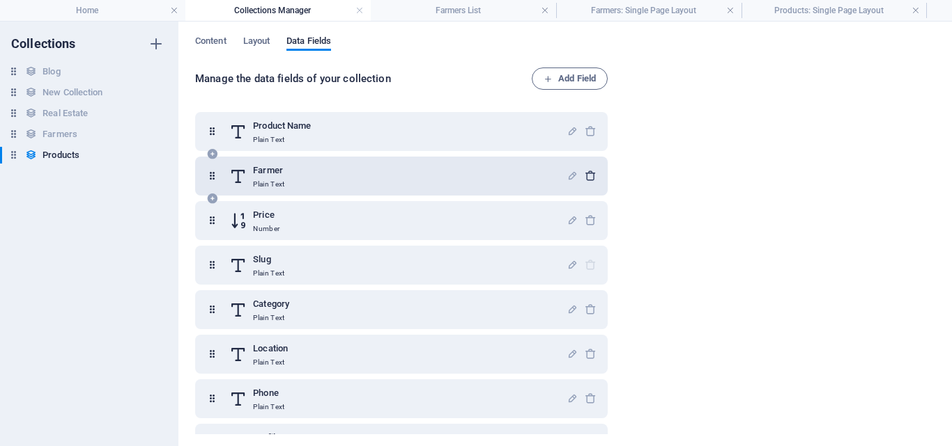
click at [586, 174] on div at bounding box center [581, 176] width 30 height 28
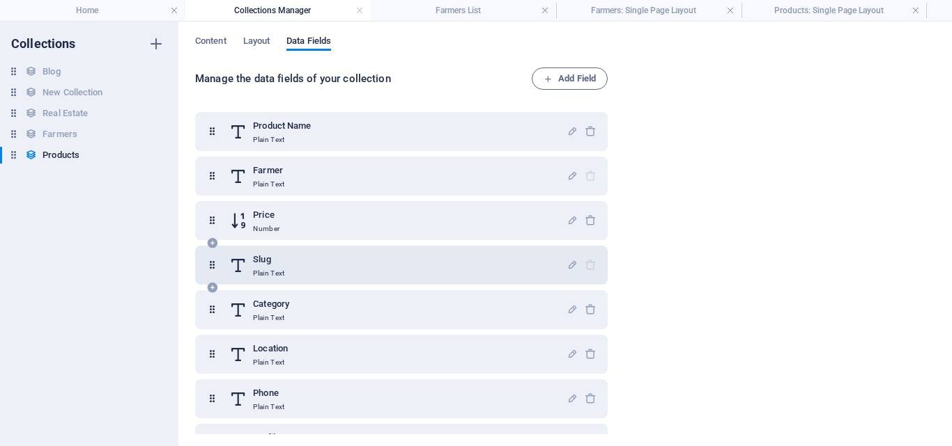
click at [588, 265] on div at bounding box center [581, 265] width 30 height 28
click at [568, 263] on icon "button" at bounding box center [572, 265] width 12 height 12
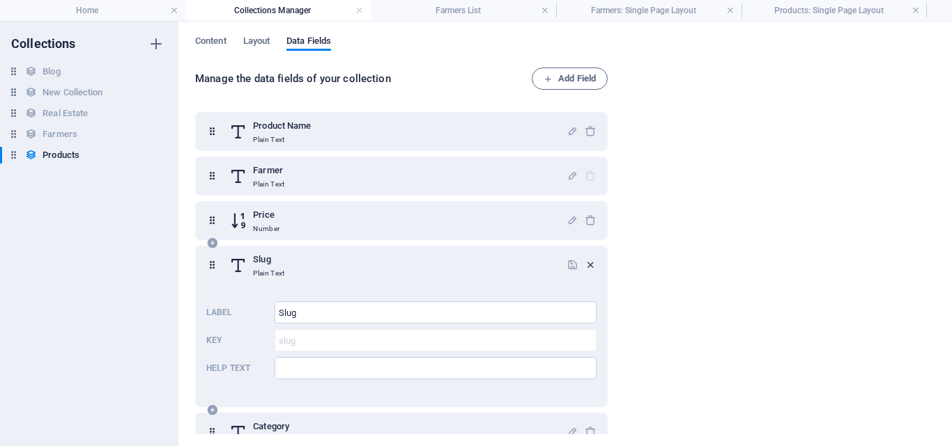
click at [587, 263] on icon "button" at bounding box center [590, 265] width 12 height 12
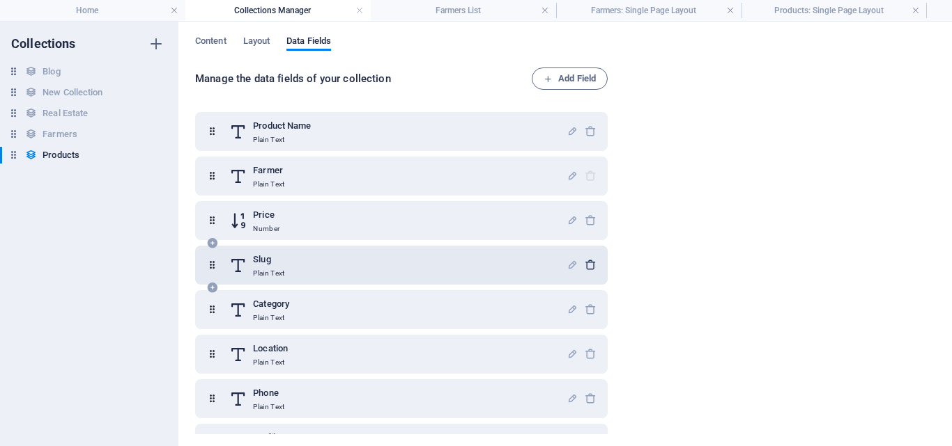
click at [587, 263] on div at bounding box center [581, 265] width 30 height 28
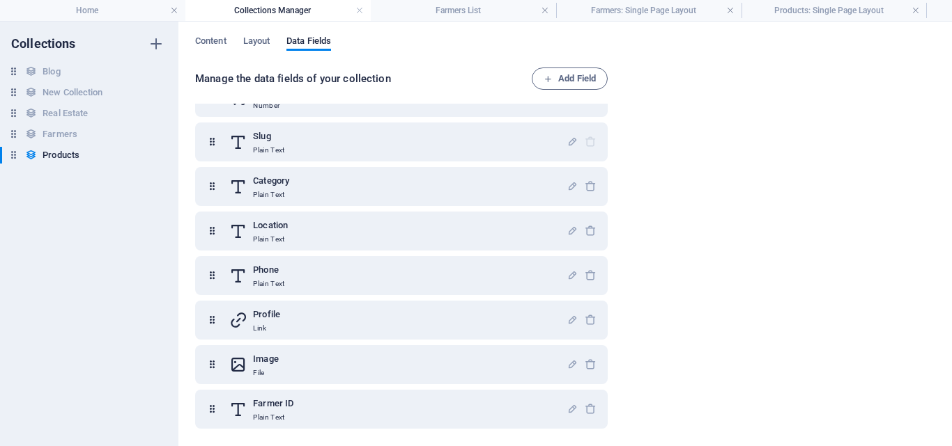
scroll to position [0, 0]
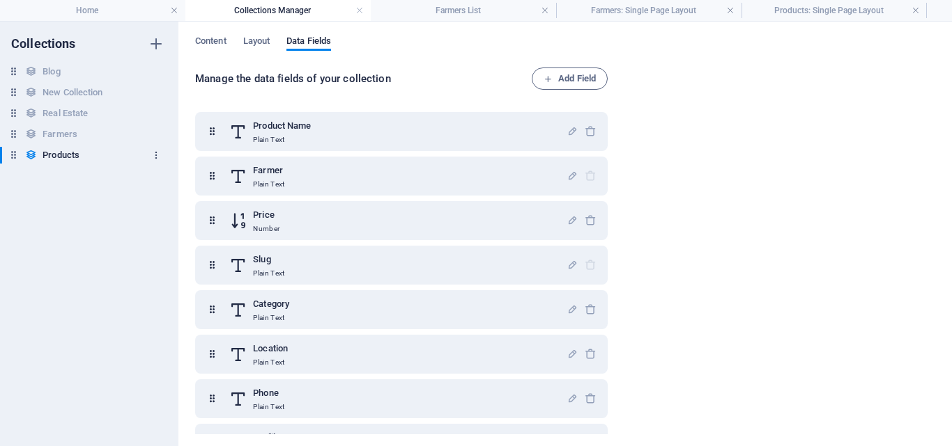
click at [155, 156] on icon "button" at bounding box center [156, 155] width 10 height 10
click at [65, 209] on div at bounding box center [476, 223] width 952 height 446
click at [469, 5] on h4 "Farmers List" at bounding box center [463, 10] width 185 height 15
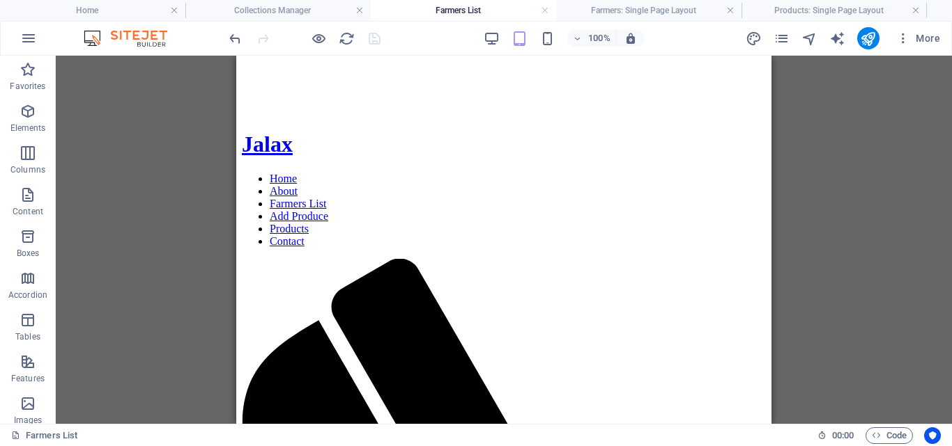
scroll to position [243, 0]
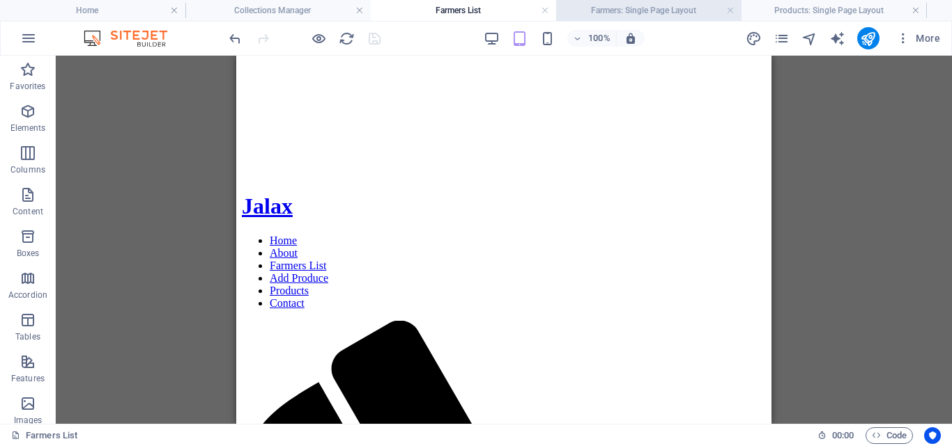
click at [666, 10] on h4 "Farmers: Single Page Layout" at bounding box center [648, 10] width 185 height 15
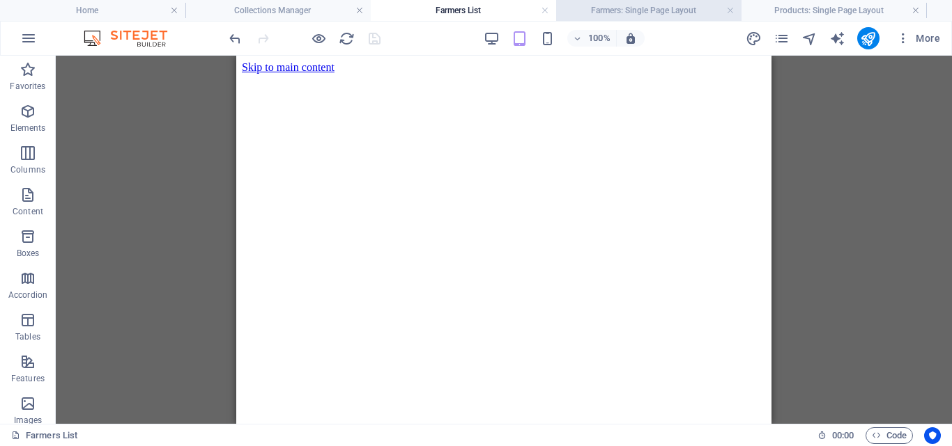
scroll to position [42, 0]
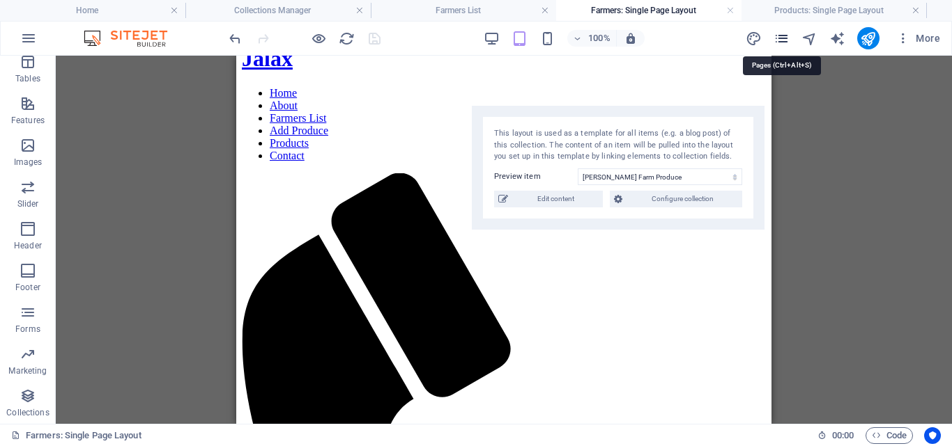
click at [786, 42] on icon "pages" at bounding box center [781, 39] width 16 height 16
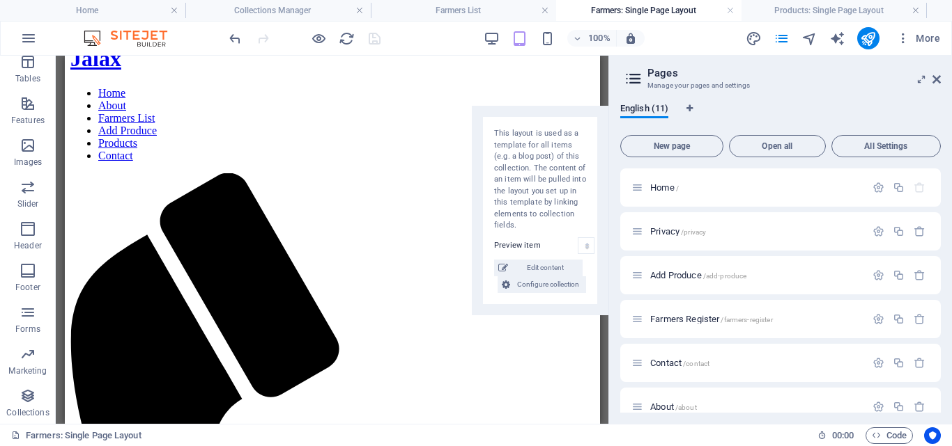
drag, startPoint x: 941, startPoint y: 270, endPoint x: 939, endPoint y: 293, distance: 22.4
click at [939, 293] on div "English (11) New page Open all All Settings Home / Privacy /privacy Add Produce…" at bounding box center [780, 258] width 343 height 332
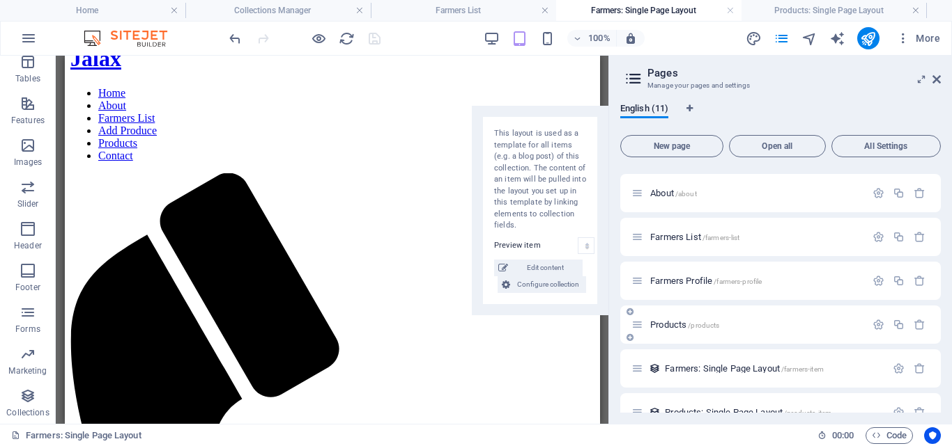
click at [680, 323] on span "Products /products" at bounding box center [684, 325] width 69 height 10
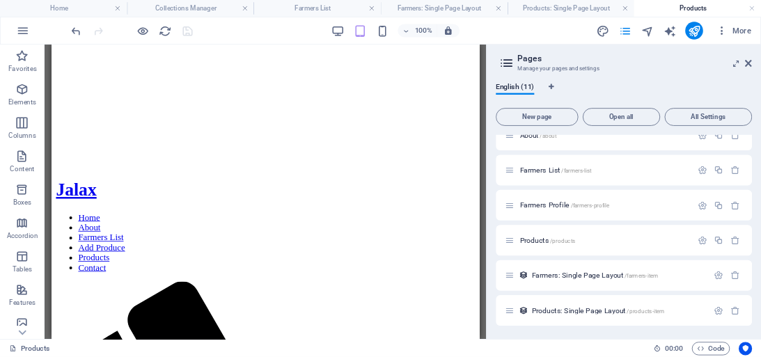
scroll to position [238, 0]
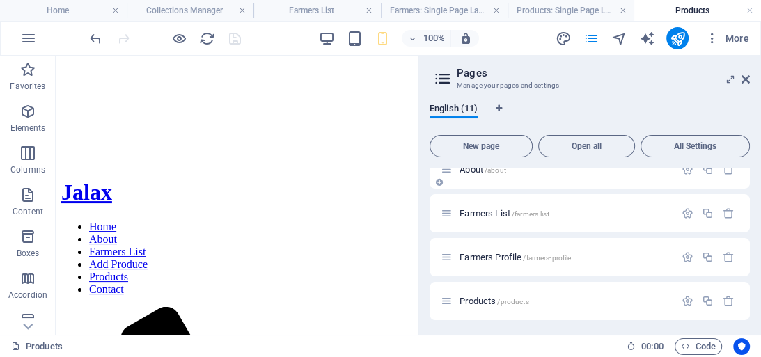
click at [746, 183] on div "About /about" at bounding box center [590, 169] width 320 height 38
click at [713, 39] on icon "button" at bounding box center [713, 38] width 14 height 14
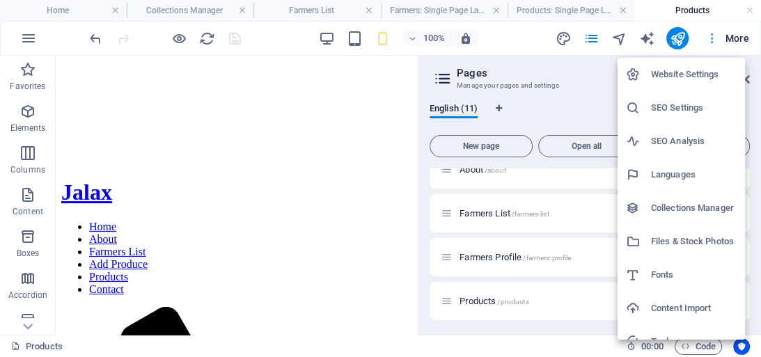
click at [713, 39] on div at bounding box center [380, 178] width 761 height 357
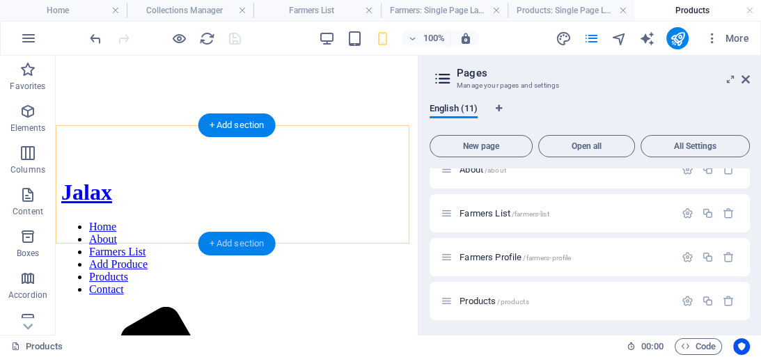
click at [231, 239] on div "+ Add section" at bounding box center [237, 244] width 77 height 24
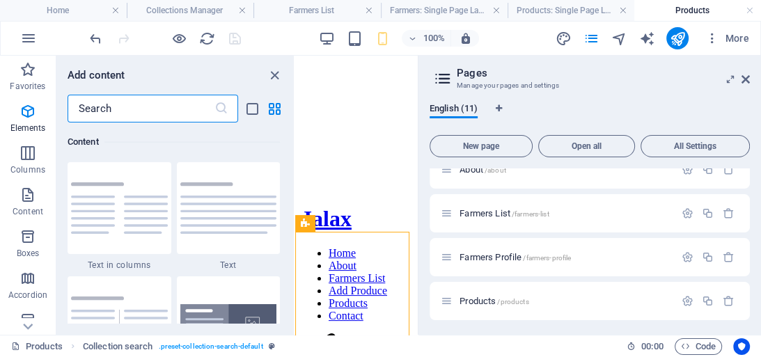
scroll to position [2437, 0]
click at [158, 106] on input "text" at bounding box center [141, 109] width 147 height 28
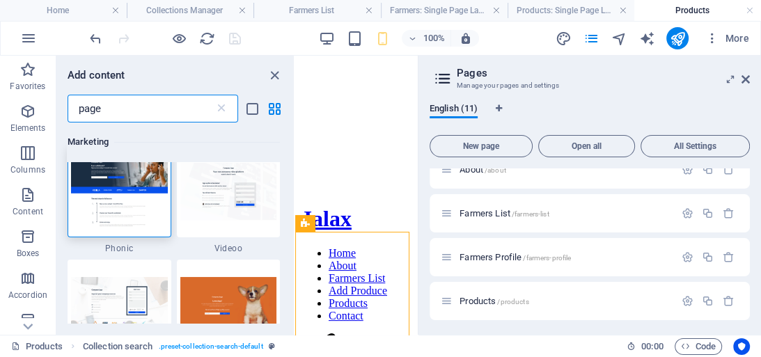
scroll to position [0, 0]
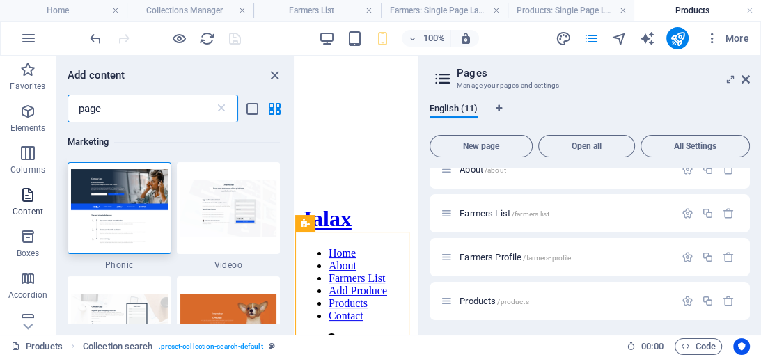
type input "page"
click at [31, 208] on p "Content" at bounding box center [28, 211] width 31 height 11
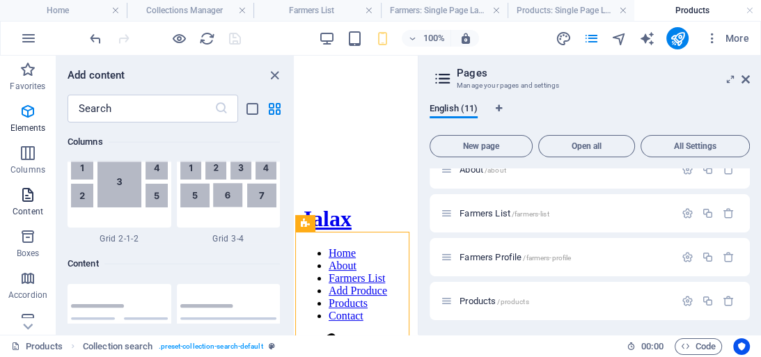
scroll to position [2437, 0]
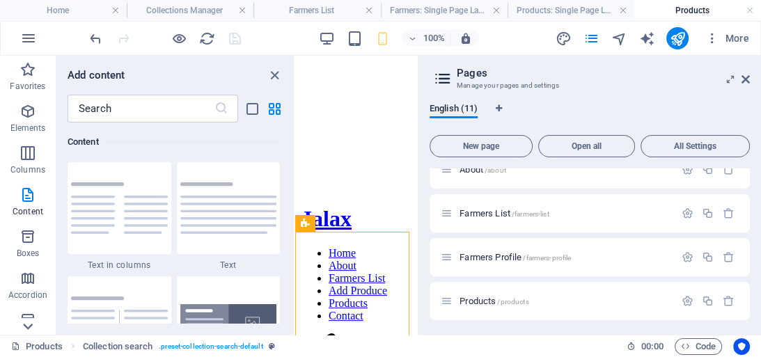
click at [29, 323] on icon at bounding box center [28, 327] width 20 height 20
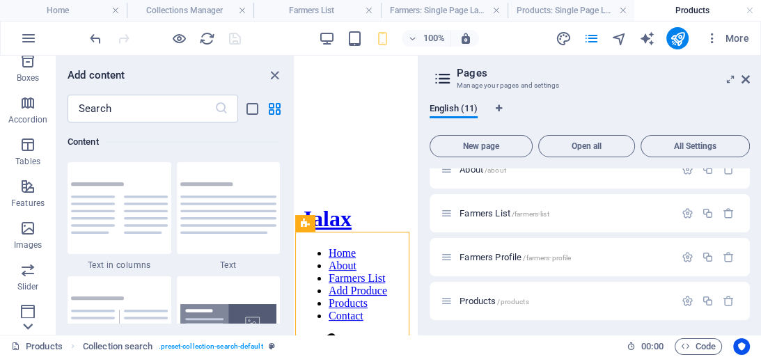
scroll to position [279, 0]
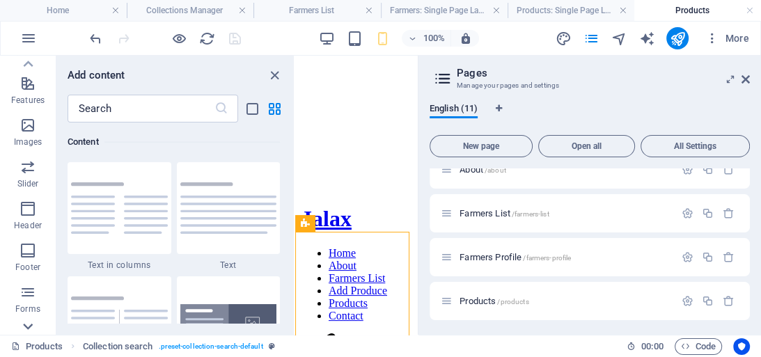
click at [28, 323] on icon at bounding box center [28, 327] width 20 height 20
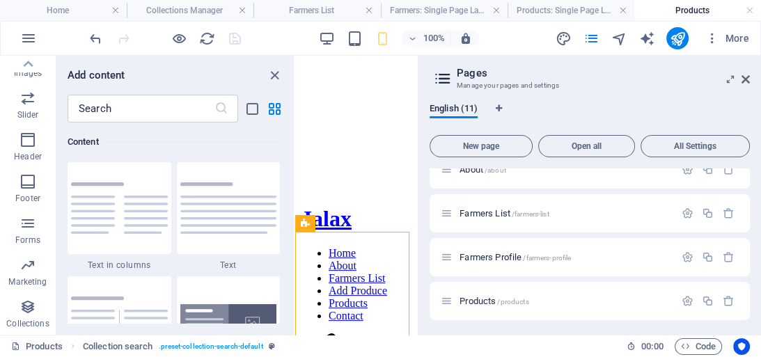
click at [28, 323] on div "Favorites Elements Columns Content Boxes Accordion Tables Features Images Slide…" at bounding box center [28, 195] width 56 height 279
click at [28, 323] on p "Collections" at bounding box center [27, 323] width 42 height 11
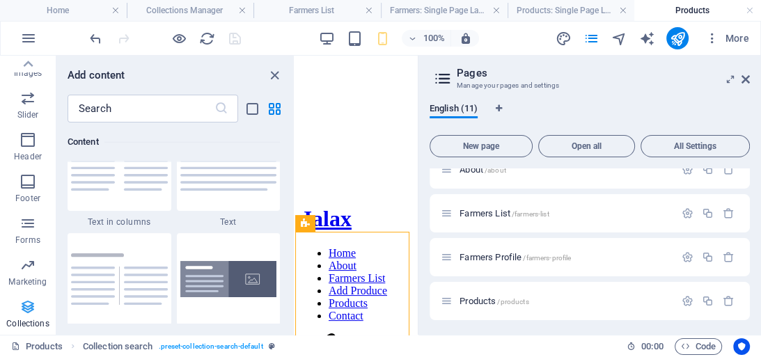
click at [29, 315] on icon "button" at bounding box center [28, 307] width 17 height 17
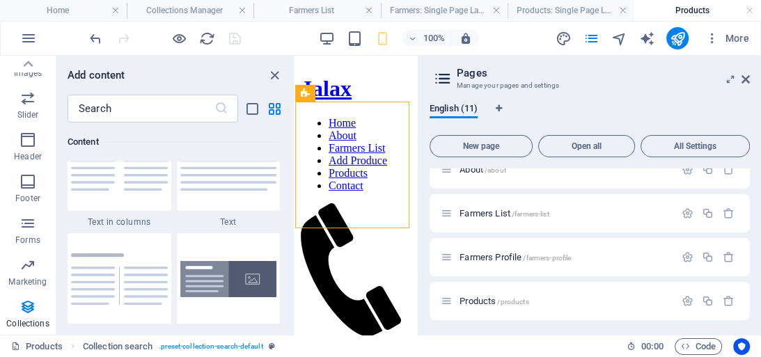
scroll to position [303, 0]
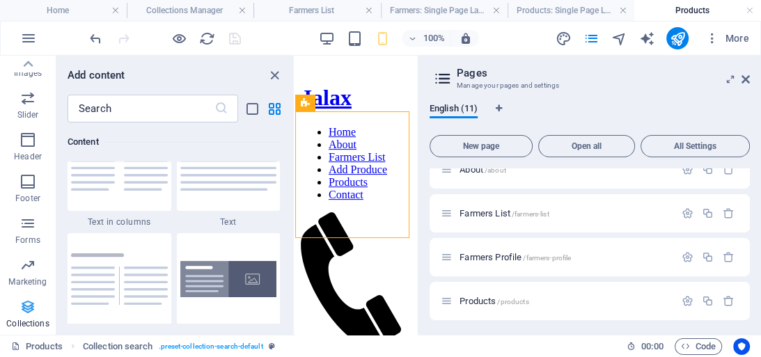
click at [29, 317] on span "Collections" at bounding box center [28, 315] width 56 height 33
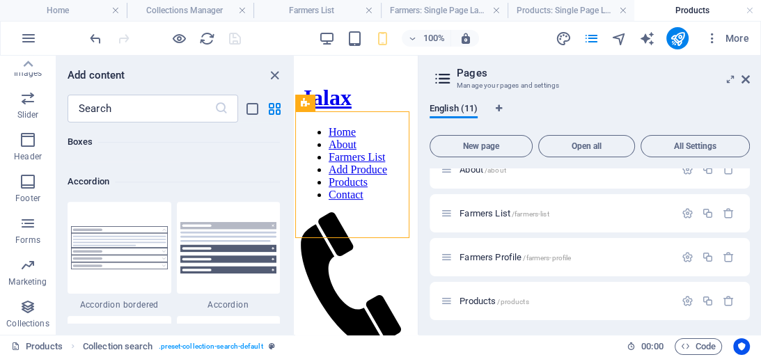
scroll to position [4417, 0]
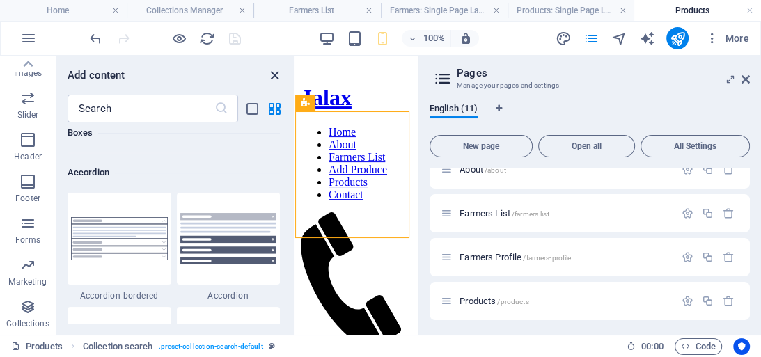
click at [277, 72] on icon "close panel" at bounding box center [275, 76] width 16 height 16
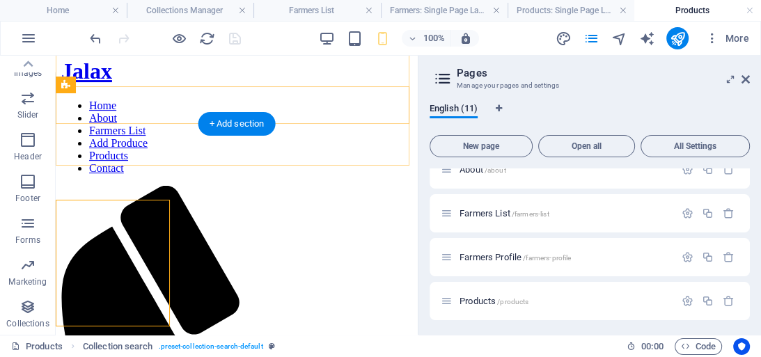
scroll to position [215, 0]
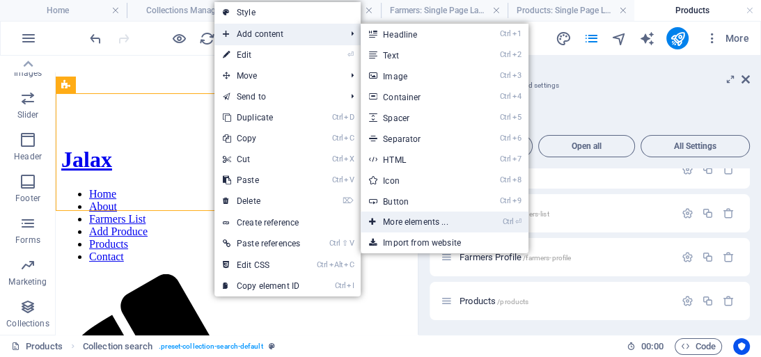
click at [422, 220] on link "Ctrl ⏎ More elements ..." at bounding box center [418, 222] width 115 height 21
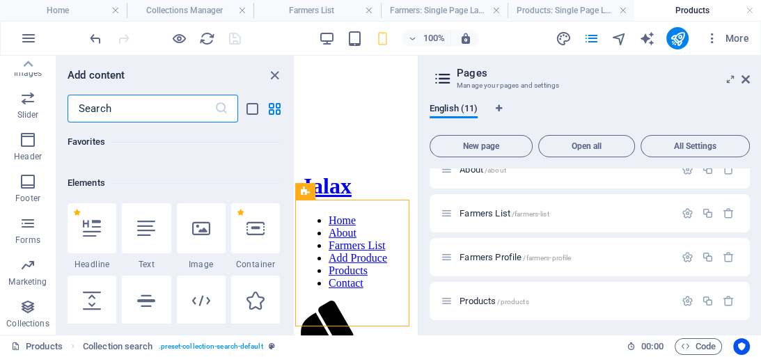
scroll to position [148, 0]
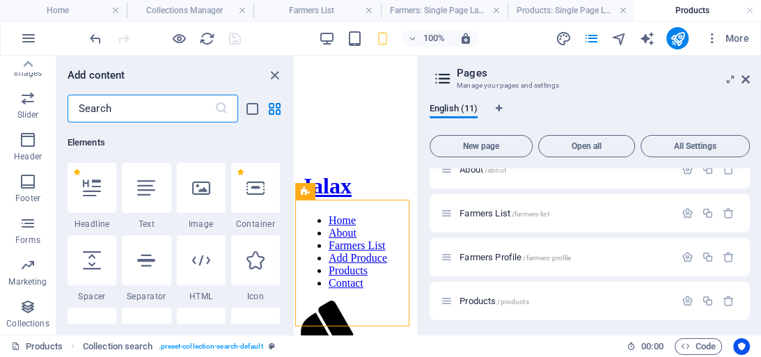
click at [123, 106] on input "text" at bounding box center [141, 109] width 147 height 28
click at [29, 305] on icon "button" at bounding box center [28, 307] width 17 height 17
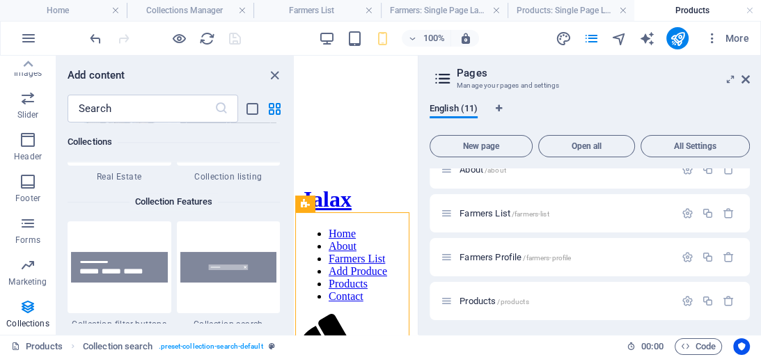
scroll to position [209, 0]
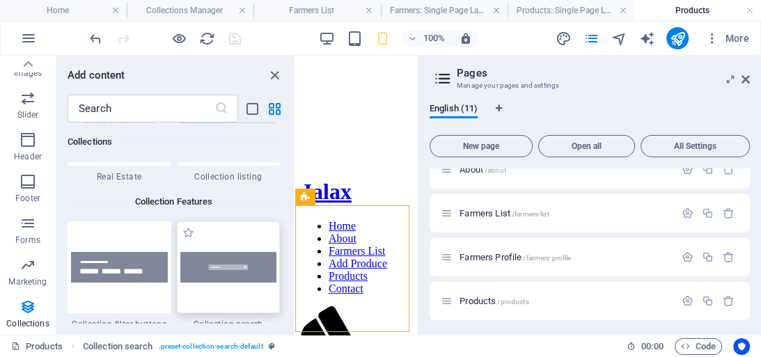
click at [231, 273] on img at bounding box center [228, 267] width 97 height 31
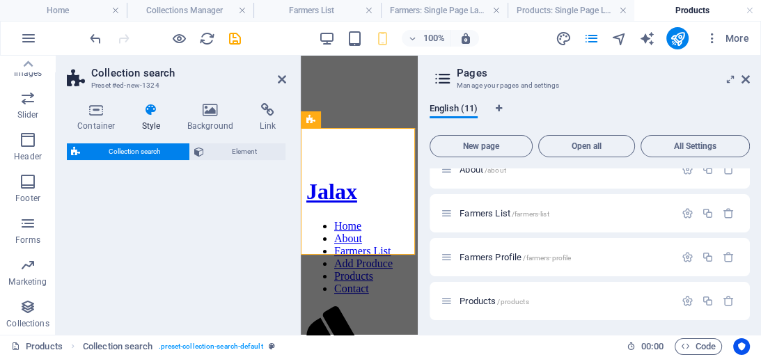
scroll to position [413, 0]
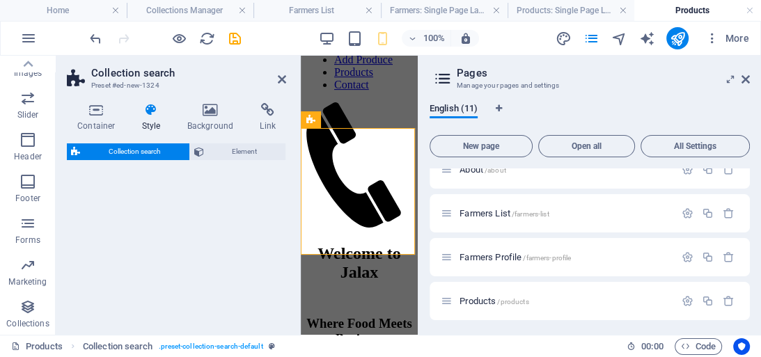
select select "px"
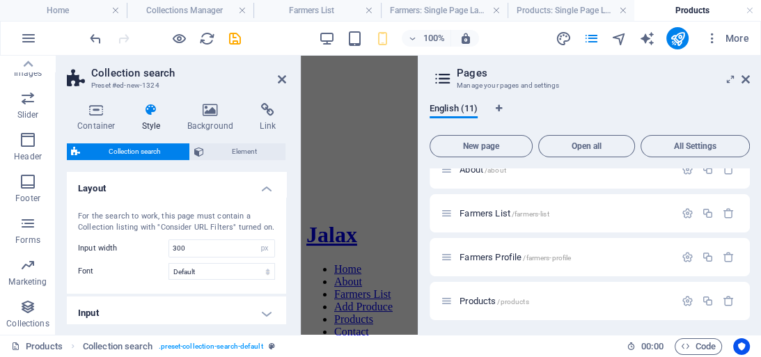
scroll to position [189, 0]
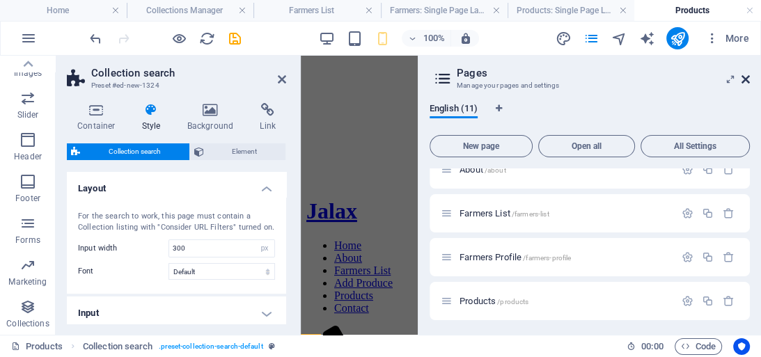
click at [744, 76] on icon at bounding box center [746, 79] width 8 height 11
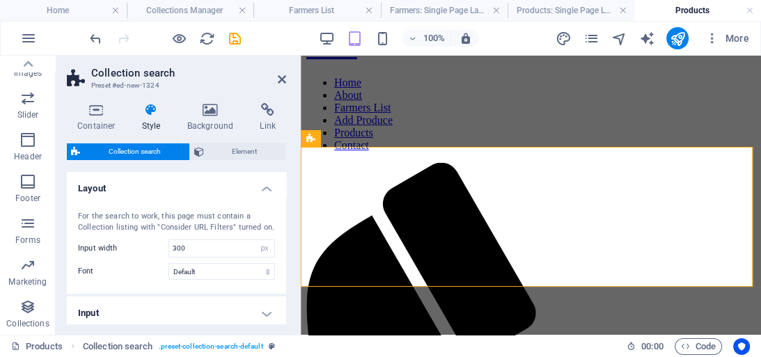
scroll to position [339, 0]
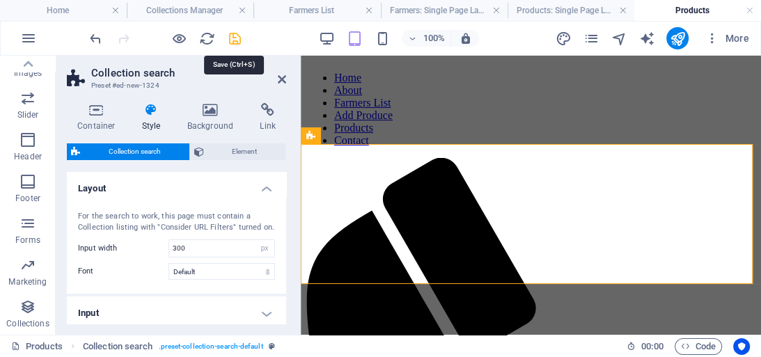
click at [233, 39] on icon "save" at bounding box center [235, 39] width 16 height 16
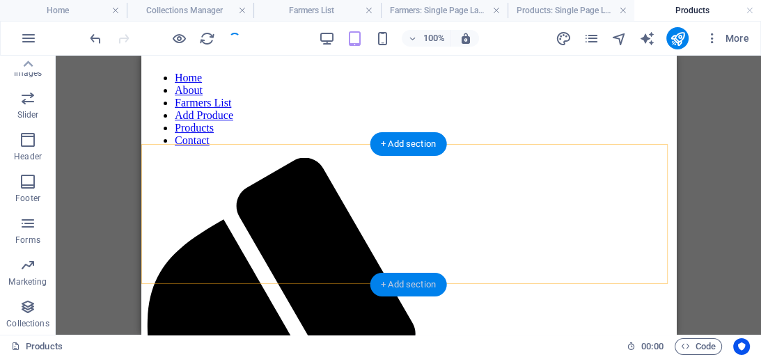
click at [413, 281] on div "+ Add section" at bounding box center [408, 285] width 77 height 24
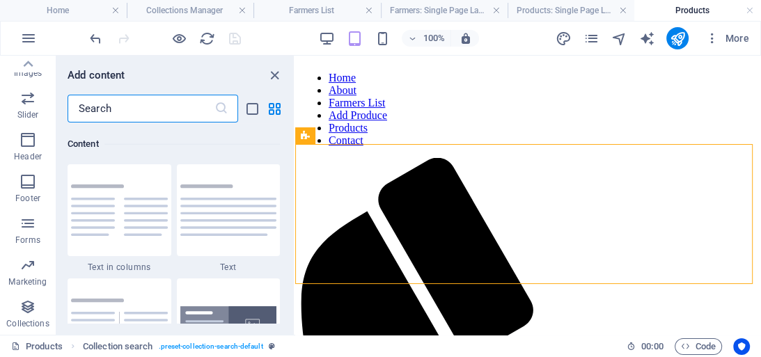
scroll to position [2437, 0]
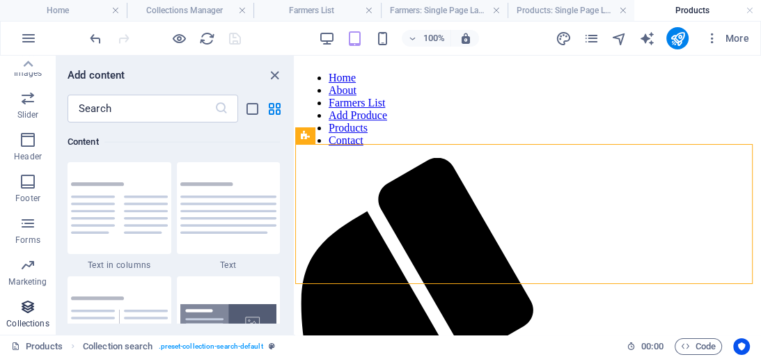
click at [31, 311] on icon "button" at bounding box center [28, 307] width 17 height 17
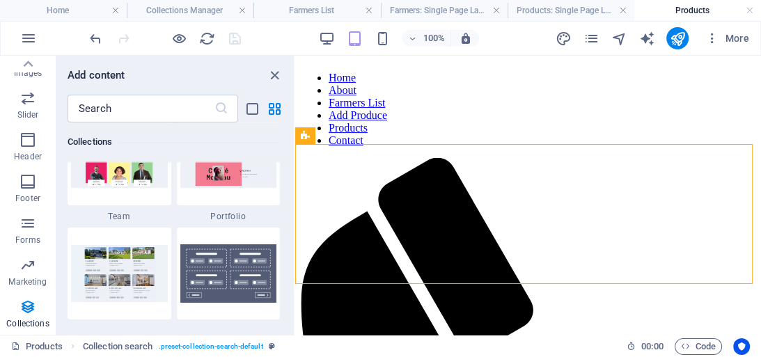
scroll to position [13100, 0]
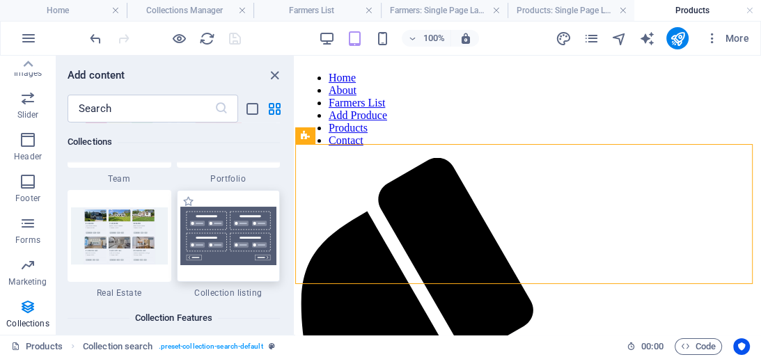
click at [233, 251] on img at bounding box center [228, 236] width 97 height 59
select select
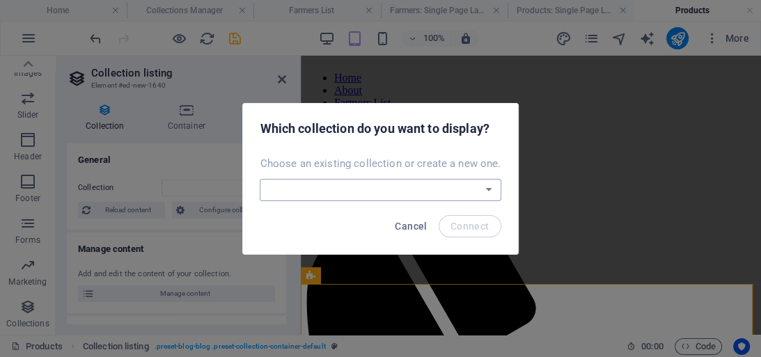
click at [484, 187] on select "Blog Farmers New Collection Products Real Estate Create a new collection" at bounding box center [380, 190] width 241 height 22
click at [261, 179] on select "Blog Farmers New Collection Products Real Estate Create a new collection" at bounding box center [380, 190] width 241 height 22
drag, startPoint x: 756, startPoint y: 256, endPoint x: 326, endPoint y: 265, distance: 430.6
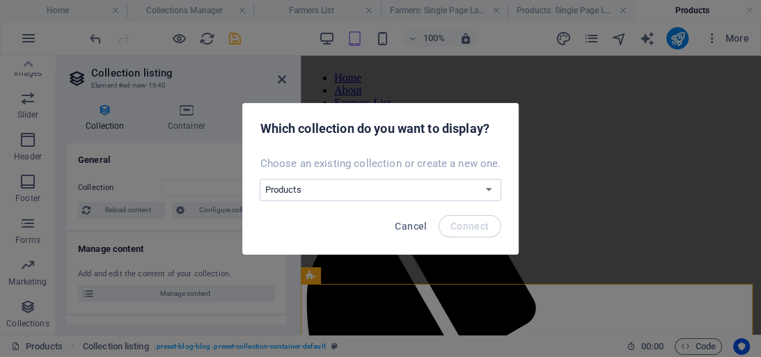
select select "px"
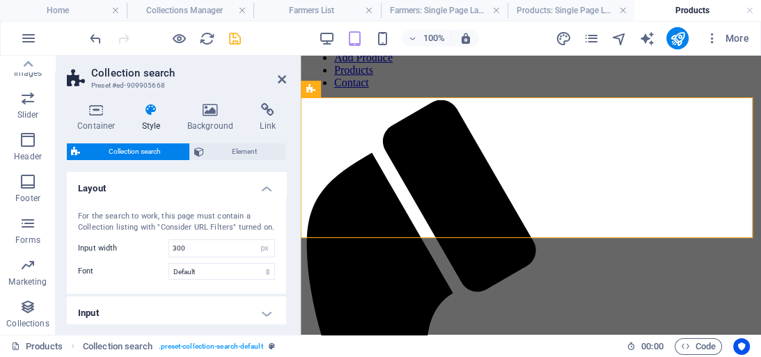
scroll to position [385, 0]
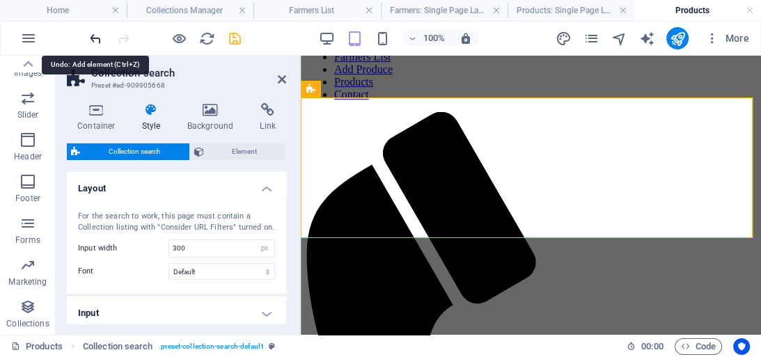
click at [95, 41] on icon "undo" at bounding box center [96, 39] width 16 height 16
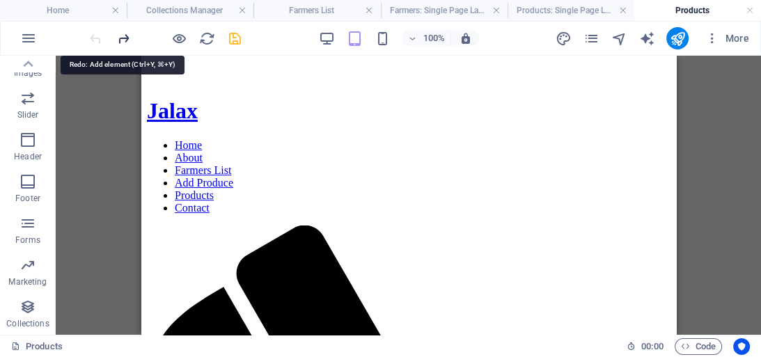
click at [125, 38] on icon "redo" at bounding box center [124, 39] width 16 height 16
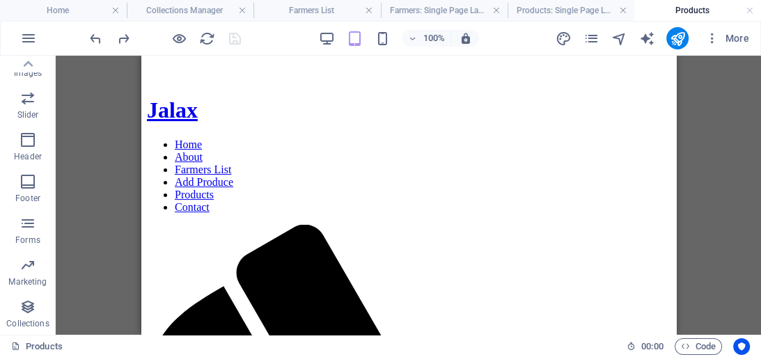
scroll to position [273, 0]
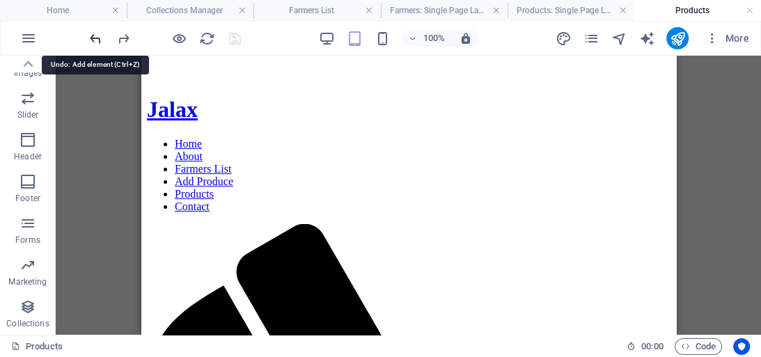
click at [93, 36] on icon "undo" at bounding box center [96, 39] width 16 height 16
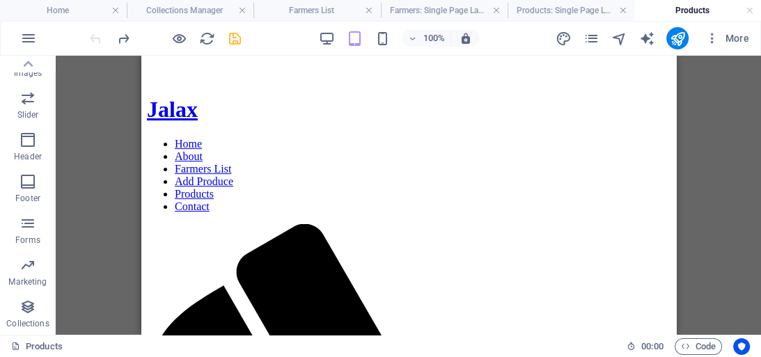
scroll to position [272, 0]
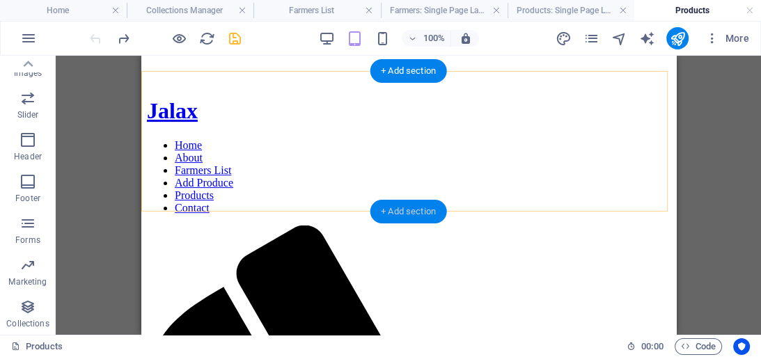
click at [401, 212] on div "+ Add section" at bounding box center [408, 212] width 77 height 24
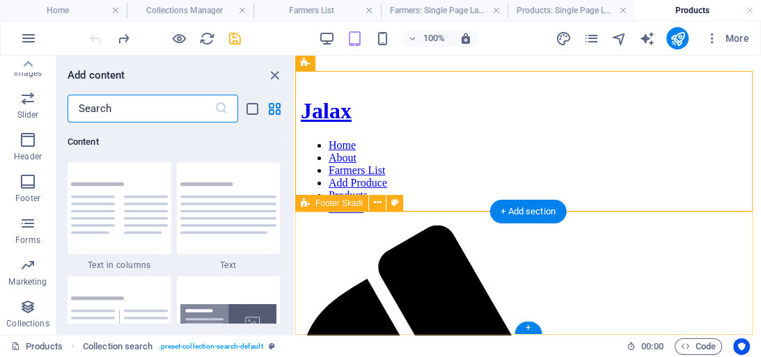
scroll to position [2437, 0]
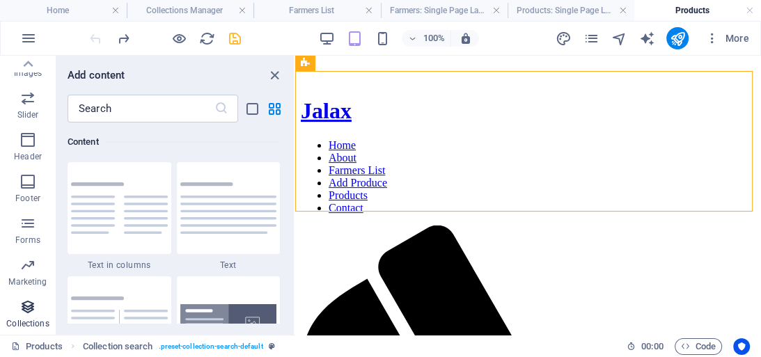
click at [26, 315] on icon "button" at bounding box center [28, 307] width 17 height 17
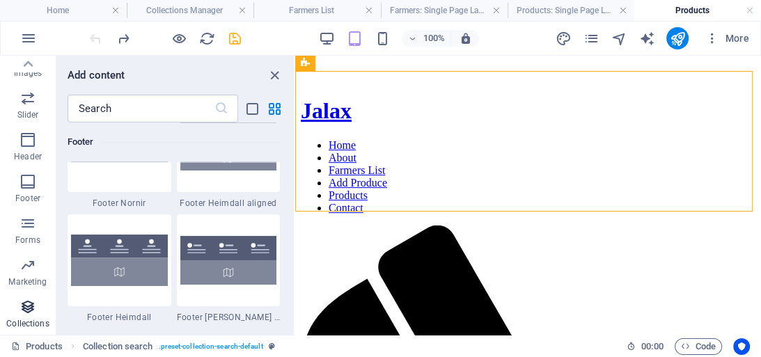
scroll to position [12751, 0]
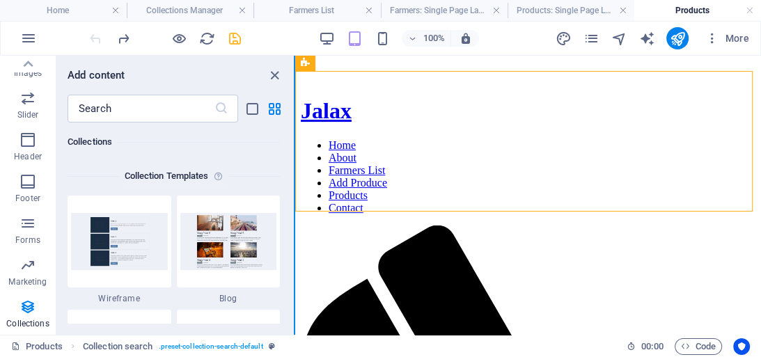
click at [294, 308] on button at bounding box center [294, 195] width 1 height 279
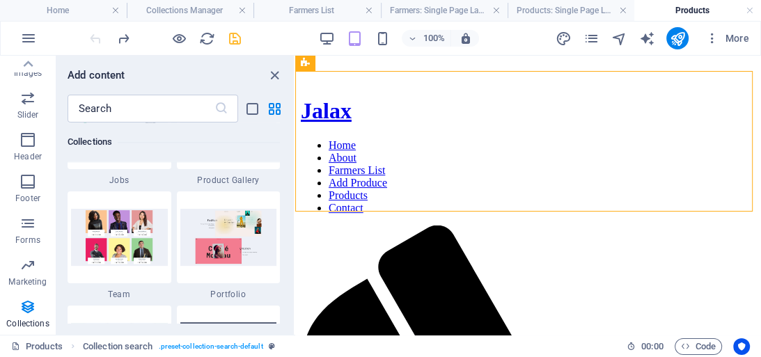
scroll to position [13100, 0]
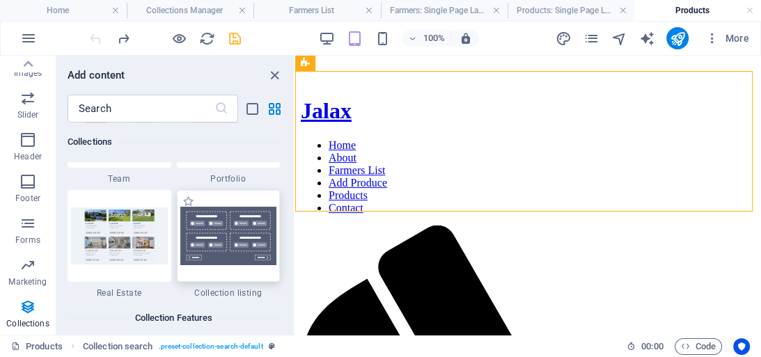
click at [240, 248] on img at bounding box center [228, 236] width 97 height 59
select select
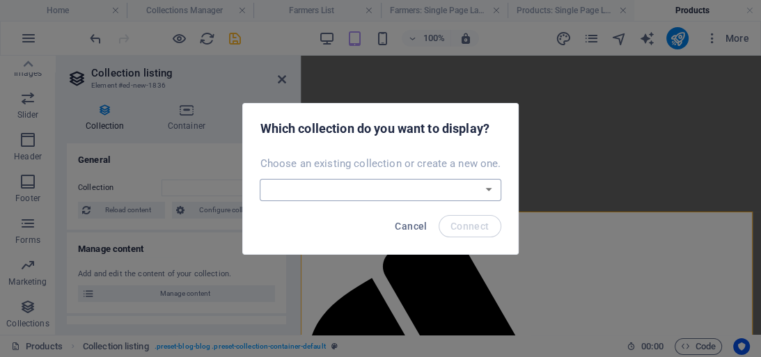
click at [357, 189] on select "Blog Farmers New Collection Products Real Estate Create a new collection" at bounding box center [380, 190] width 241 height 22
select select "68b9681a4174668f520ac11e"
click at [261, 179] on select "Blog Farmers New Collection Products Real Estate Create a new collection" at bounding box center [380, 190] width 241 height 22
click at [485, 226] on span "Connect" at bounding box center [470, 226] width 39 height 11
select select "68b9681a4174668f520ac11e"
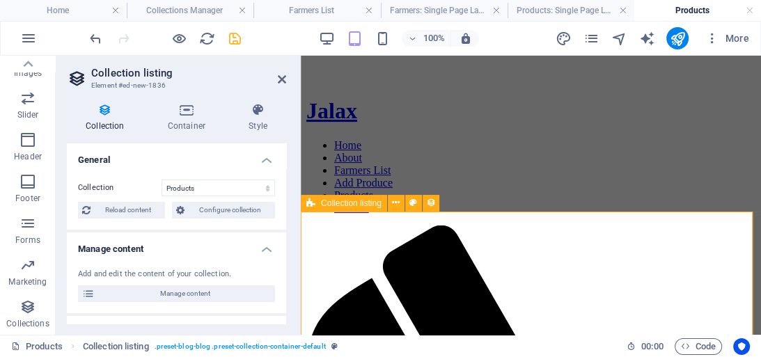
select select "createdAt_DESC"
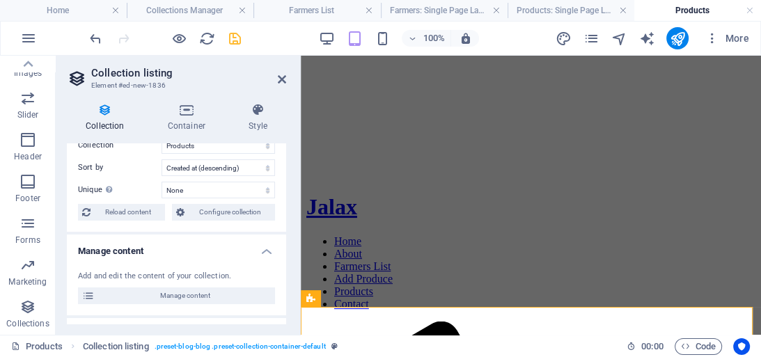
scroll to position [45, 0]
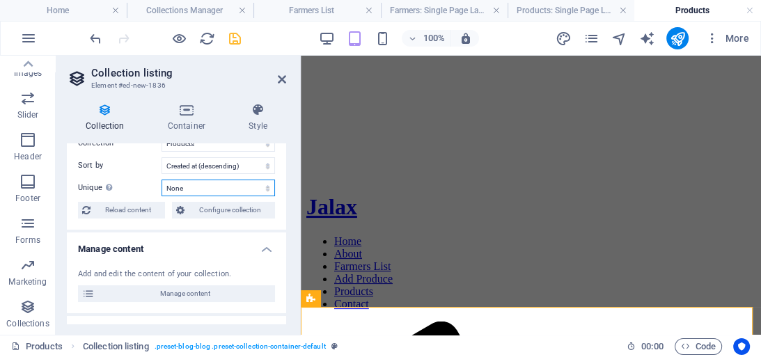
click at [223, 185] on select "None Product Name Farmer Price Slug Category Location Phone Profile Image Farme…" at bounding box center [219, 188] width 114 height 17
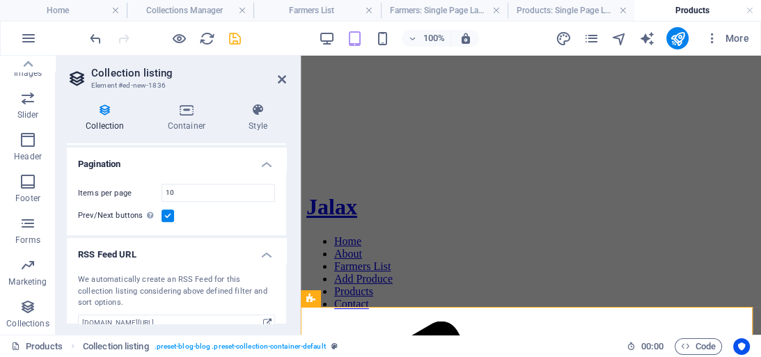
scroll to position [453, 0]
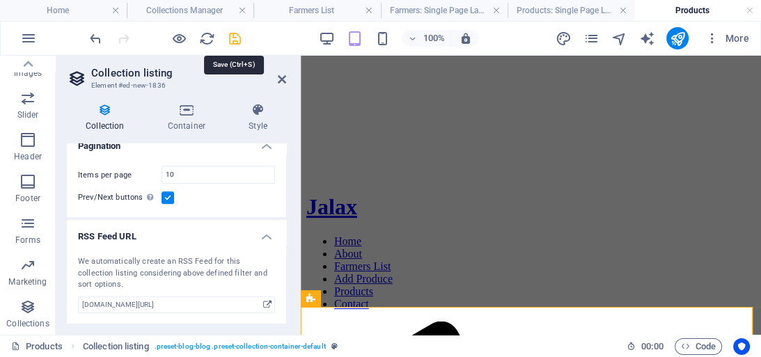
click at [235, 40] on icon "save" at bounding box center [235, 39] width 16 height 16
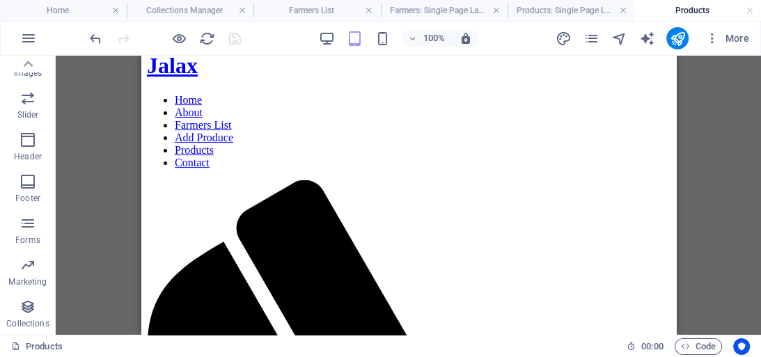
scroll to position [380, 0]
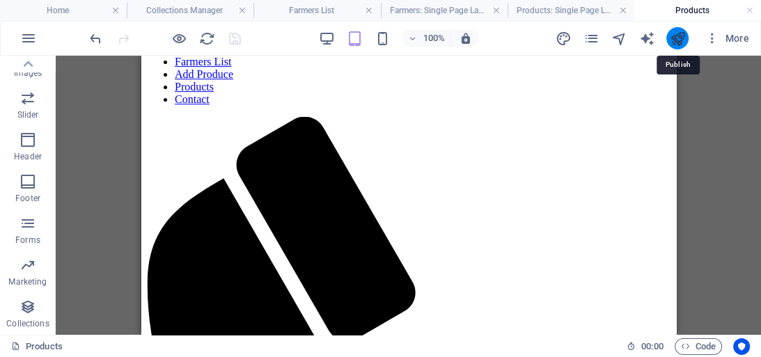
click at [679, 35] on icon "publish" at bounding box center [677, 39] width 16 height 16
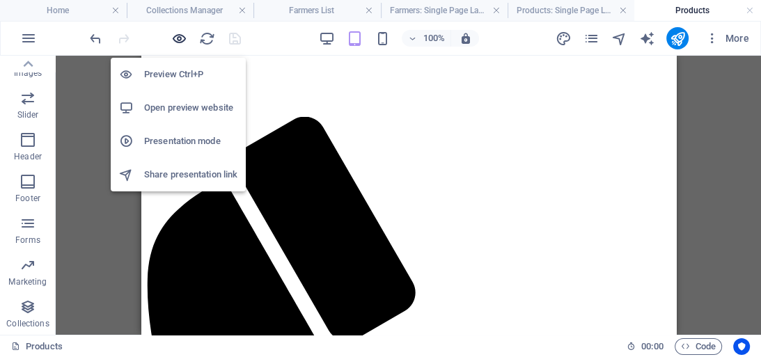
click at [178, 36] on icon "button" at bounding box center [179, 39] width 16 height 16
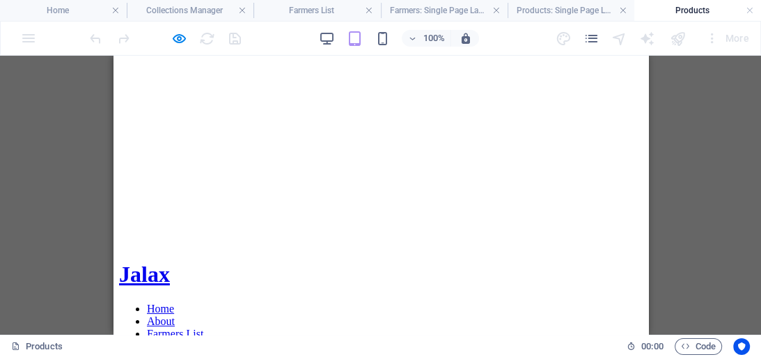
scroll to position [102, 0]
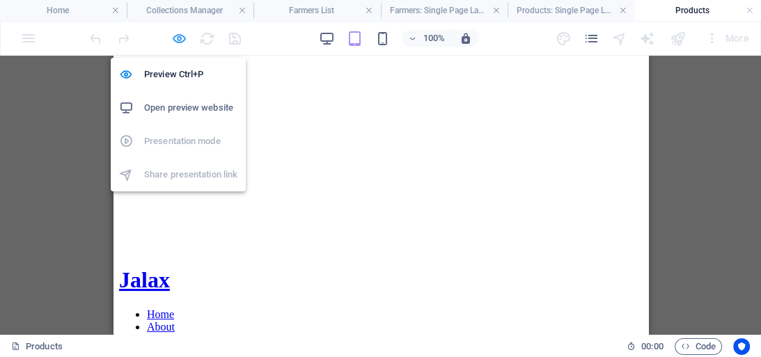
click at [178, 36] on icon "button" at bounding box center [179, 39] width 16 height 16
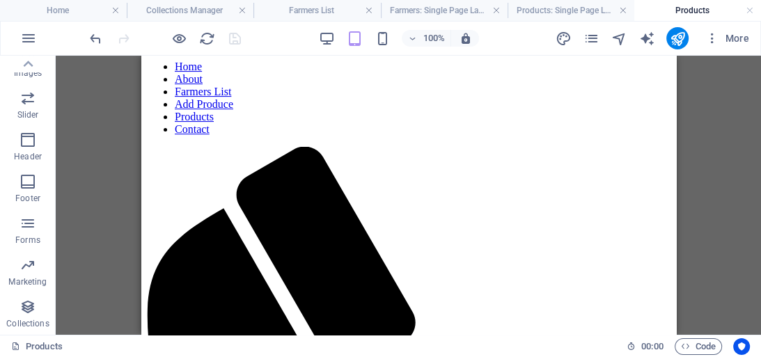
scroll to position [361, 0]
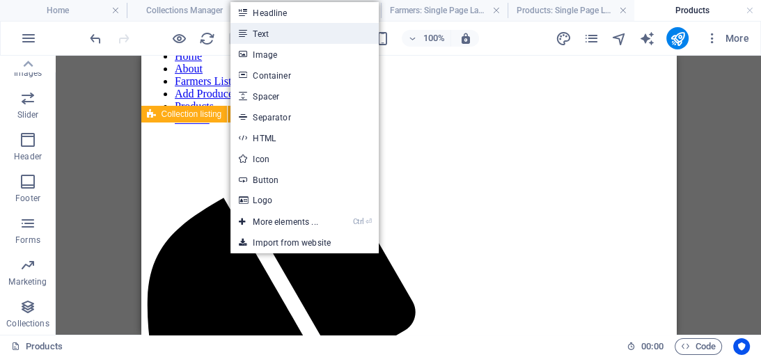
click at [333, 31] on link "Text" at bounding box center [305, 33] width 148 height 21
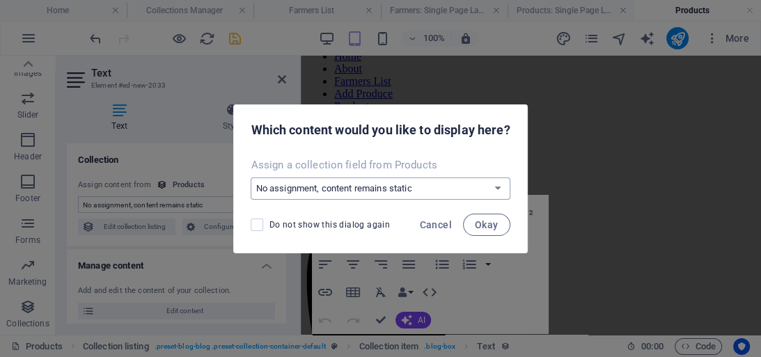
click at [397, 187] on select "No assignment, content remains static Create a new field Created at (Date) Upda…" at bounding box center [380, 189] width 259 height 22
select select "produce"
click at [251, 178] on select "No assignment, content remains static Create a new field Created at (Date) Upda…" at bounding box center [380, 189] width 259 height 22
click at [483, 219] on span "Okay" at bounding box center [487, 224] width 24 height 11
select select "produce"
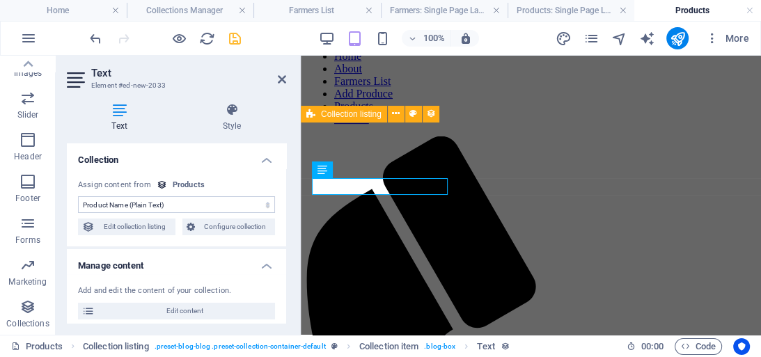
drag, startPoint x: 723, startPoint y: 225, endPoint x: 411, endPoint y: 148, distance: 321.5
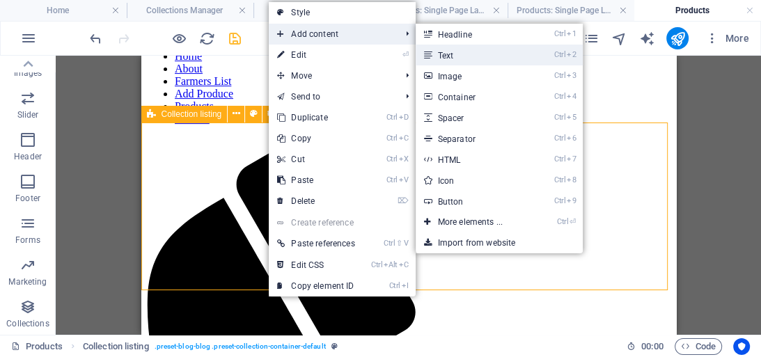
click at [457, 53] on link "Ctrl 2 Text" at bounding box center [473, 55] width 115 height 21
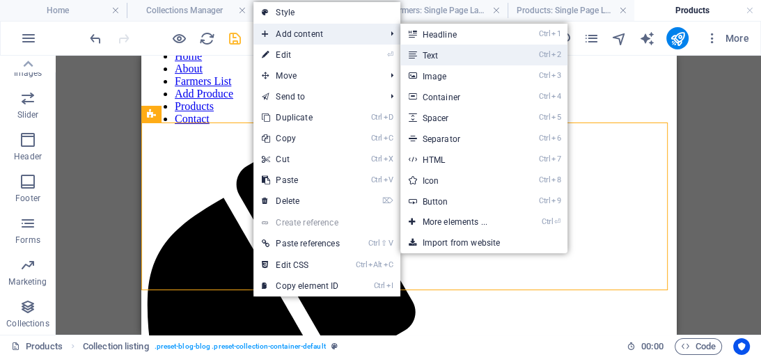
click at [431, 54] on link "Ctrl 2 Text" at bounding box center [458, 55] width 115 height 21
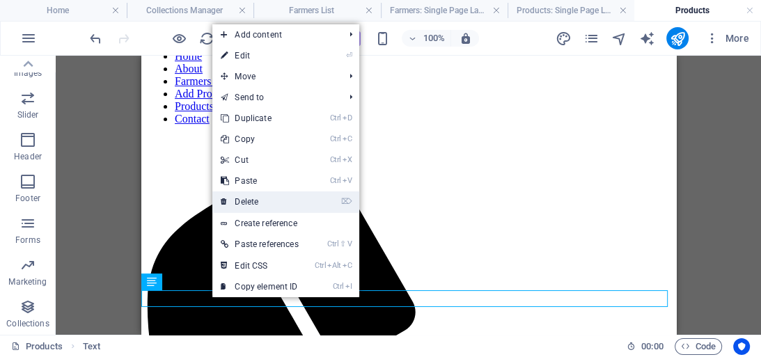
click at [244, 201] on link "⌦ Delete" at bounding box center [259, 202] width 94 height 21
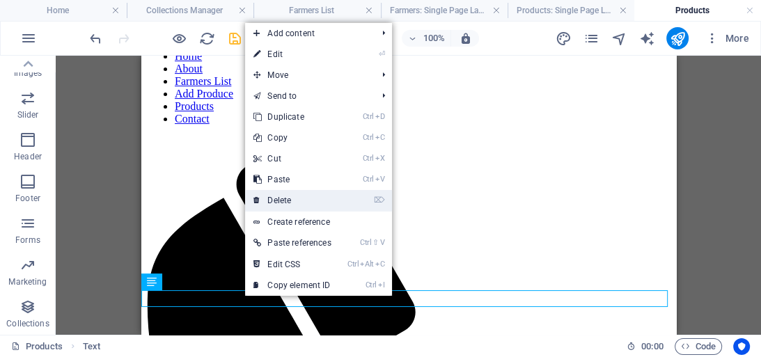
click at [285, 201] on link "⌦ Delete" at bounding box center [292, 200] width 94 height 21
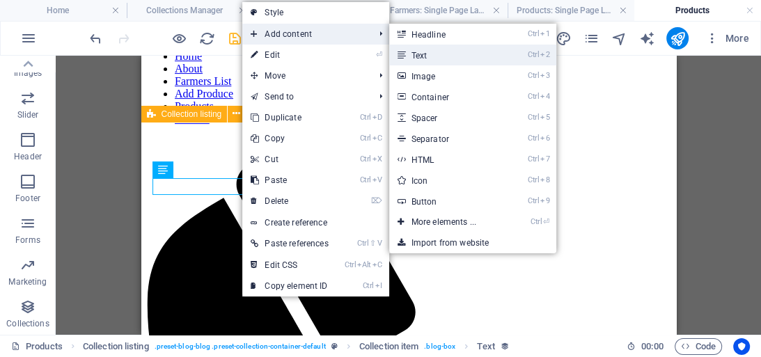
click at [429, 52] on link "Ctrl 2 Text" at bounding box center [446, 55] width 115 height 21
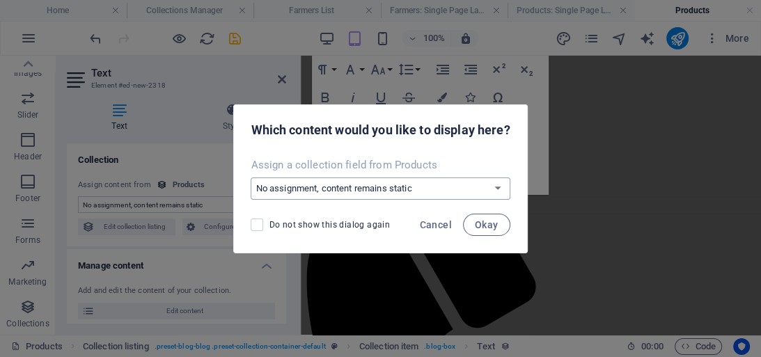
click at [458, 189] on select "No assignment, content remains static Create a new field Created at (Date) Upda…" at bounding box center [380, 189] width 259 height 22
select select "location"
click at [251, 178] on select "No assignment, content remains static Create a new field Created at (Date) Upda…" at bounding box center [380, 189] width 259 height 22
click at [489, 223] on span "Okay" at bounding box center [487, 224] width 24 height 11
select select "location"
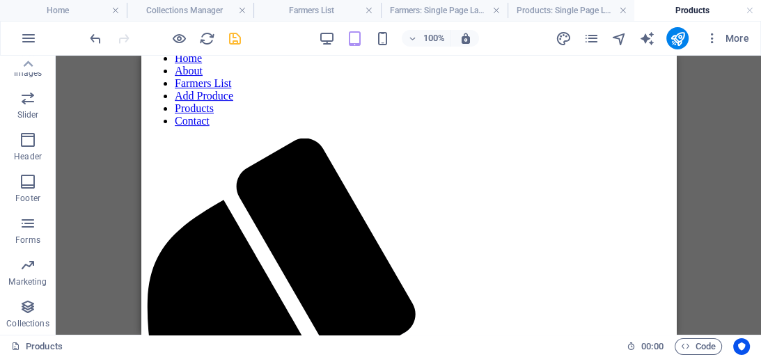
scroll to position [339, 0]
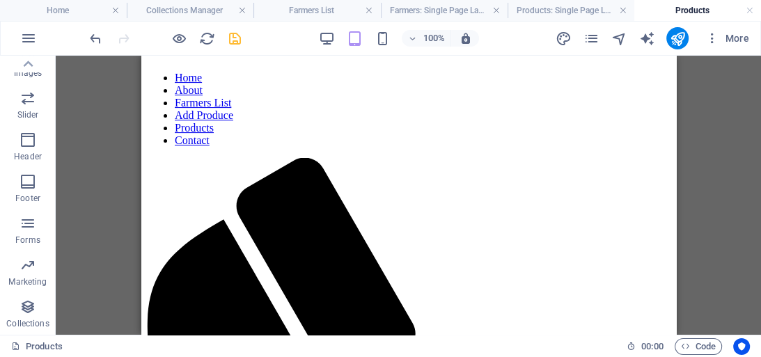
drag, startPoint x: 673, startPoint y: 243, endPoint x: 816, endPoint y: 270, distance: 146.0
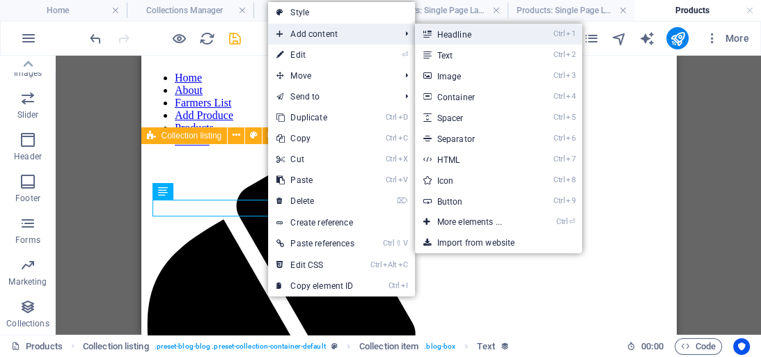
click at [455, 31] on link "Ctrl 1 Headline" at bounding box center [472, 34] width 115 height 21
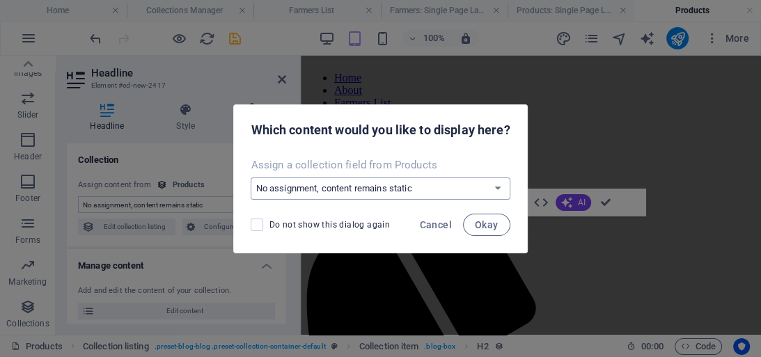
click at [428, 190] on select "No assignment, content remains static Create a new field Created at (Date) Upda…" at bounding box center [380, 189] width 259 height 22
select select "produce"
click at [251, 178] on select "No assignment, content remains static Create a new field Created at (Date) Upda…" at bounding box center [380, 189] width 259 height 22
click at [482, 225] on span "Okay" at bounding box center [487, 224] width 24 height 11
select select "produce"
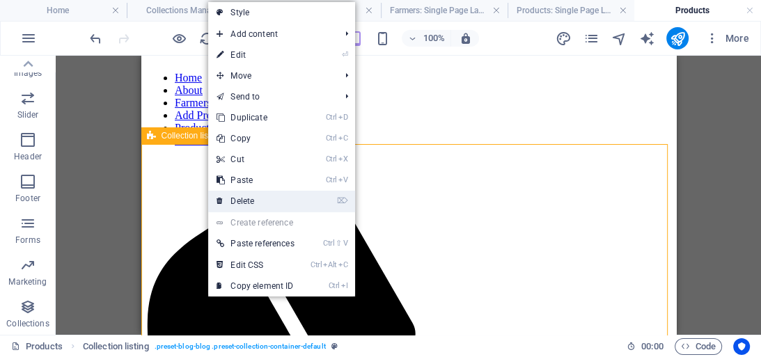
click at [261, 201] on link "⌦ Delete" at bounding box center [255, 201] width 94 height 21
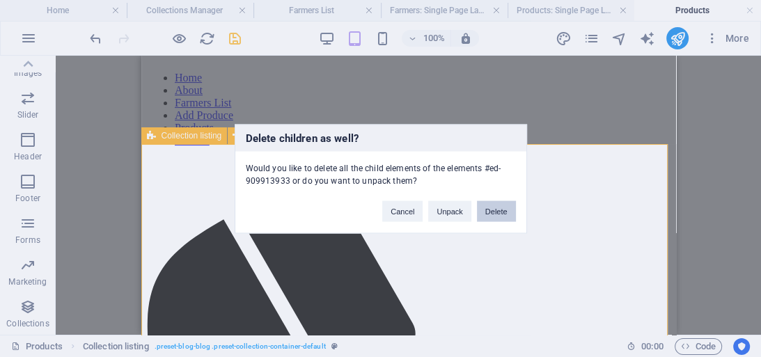
click at [491, 209] on button "Delete" at bounding box center [496, 211] width 39 height 21
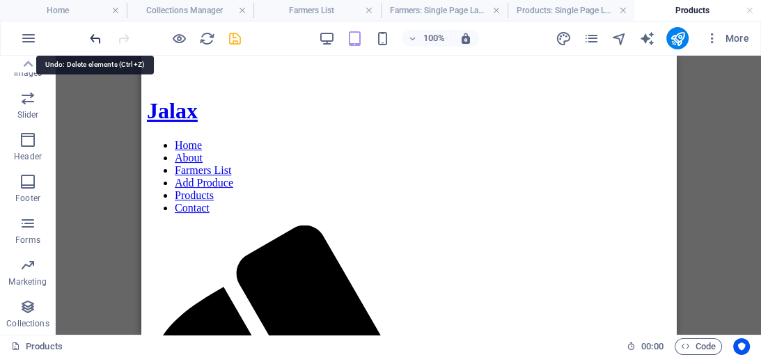
click at [96, 38] on icon "undo" at bounding box center [96, 39] width 16 height 16
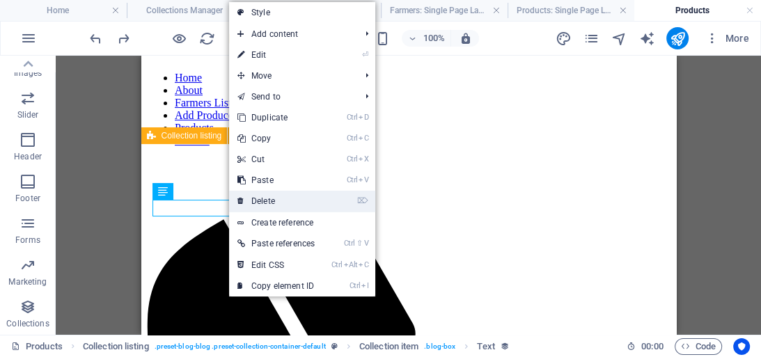
click at [279, 198] on link "⌦ Delete" at bounding box center [276, 201] width 94 height 21
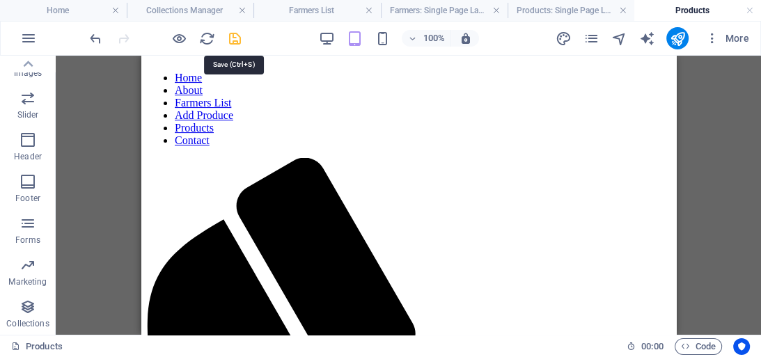
click at [235, 38] on icon "save" at bounding box center [235, 39] width 16 height 16
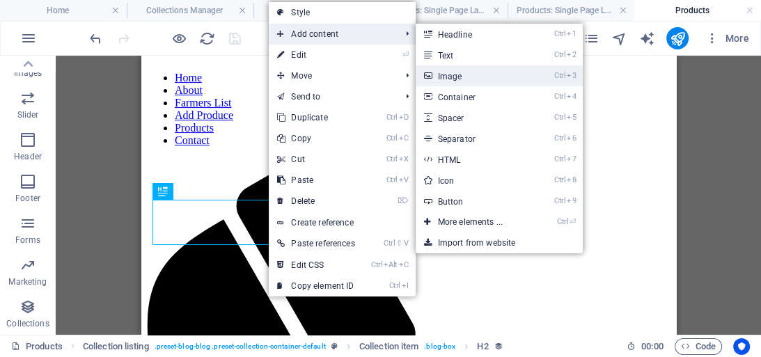
click at [458, 76] on link "Ctrl 3 Image" at bounding box center [473, 75] width 115 height 21
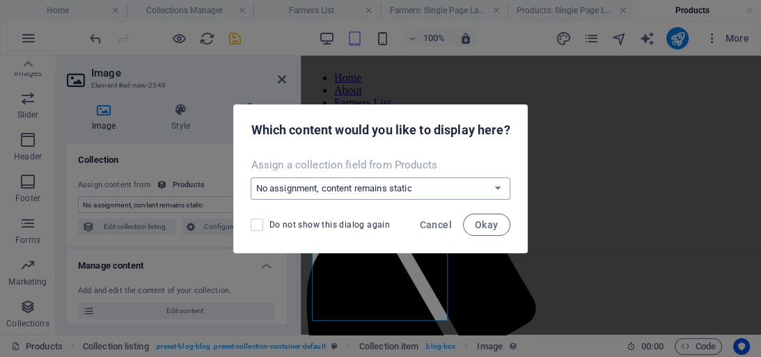
click at [461, 186] on select "No assignment, content remains static Create a new field Created at (Date) Upda…" at bounding box center [380, 189] width 259 height 22
select select "image"
click at [251, 178] on select "No assignment, content remains static Create a new field Created at (Date) Upda…" at bounding box center [380, 189] width 259 height 22
click at [484, 223] on span "Okay" at bounding box center [487, 224] width 24 height 11
select select "image"
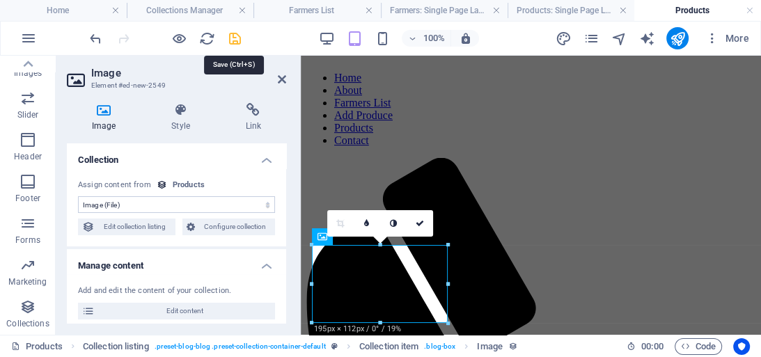
click at [229, 36] on icon "save" at bounding box center [235, 39] width 16 height 16
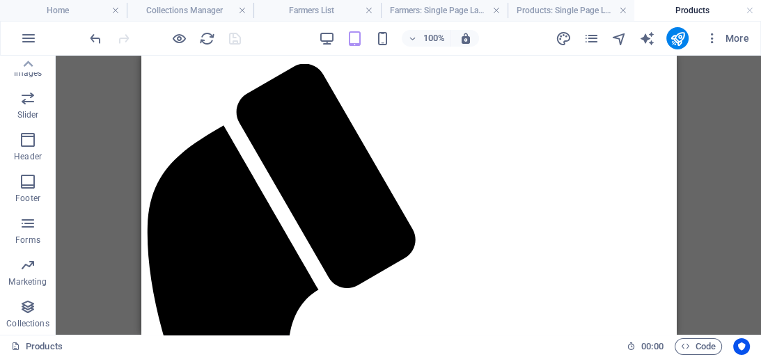
scroll to position [444, 0]
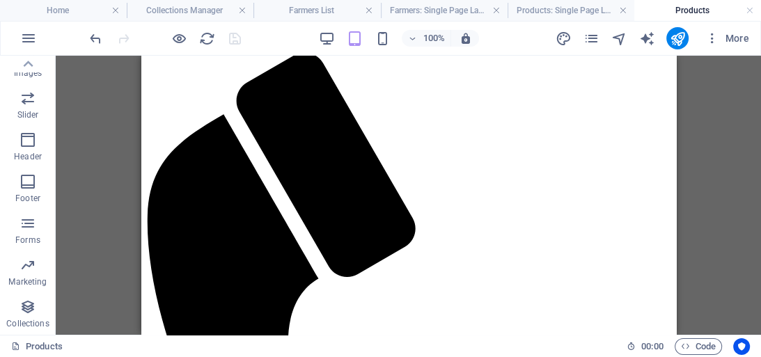
drag, startPoint x: 671, startPoint y: 183, endPoint x: 818, endPoint y: 284, distance: 177.9
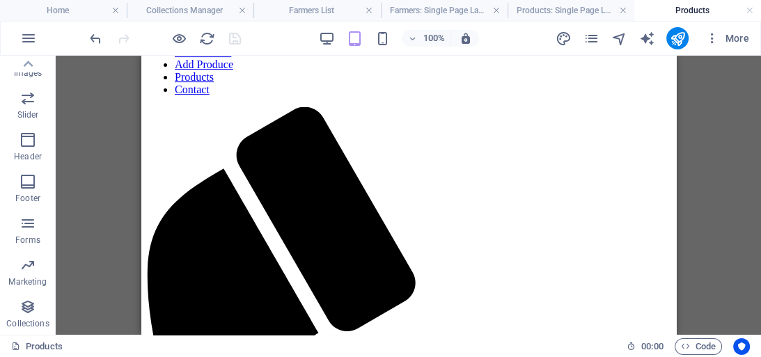
scroll to position [388, 0]
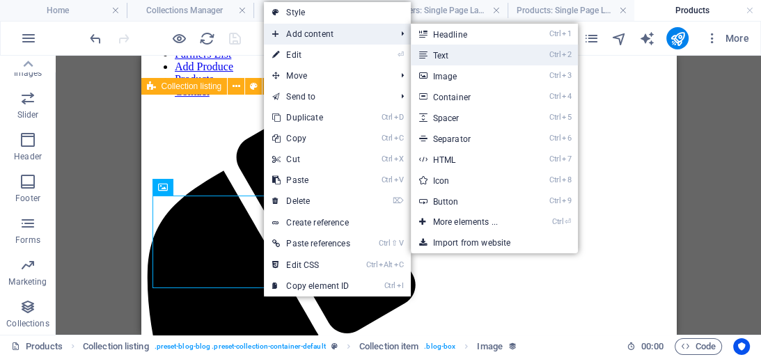
click at [449, 56] on link "Ctrl 2 Text" at bounding box center [468, 55] width 115 height 21
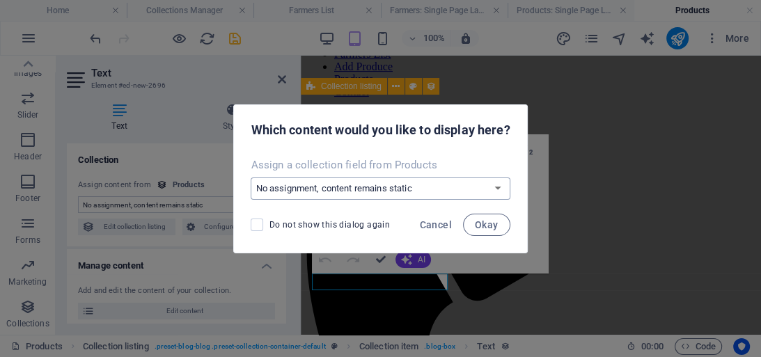
click at [493, 188] on select "No assignment, content remains static Create a new field Created at (Date) Upda…" at bounding box center [380, 189] width 259 height 22
select select "phone"
click at [251, 178] on select "No assignment, content remains static Create a new field Created at (Date) Upda…" at bounding box center [380, 189] width 259 height 22
click at [493, 226] on span "Okay" at bounding box center [487, 224] width 24 height 11
select select "phone"
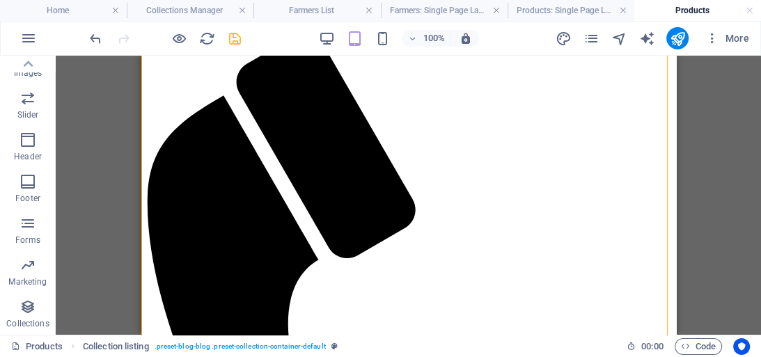
scroll to position [425, 0]
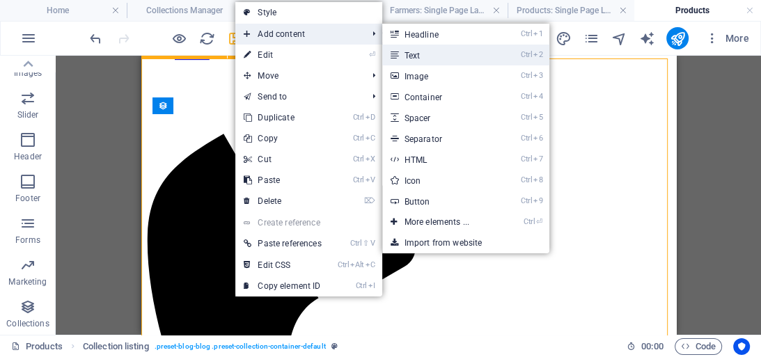
click at [421, 59] on link "Ctrl 2 Text" at bounding box center [439, 55] width 115 height 21
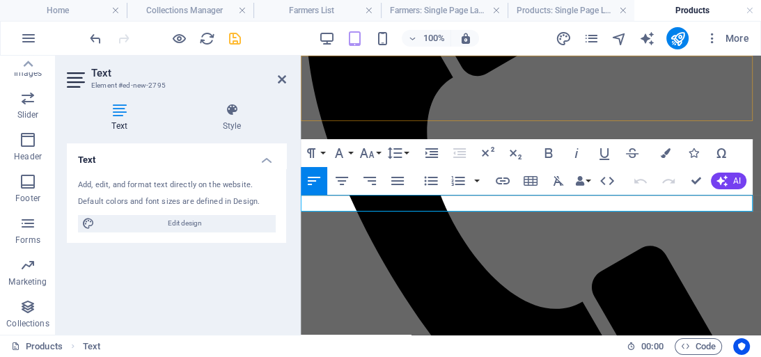
scroll to position [627, 0]
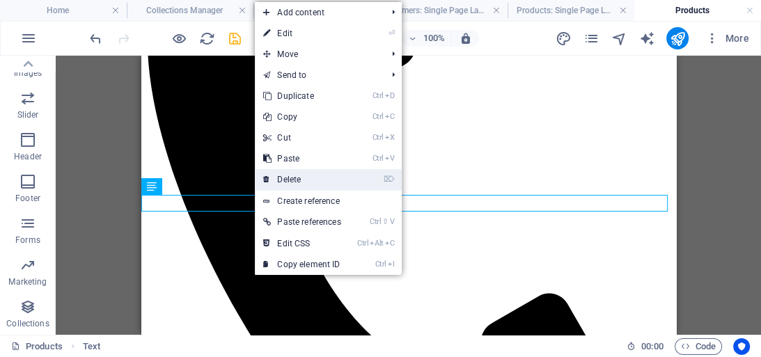
click at [281, 178] on link "⌦ Delete" at bounding box center [302, 179] width 94 height 21
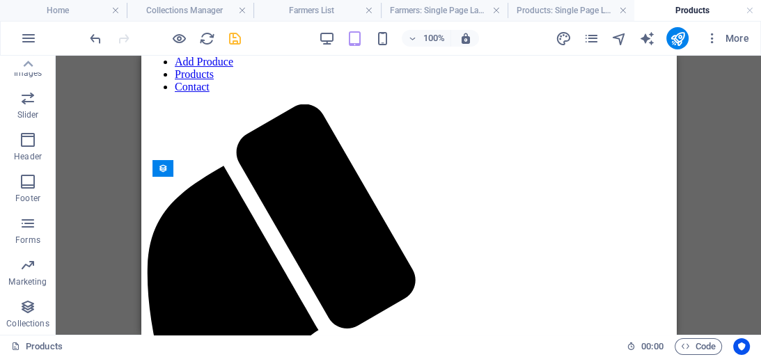
scroll to position [362, 0]
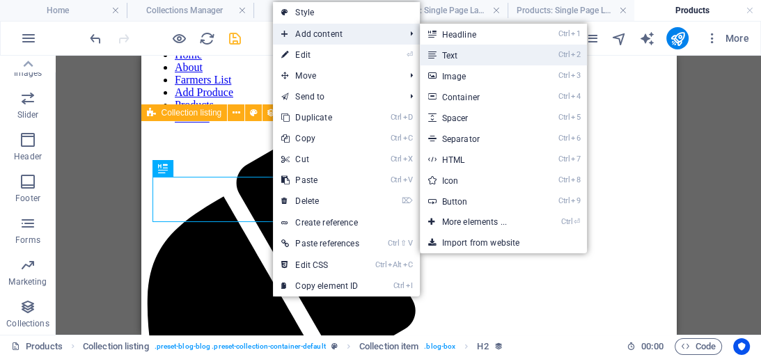
click at [449, 58] on link "Ctrl 2 Text" at bounding box center [477, 55] width 115 height 21
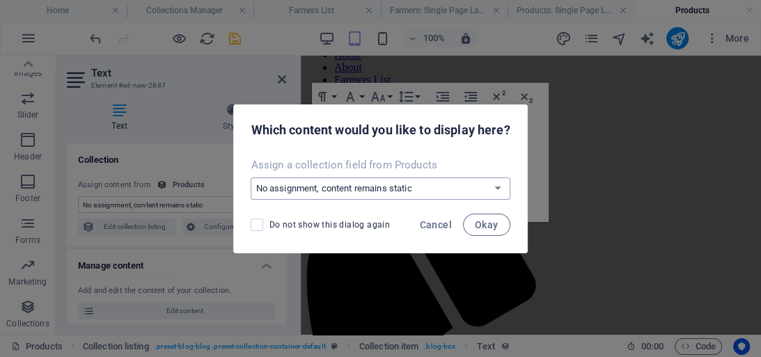
click at [465, 187] on select "No assignment, content remains static Create a new field Created at (Date) Upda…" at bounding box center [380, 189] width 259 height 22
select select "price"
click at [251, 178] on select "No assignment, content remains static Create a new field Created at (Date) Upda…" at bounding box center [380, 189] width 259 height 22
click at [486, 223] on span "Okay" at bounding box center [487, 224] width 24 height 11
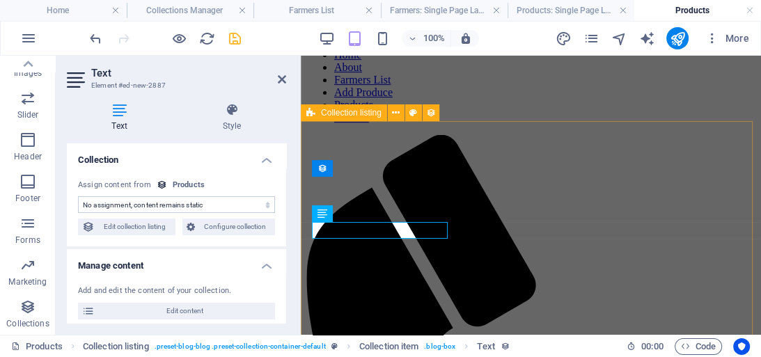
select select "price"
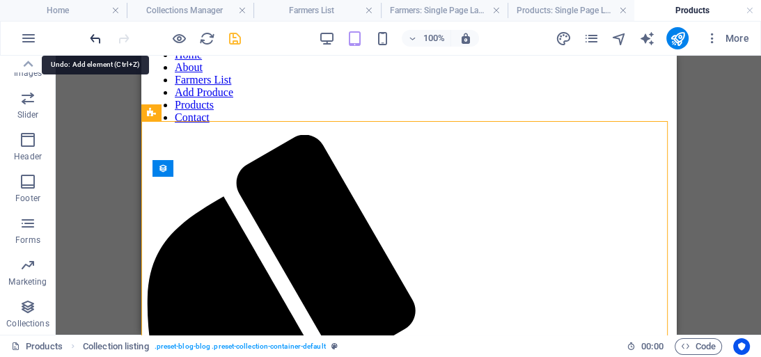
click at [94, 36] on icon "undo" at bounding box center [96, 39] width 16 height 16
click at [123, 33] on icon "redo" at bounding box center [124, 39] width 16 height 16
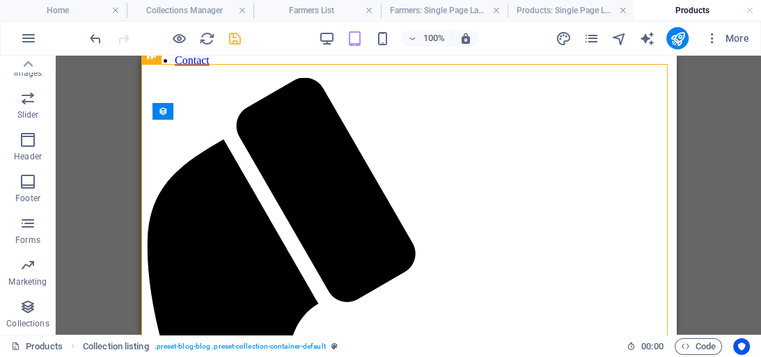
scroll to position [427, 0]
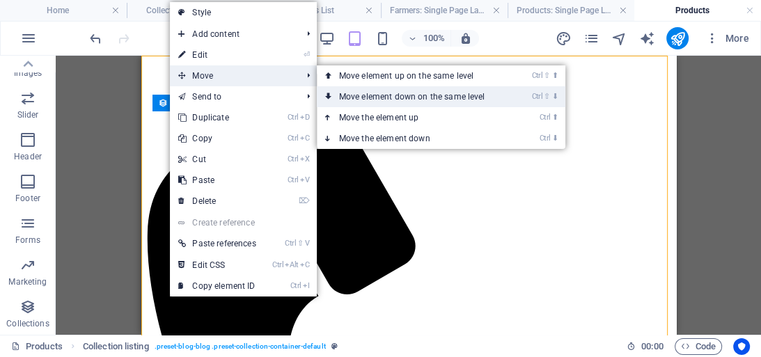
click at [387, 95] on link "Ctrl ⇧ ⬇ Move element down on the same level" at bounding box center [415, 96] width 196 height 21
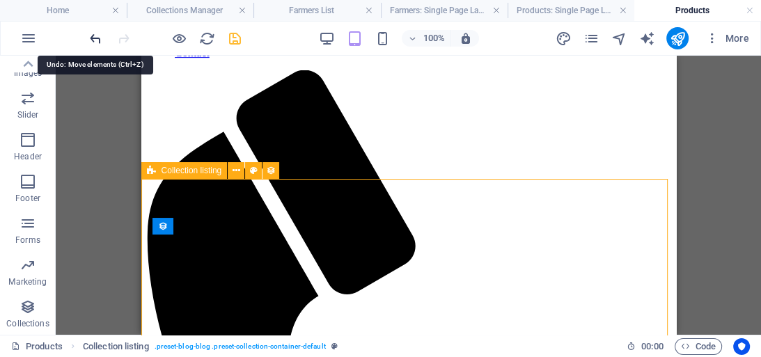
click at [99, 36] on icon "undo" at bounding box center [96, 39] width 16 height 16
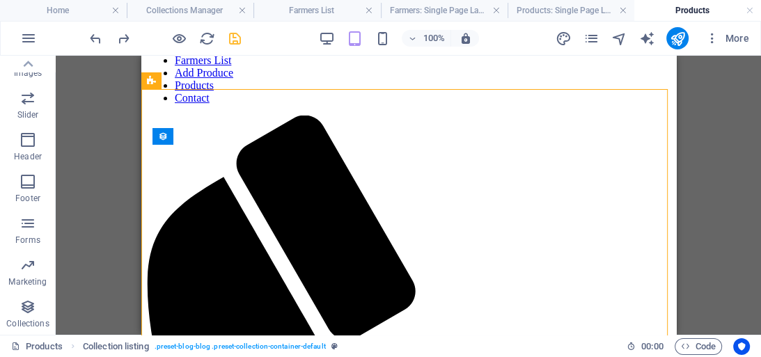
scroll to position [394, 0]
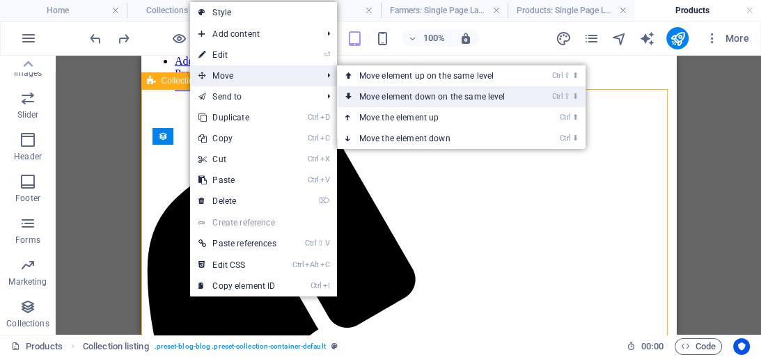
click at [396, 94] on link "Ctrl ⇧ ⬇ Move element down on the same level" at bounding box center [435, 96] width 196 height 21
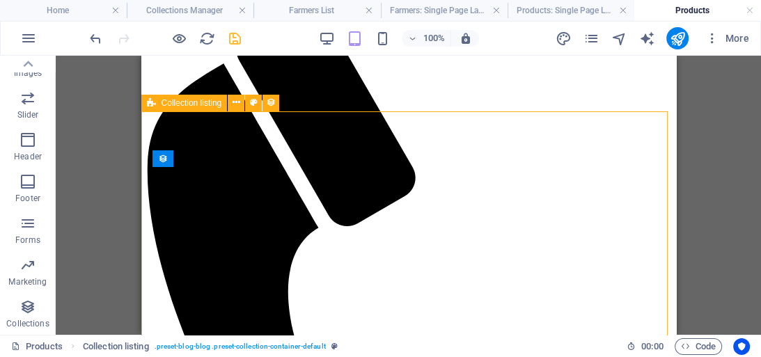
scroll to position [477, 0]
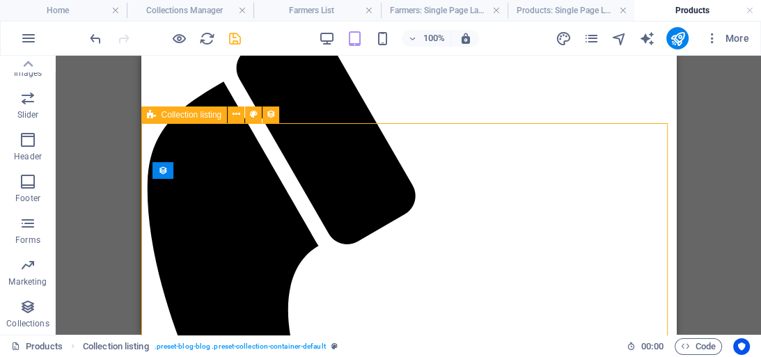
drag, startPoint x: 671, startPoint y: 191, endPoint x: 823, endPoint y: 270, distance: 170.7
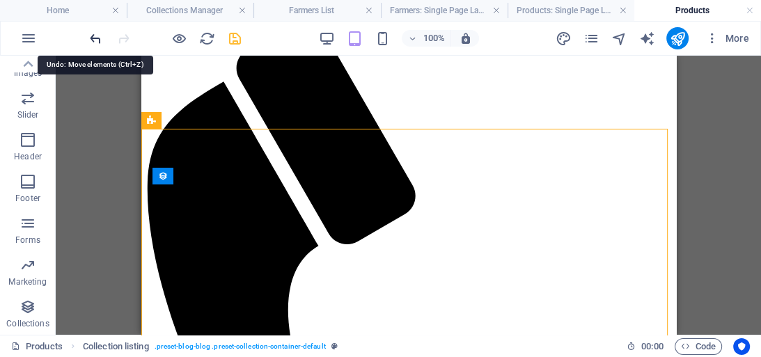
click at [95, 36] on icon "undo" at bounding box center [96, 39] width 16 height 16
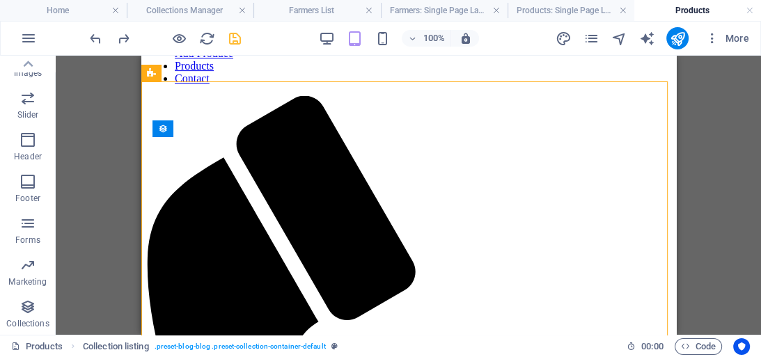
drag, startPoint x: 673, startPoint y: 284, endPoint x: 817, endPoint y: 277, distance: 144.4
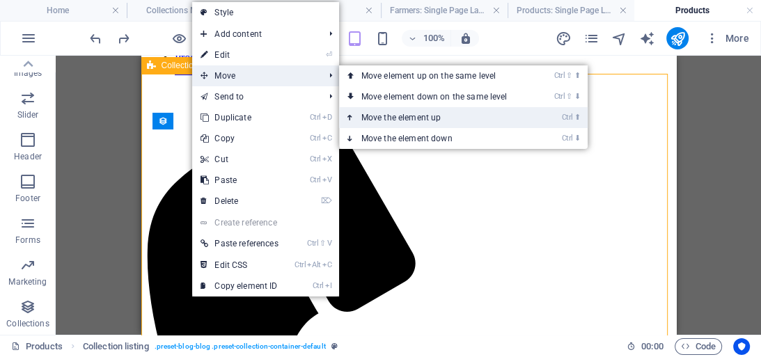
click at [389, 116] on link "Ctrl ⬆ Move the element up" at bounding box center [437, 117] width 196 height 21
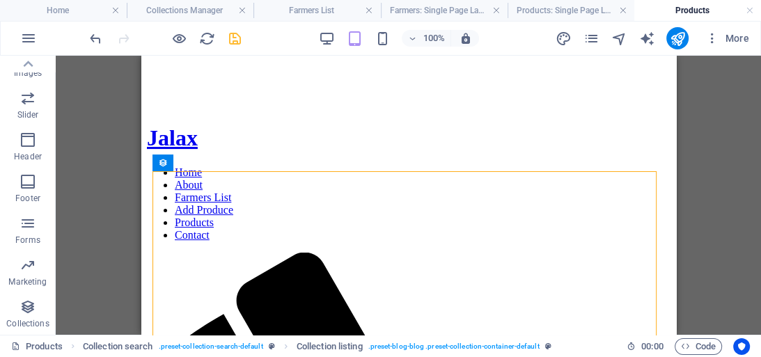
scroll to position [241, 0]
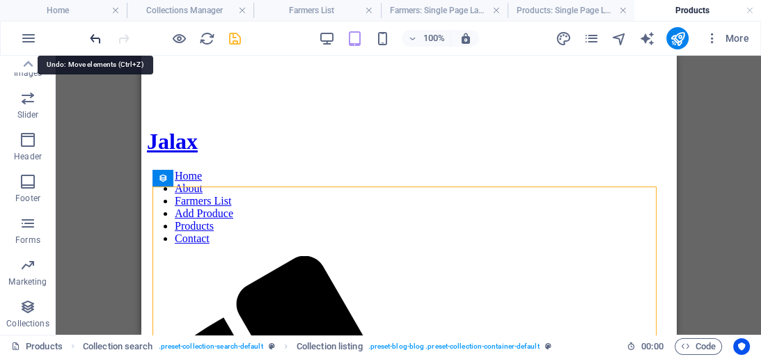
click at [96, 33] on icon "undo" at bounding box center [96, 39] width 16 height 16
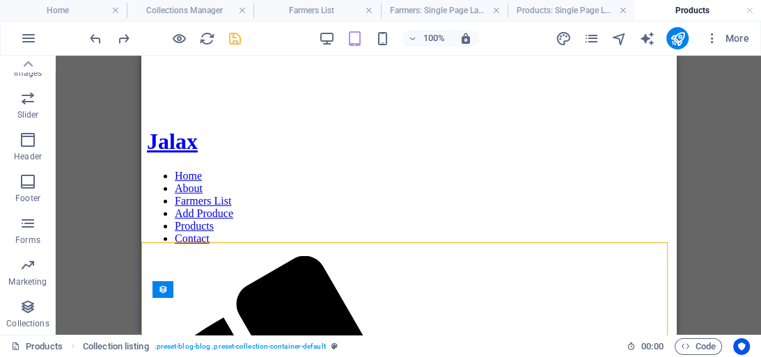
scroll to position [273, 0]
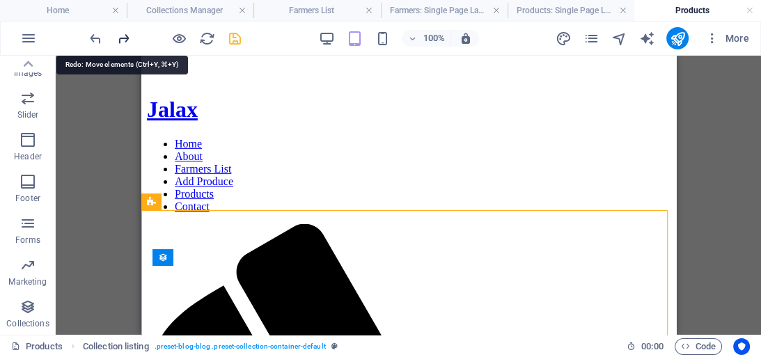
click at [121, 38] on icon "redo" at bounding box center [124, 39] width 16 height 16
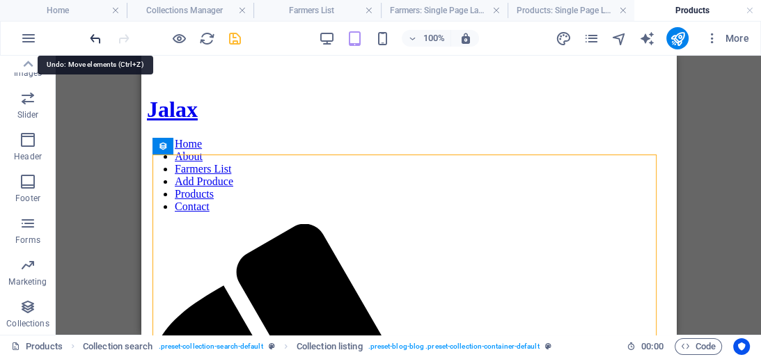
click at [92, 31] on icon "undo" at bounding box center [96, 39] width 16 height 16
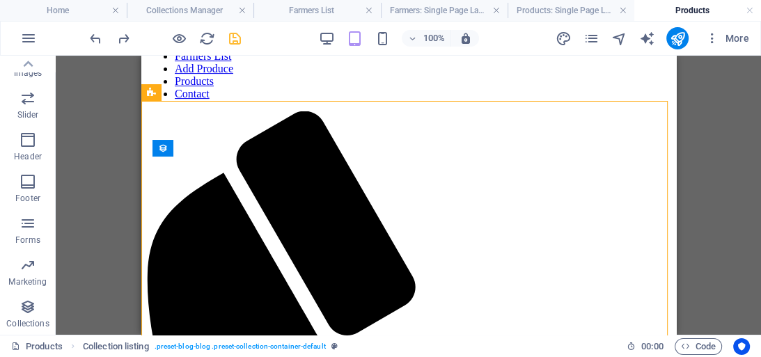
scroll to position [405, 0]
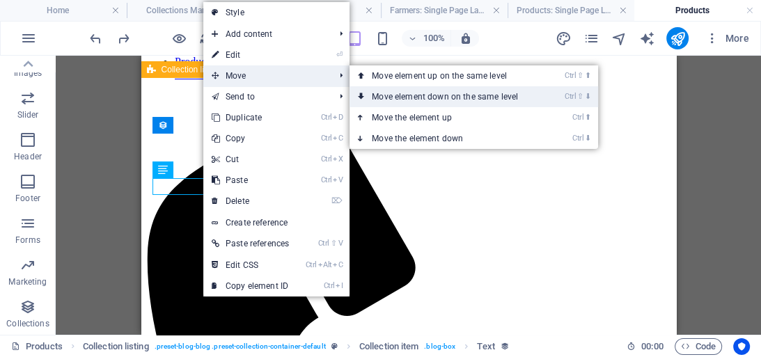
click at [412, 95] on link "Ctrl ⇧ ⬇ Move element down on the same level" at bounding box center [448, 96] width 196 height 21
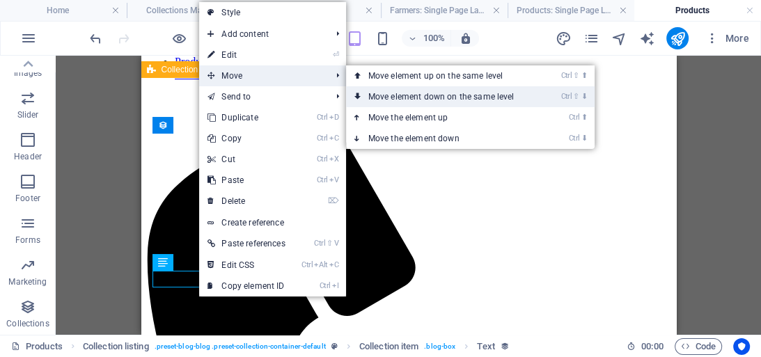
click at [398, 92] on link "Ctrl ⇧ ⬇ Move element down on the same level" at bounding box center [444, 96] width 196 height 21
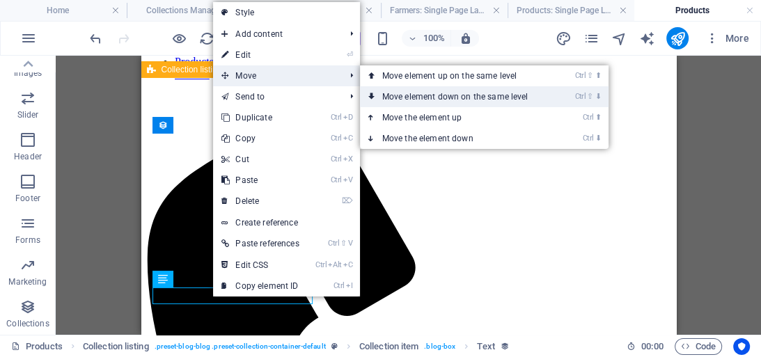
click at [433, 95] on link "Ctrl ⇧ ⬇ Move element down on the same level" at bounding box center [458, 96] width 196 height 21
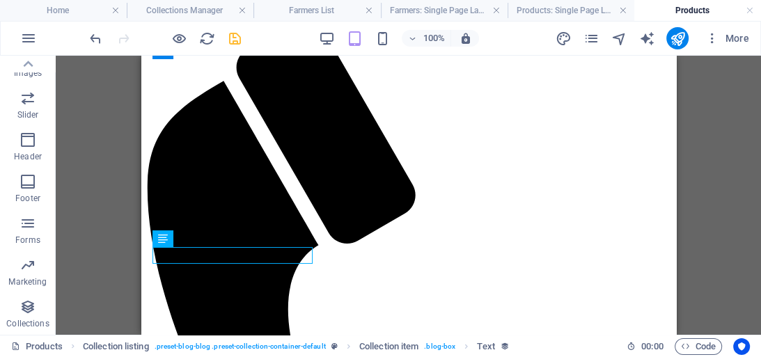
scroll to position [464, 0]
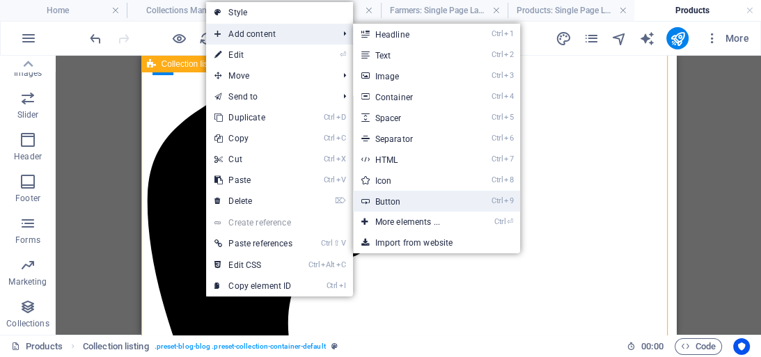
click at [405, 200] on link "Ctrl 9 Button" at bounding box center [410, 201] width 115 height 21
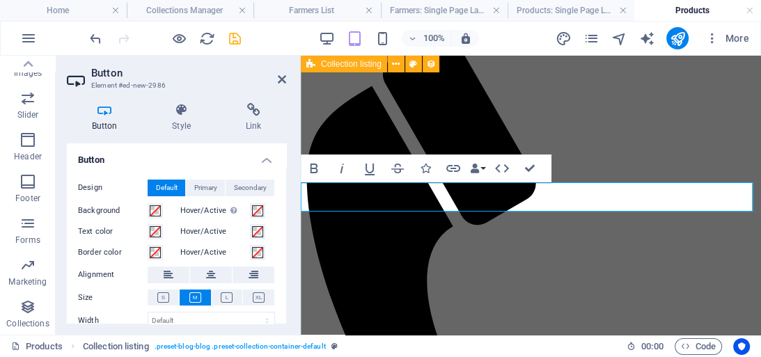
scroll to position [642, 0]
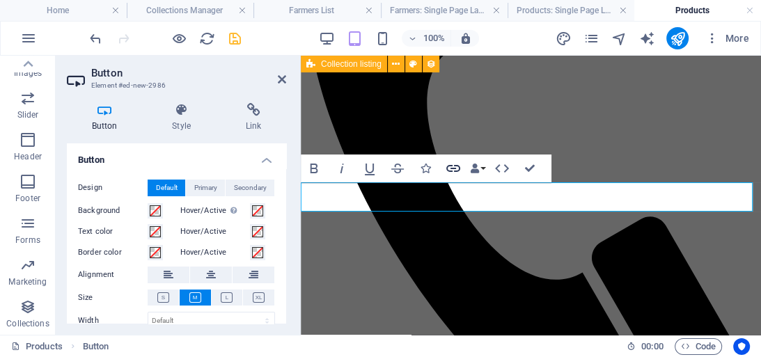
click at [454, 169] on icon "button" at bounding box center [453, 168] width 14 height 7
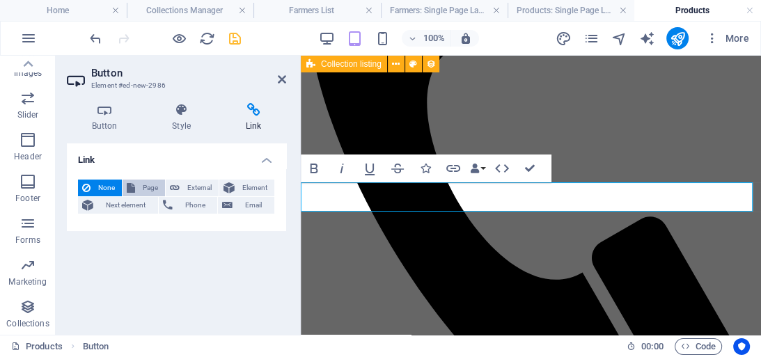
click at [148, 184] on span "Page" at bounding box center [150, 188] width 22 height 17
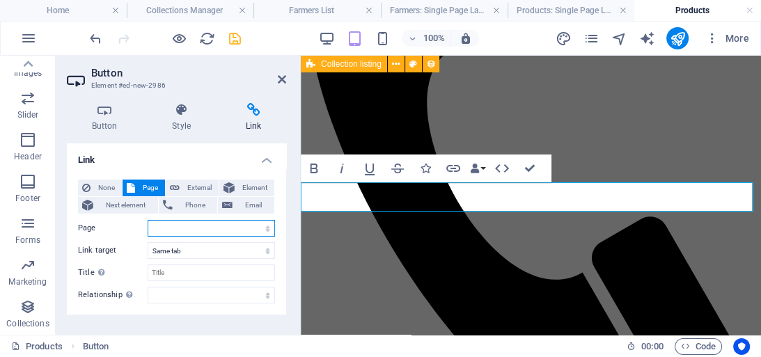
click at [175, 226] on select "Home Privacy Add Produce Farmers Register Contact About Farmers List Farmers Pr…" at bounding box center [211, 228] width 127 height 17
select select "7"
click at [148, 220] on select "Home Privacy Add Produce Farmers Register Contact About Farmers List Farmers Pr…" at bounding box center [211, 228] width 127 height 17
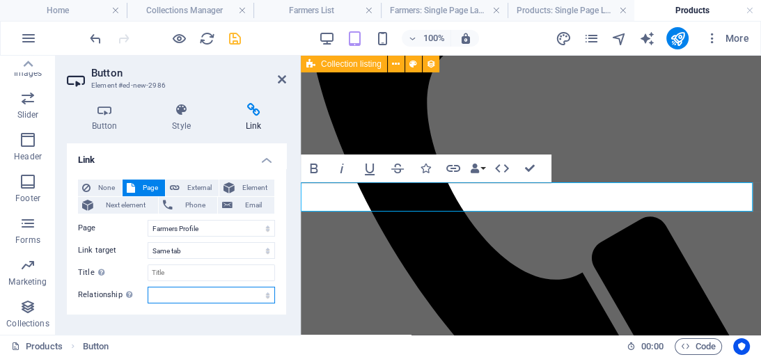
click at [189, 290] on select "alternate author bookmark external help license next nofollow noreferrer noopen…" at bounding box center [211, 295] width 127 height 17
click at [187, 295] on select "alternate author bookmark external help license next nofollow noreferrer noopen…" at bounding box center [211, 295] width 127 height 17
click at [200, 203] on span "Phone" at bounding box center [195, 205] width 37 height 17
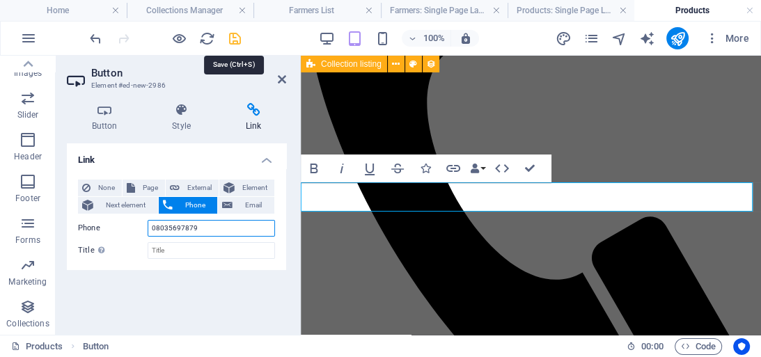
type input "08035697879"
click at [237, 39] on icon "save" at bounding box center [235, 39] width 16 height 16
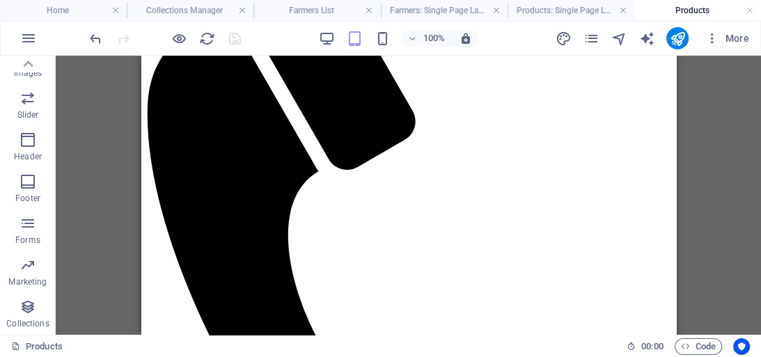
scroll to position [563, 0]
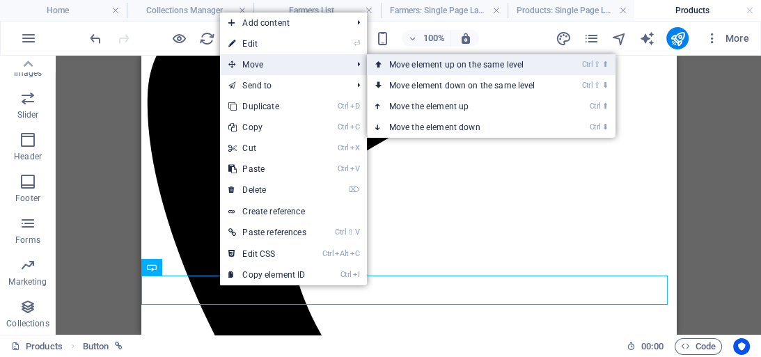
click at [402, 66] on link "Ctrl ⇧ ⬆ Move element up on the same level" at bounding box center [465, 64] width 196 height 21
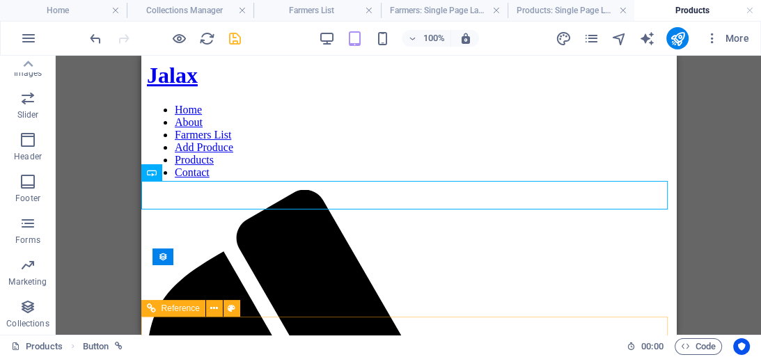
scroll to position [302, 0]
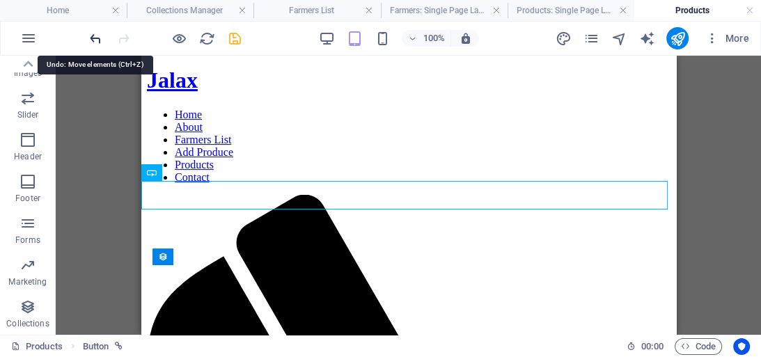
click at [94, 41] on icon "undo" at bounding box center [96, 39] width 16 height 16
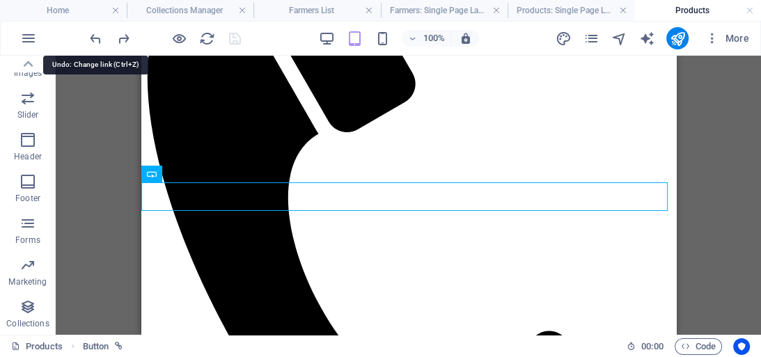
scroll to position [657, 0]
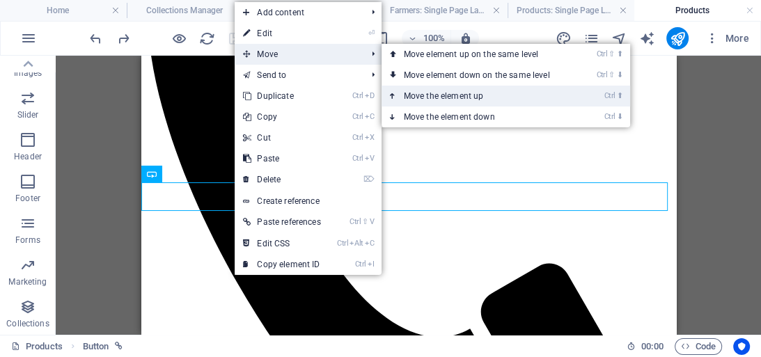
click at [437, 98] on link "Ctrl ⬆ Move the element up" at bounding box center [480, 96] width 196 height 21
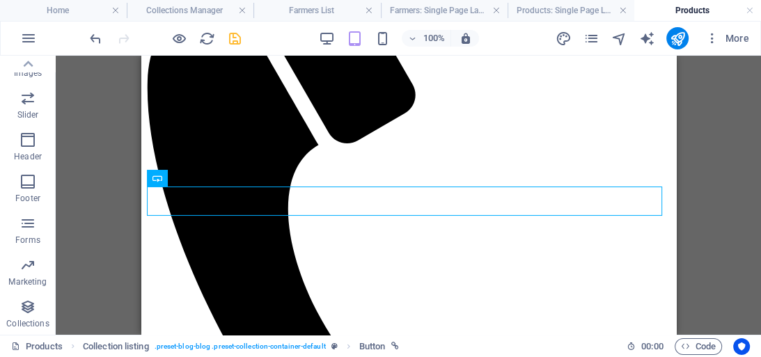
scroll to position [548, 0]
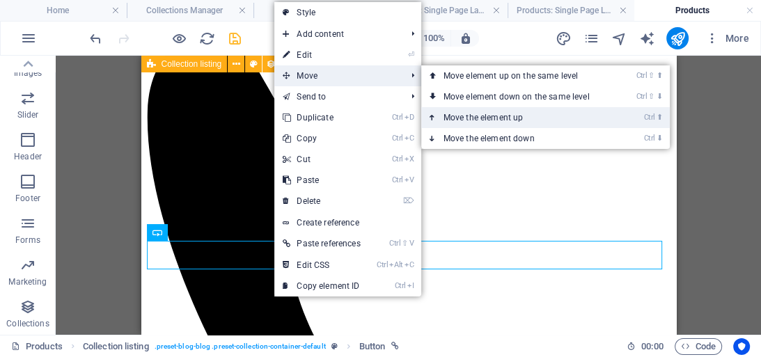
click at [472, 113] on link "Ctrl ⬆ Move the element up" at bounding box center [519, 117] width 196 height 21
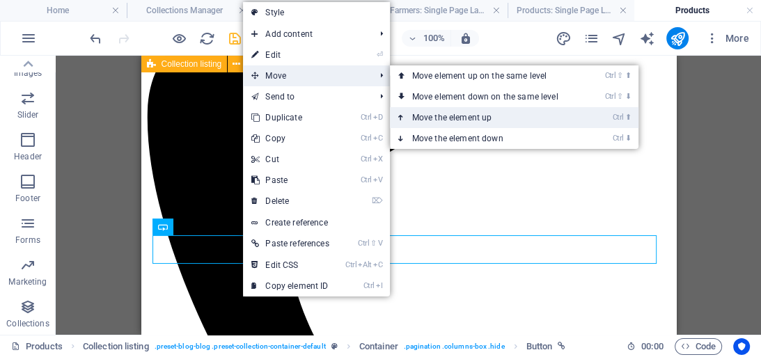
click at [426, 114] on link "Ctrl ⬆ Move the element up" at bounding box center [488, 117] width 196 height 21
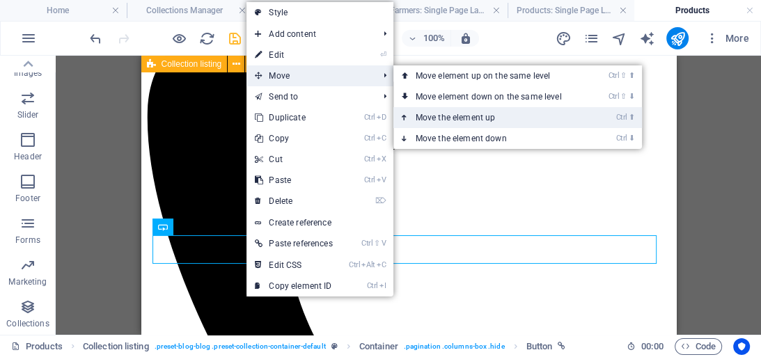
click at [443, 121] on link "Ctrl ⬆ Move the element up" at bounding box center [492, 117] width 196 height 21
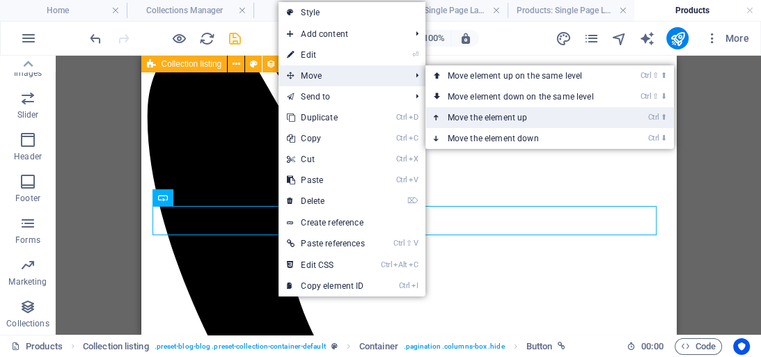
click at [462, 116] on link "Ctrl ⬆ Move the element up" at bounding box center [524, 117] width 196 height 21
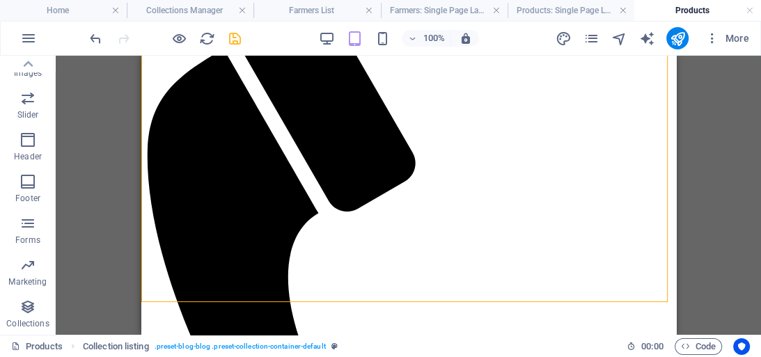
scroll to position [566, 0]
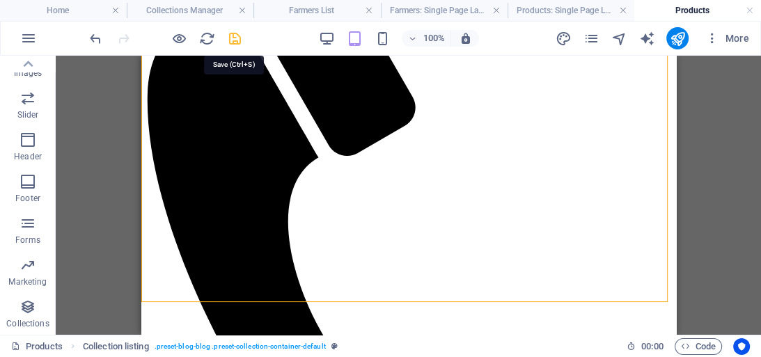
click at [235, 40] on icon "save" at bounding box center [235, 39] width 16 height 16
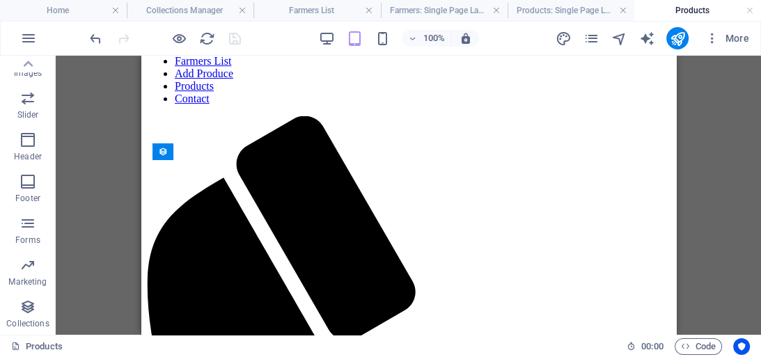
scroll to position [373, 0]
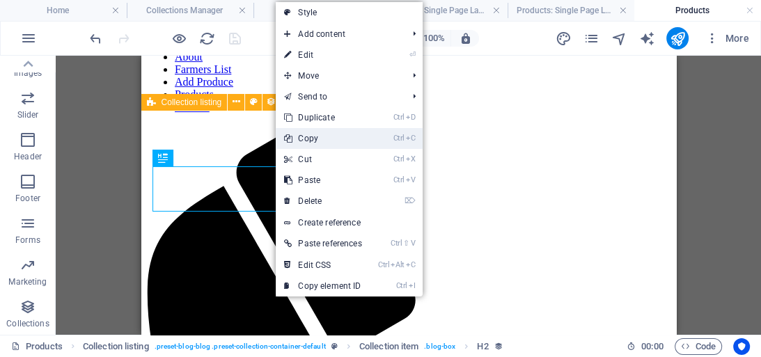
click at [317, 139] on link "Ctrl C Copy" at bounding box center [323, 138] width 94 height 21
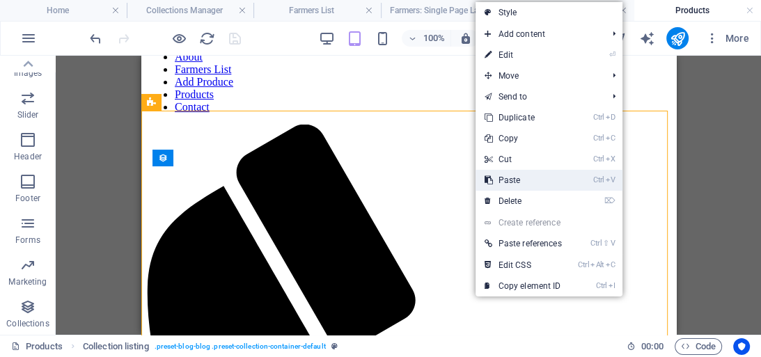
click at [511, 183] on link "Ctrl V Paste" at bounding box center [523, 180] width 94 height 21
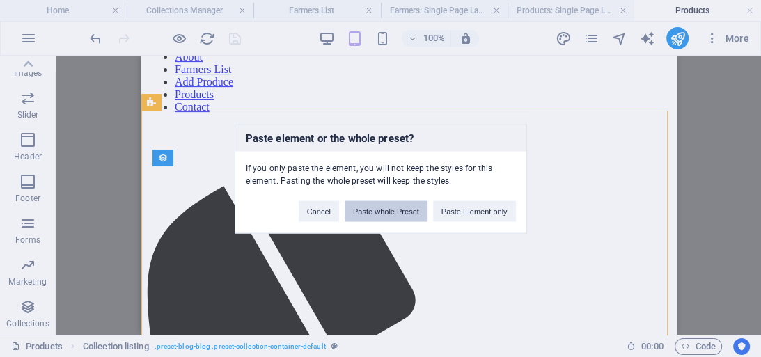
click at [400, 210] on button "Paste whole Preset" at bounding box center [386, 211] width 83 height 21
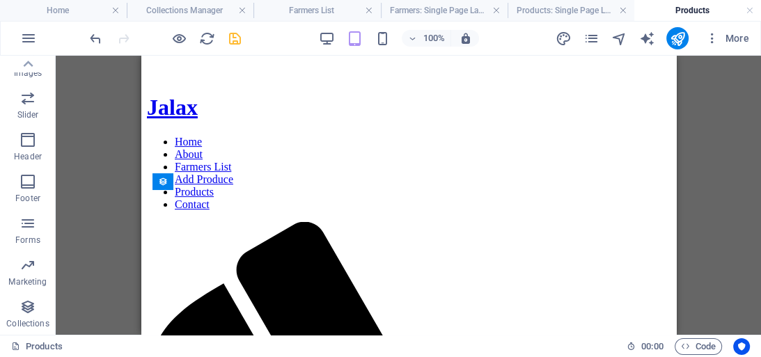
scroll to position [233, 0]
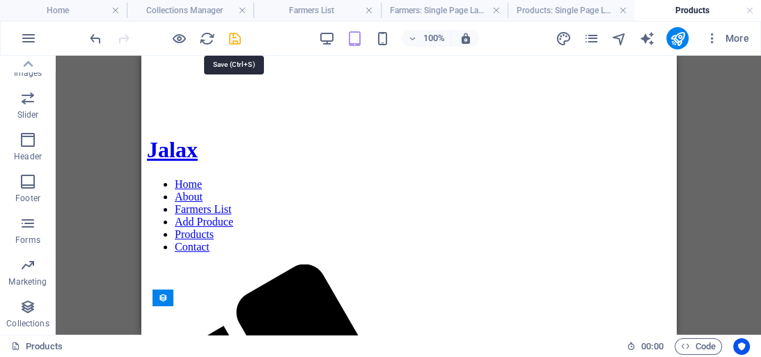
click at [231, 38] on icon "save" at bounding box center [235, 39] width 16 height 16
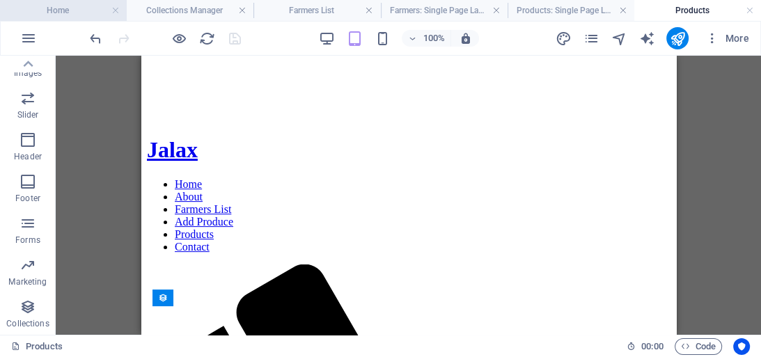
click at [58, 13] on h4 "Home" at bounding box center [63, 10] width 127 height 15
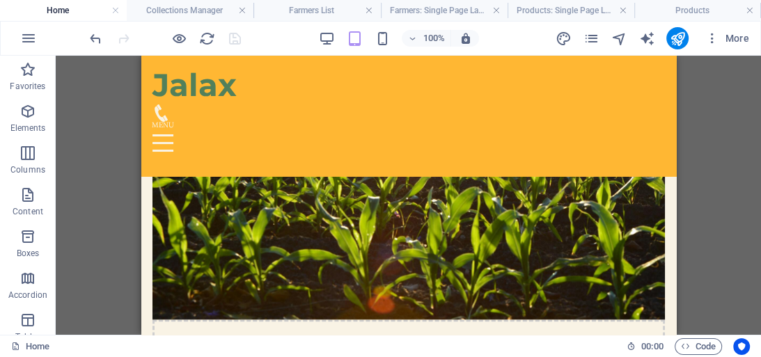
scroll to position [608, 0]
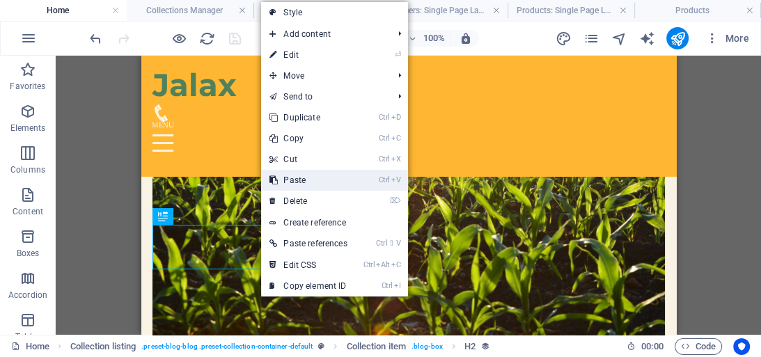
click at [306, 176] on link "Ctrl V Paste" at bounding box center [308, 180] width 94 height 21
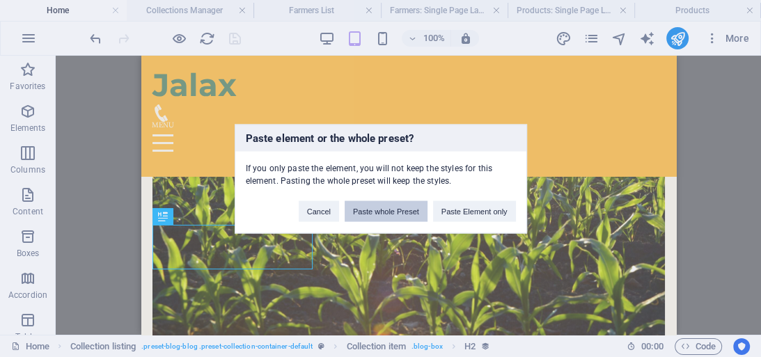
click at [403, 212] on button "Paste whole Preset" at bounding box center [386, 211] width 83 height 21
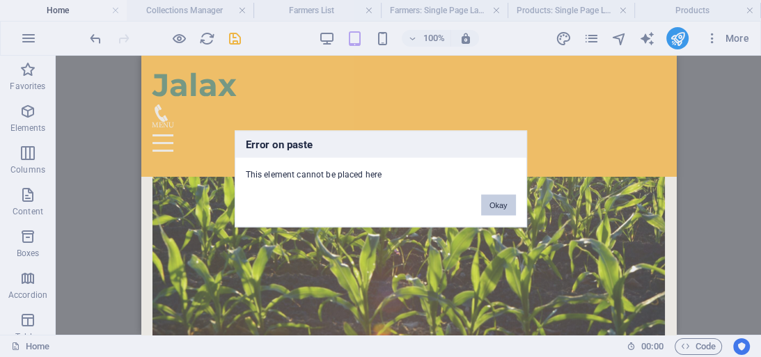
click at [491, 201] on button "Okay" at bounding box center [498, 204] width 35 height 21
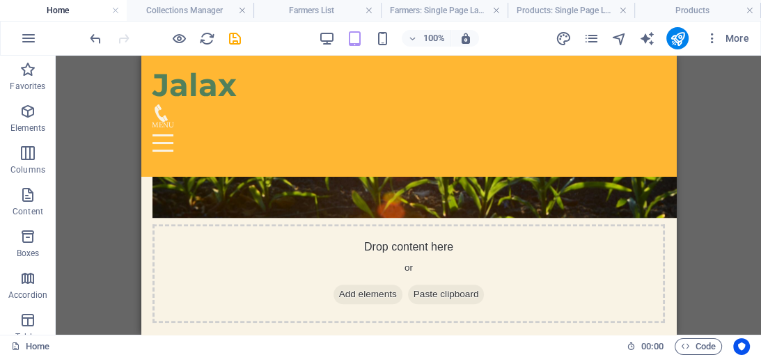
scroll to position [798, 0]
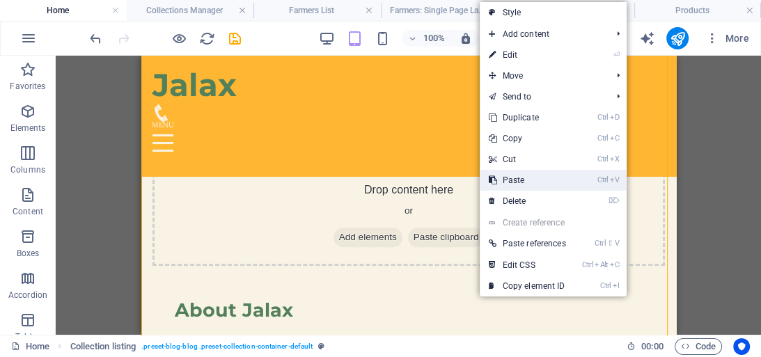
click at [510, 183] on link "Ctrl V Paste" at bounding box center [527, 180] width 94 height 21
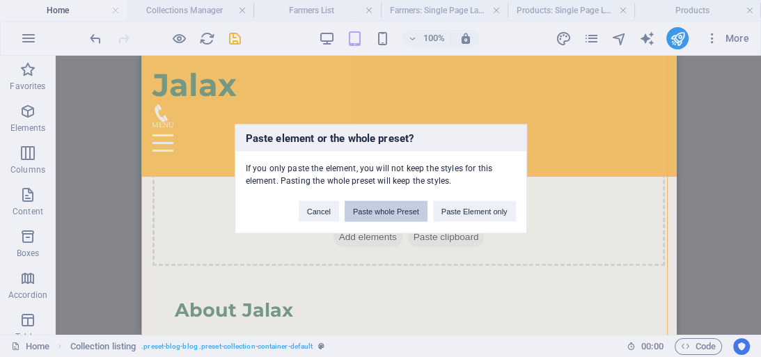
click at [401, 206] on button "Paste whole Preset" at bounding box center [386, 211] width 83 height 21
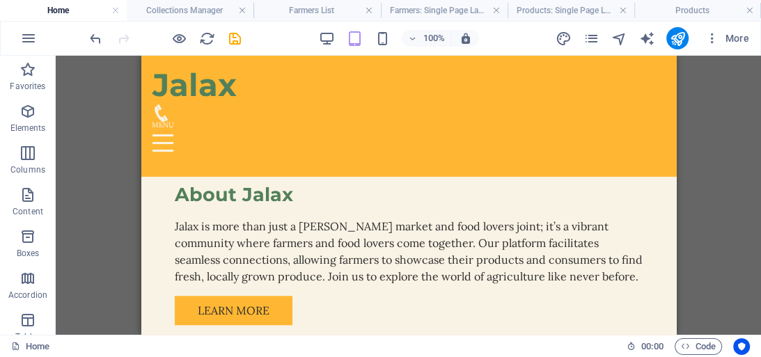
scroll to position [903, 0]
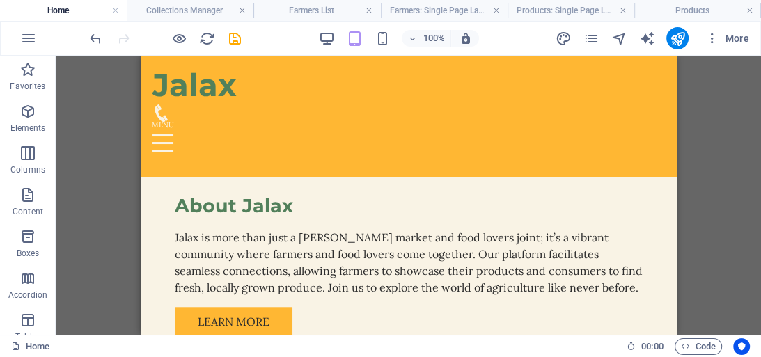
drag, startPoint x: 816, startPoint y: 176, endPoint x: 669, endPoint y: 118, distance: 158.6
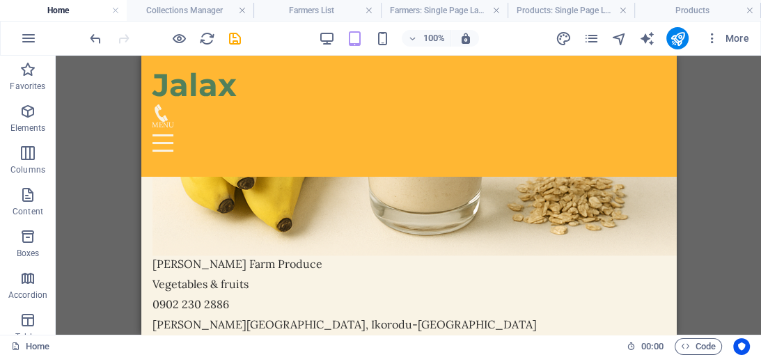
scroll to position [1496, 0]
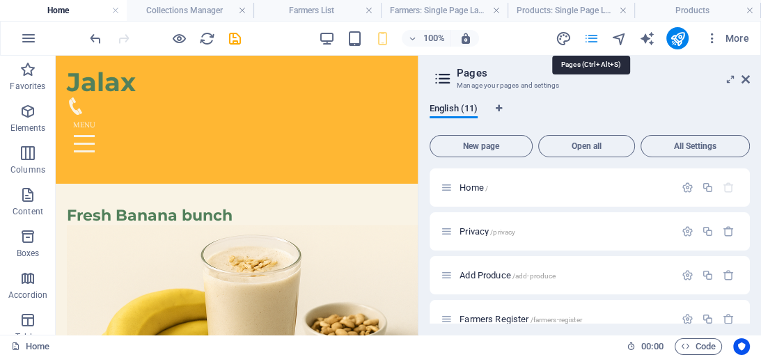
scroll to position [1509, 0]
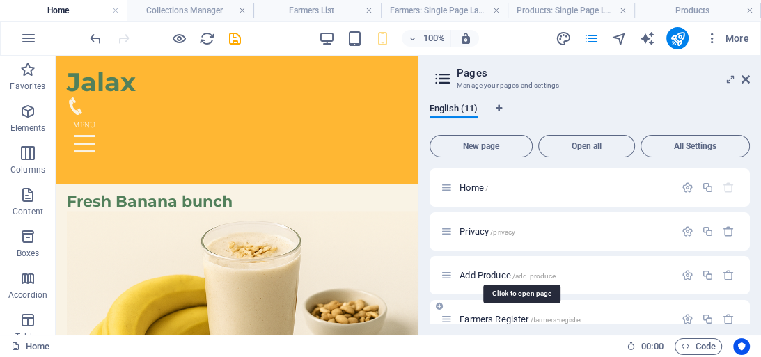
click at [528, 319] on span "Farmers Register /farmers-register" at bounding box center [521, 319] width 123 height 10
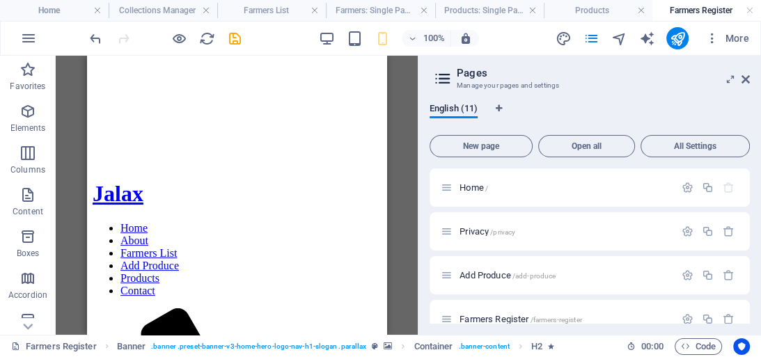
scroll to position [187, 0]
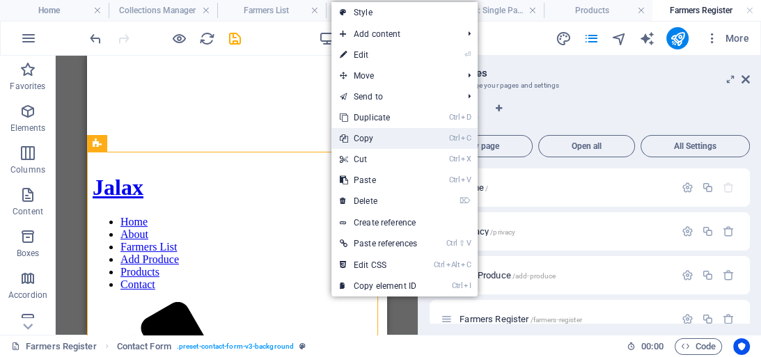
click at [373, 138] on link "Ctrl C Copy" at bounding box center [379, 138] width 94 height 21
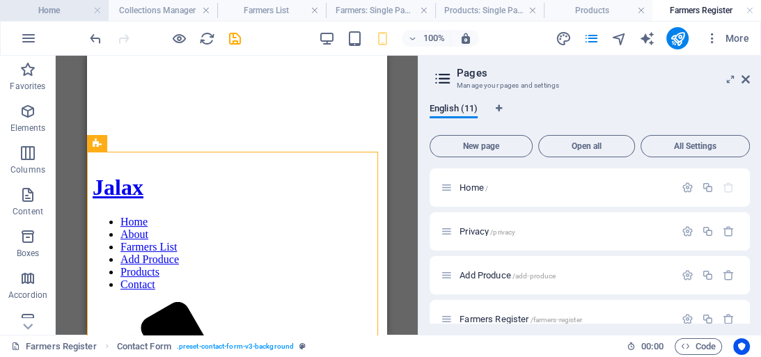
click at [58, 12] on h4 "Home" at bounding box center [54, 10] width 109 height 15
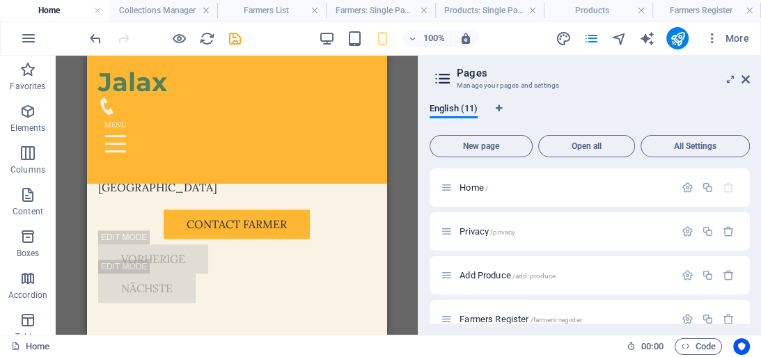
scroll to position [1335, 0]
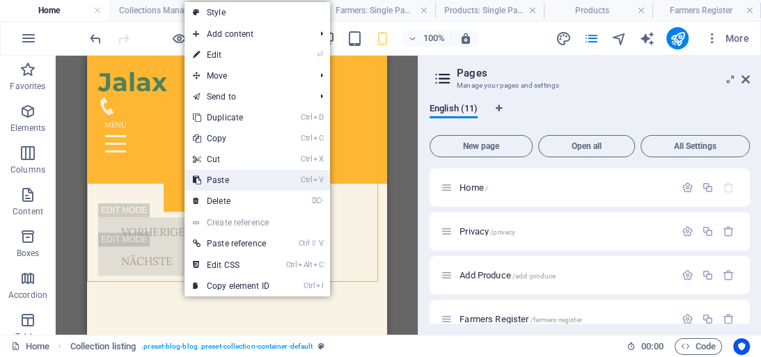
click at [215, 176] on link "Ctrl V Paste" at bounding box center [231, 180] width 93 height 21
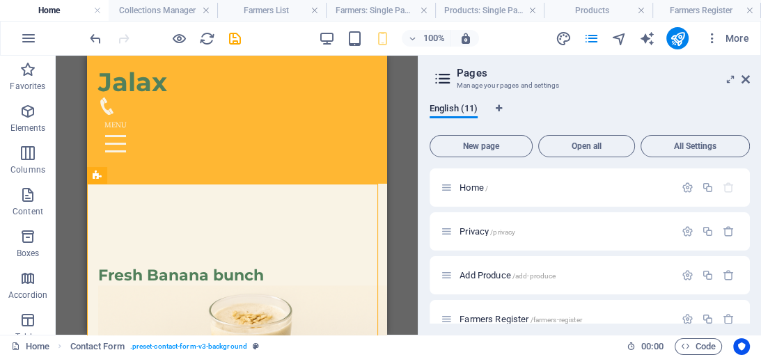
scroll to position [1418, 0]
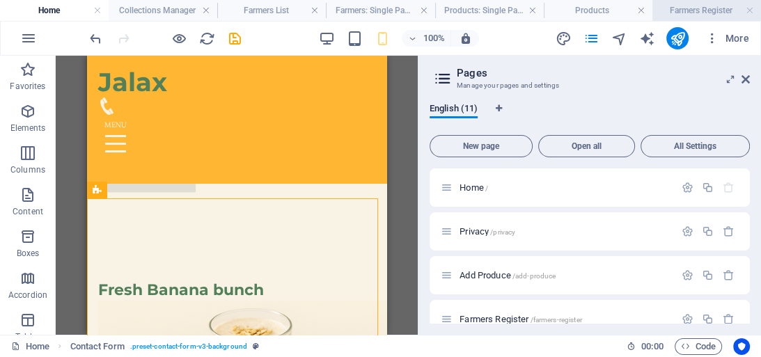
click at [671, 8] on h4 "Farmers Register" at bounding box center [707, 10] width 109 height 15
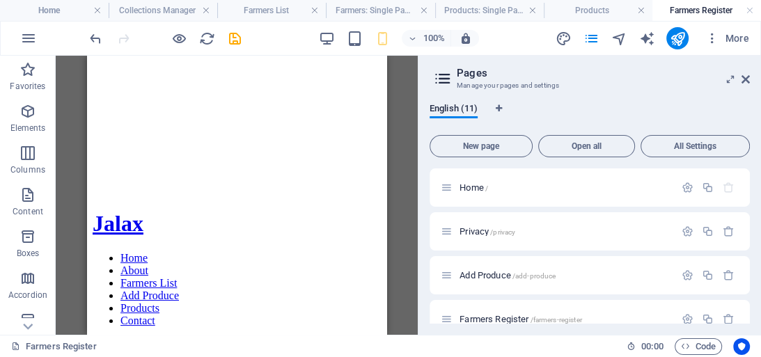
scroll to position [142, 0]
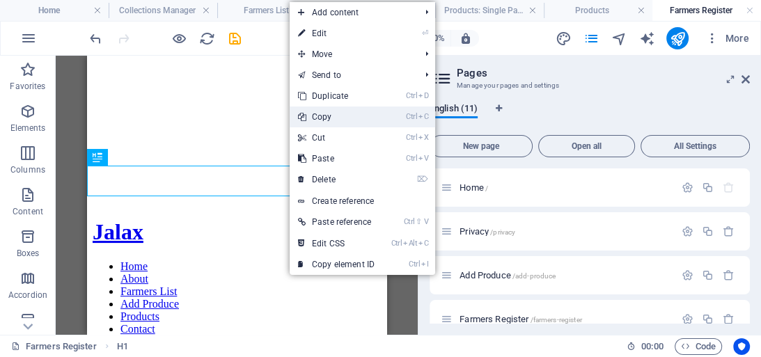
click at [327, 116] on link "Ctrl C Copy" at bounding box center [336, 117] width 93 height 21
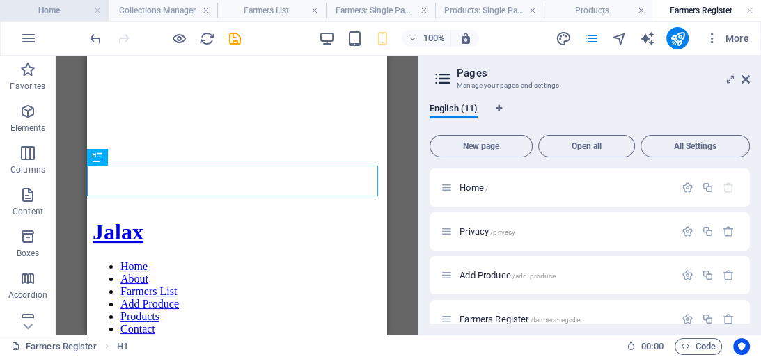
click at [56, 8] on h4 "Home" at bounding box center [54, 10] width 109 height 15
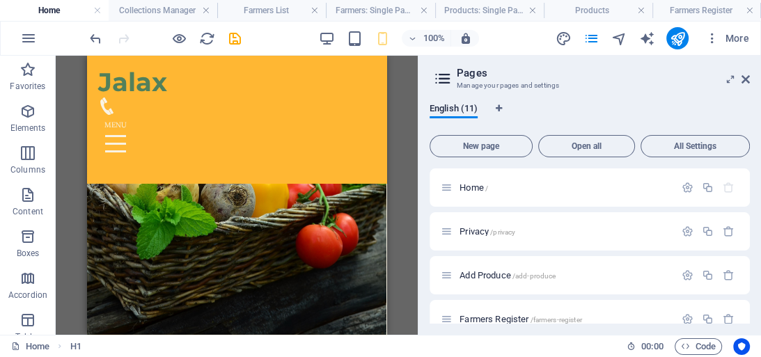
scroll to position [0, 0]
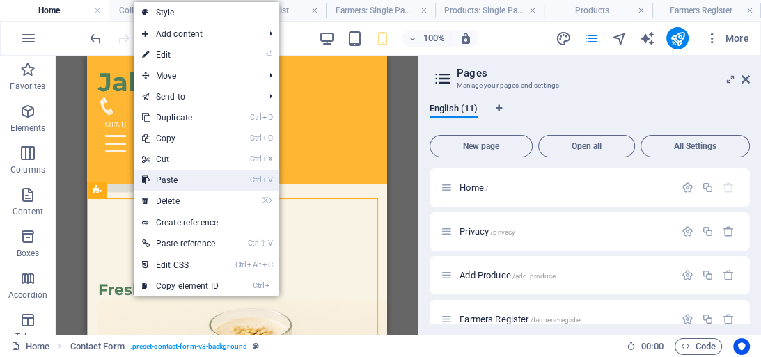
click at [169, 178] on link "Ctrl V Paste" at bounding box center [180, 180] width 93 height 21
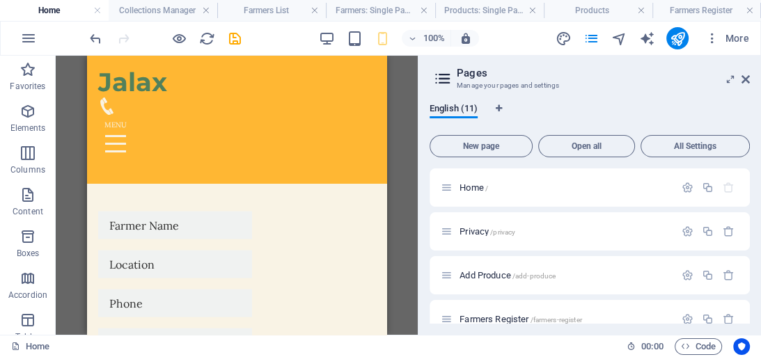
scroll to position [1847, 0]
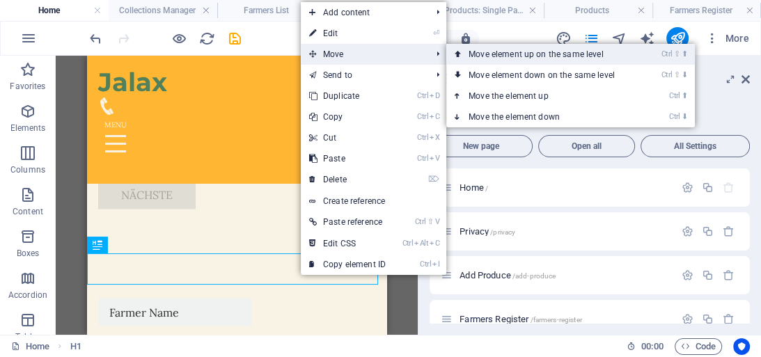
click at [502, 53] on link "Ctrl ⇧ ⬆ Move element up on the same level" at bounding box center [544, 54] width 196 height 21
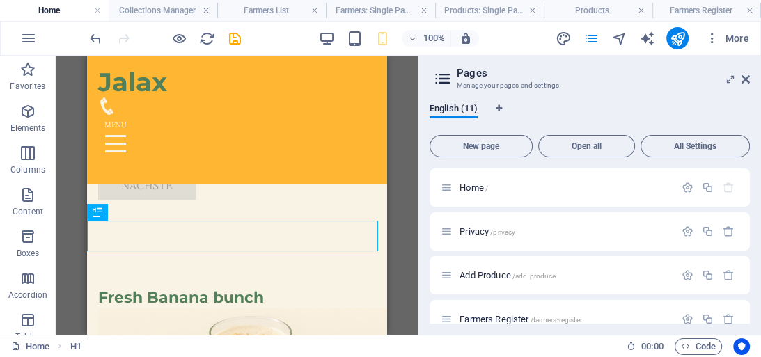
scroll to position [1454, 0]
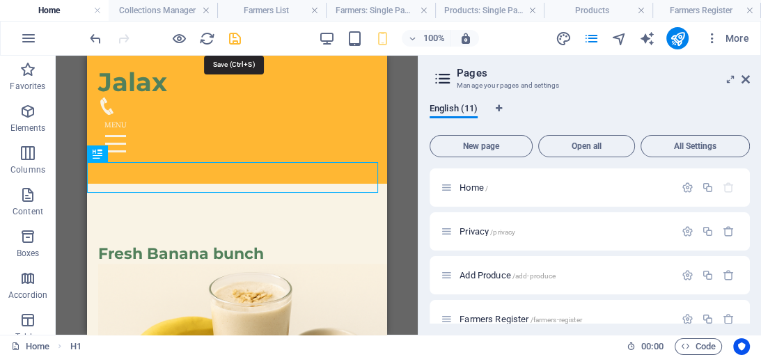
click at [234, 38] on icon "save" at bounding box center [235, 39] width 16 height 16
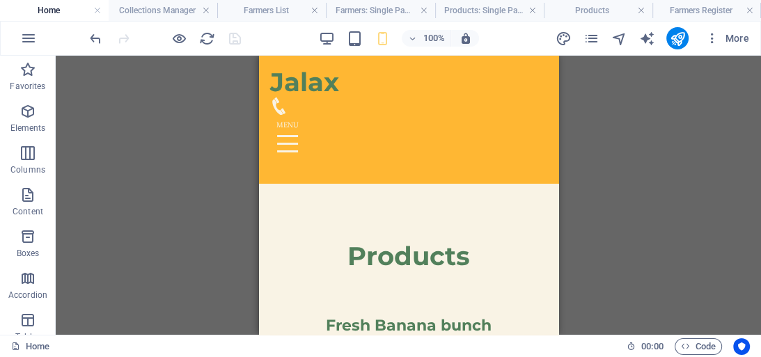
scroll to position [945, 0]
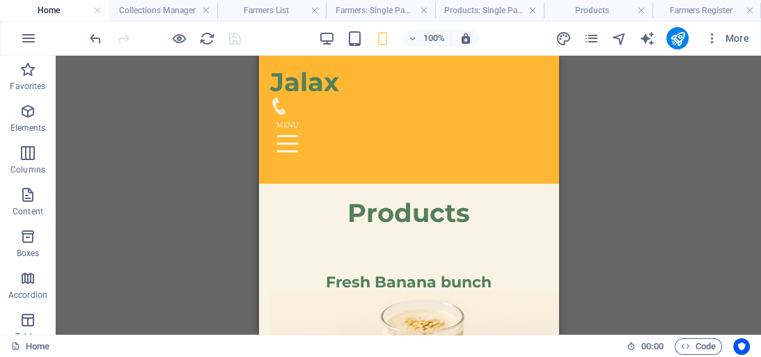
drag, startPoint x: 550, startPoint y: 84, endPoint x: 817, endPoint y: 164, distance: 278.4
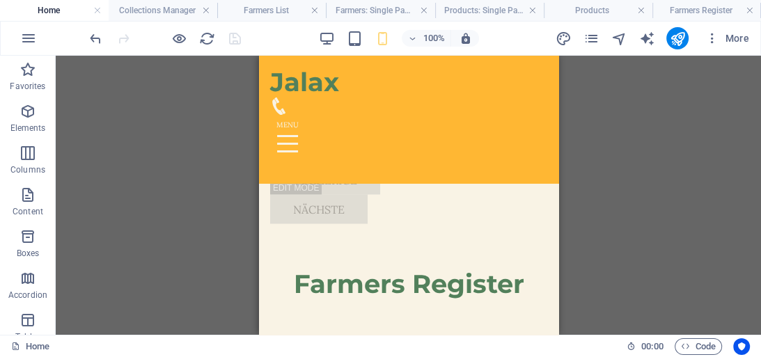
scroll to position [1746, 0]
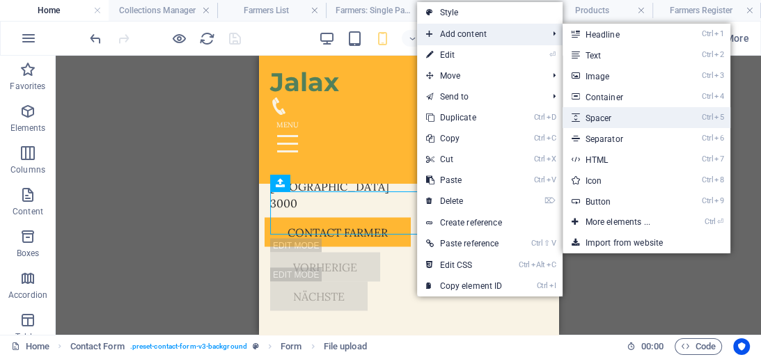
click at [606, 117] on link "Ctrl 5 Spacer" at bounding box center [620, 117] width 115 height 21
select select "px"
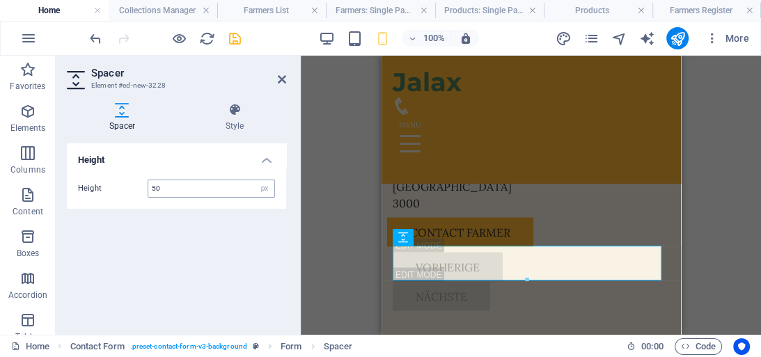
click at [237, 190] on input "50" at bounding box center [211, 188] width 126 height 17
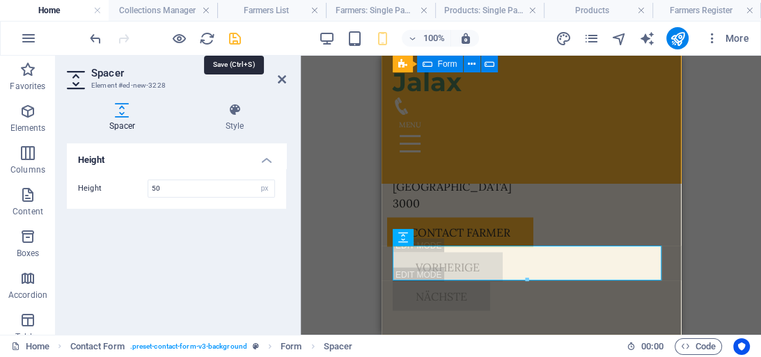
click at [232, 36] on icon "save" at bounding box center [235, 39] width 16 height 16
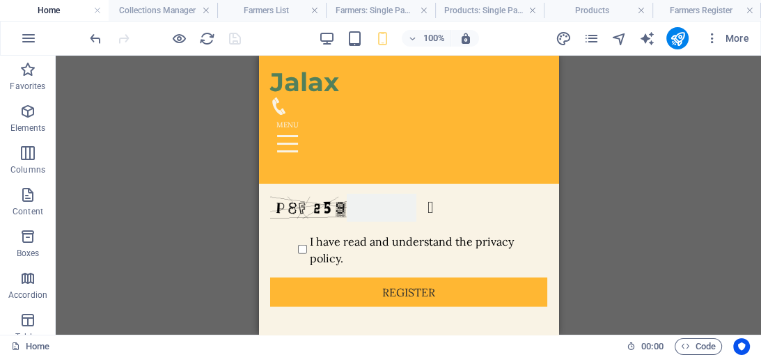
scroll to position [2346, 0]
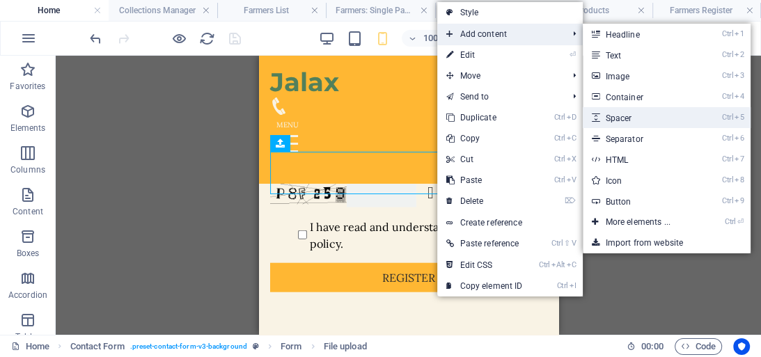
click at [624, 117] on link "Ctrl 5 Spacer" at bounding box center [640, 117] width 115 height 21
select select "px"
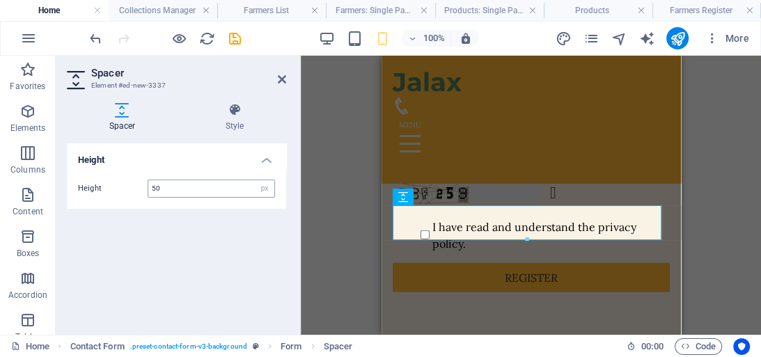
click at [209, 190] on input "50" at bounding box center [211, 188] width 126 height 17
click at [235, 33] on icon "save" at bounding box center [235, 39] width 16 height 16
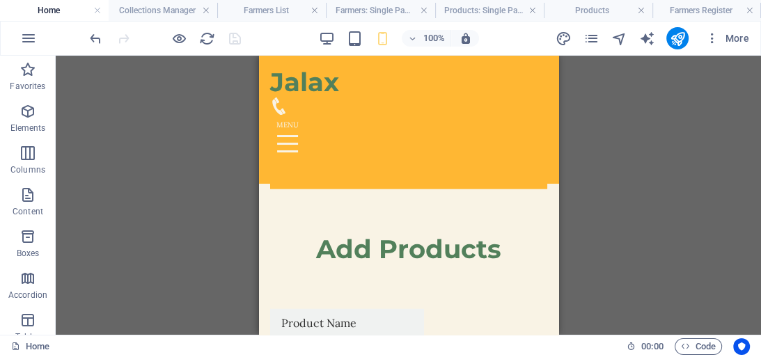
scroll to position [2434, 0]
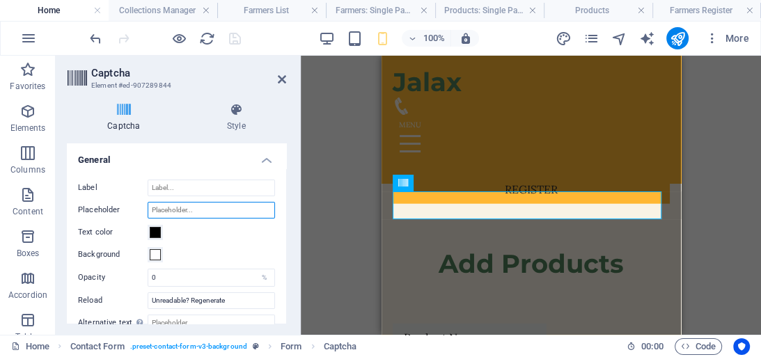
click at [187, 206] on input "Placeholder" at bounding box center [211, 210] width 127 height 17
type input "C"
type input "T"
type input "Capcha"
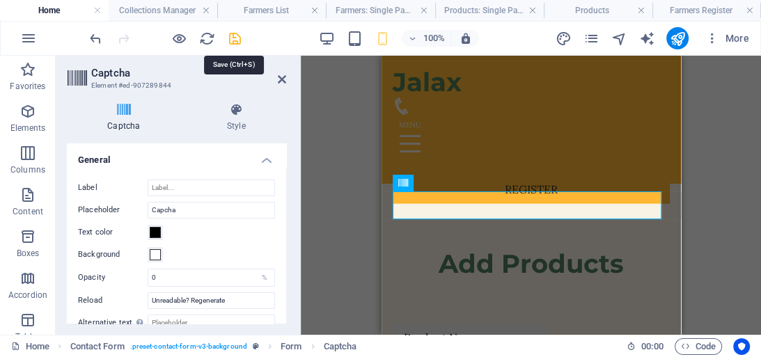
click at [236, 35] on icon "save" at bounding box center [235, 39] width 16 height 16
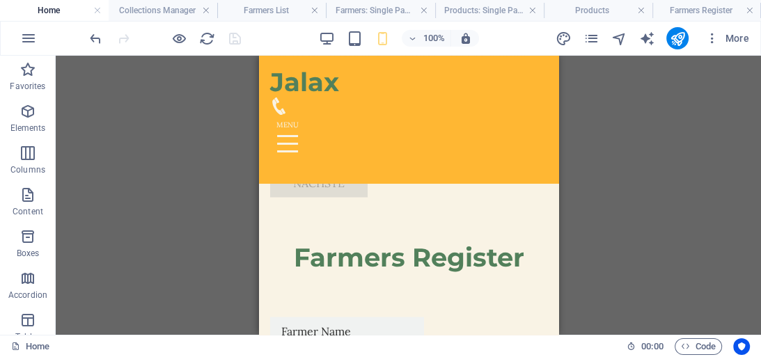
scroll to position [1874, 0]
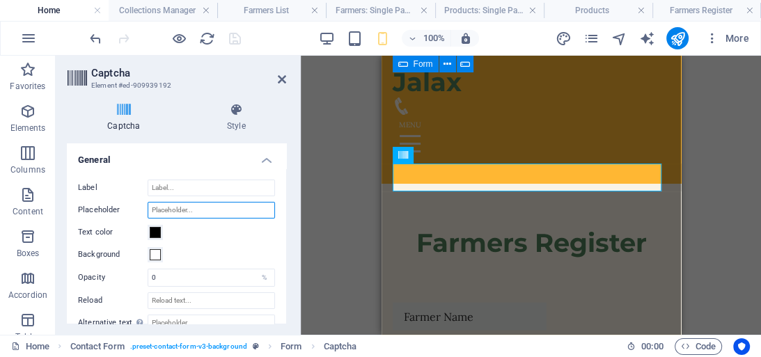
click at [168, 208] on input "Placeholder" at bounding box center [211, 210] width 127 height 17
type input "X"
click at [203, 212] on input "Captcha" at bounding box center [211, 210] width 127 height 17
click at [202, 210] on input "Captcha" at bounding box center [211, 210] width 127 height 17
type input "Captcha"
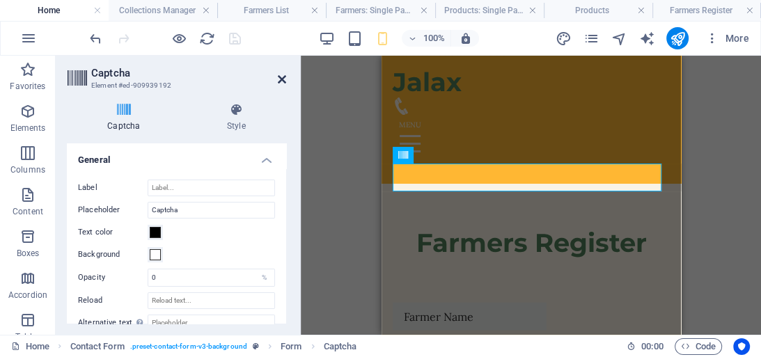
click at [282, 75] on icon at bounding box center [282, 79] width 8 height 11
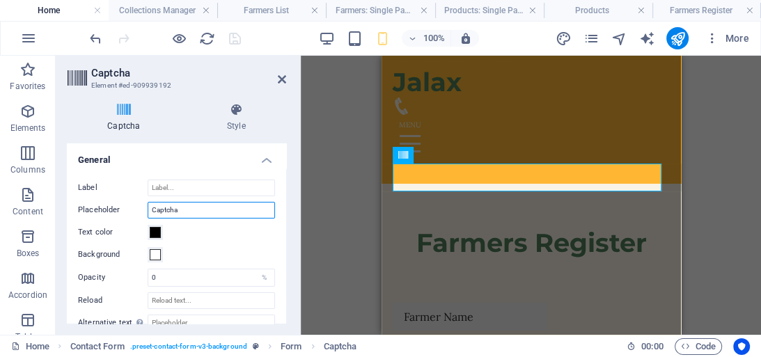
click at [191, 206] on input "Captcha" at bounding box center [211, 210] width 127 height 17
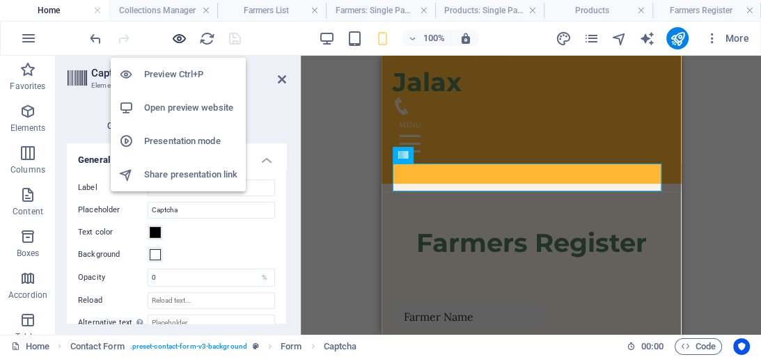
click at [178, 36] on icon "button" at bounding box center [179, 39] width 16 height 16
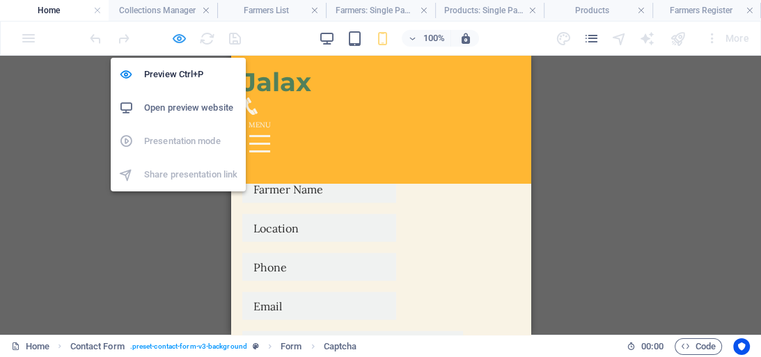
scroll to position [1765, 0]
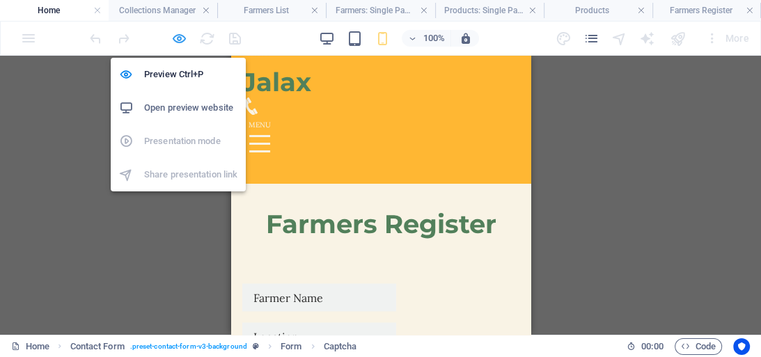
click at [178, 36] on icon "button" at bounding box center [179, 39] width 16 height 16
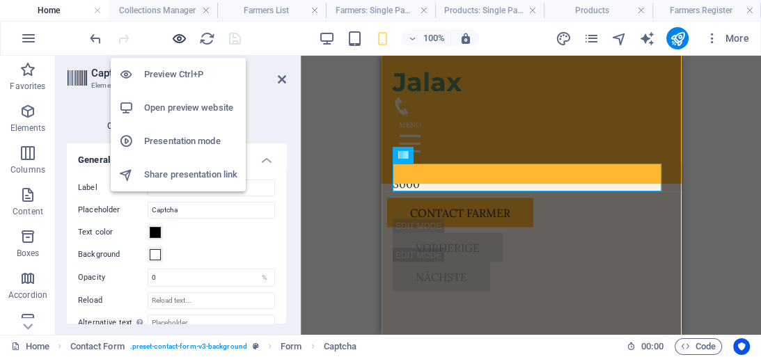
scroll to position [1874, 0]
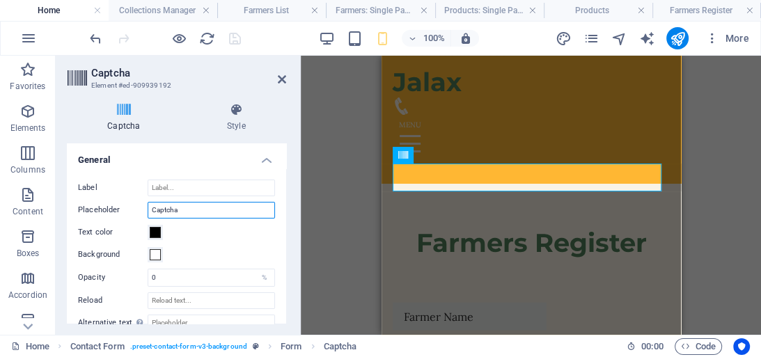
click at [218, 212] on input "Captcha" at bounding box center [211, 210] width 127 height 17
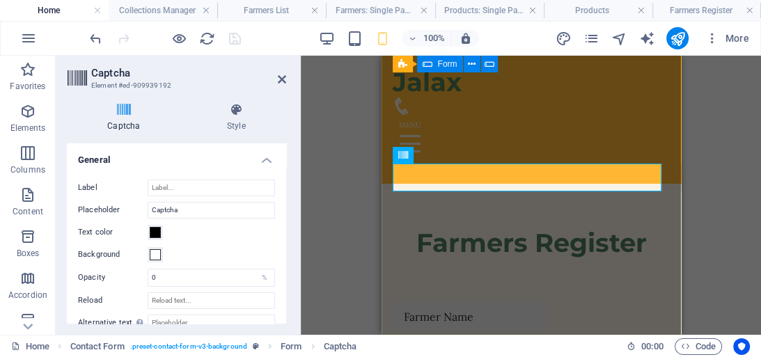
click at [235, 38] on div at bounding box center [165, 38] width 156 height 22
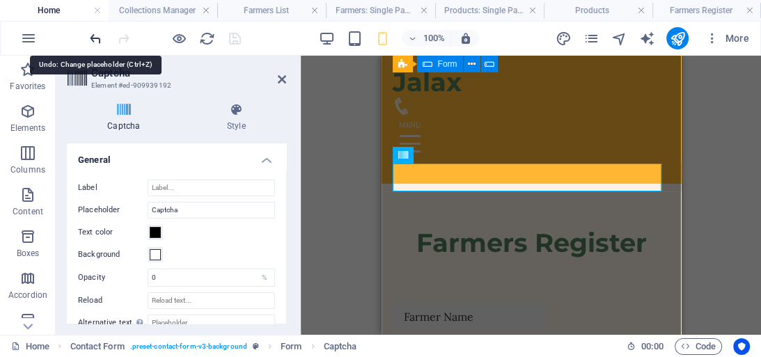
click at [100, 42] on icon "undo" at bounding box center [96, 39] width 16 height 16
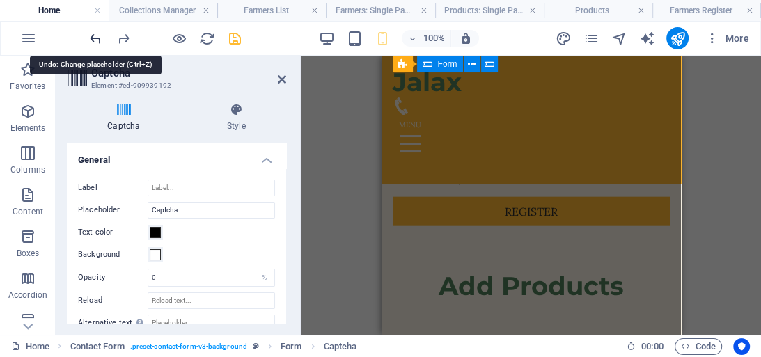
scroll to position [2444, 0]
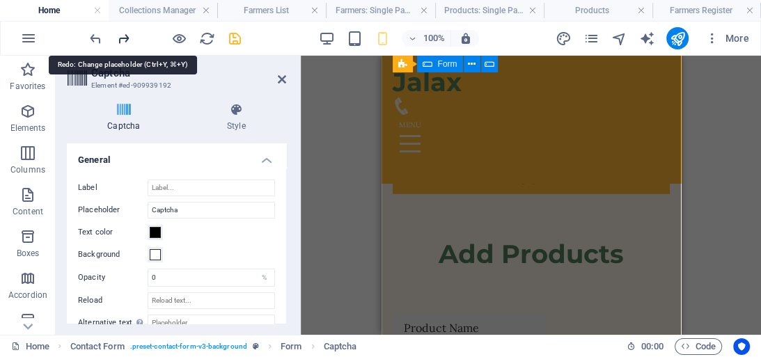
click at [127, 38] on icon "redo" at bounding box center [124, 39] width 16 height 16
click at [102, 35] on icon "undo" at bounding box center [96, 39] width 16 height 16
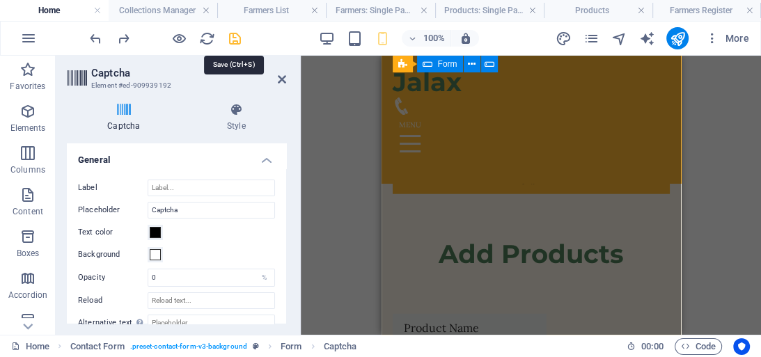
click at [237, 38] on icon "save" at bounding box center [235, 39] width 16 height 16
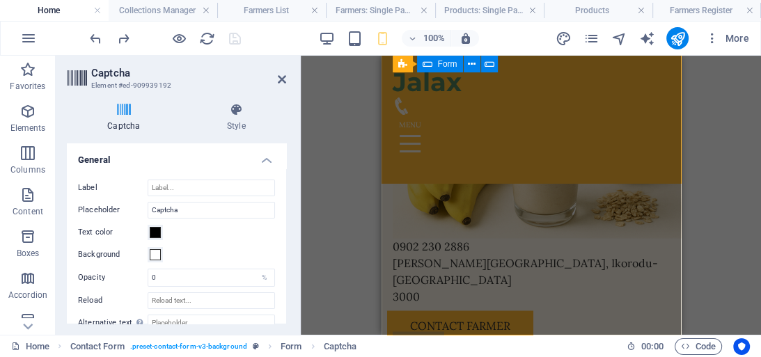
scroll to position [1563, 0]
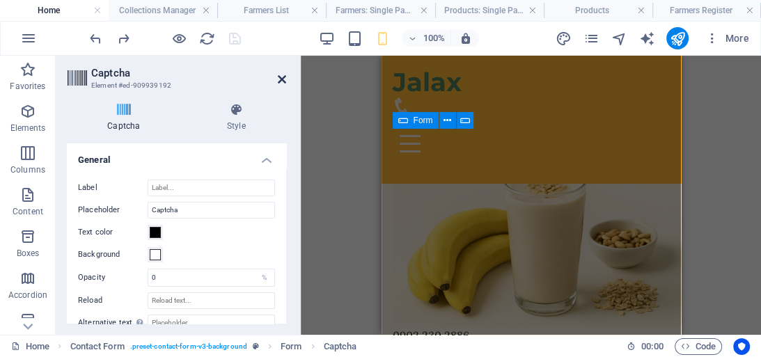
click at [284, 75] on icon at bounding box center [282, 79] width 8 height 11
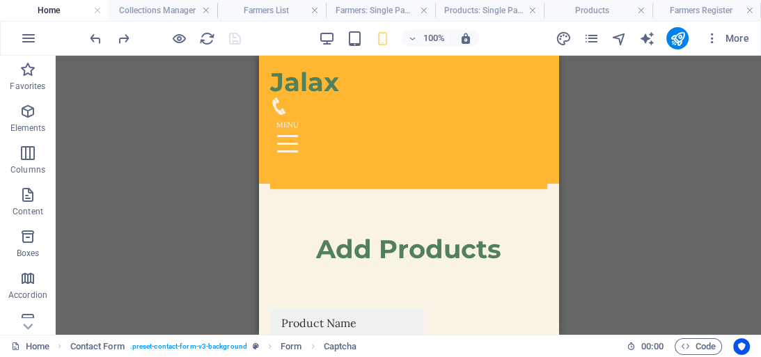
scroll to position [2478, 0]
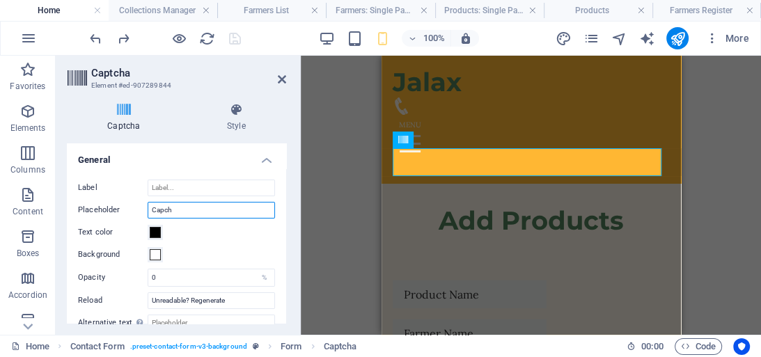
click at [176, 209] on input "Capch" at bounding box center [211, 210] width 127 height 17
type input "Captcha"
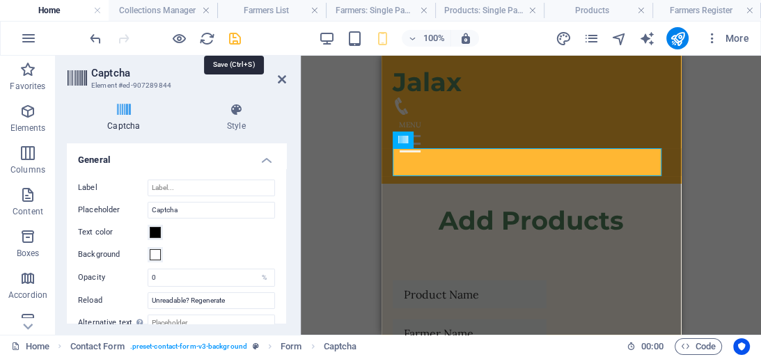
click at [231, 37] on icon "save" at bounding box center [235, 39] width 16 height 16
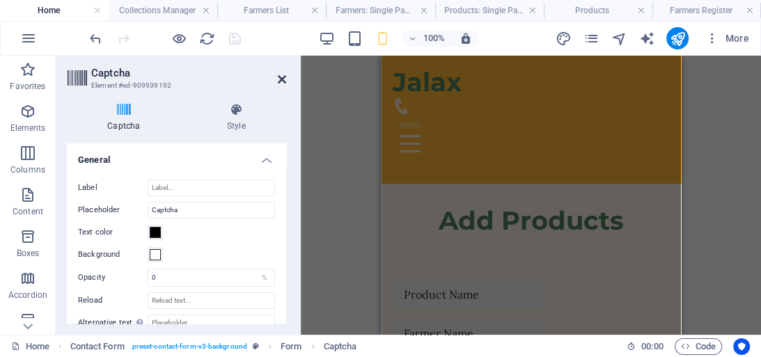
click at [281, 79] on icon at bounding box center [282, 79] width 8 height 11
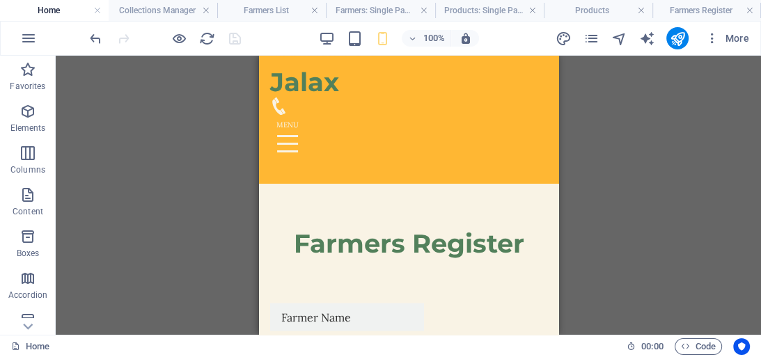
scroll to position [1829, 0]
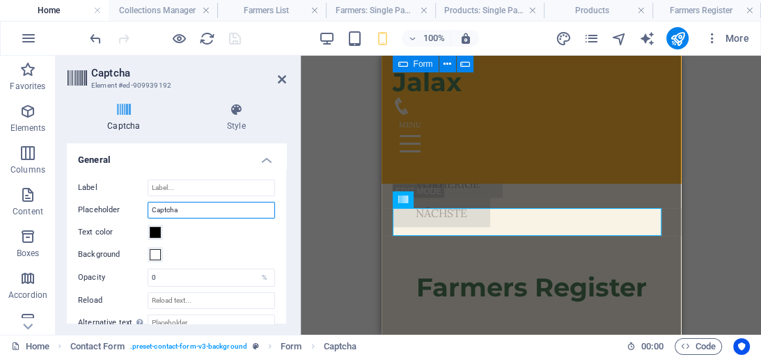
click at [201, 211] on input "Captcha" at bounding box center [211, 210] width 127 height 17
type input "C"
click at [279, 77] on icon at bounding box center [282, 79] width 8 height 11
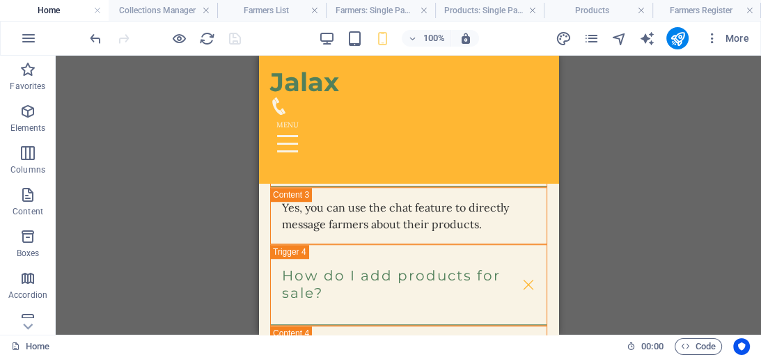
scroll to position [4544, 0]
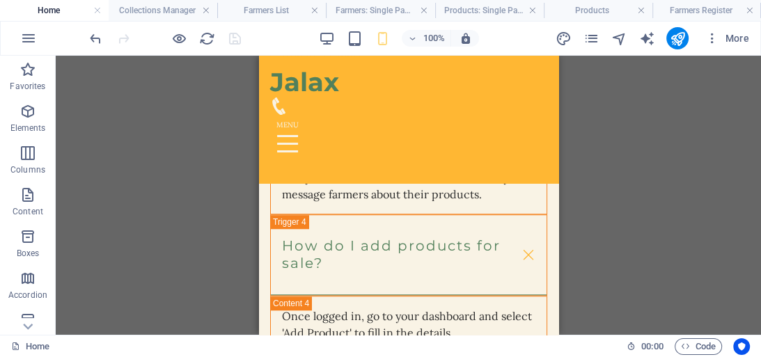
drag, startPoint x: 818, startPoint y: 294, endPoint x: 552, endPoint y: 240, distance: 270.9
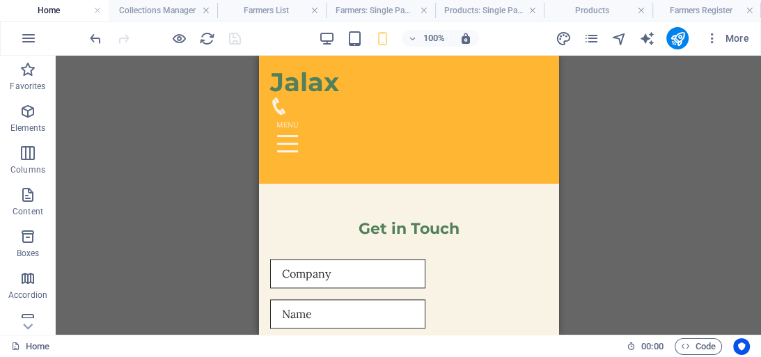
scroll to position [5074, 0]
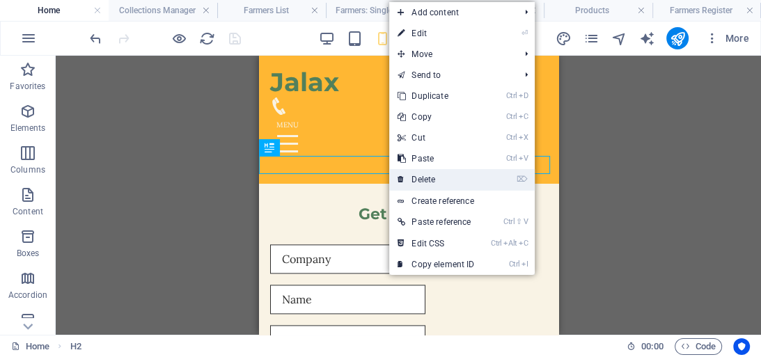
click at [429, 175] on link "⌦ Delete" at bounding box center [435, 179] width 93 height 21
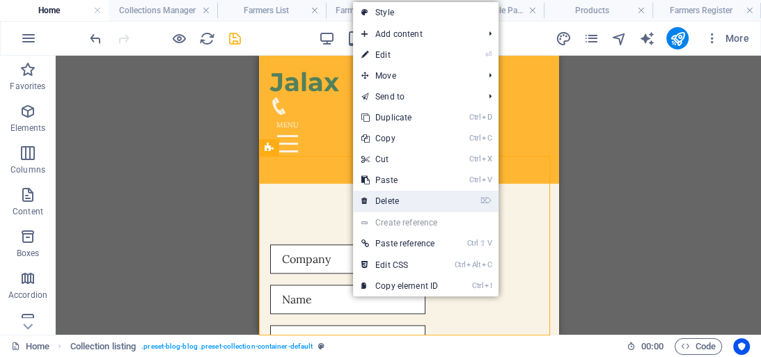
click at [380, 195] on link "⌦ Delete" at bounding box center [399, 201] width 93 height 21
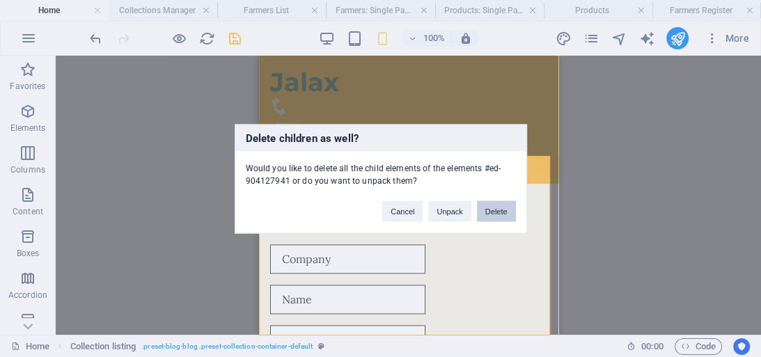
click at [495, 209] on button "Delete" at bounding box center [496, 211] width 39 height 21
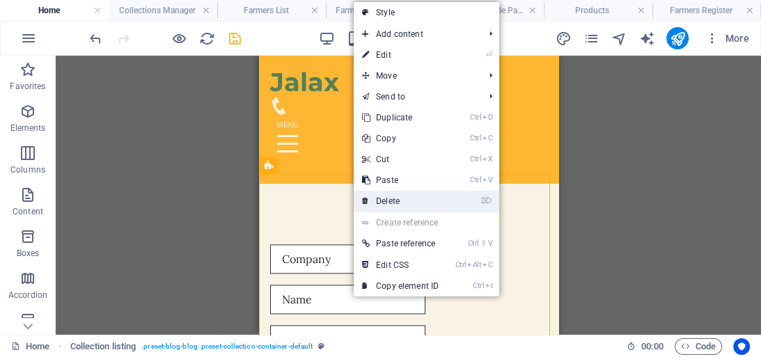
click at [396, 197] on link "⌦ Delete" at bounding box center [400, 201] width 93 height 21
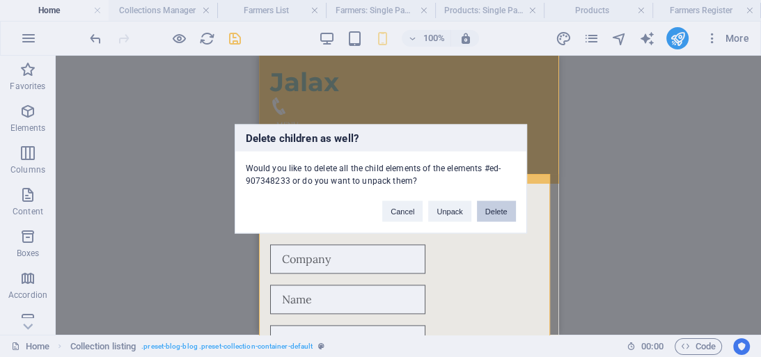
click at [495, 212] on button "Delete" at bounding box center [496, 211] width 39 height 21
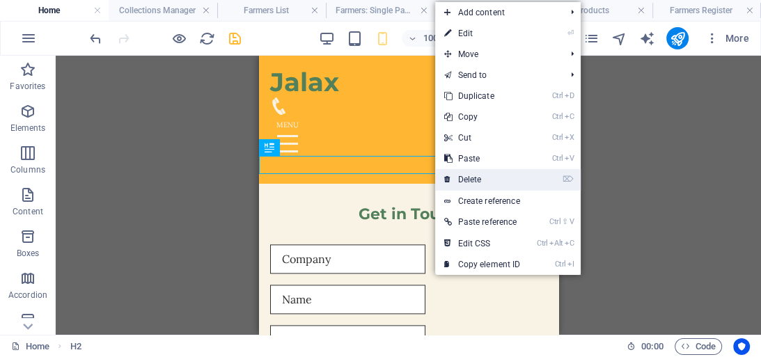
click at [466, 180] on link "⌦ Delete" at bounding box center [481, 179] width 93 height 21
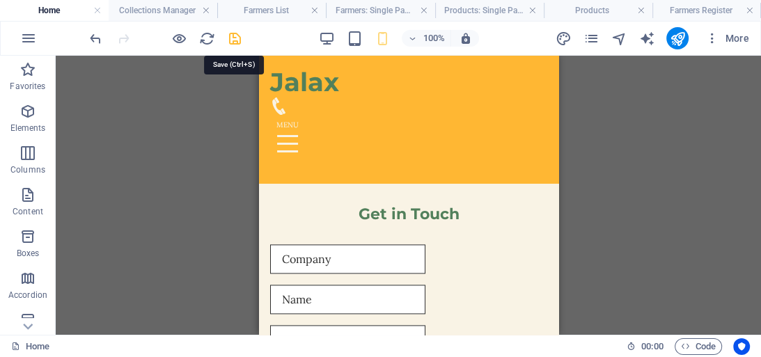
click at [233, 35] on icon "save" at bounding box center [235, 39] width 16 height 16
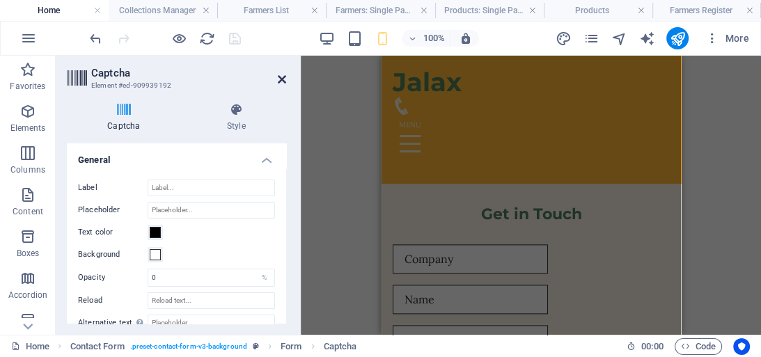
click at [279, 78] on icon at bounding box center [282, 79] width 8 height 11
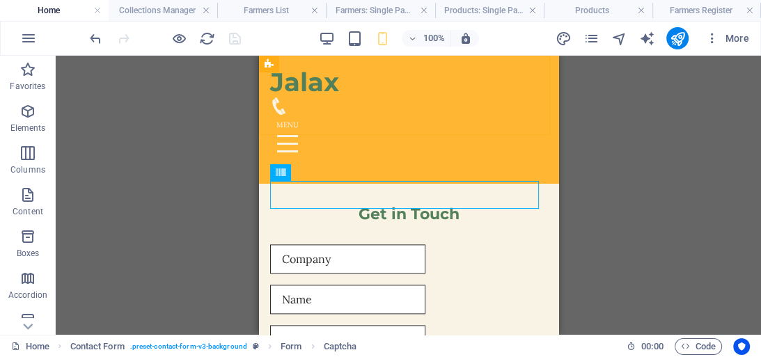
scroll to position [1856, 0]
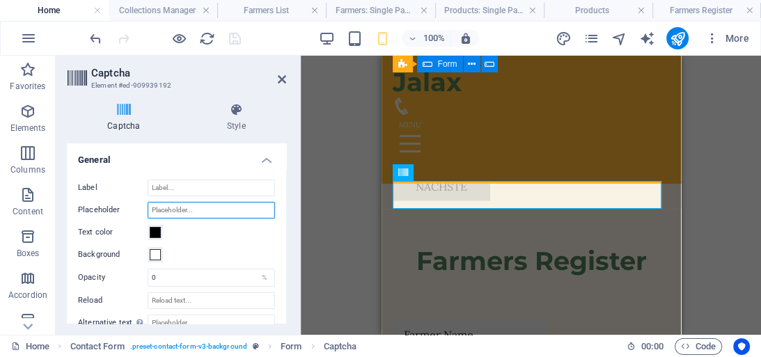
click at [194, 209] on input "Placeholder" at bounding box center [211, 210] width 127 height 17
type input "b"
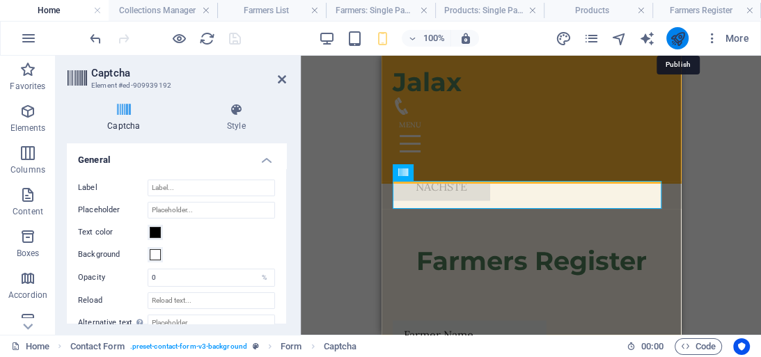
click at [682, 35] on icon "publish" at bounding box center [677, 39] width 16 height 16
